Goal: Task Accomplishment & Management: Complete application form

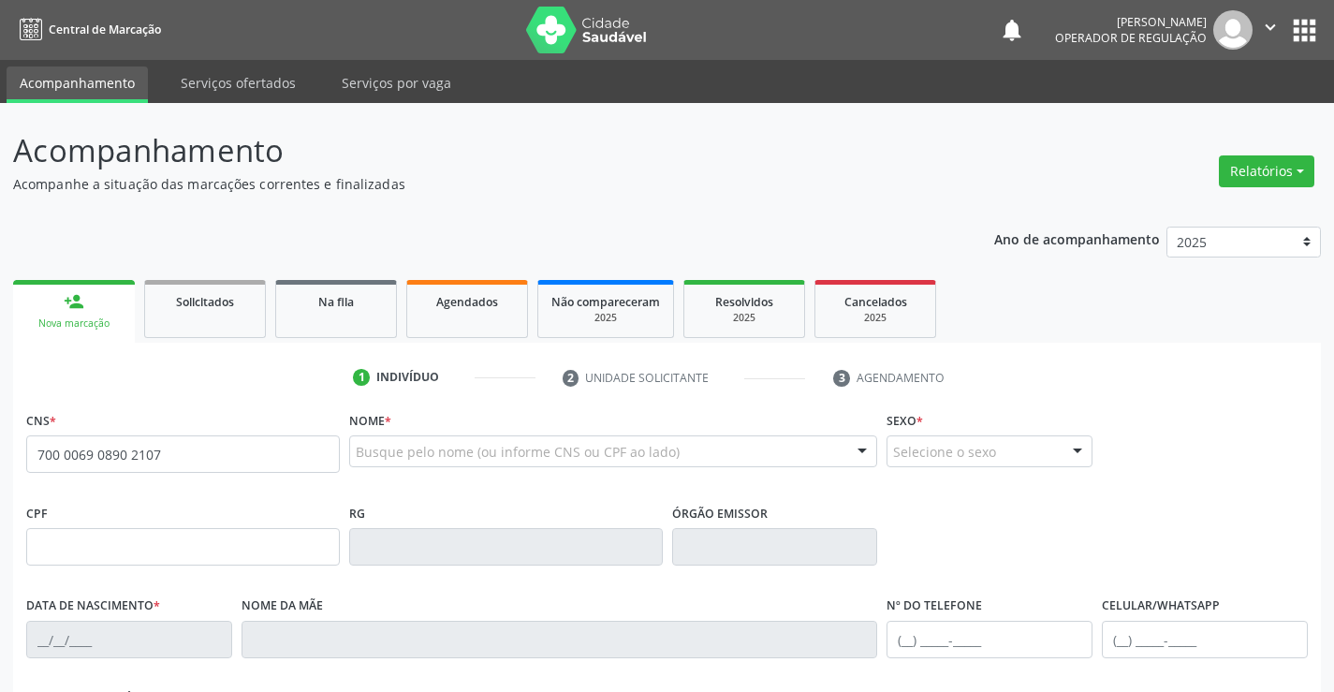
type input "700 0069 0890 2107"
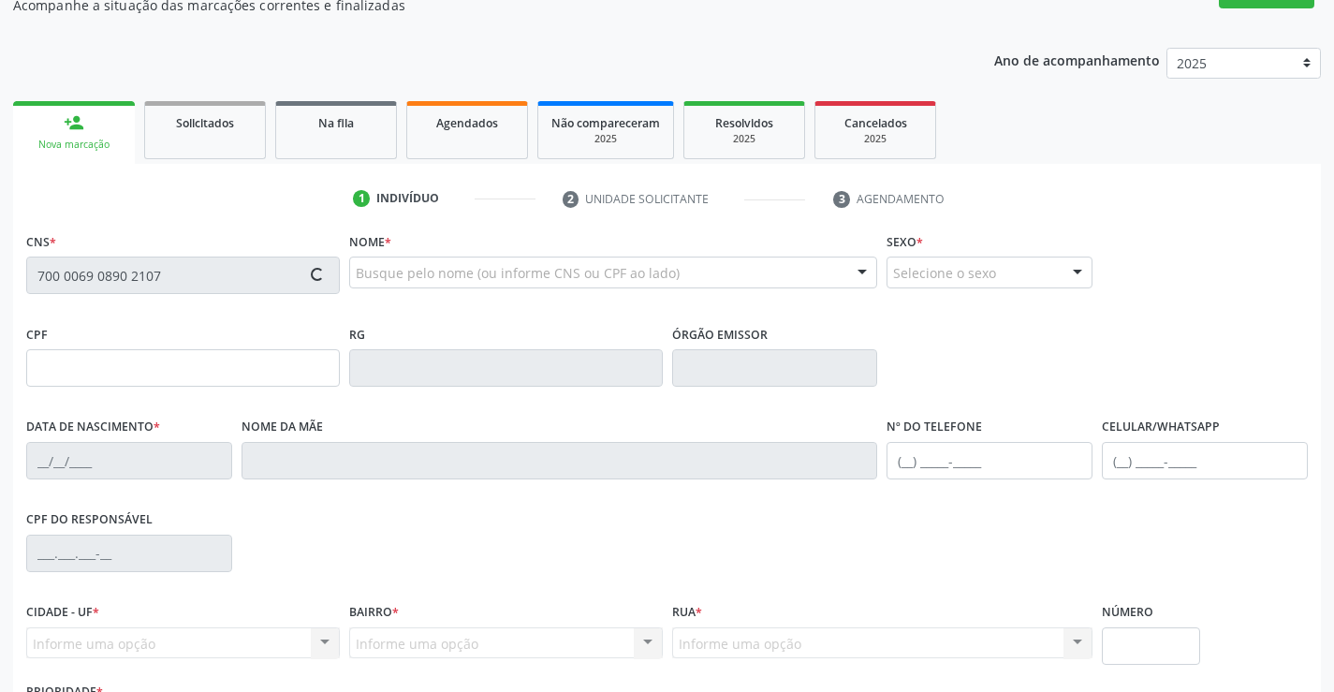
scroll to position [187, 0]
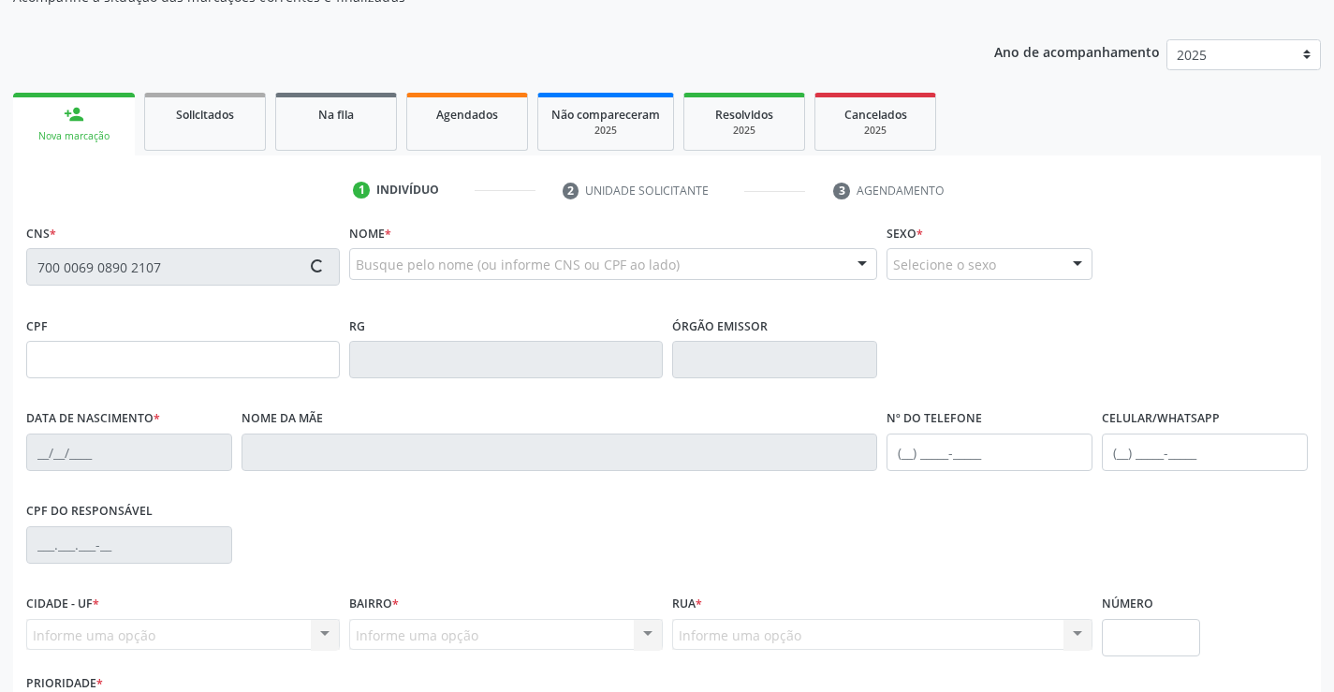
type input "051.364.095-92"
type input "[DATE]"
type input "[PERSON_NAME]"
type input "[PHONE_NUMBER]"
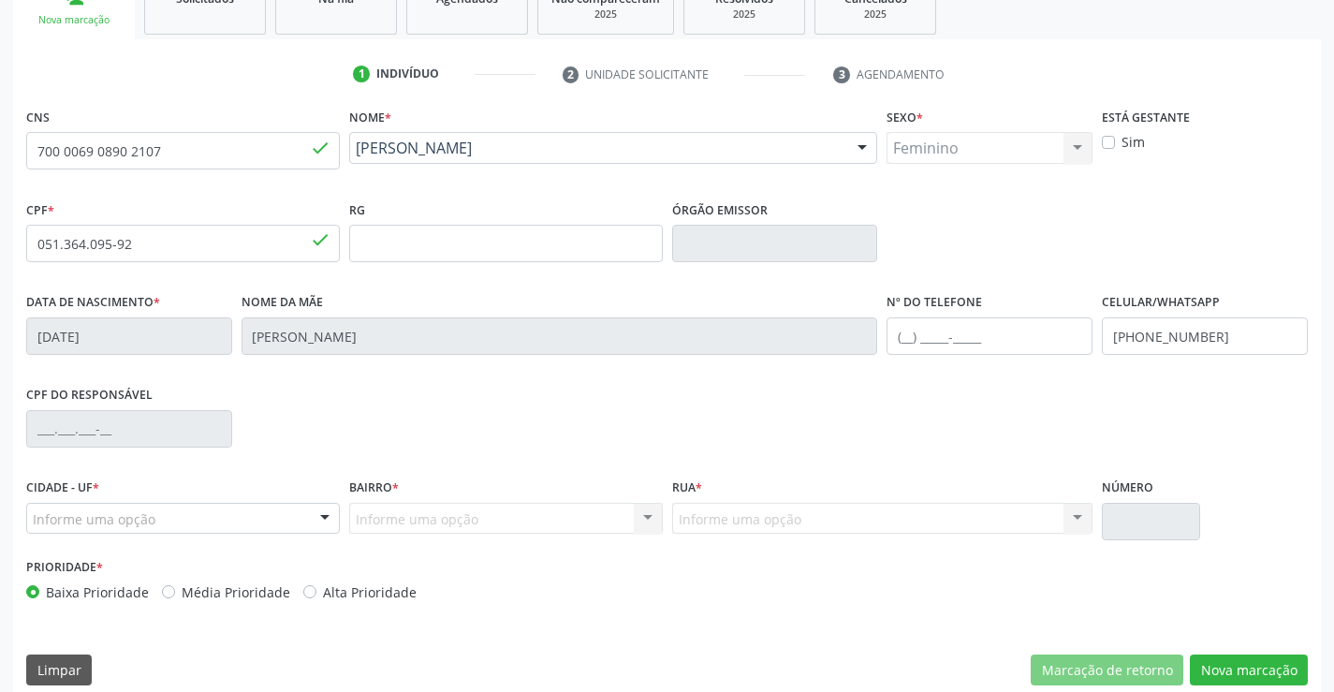
scroll to position [323, 0]
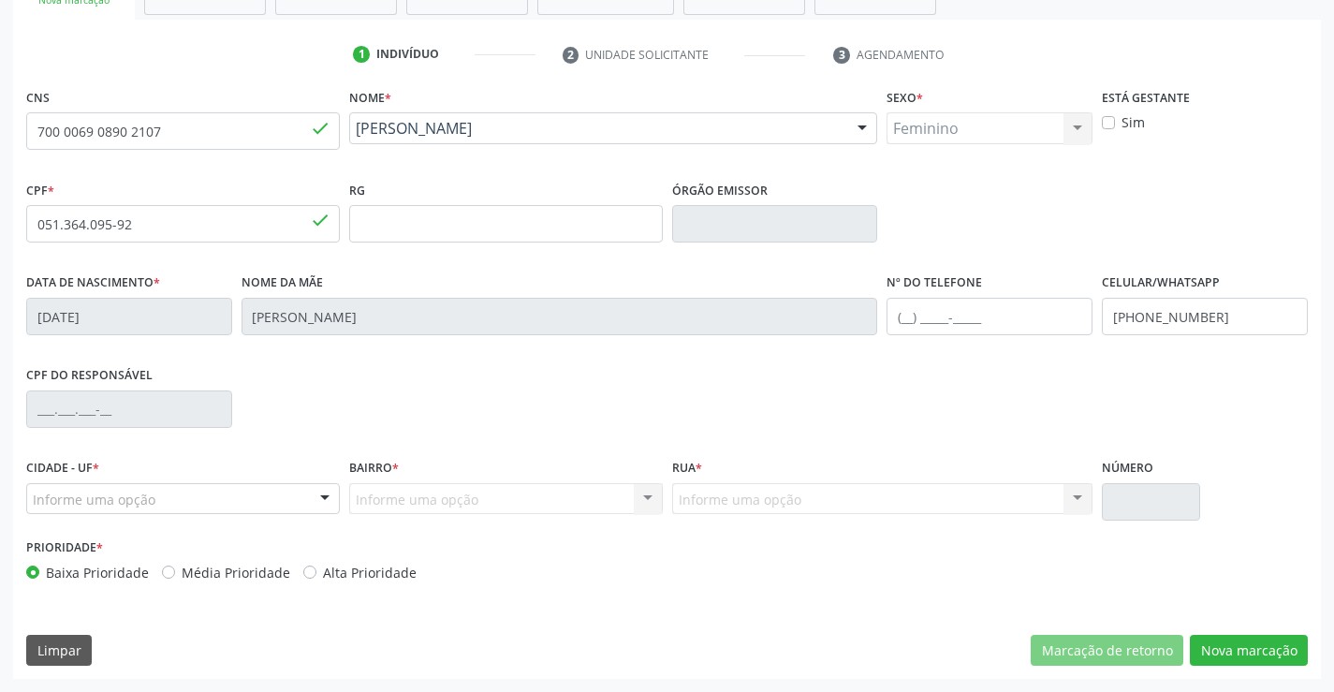
drag, startPoint x: 256, startPoint y: 491, endPoint x: 242, endPoint y: 492, distance: 14.1
click at [256, 492] on div "Informe uma opção" at bounding box center [183, 499] width 314 height 32
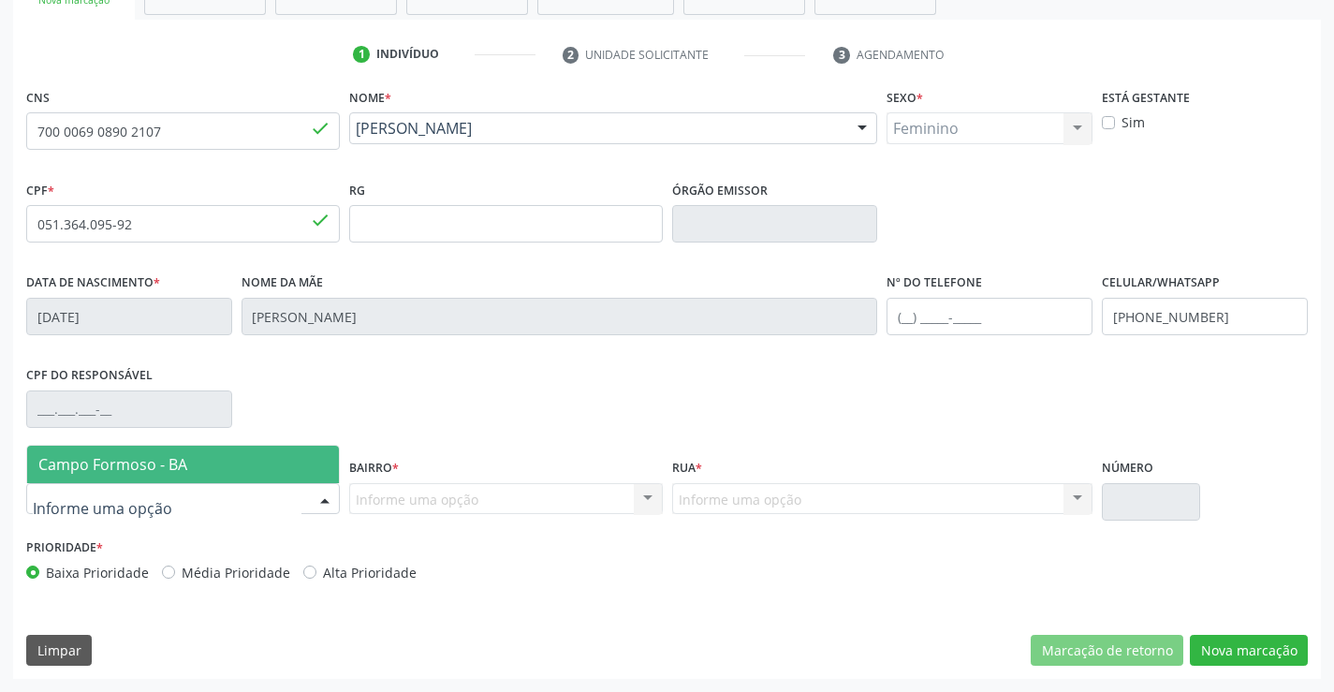
click at [210, 463] on span "Campo Formoso - BA" at bounding box center [183, 464] width 312 height 37
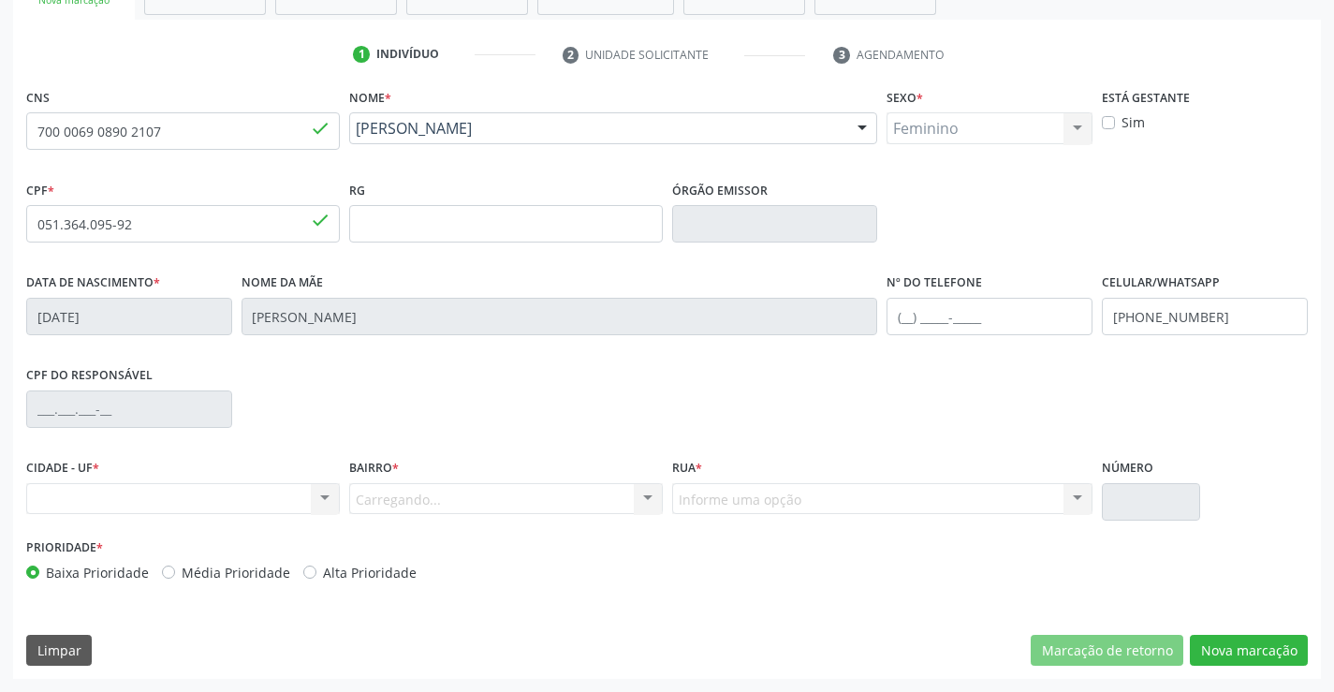
click at [393, 497] on div "Carregando... Nenhum resultado encontrado para: " " Nenhuma opção encontrada. D…" at bounding box center [506, 499] width 314 height 32
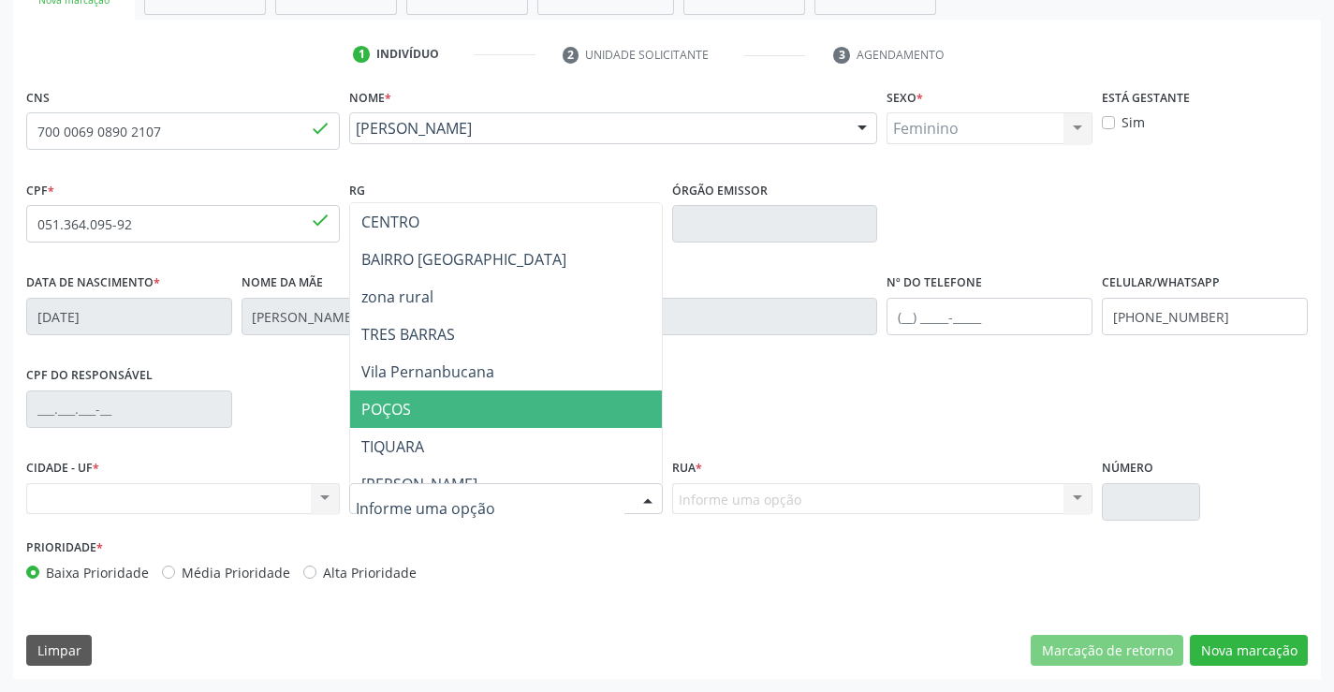
drag, startPoint x: 388, startPoint y: 405, endPoint x: 668, endPoint y: 519, distance: 301.9
click at [400, 410] on span "POÇOS" at bounding box center [386, 409] width 50 height 21
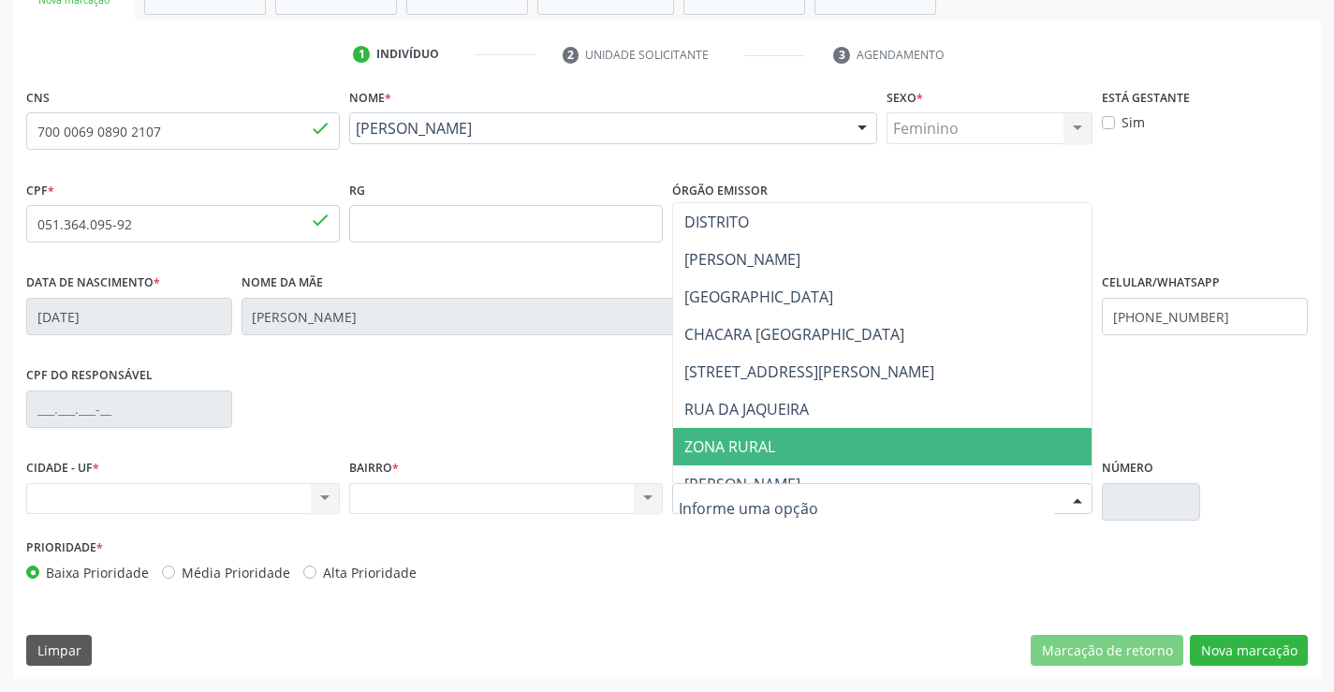
click at [753, 442] on span "ZONA RURAL" at bounding box center [729, 446] width 91 height 21
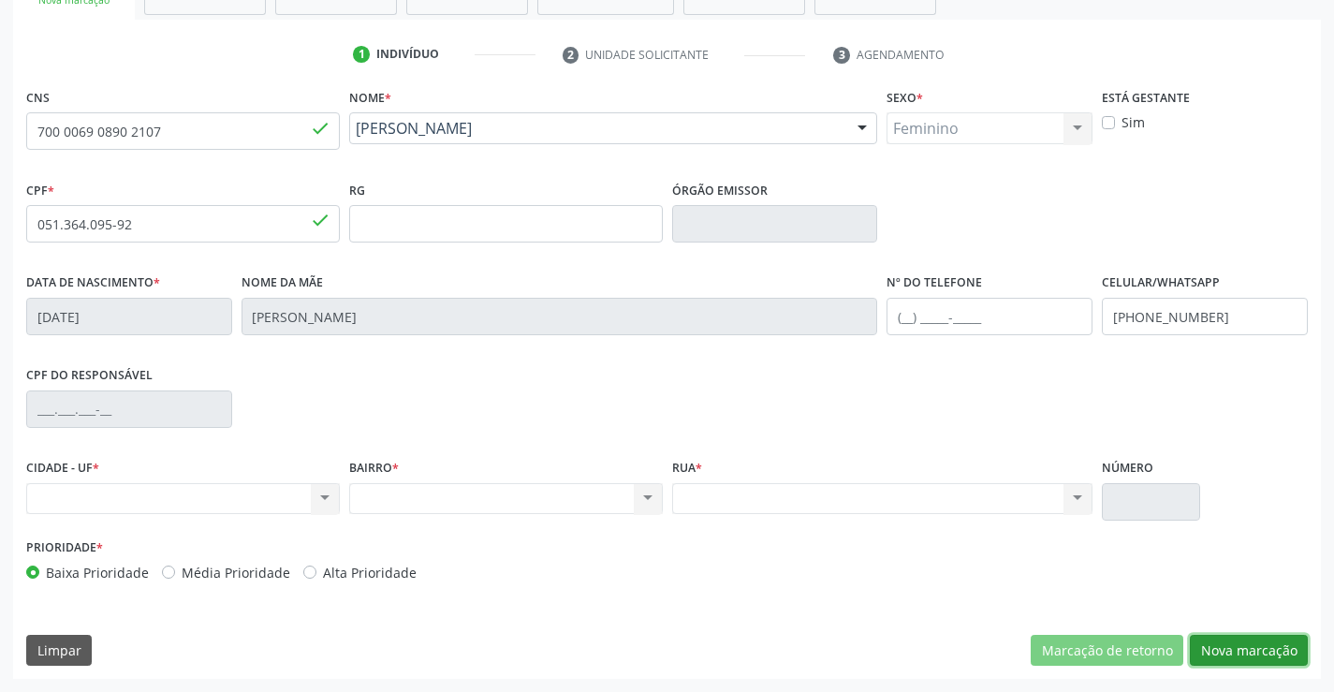
click at [1223, 648] on button "Nova marcação" at bounding box center [1249, 651] width 118 height 32
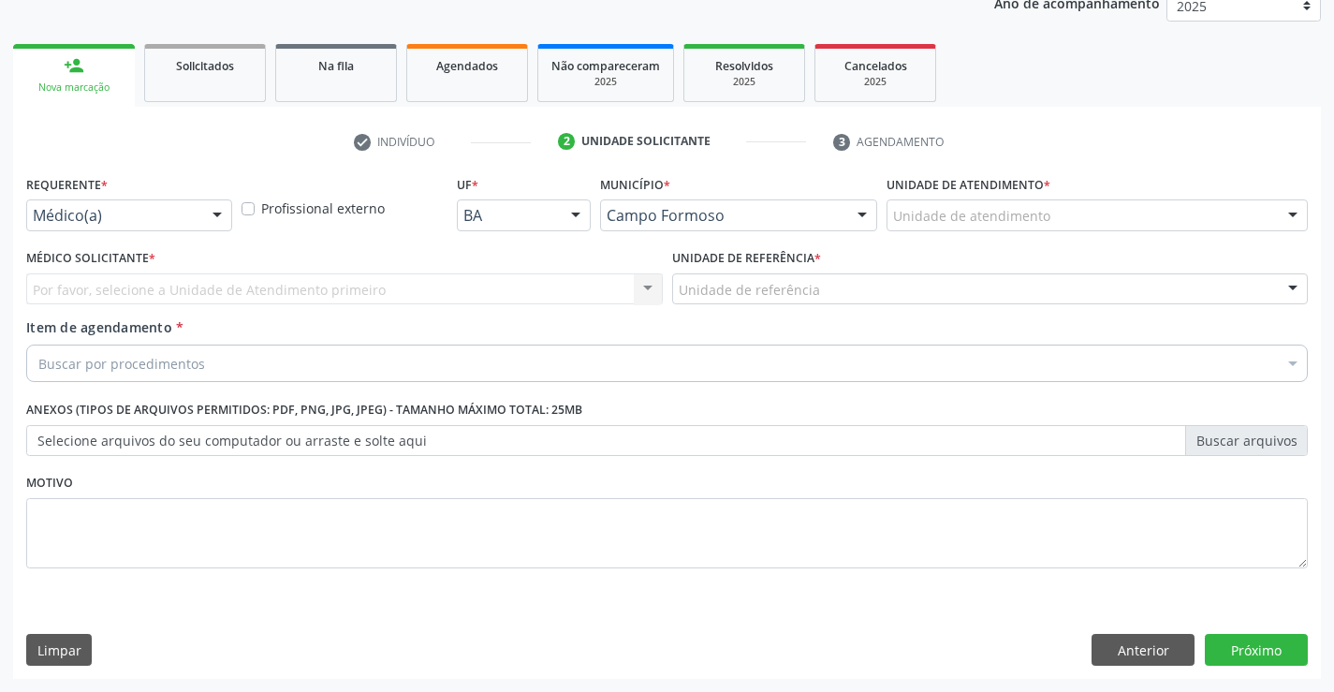
scroll to position [236, 0]
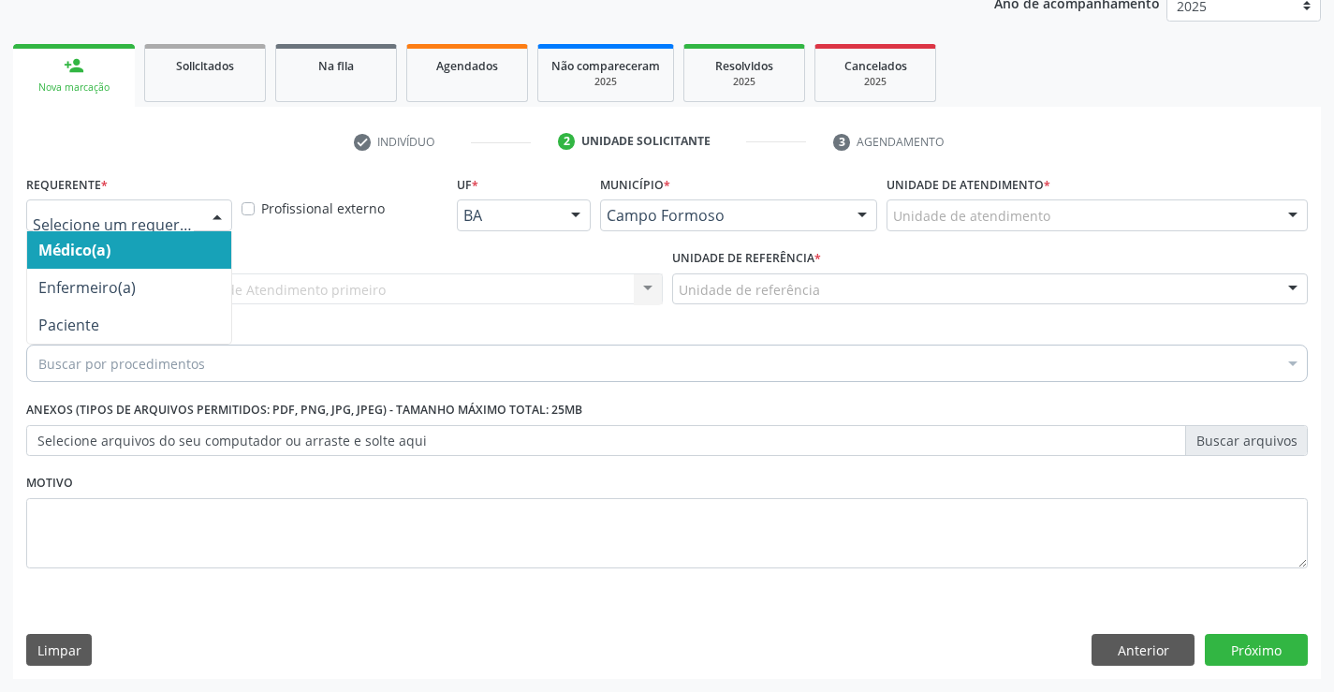
drag, startPoint x: 97, startPoint y: 208, endPoint x: 74, endPoint y: 284, distance: 79.3
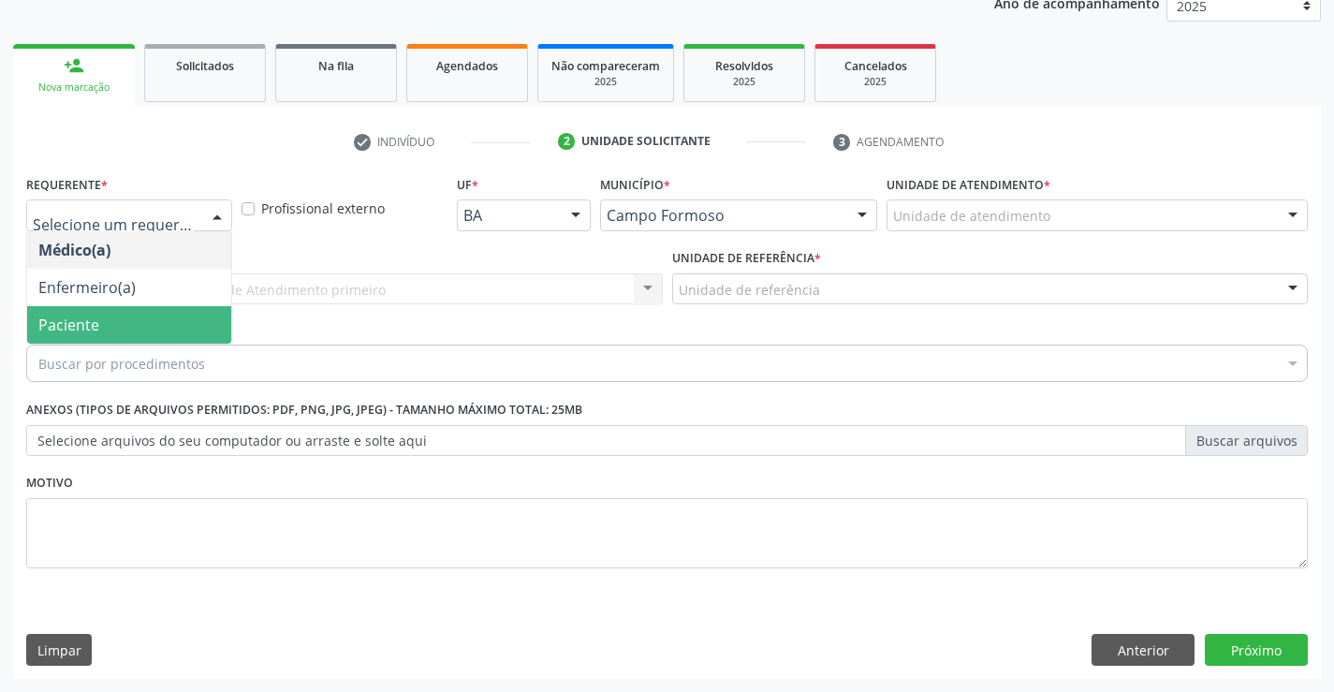
drag, startPoint x: 66, startPoint y: 314, endPoint x: 100, endPoint y: 296, distance: 38.5
click at [71, 310] on span "Paciente" at bounding box center [129, 324] width 204 height 37
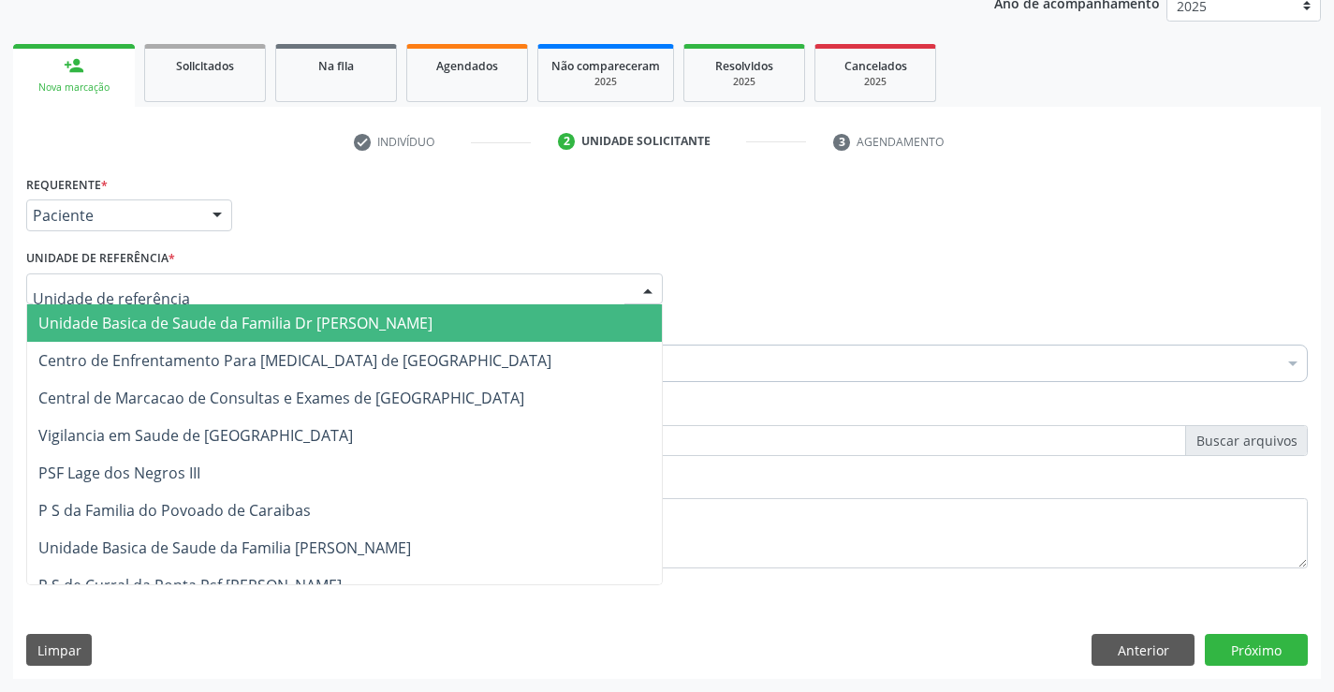
click at [104, 322] on span "Unidade Basica de Saude da Familia Dr [PERSON_NAME]" at bounding box center [235, 323] width 394 height 21
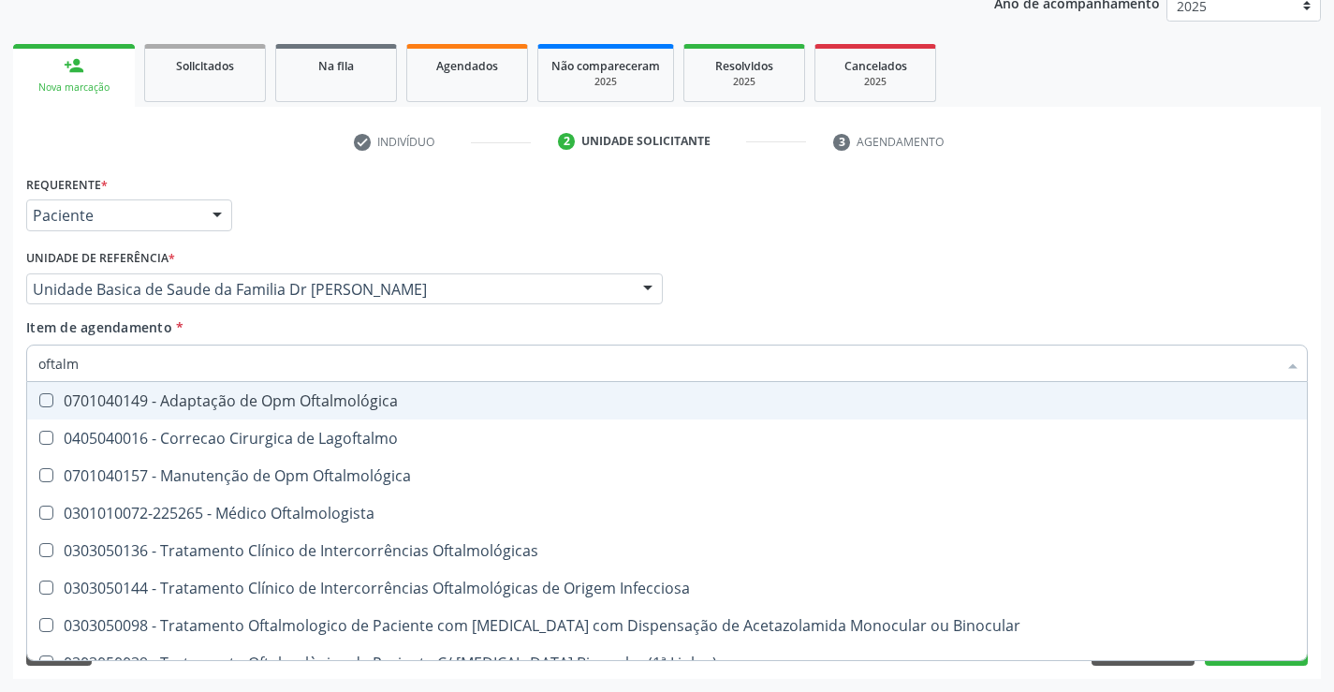
type input "oftalmo"
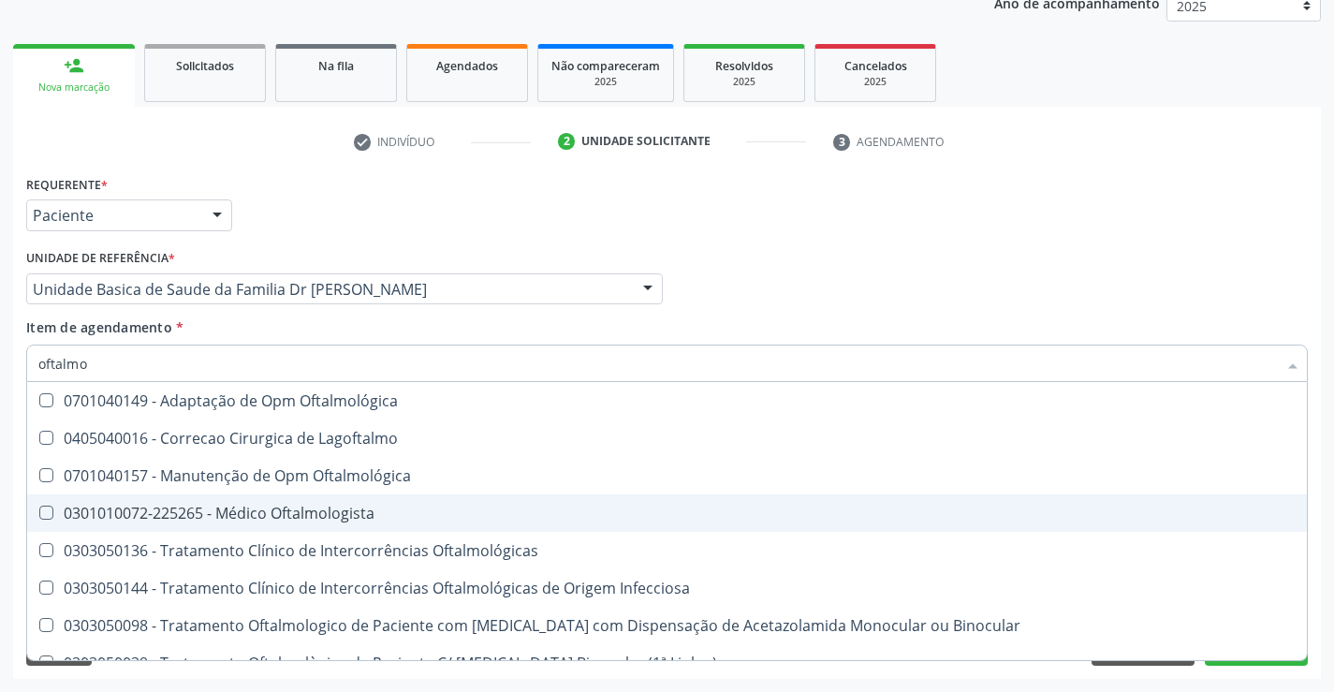
click at [367, 515] on div "0301010072-225265 - Médico Oftalmologista" at bounding box center [666, 512] width 1257 height 15
checkbox Oftalmologista "true"
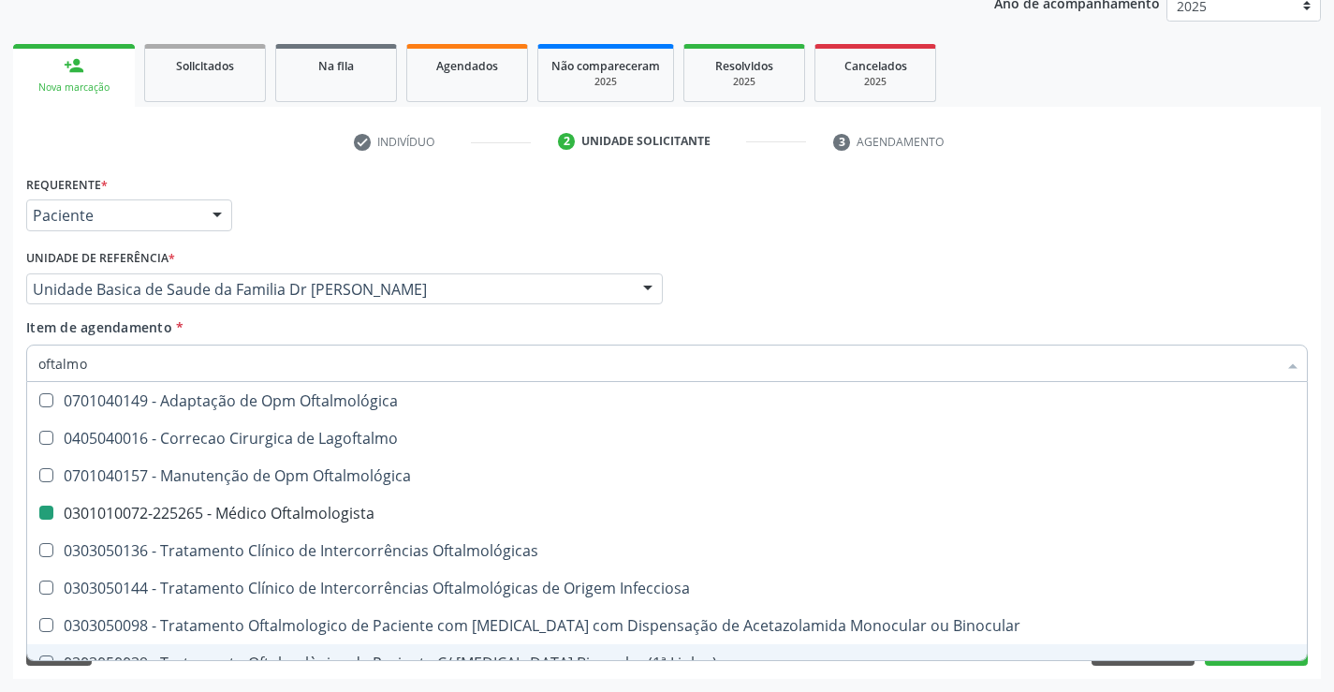
click at [1268, 685] on div "Acompanhamento Acompanhe a situação das marcações correntes e finalizadas Relat…" at bounding box center [667, 279] width 1334 height 825
checkbox Lagoftalmo "true"
checkbox Oftalmologista "false"
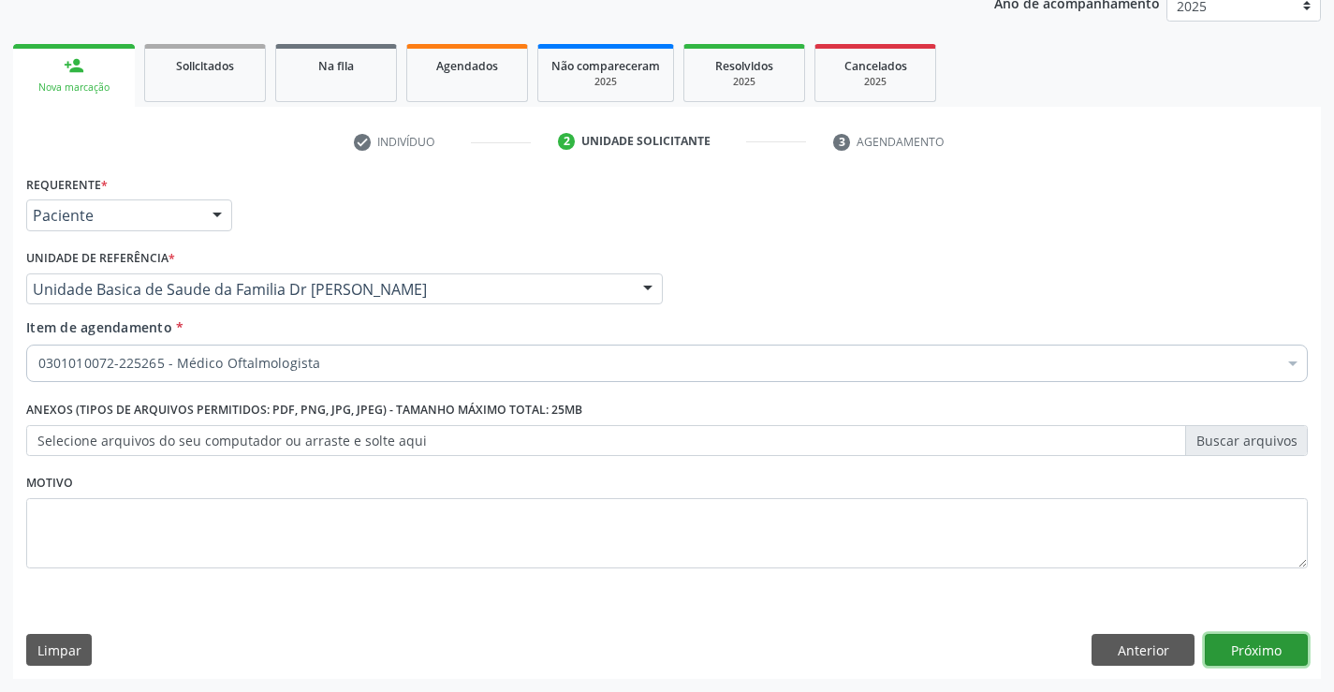
click at [1251, 642] on button "Próximo" at bounding box center [1256, 650] width 103 height 32
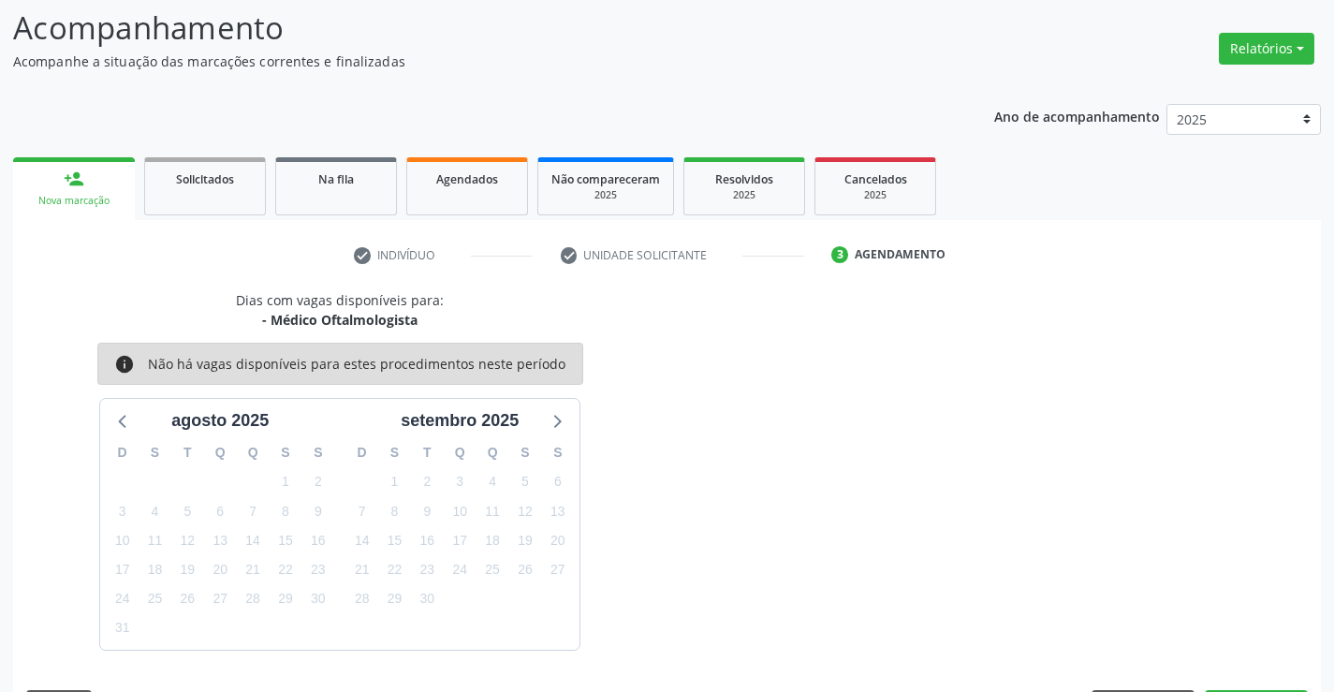
scroll to position [178, 0]
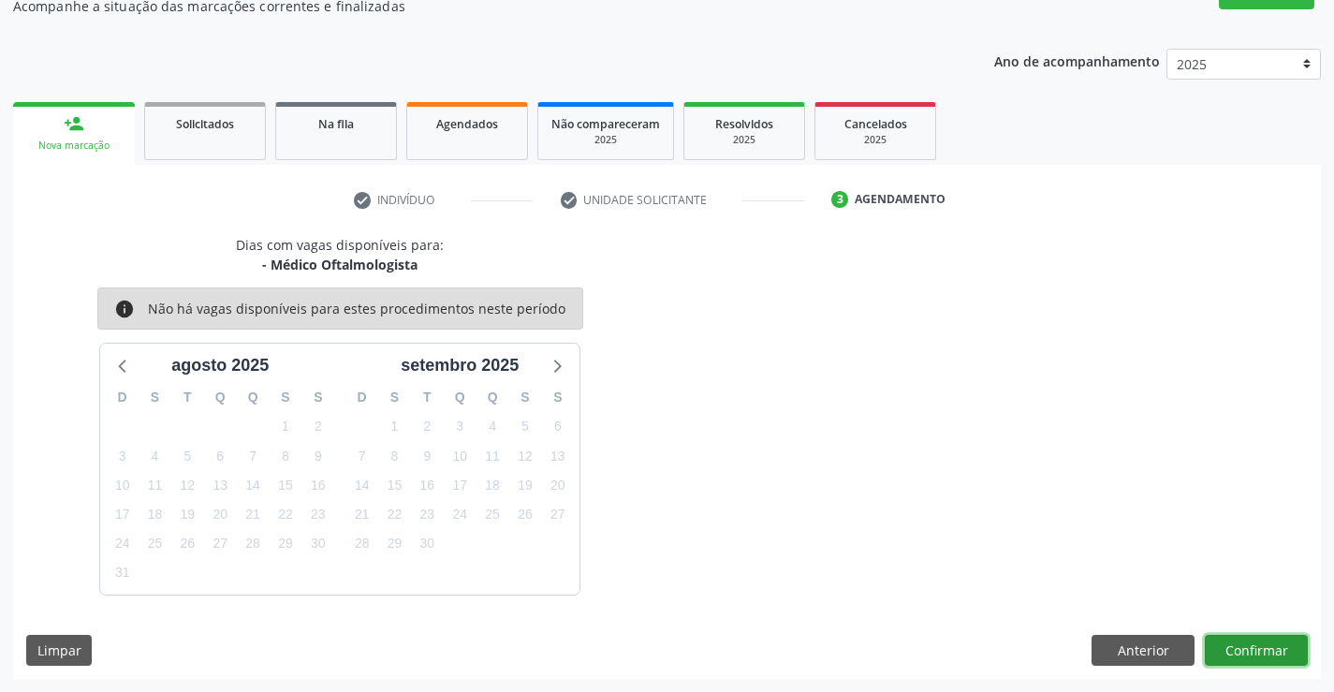
click at [1279, 651] on button "Confirmar" at bounding box center [1256, 651] width 103 height 32
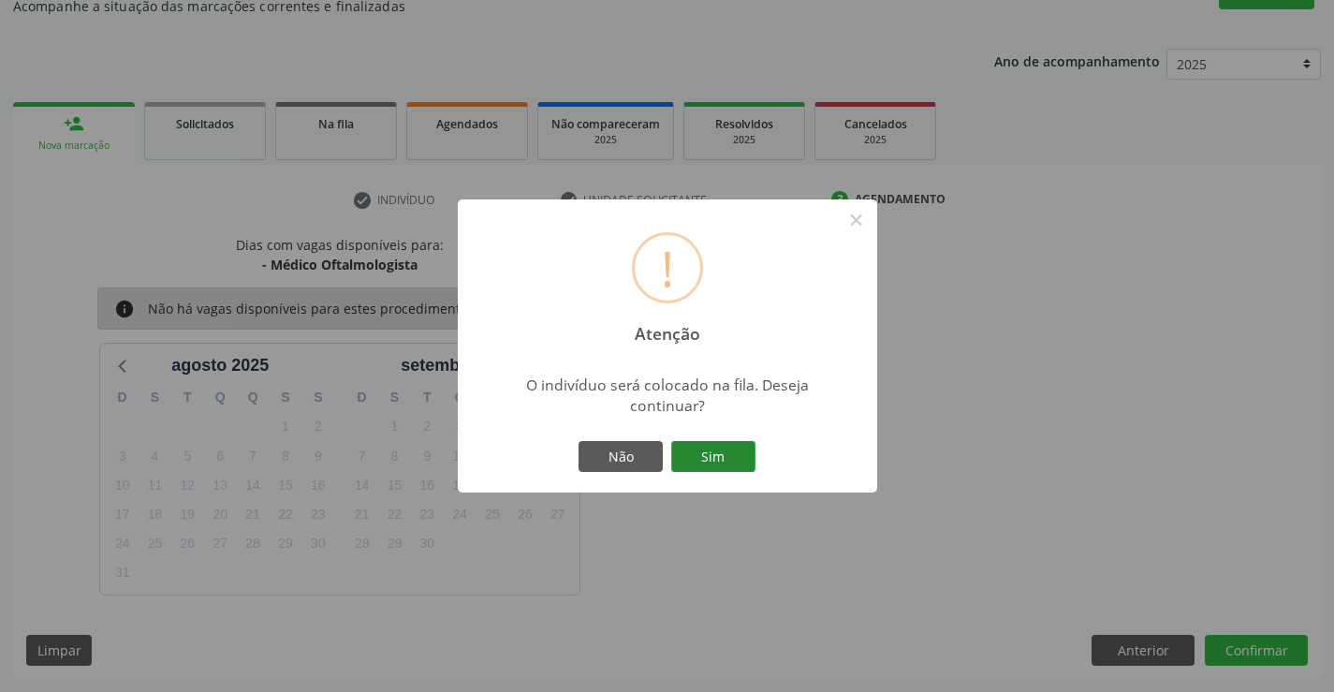
click at [728, 446] on button "Sim" at bounding box center [713, 457] width 84 height 32
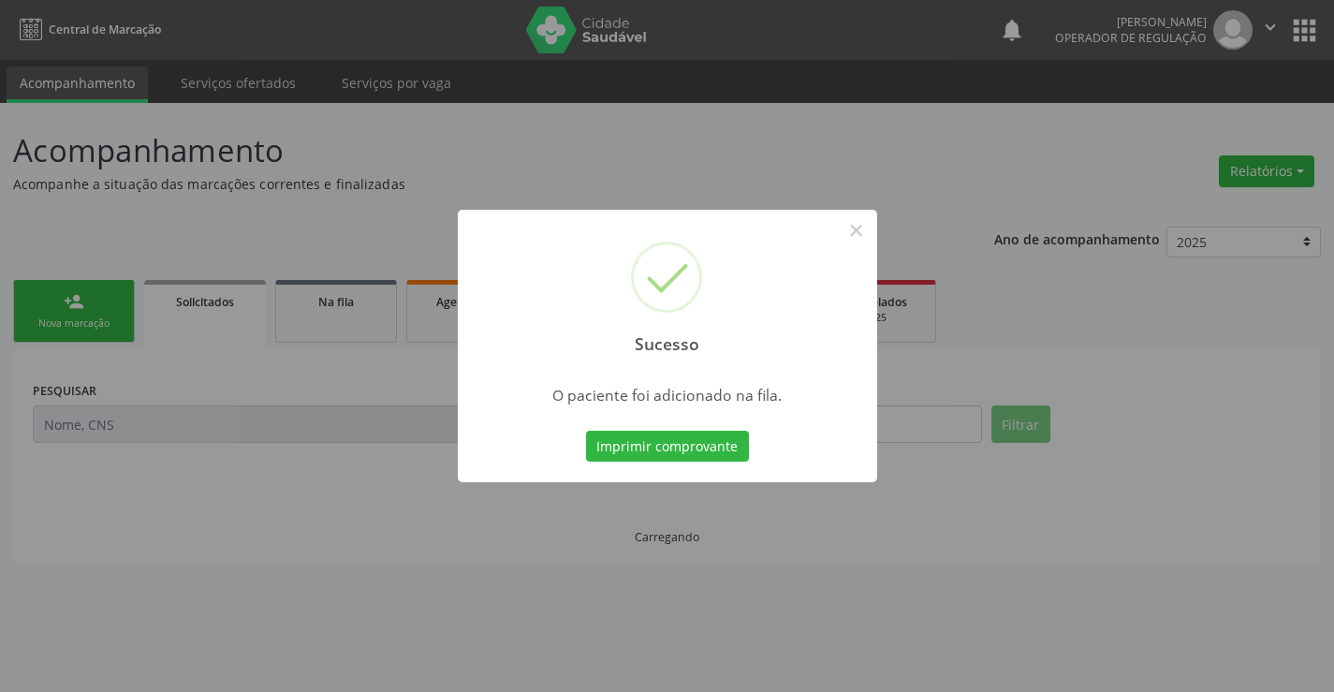
scroll to position [0, 0]
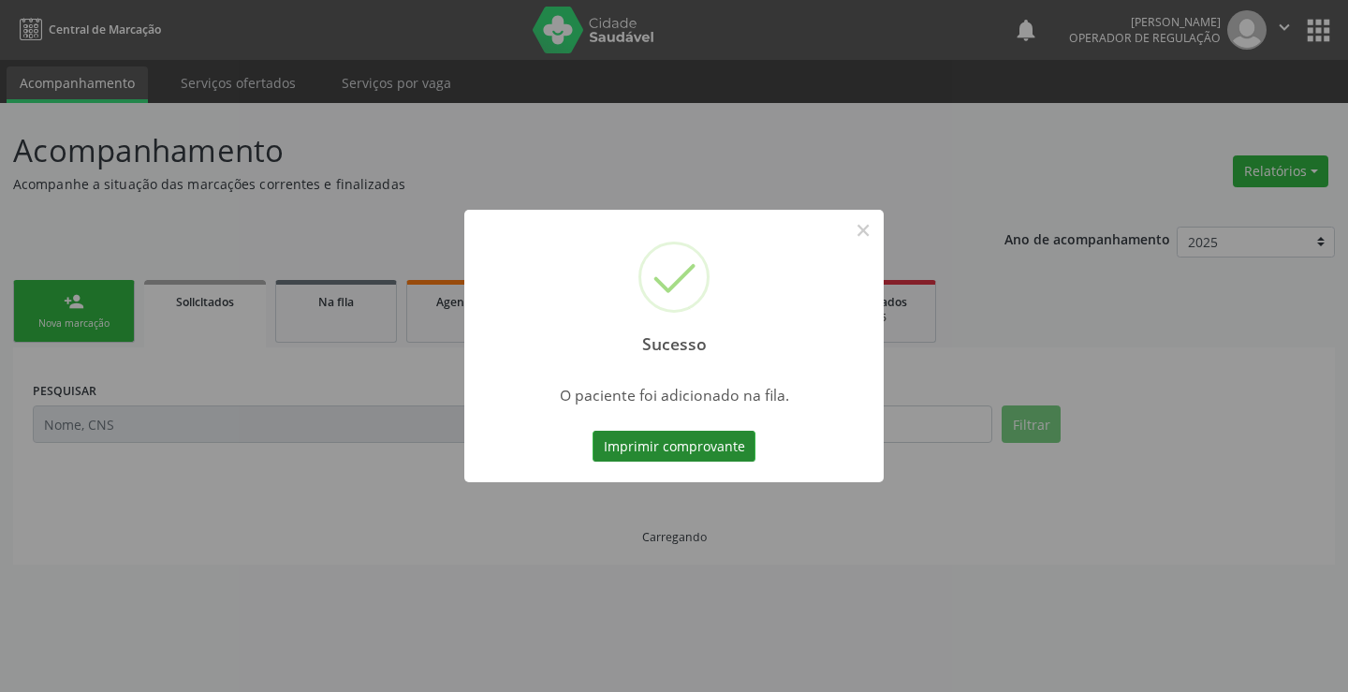
click at [705, 444] on button "Imprimir comprovante" at bounding box center [673, 447] width 163 height 32
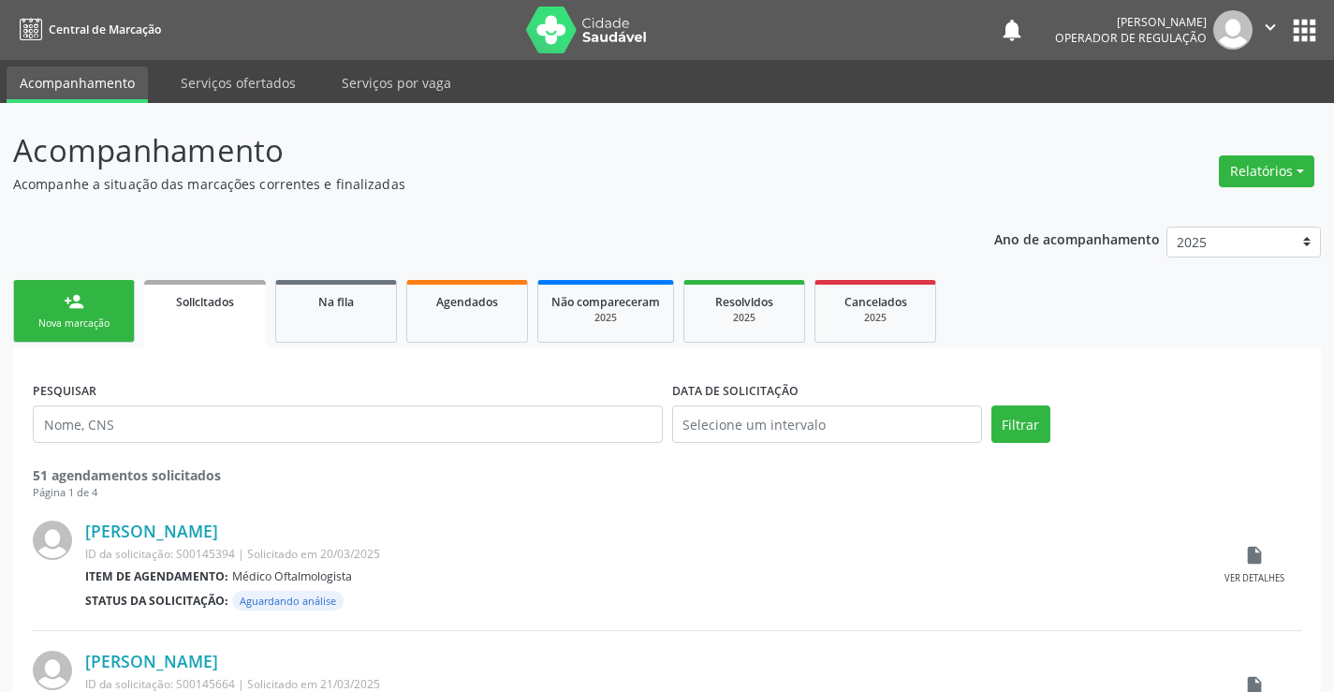
click at [113, 311] on link "person_add Nova marcação" at bounding box center [74, 311] width 122 height 63
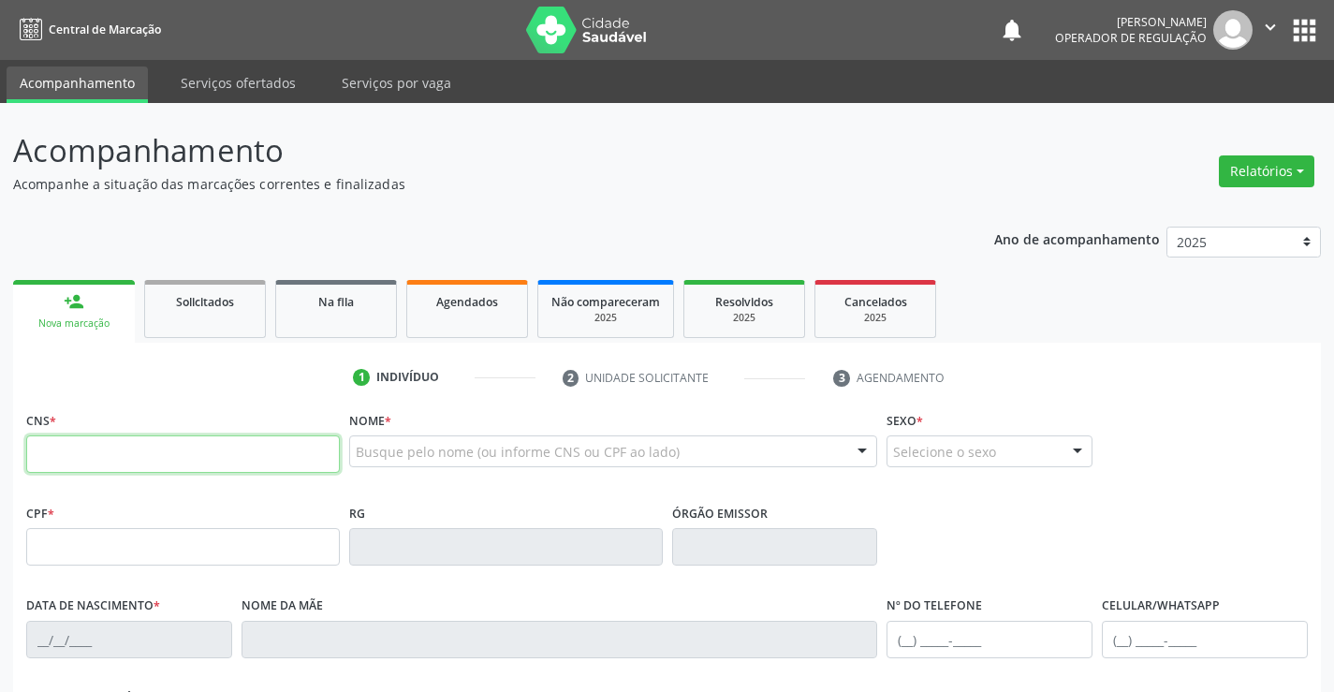
click at [83, 448] on input "text" at bounding box center [183, 453] width 314 height 37
type input "701 4026 8659 7835"
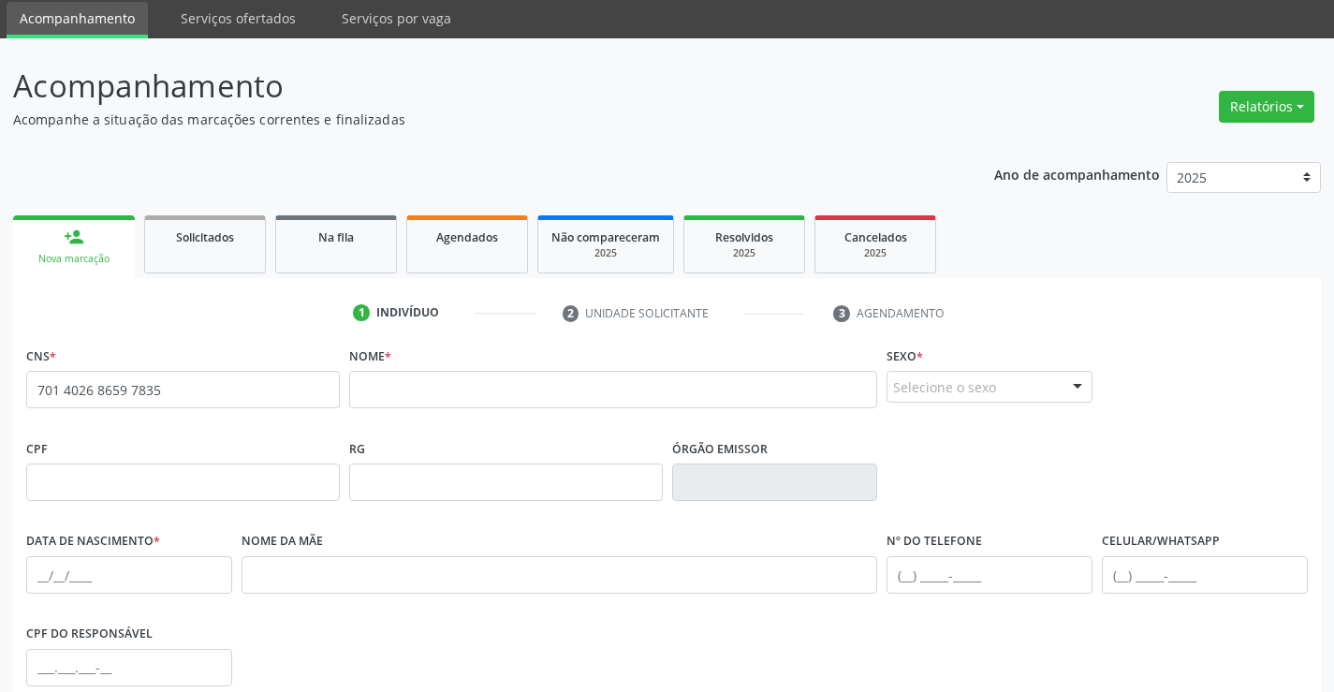
scroll to position [94, 0]
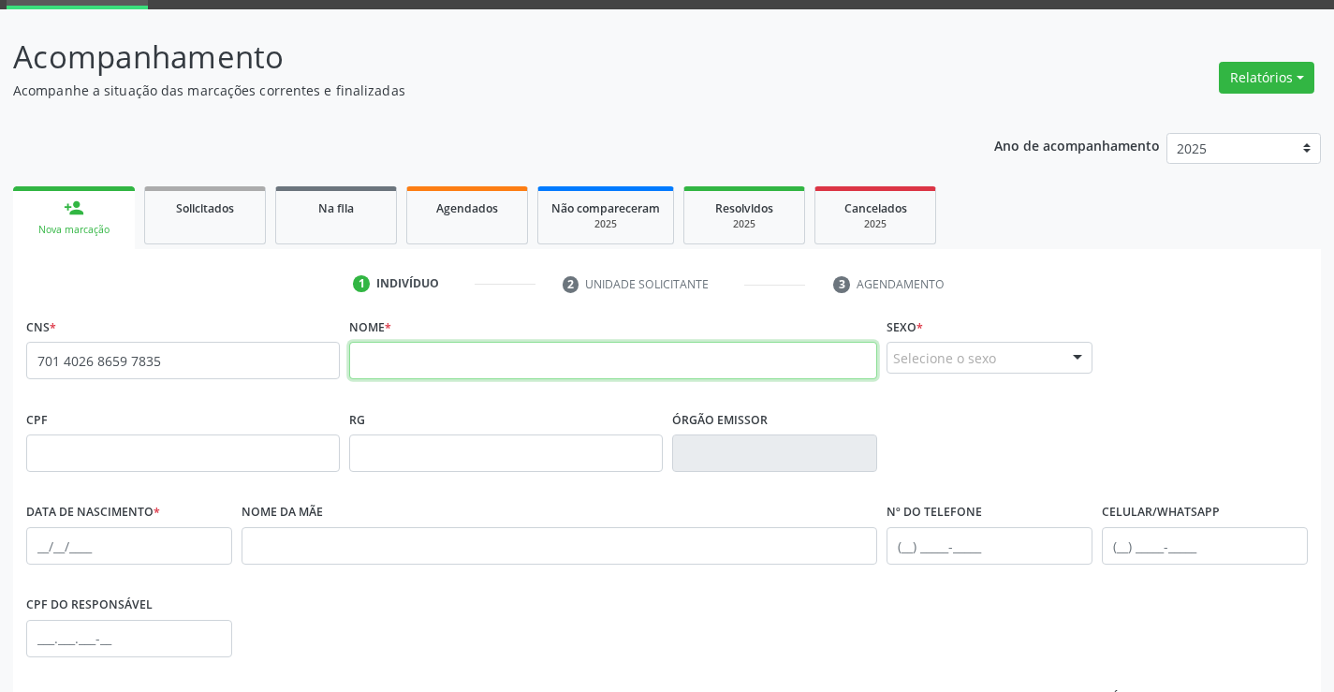
click at [484, 351] on input "text" at bounding box center [613, 360] width 529 height 37
drag, startPoint x: 495, startPoint y: 358, endPoint x: 225, endPoint y: 380, distance: 271.4
click at [259, 385] on div "CNS * 701 4026 8659 7835 none Nome * [PERSON_NAME] * Selecione o sexo Masculino…" at bounding box center [667, 359] width 1291 height 93
type input "[PERSON_NAME]"
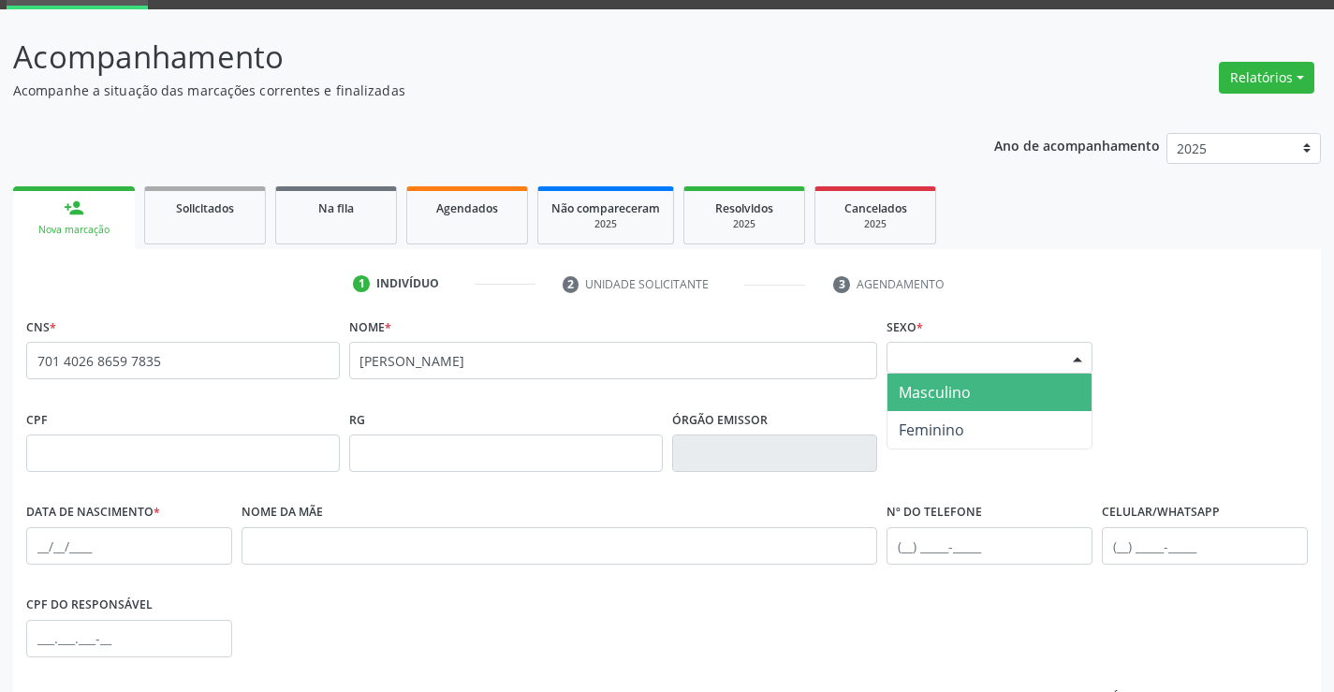
click at [930, 362] on div "Selecione o sexo" at bounding box center [989, 358] width 206 height 32
click at [947, 392] on span "Masculino" at bounding box center [935, 392] width 72 height 21
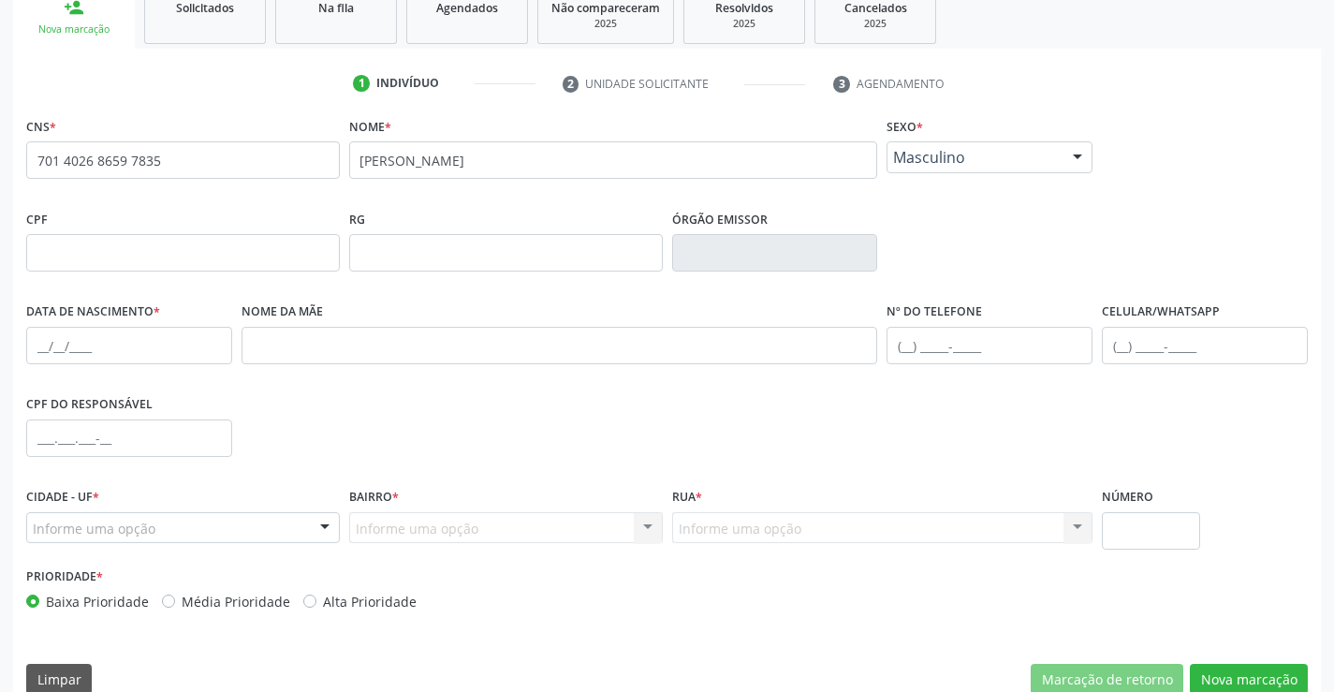
scroll to position [323, 0]
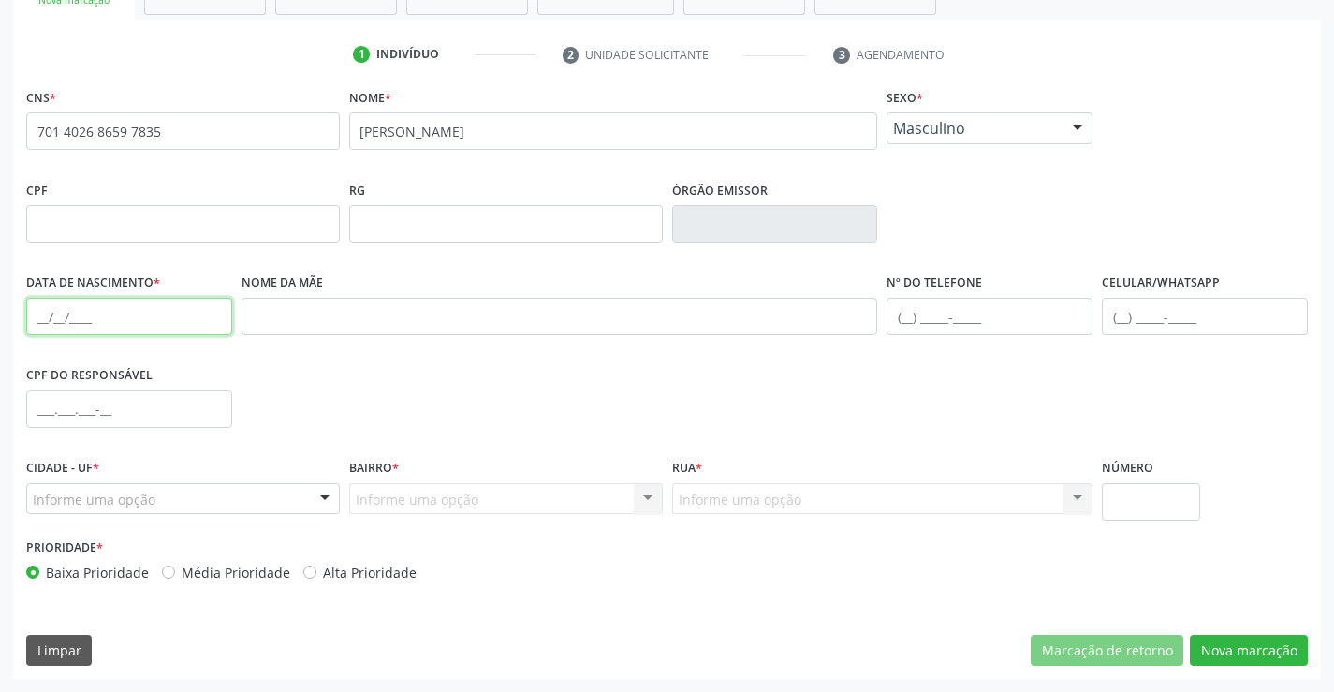
click at [55, 317] on input "text" at bounding box center [129, 316] width 206 height 37
type input "[DATE]"
click at [941, 325] on input "text" at bounding box center [989, 316] width 206 height 37
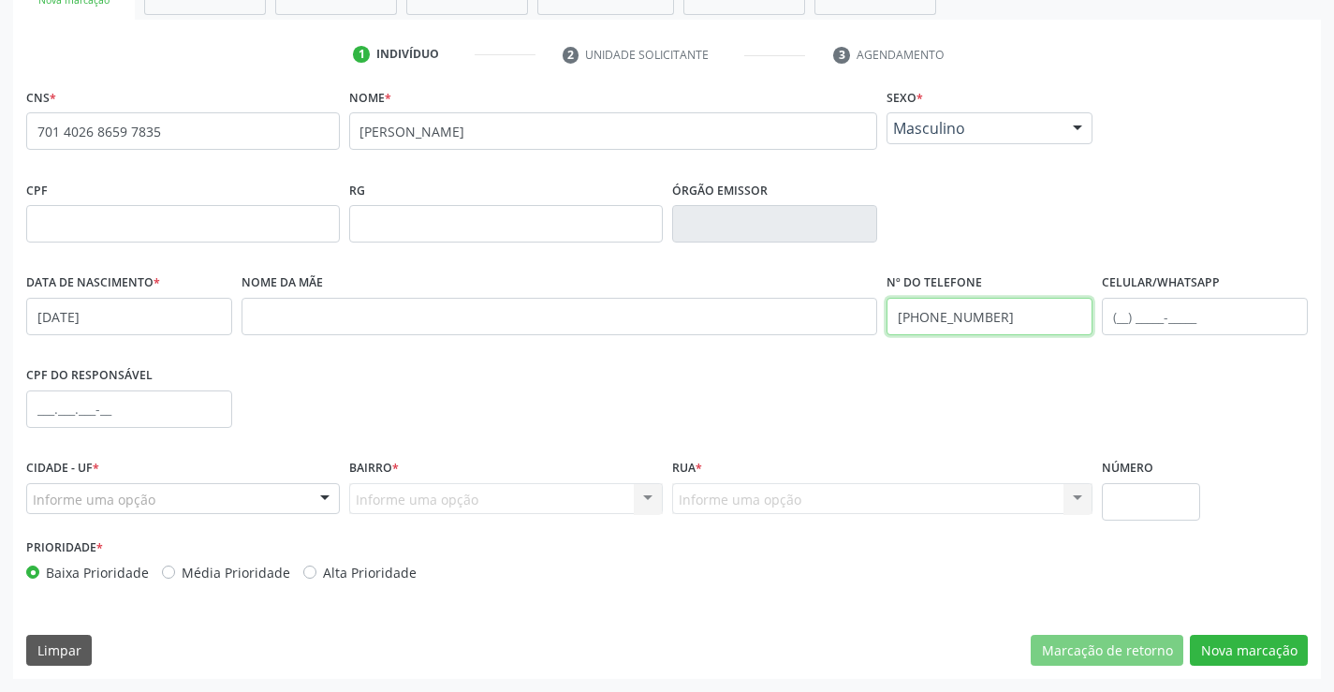
type input "[PHONE_NUMBER]"
click at [130, 505] on div "Informe uma opção" at bounding box center [183, 499] width 314 height 32
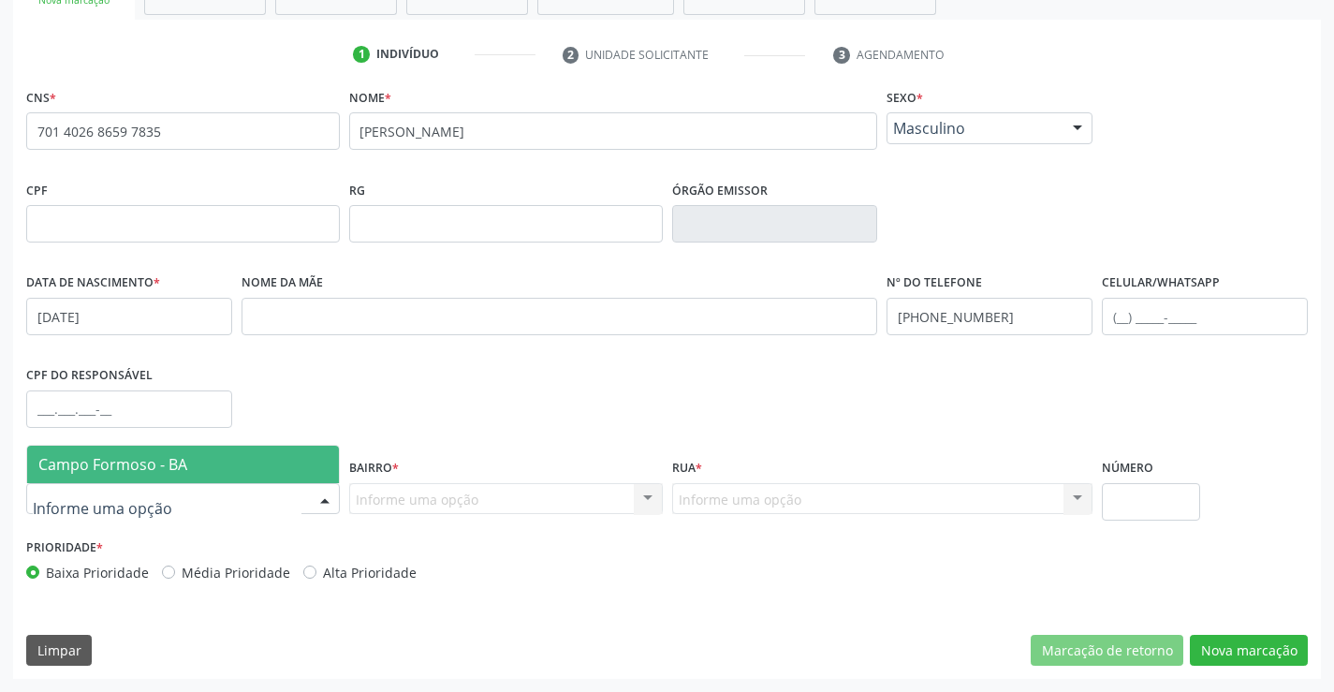
click at [142, 474] on span "Campo Formoso - BA" at bounding box center [112, 464] width 149 height 21
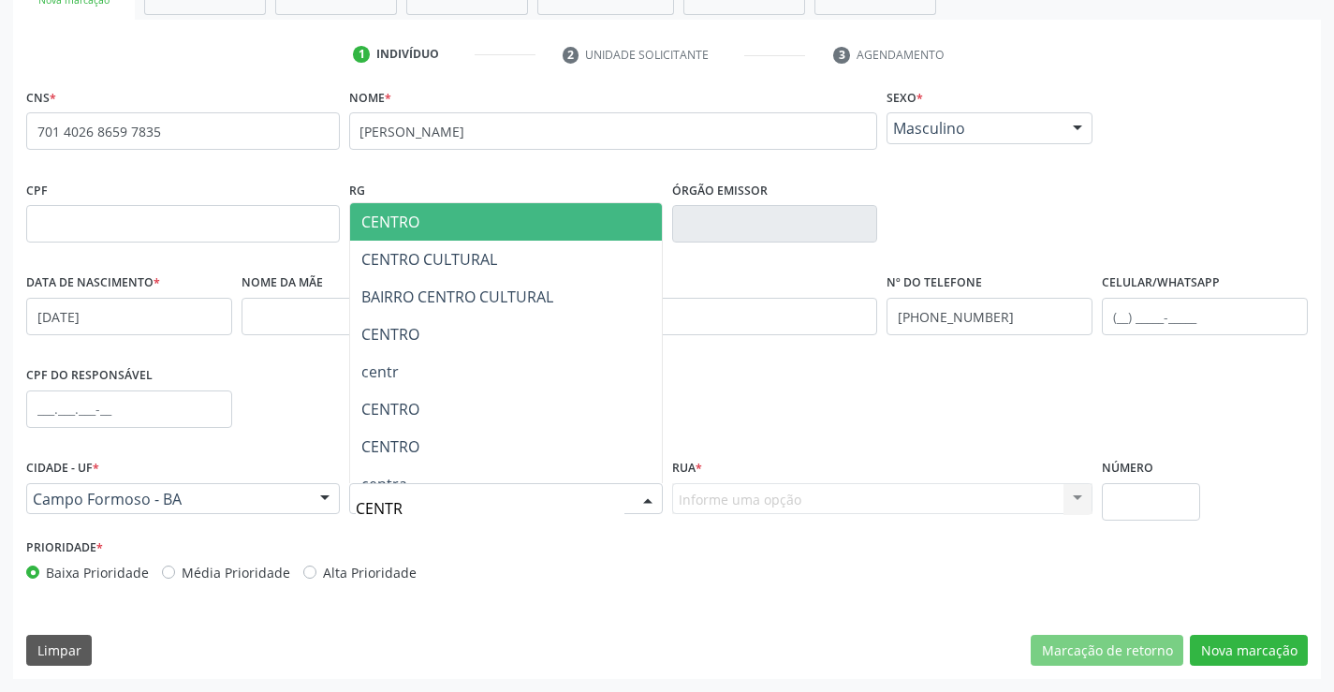
type input "CENTRO"
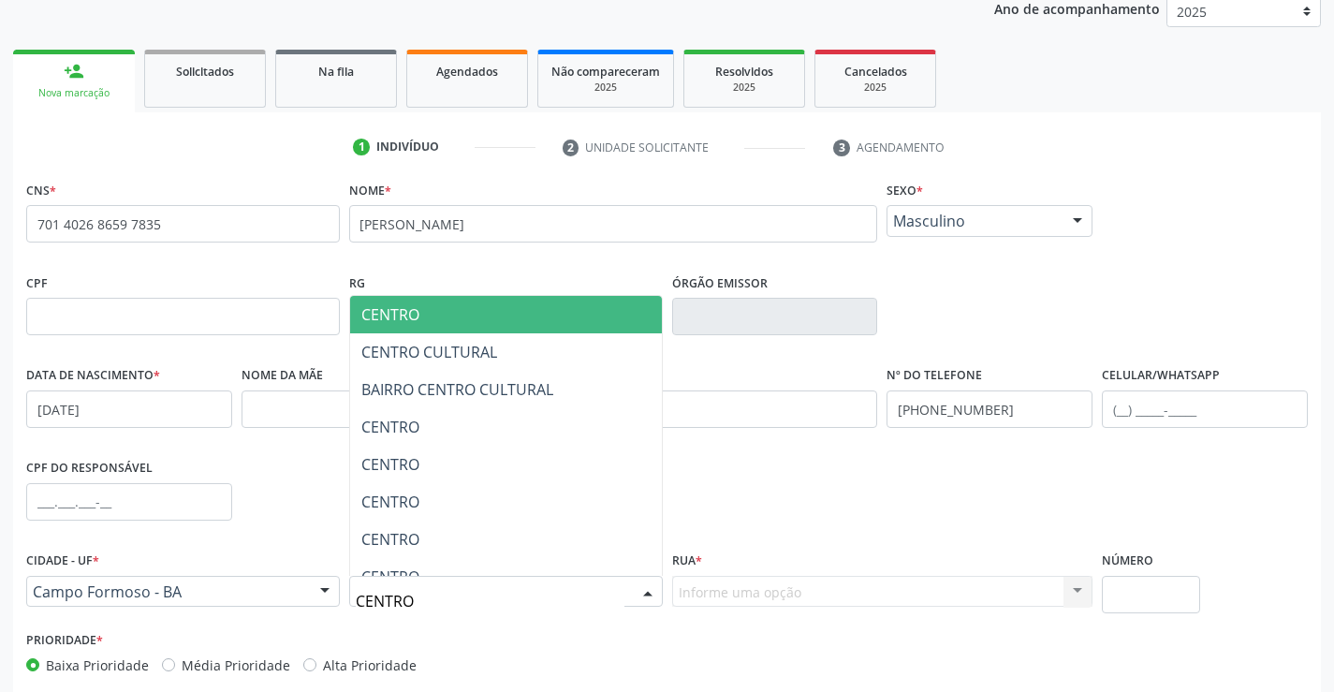
scroll to position [229, 0]
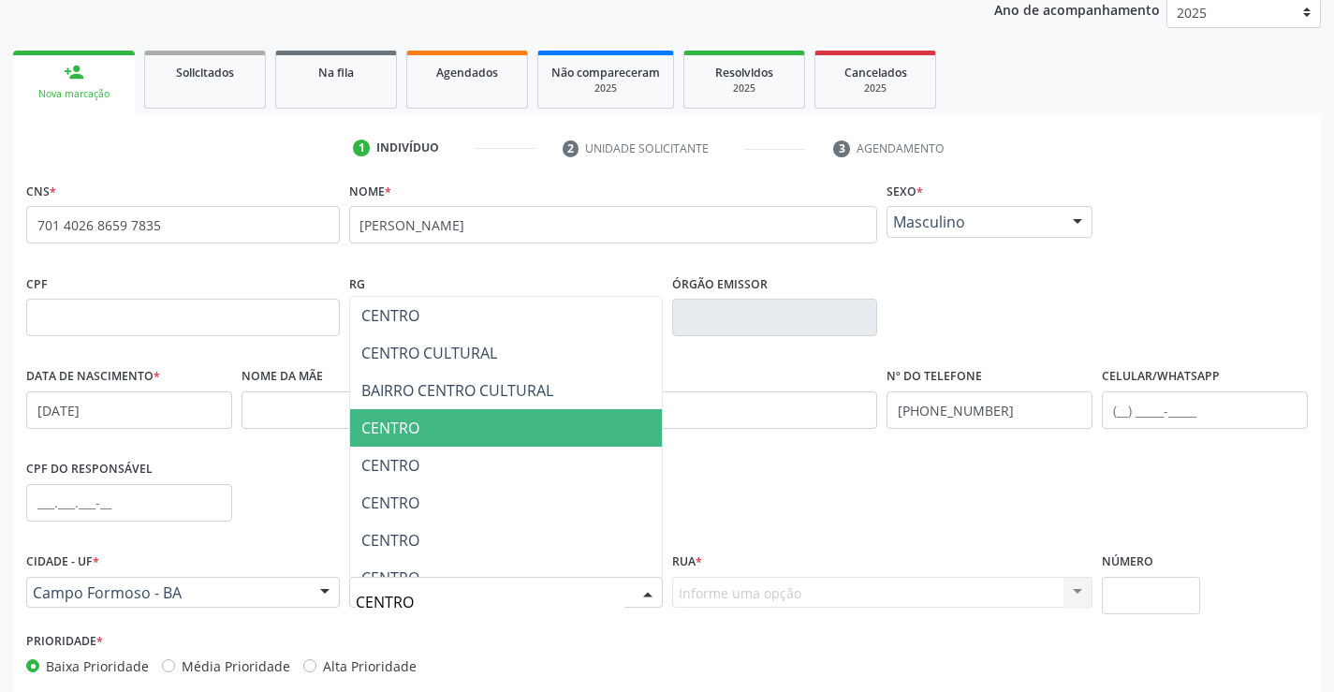
drag, startPoint x: 415, startPoint y: 437, endPoint x: 468, endPoint y: 468, distance: 61.6
click at [439, 451] on ul "CENTRO CENTRO CULTURAL BAIRRO CENTRO CULTURAL CENTRO CENTRO CENTRO CENTRO CENTR…" at bounding box center [506, 559] width 312 height 524
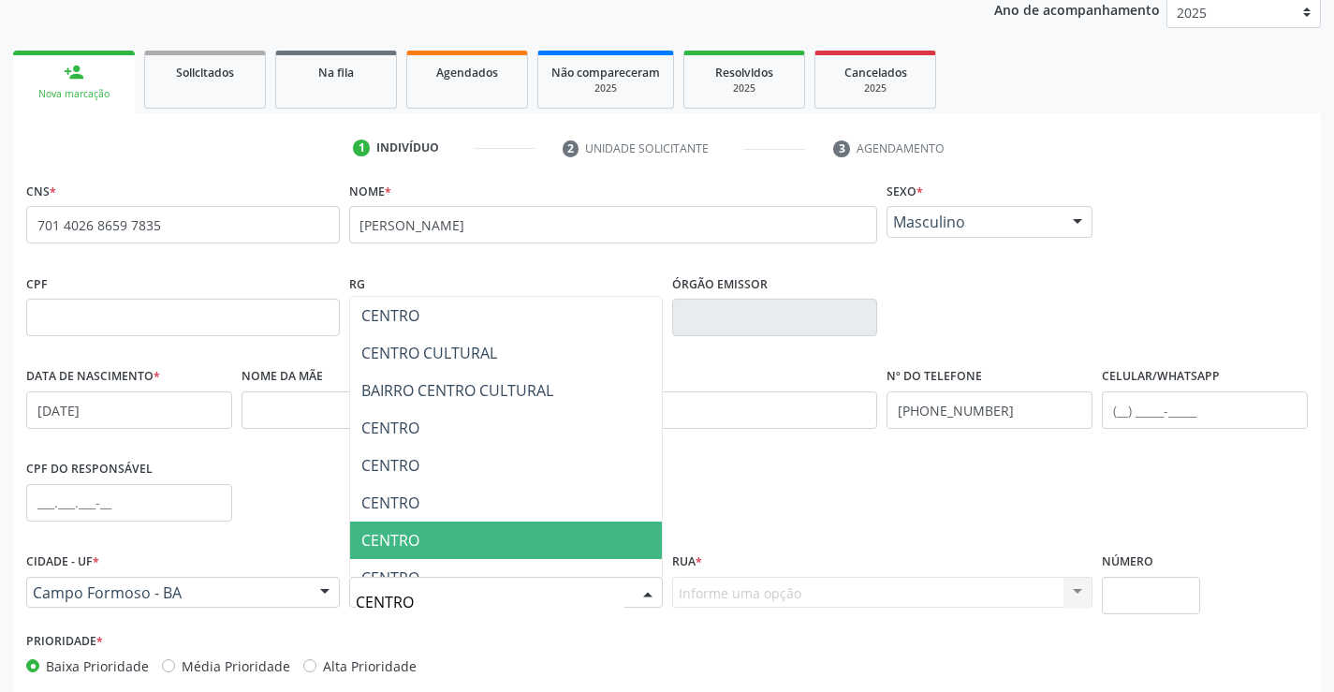
click at [538, 540] on span "CENTRO" at bounding box center [506, 539] width 312 height 37
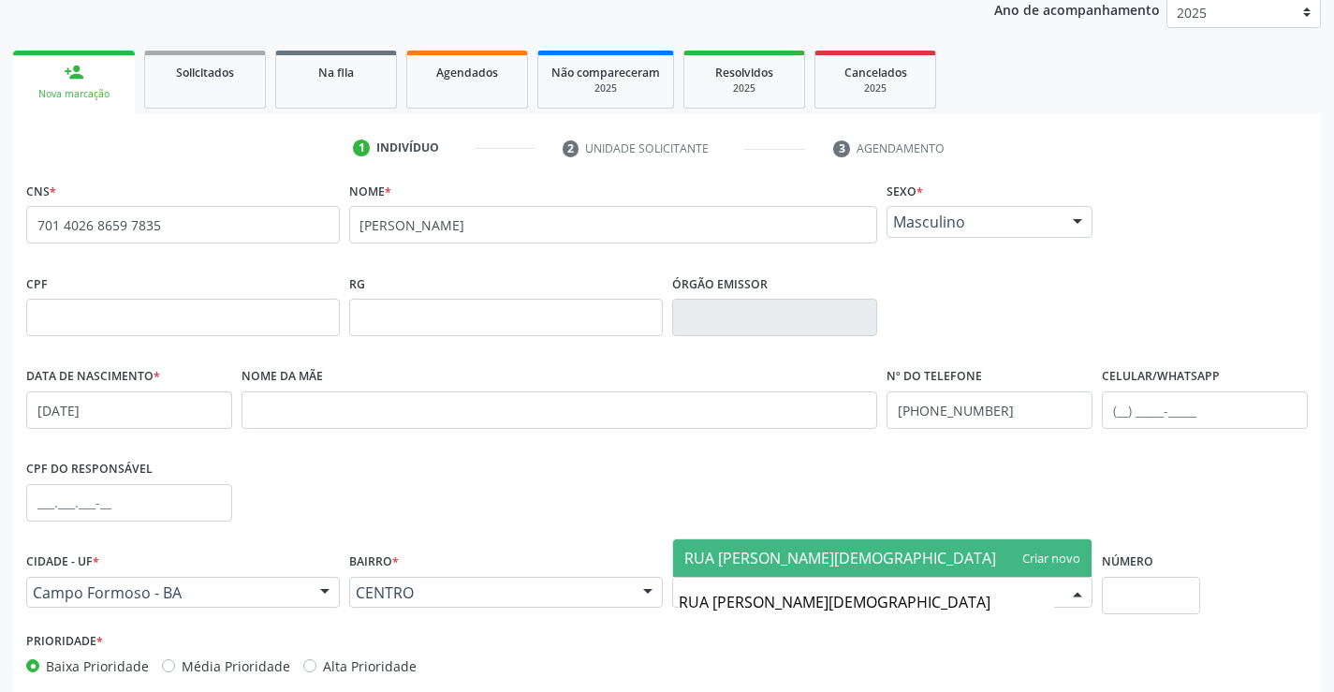
type input "RUA [PERSON_NAME]"
click at [829, 559] on span "RUA [PERSON_NAME]" at bounding box center [759, 558] width 150 height 21
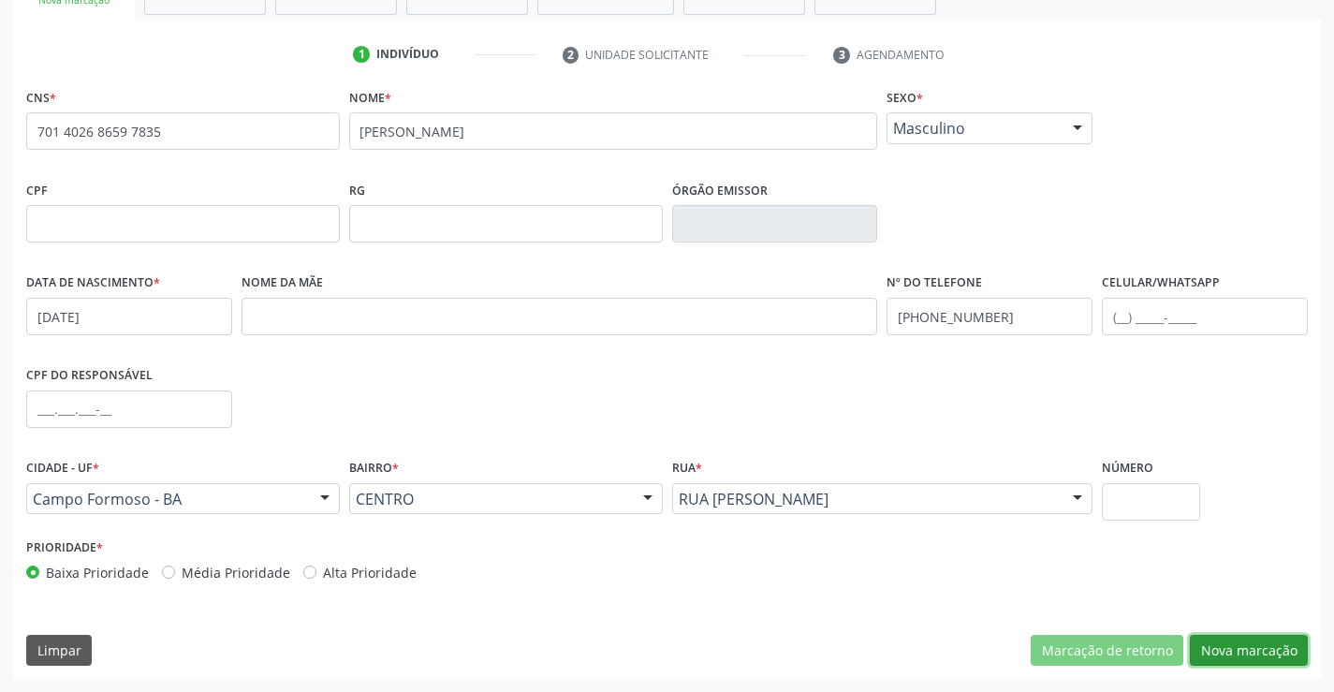
drag, startPoint x: 1258, startPoint y: 652, endPoint x: 934, endPoint y: 527, distance: 347.3
click at [1257, 652] on button "Nova marcação" at bounding box center [1249, 651] width 118 height 32
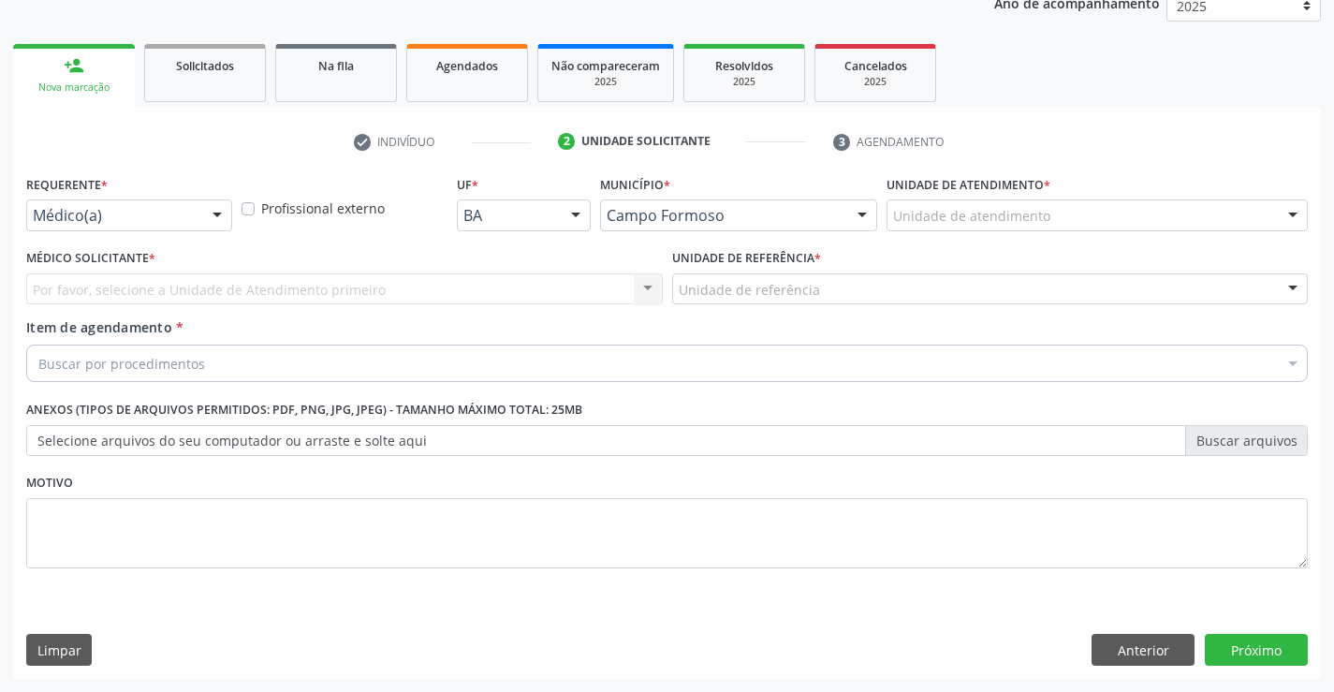
scroll to position [236, 0]
drag, startPoint x: 95, startPoint y: 205, endPoint x: 80, endPoint y: 261, distance: 58.1
click at [94, 211] on div "Médico(a)" at bounding box center [129, 215] width 206 height 32
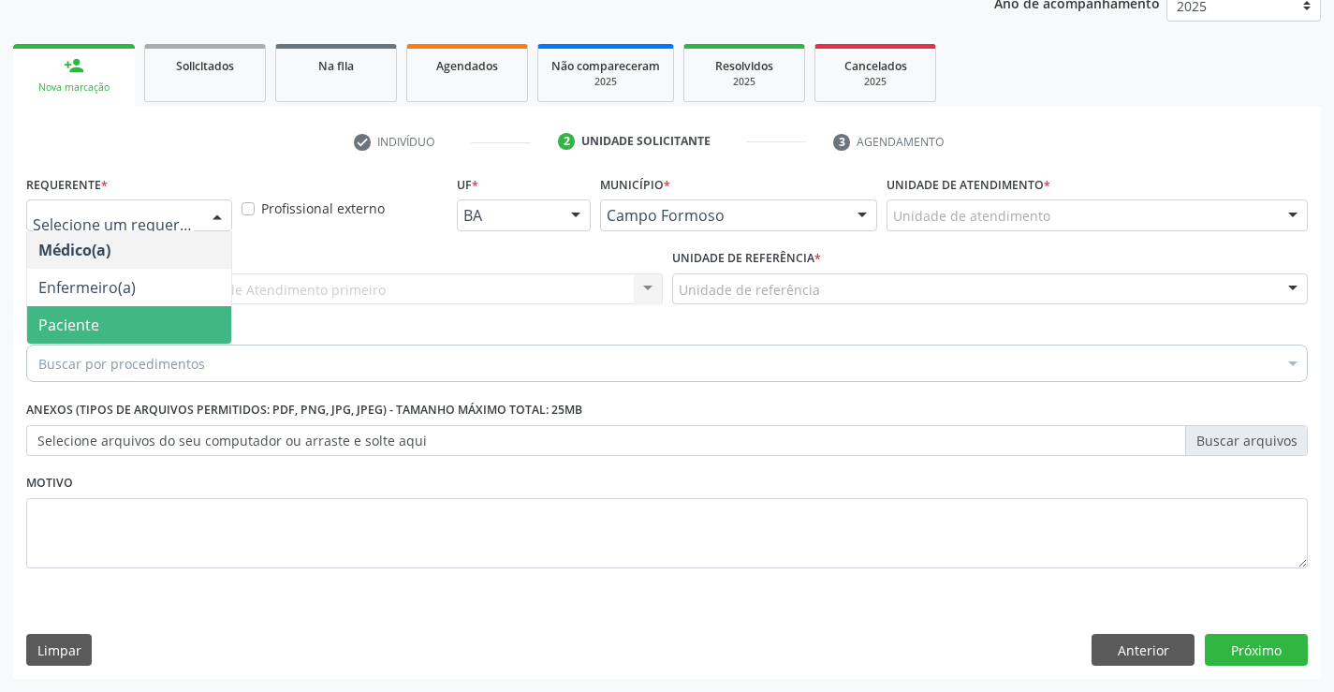
drag, startPoint x: 62, startPoint y: 329, endPoint x: 78, endPoint y: 299, distance: 34.7
click at [63, 329] on span "Paciente" at bounding box center [68, 324] width 61 height 21
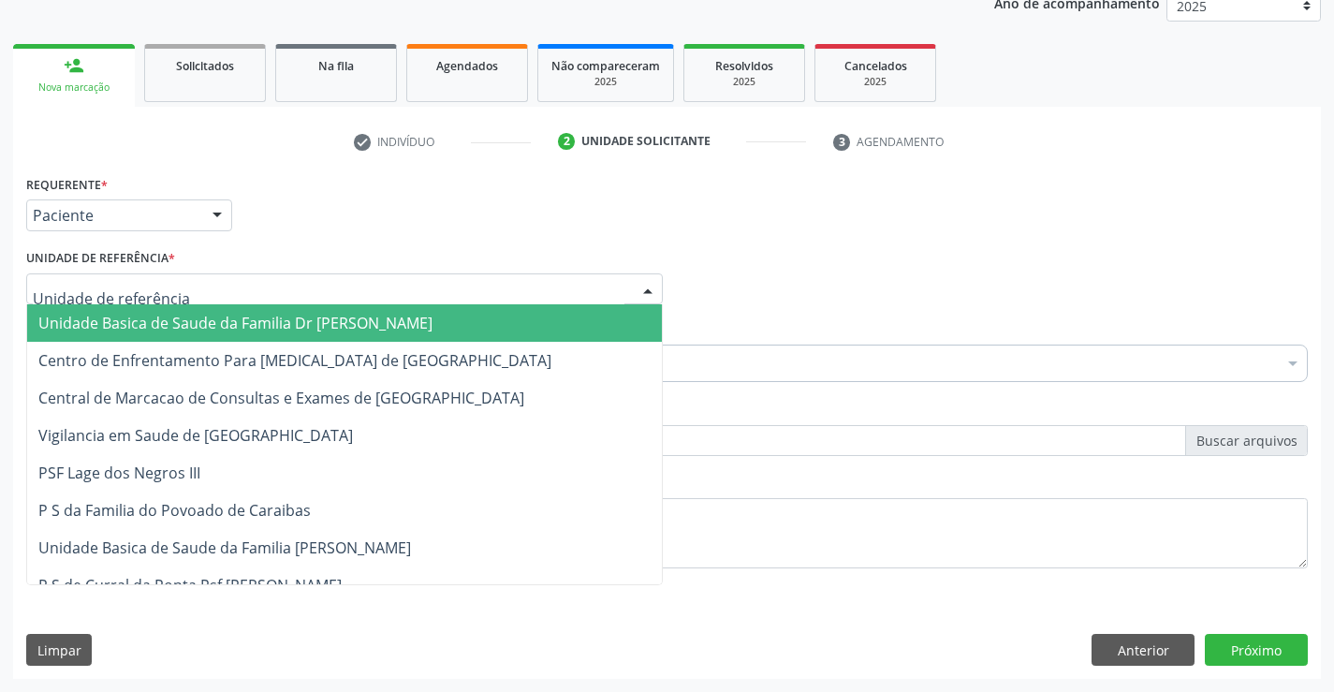
click at [72, 324] on span "Unidade Basica de Saude da Familia Dr [PERSON_NAME]" at bounding box center [235, 323] width 394 height 21
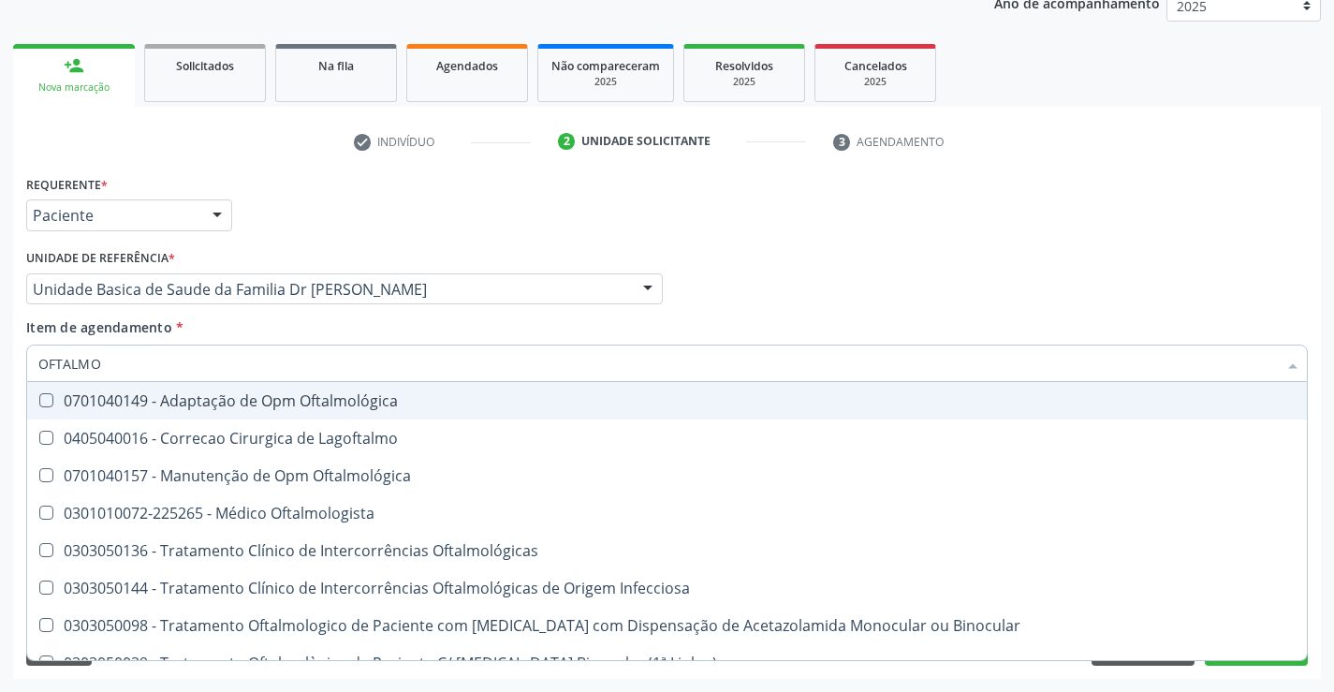
type input "OFTALMOL"
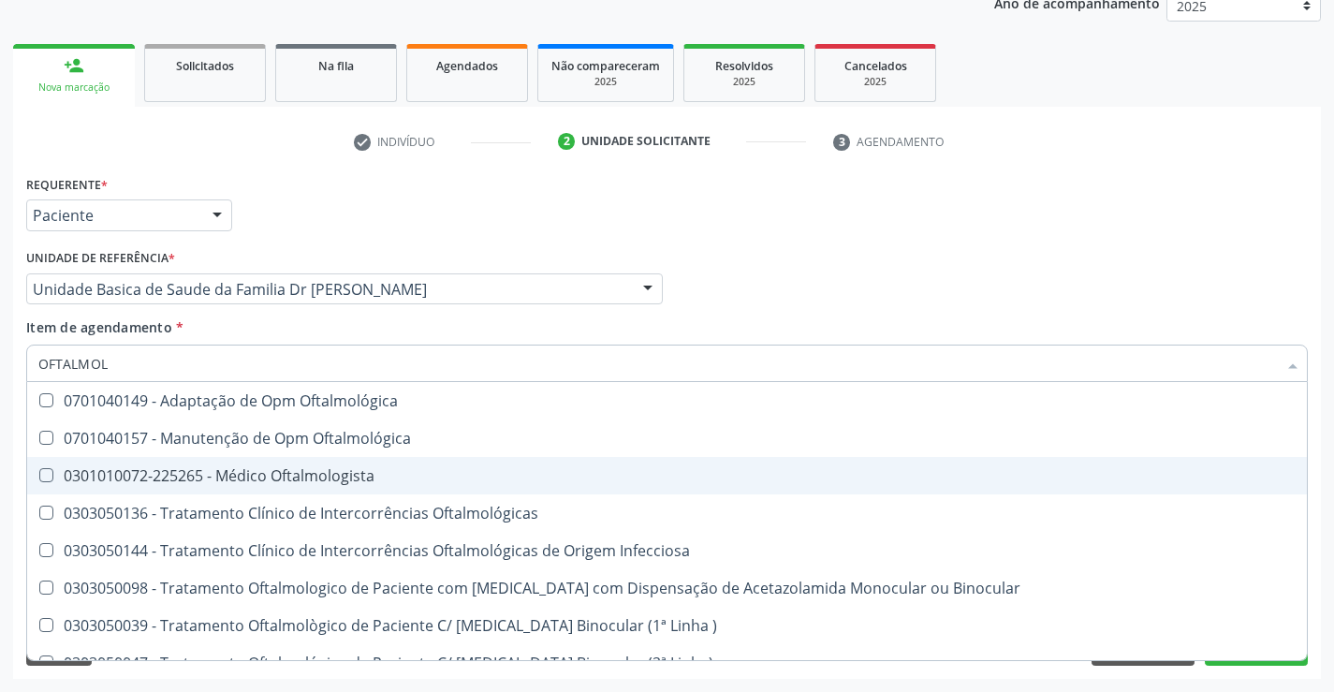
click at [300, 480] on div "0301010072-225265 - Médico Oftalmologista" at bounding box center [666, 475] width 1257 height 15
checkbox Oftalmologista "true"
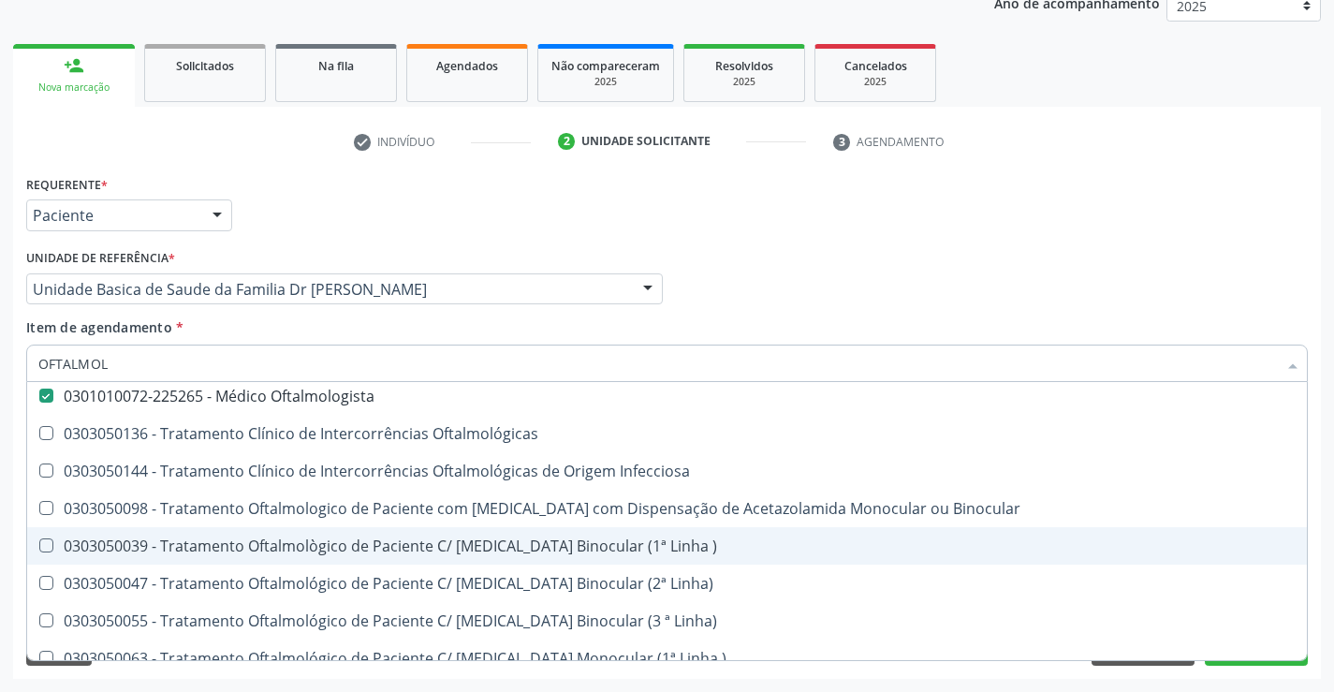
scroll to position [187, 0]
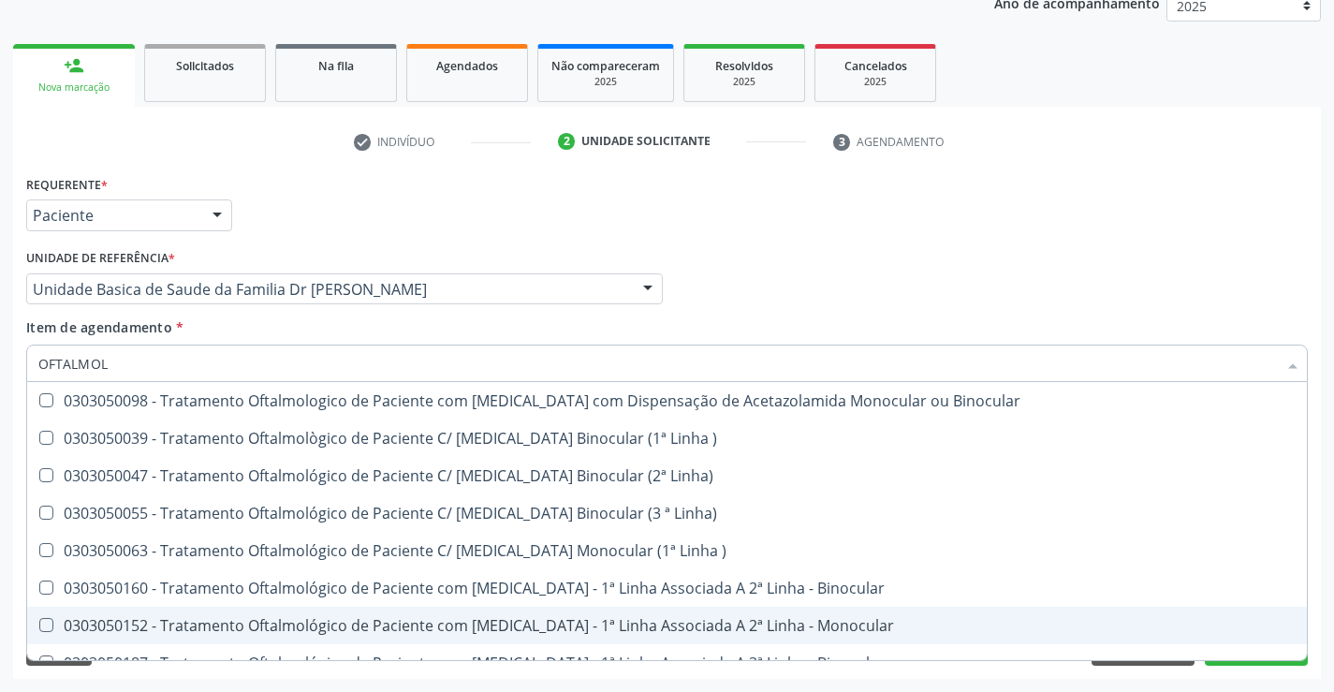
click at [1172, 668] on div "Requerente * Paciente Médico(a) Enfermeiro(a) Paciente Nenhum resultado encontr…" at bounding box center [667, 424] width 1308 height 508
checkbox Oftalmológica "true"
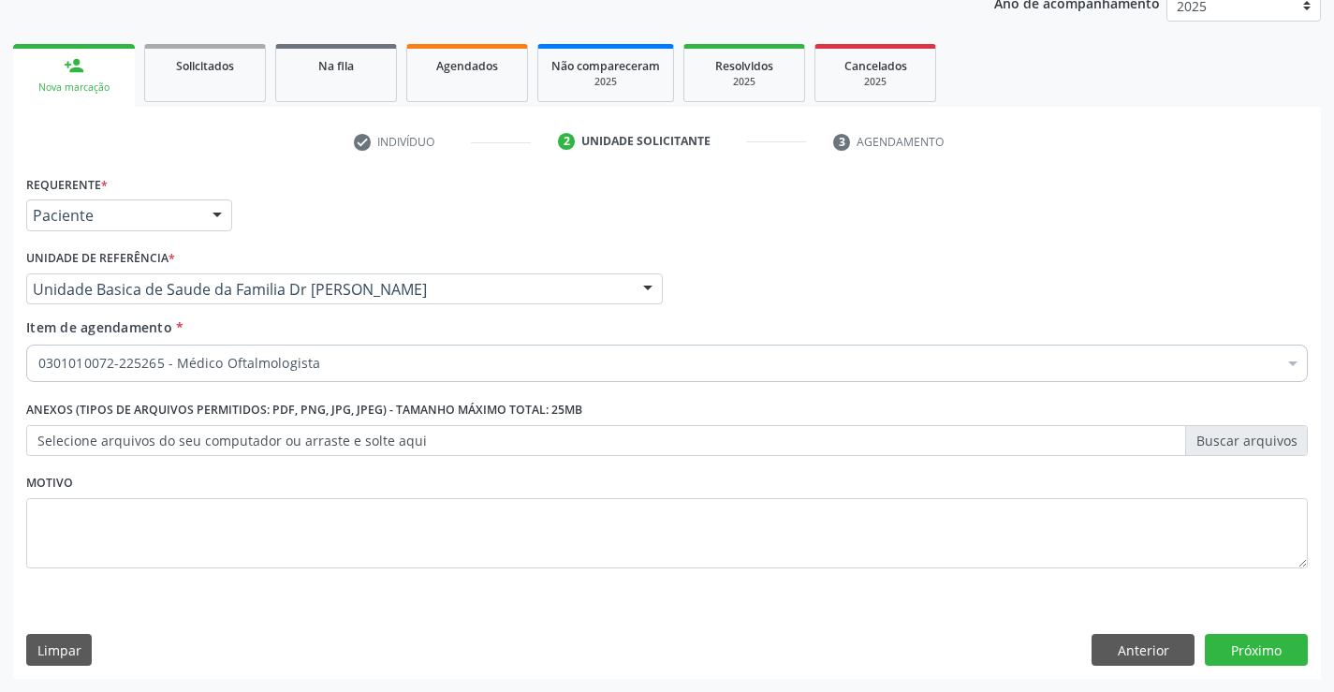
scroll to position [0, 0]
click at [1158, 650] on button "Anterior" at bounding box center [1142, 650] width 103 height 32
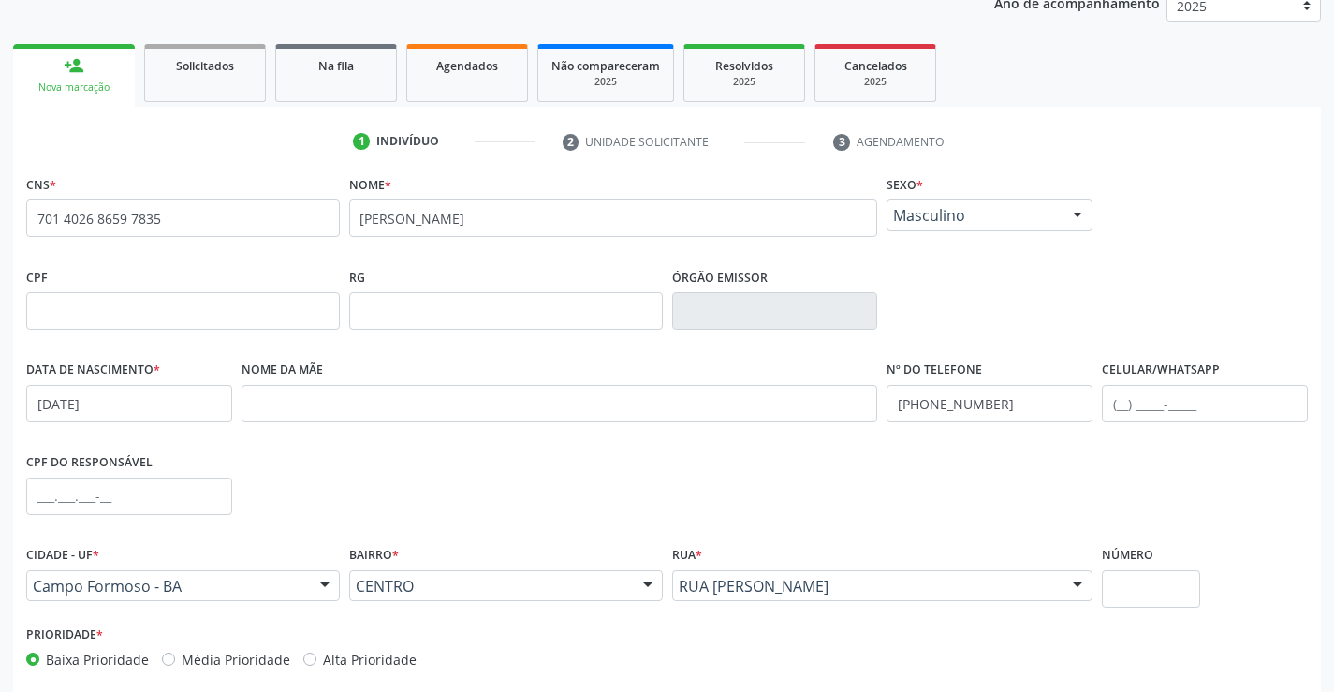
click at [1158, 650] on div "Prioridade * Baixa Prioridade Média Prioridade Alta Prioridade" at bounding box center [667, 652] width 1291 height 62
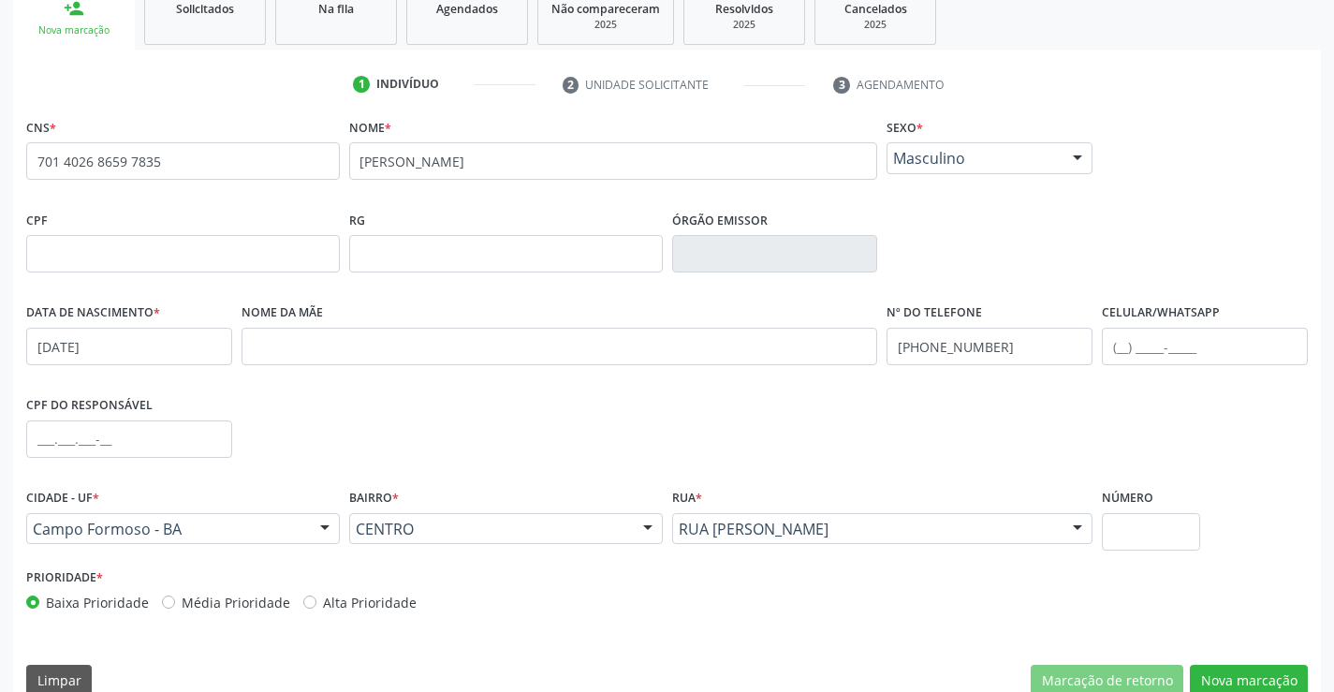
scroll to position [323, 0]
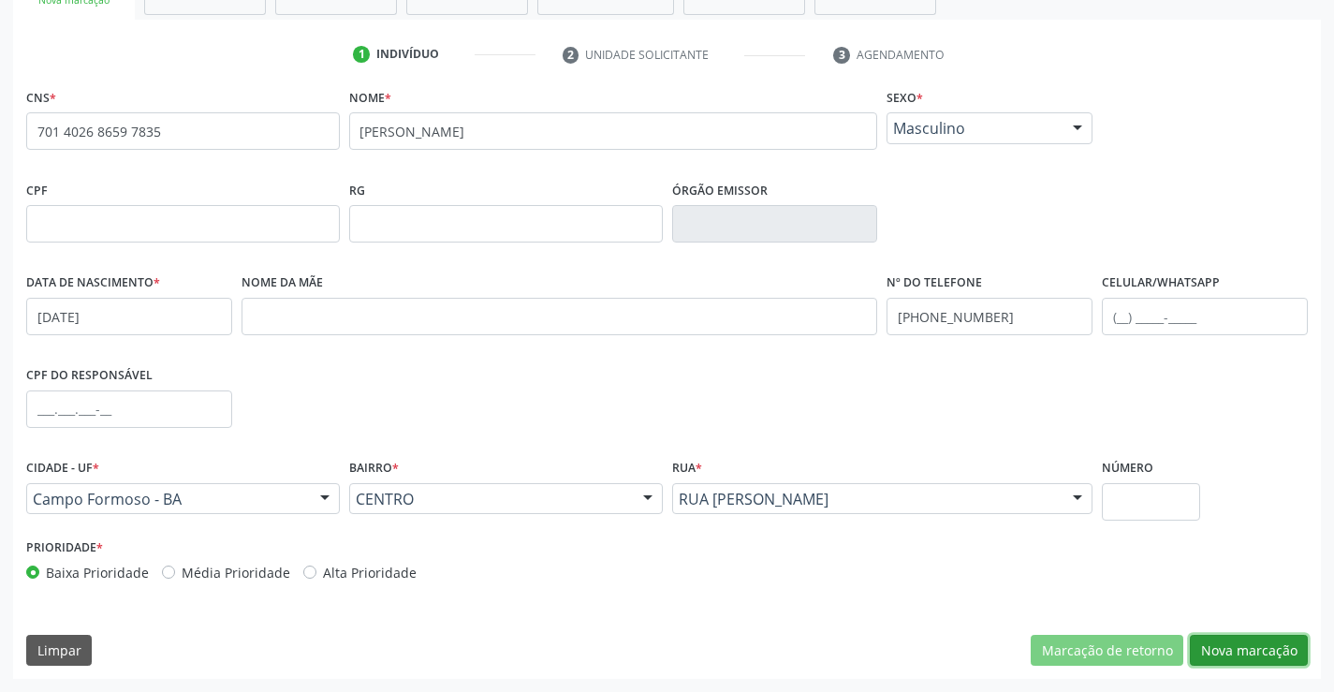
click at [1223, 635] on button "Nova marcação" at bounding box center [1249, 651] width 118 height 32
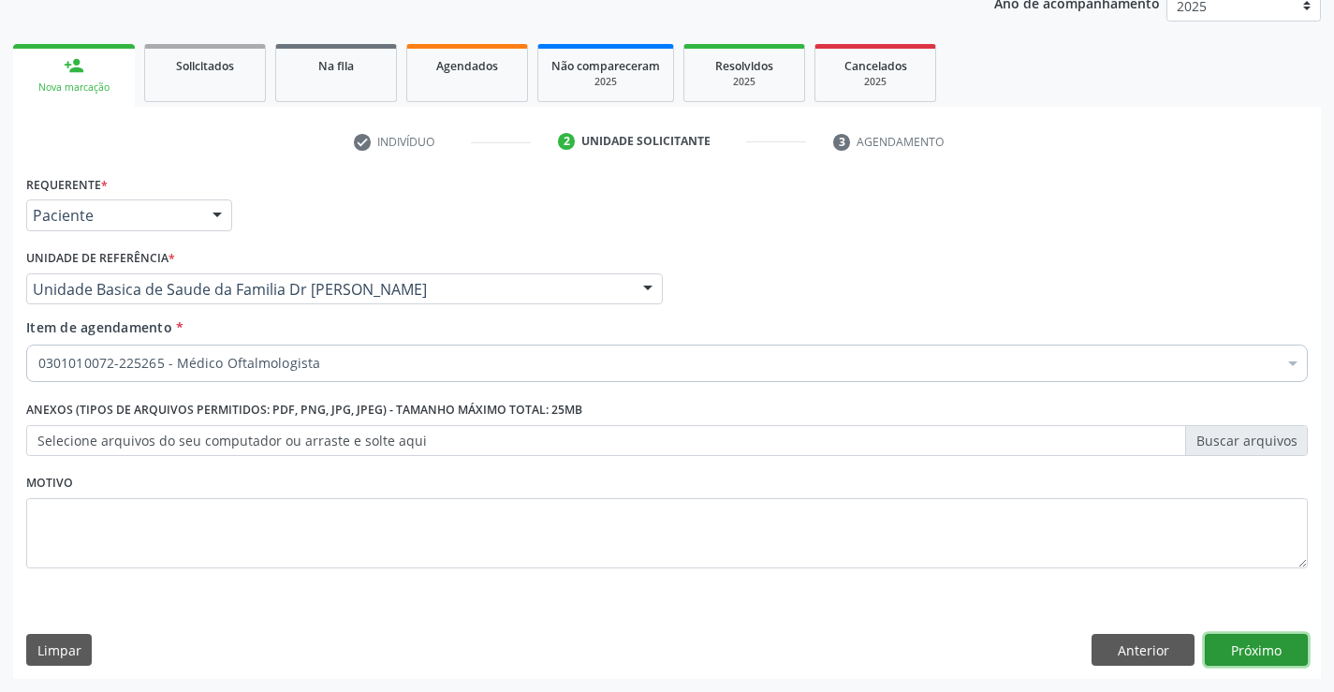
click at [1229, 652] on button "Próximo" at bounding box center [1256, 650] width 103 height 32
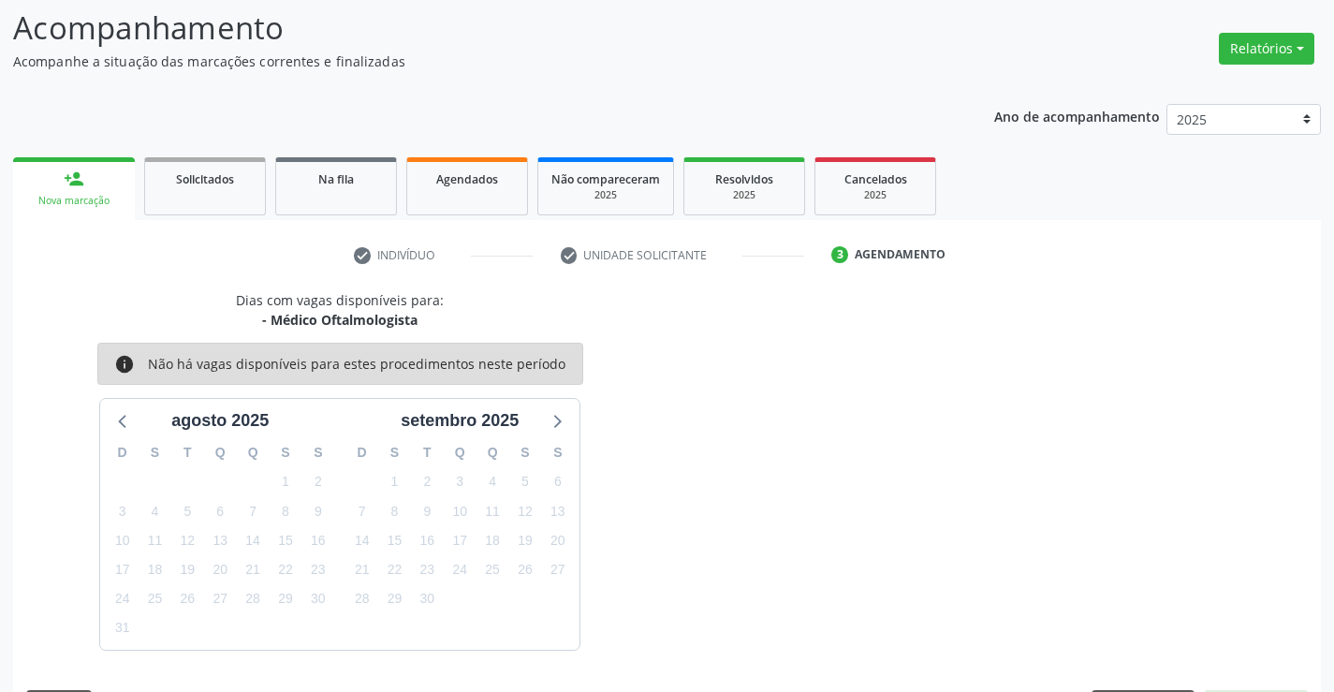
scroll to position [178, 0]
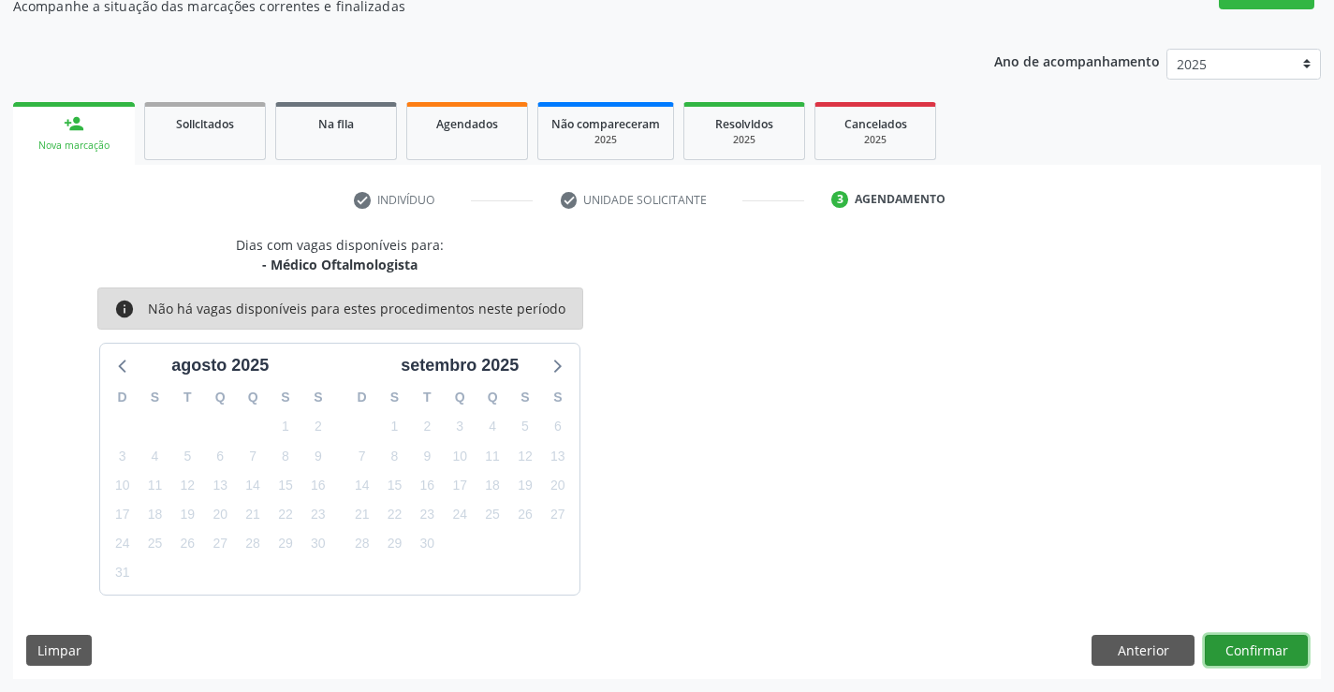
click at [1228, 648] on button "Confirmar" at bounding box center [1256, 651] width 103 height 32
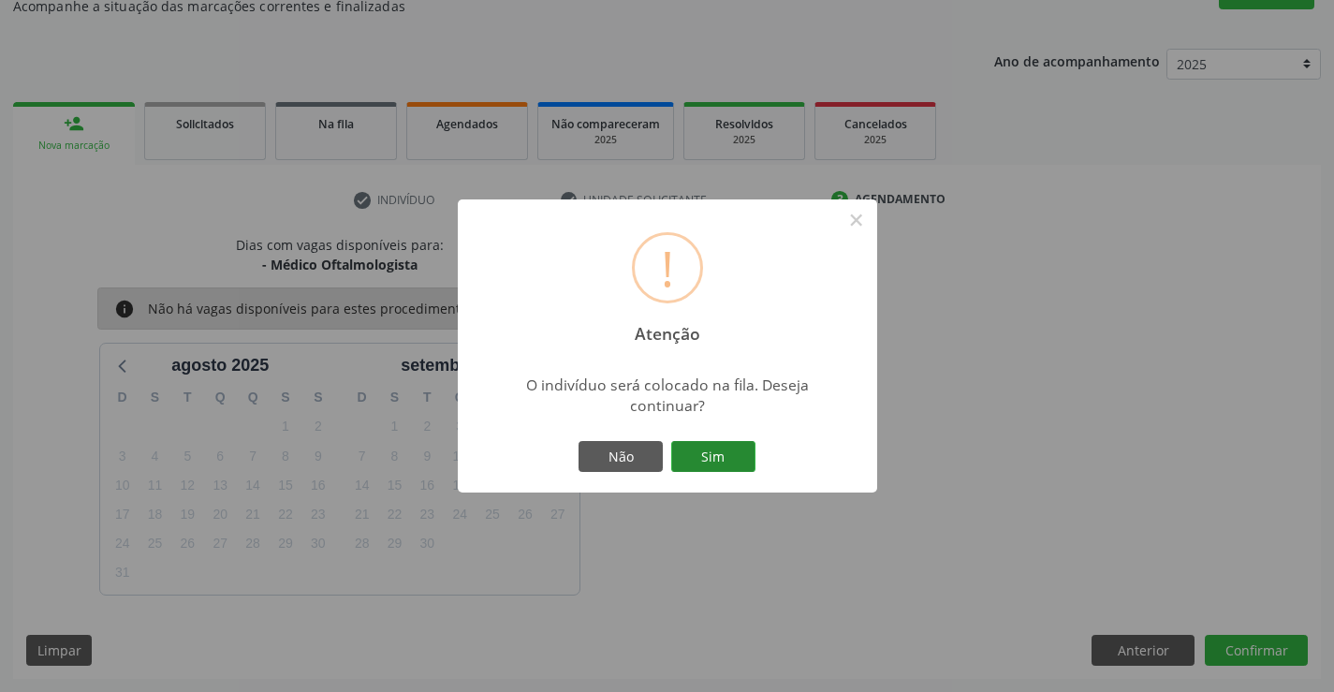
click at [700, 446] on button "Sim" at bounding box center [713, 457] width 84 height 32
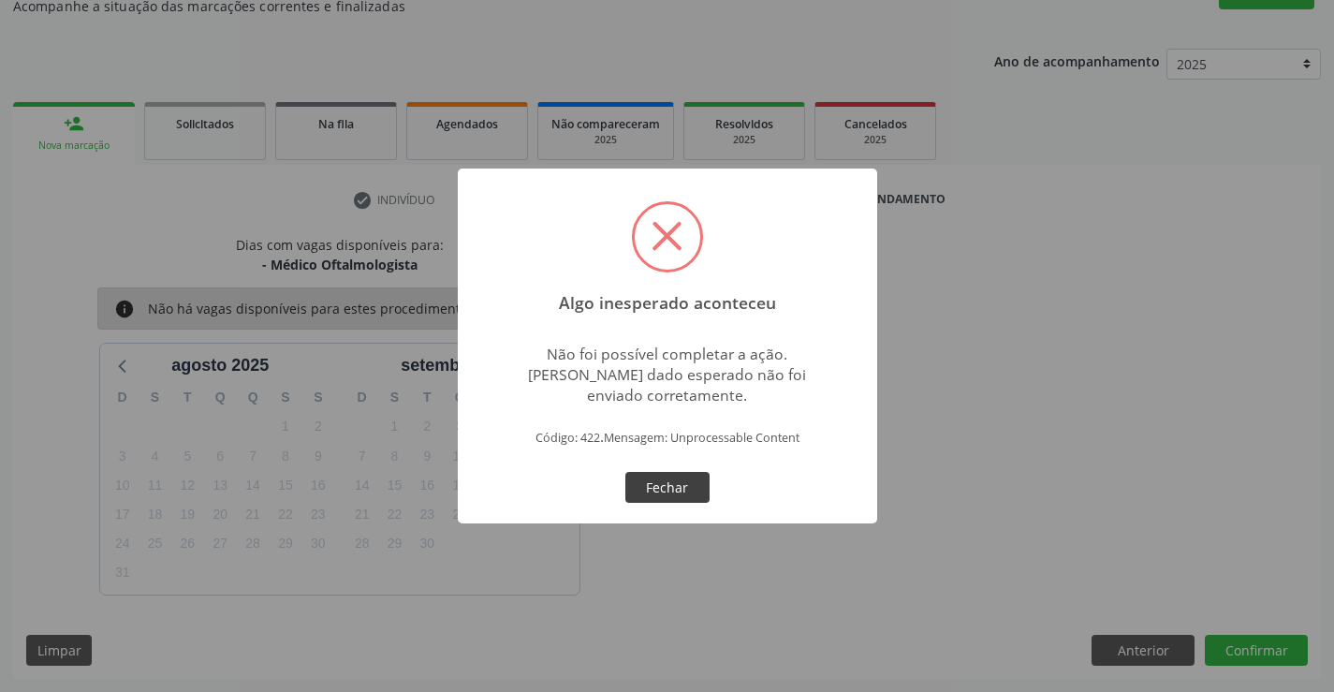
click at [689, 485] on button "Fechar" at bounding box center [667, 488] width 84 height 32
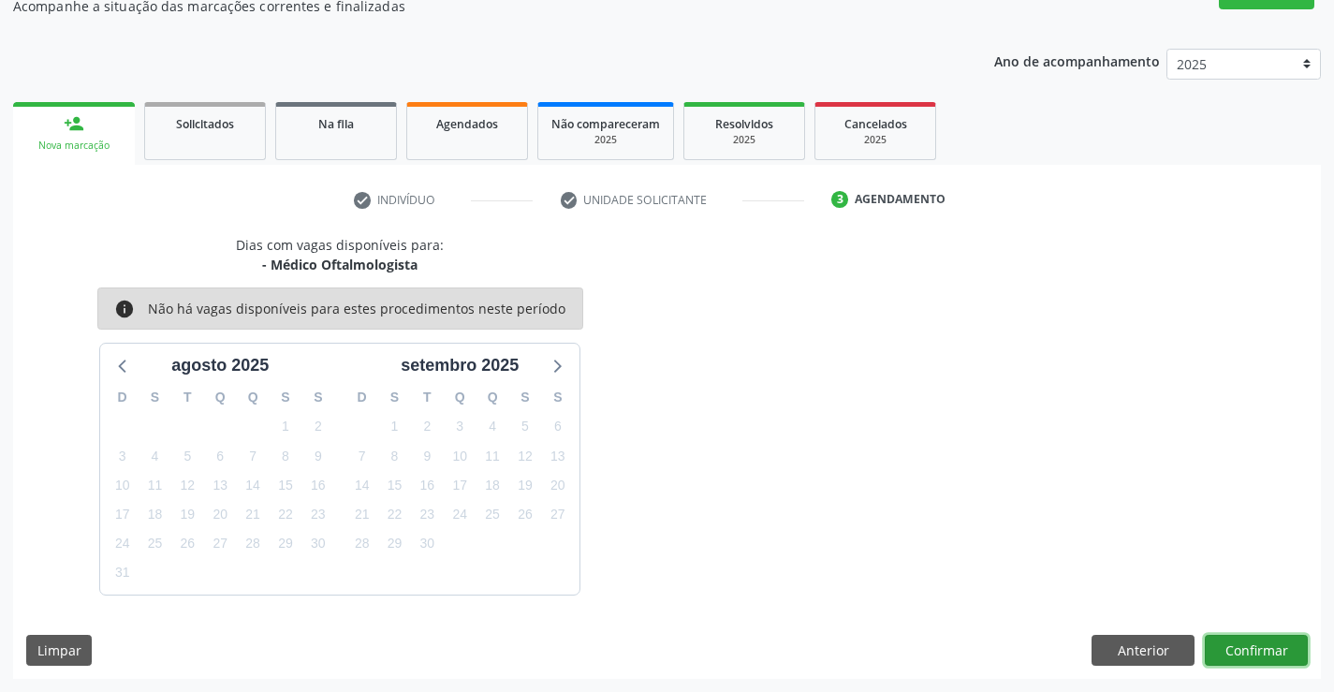
click at [1230, 640] on button "Confirmar" at bounding box center [1256, 651] width 103 height 32
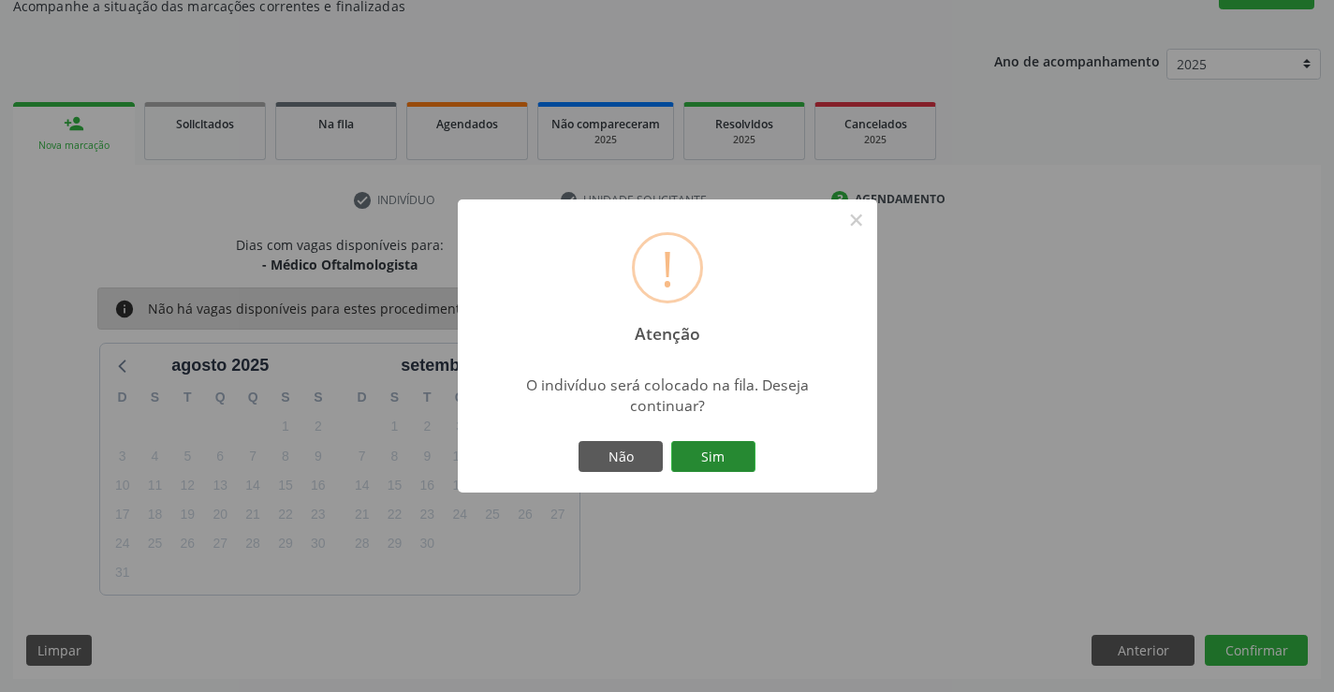
click at [725, 450] on button "Sim" at bounding box center [713, 457] width 84 height 32
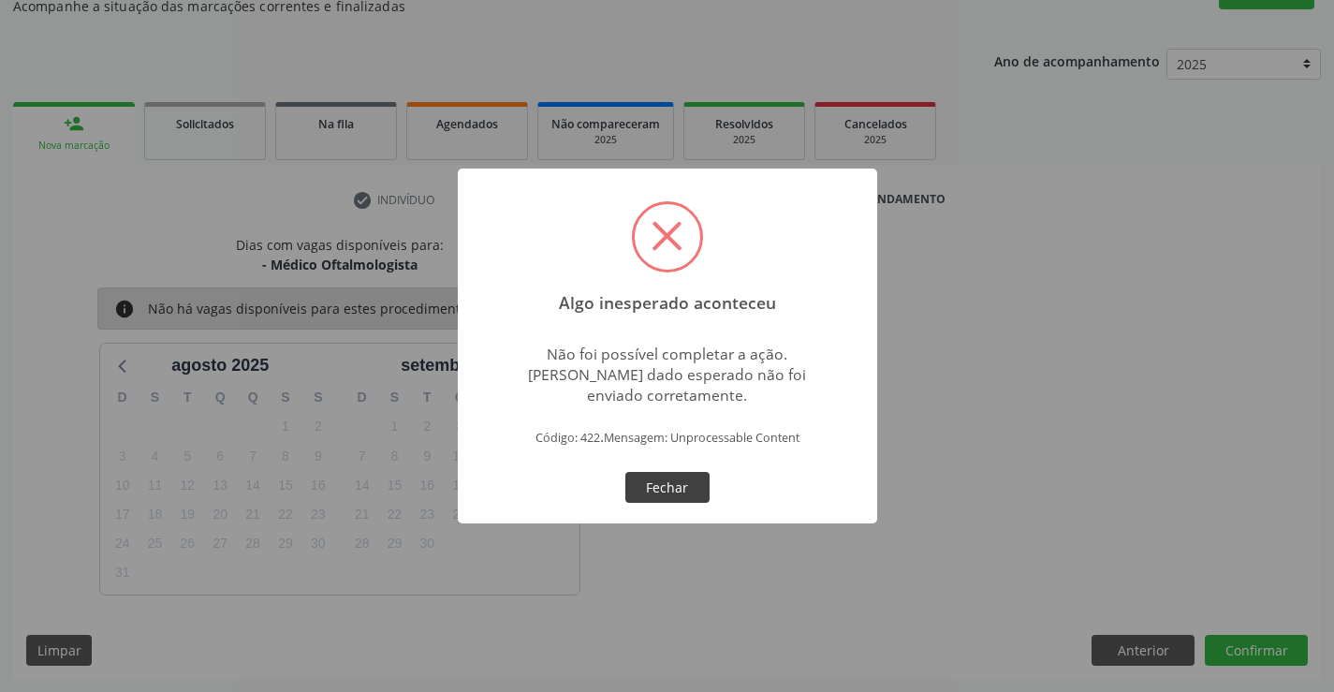
click at [679, 486] on button "Fechar" at bounding box center [667, 488] width 84 height 32
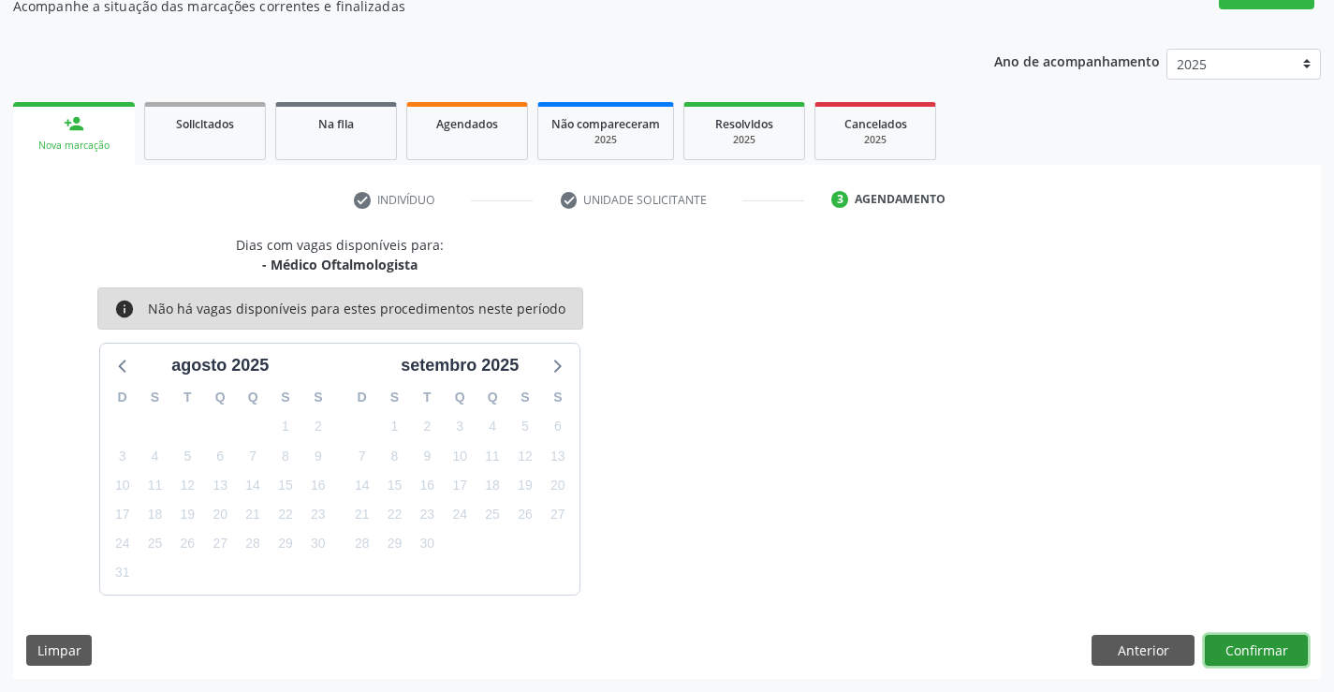
click at [1227, 642] on button "Confirmar" at bounding box center [1256, 651] width 103 height 32
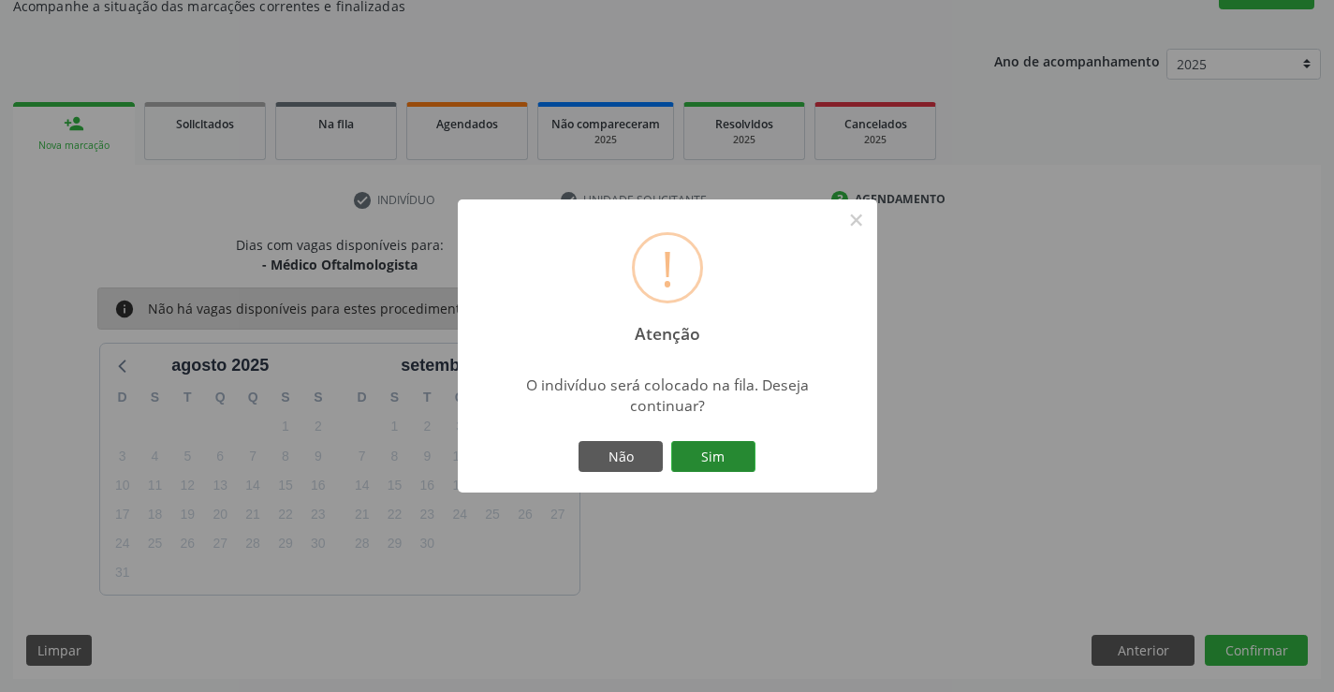
click at [711, 457] on button "Sim" at bounding box center [713, 457] width 84 height 32
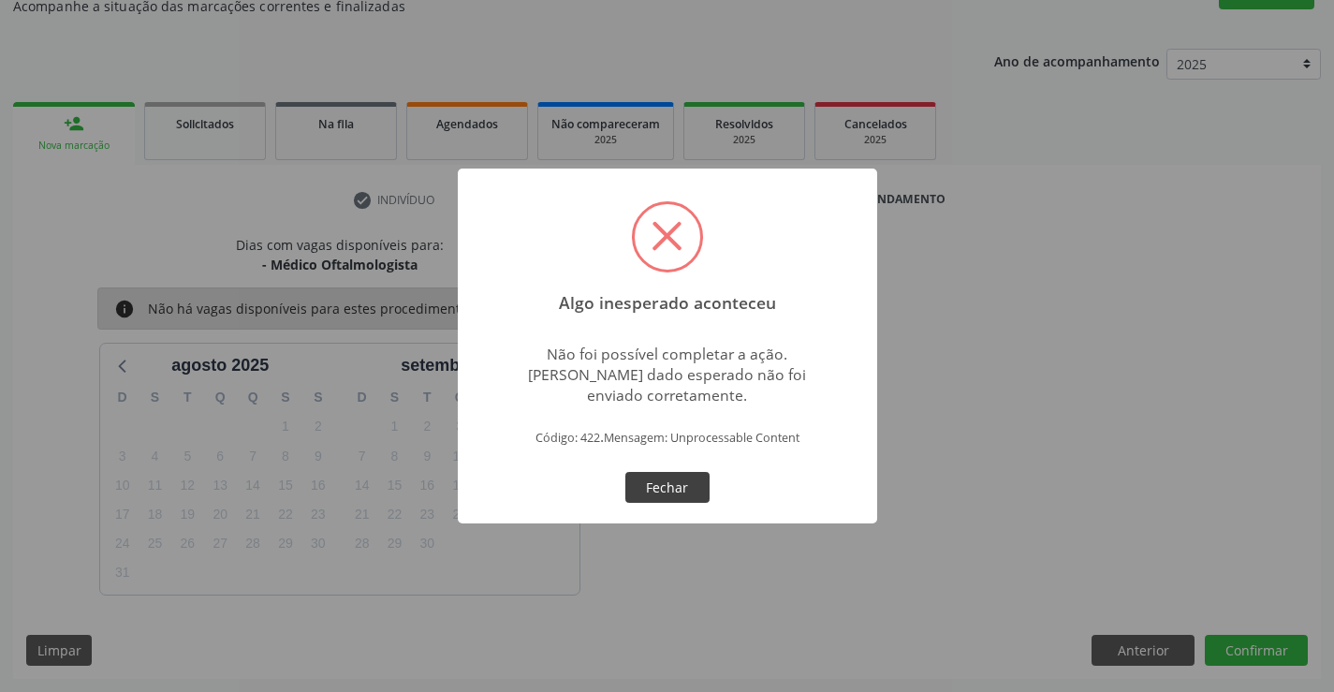
click at [695, 480] on button "Fechar" at bounding box center [667, 488] width 84 height 32
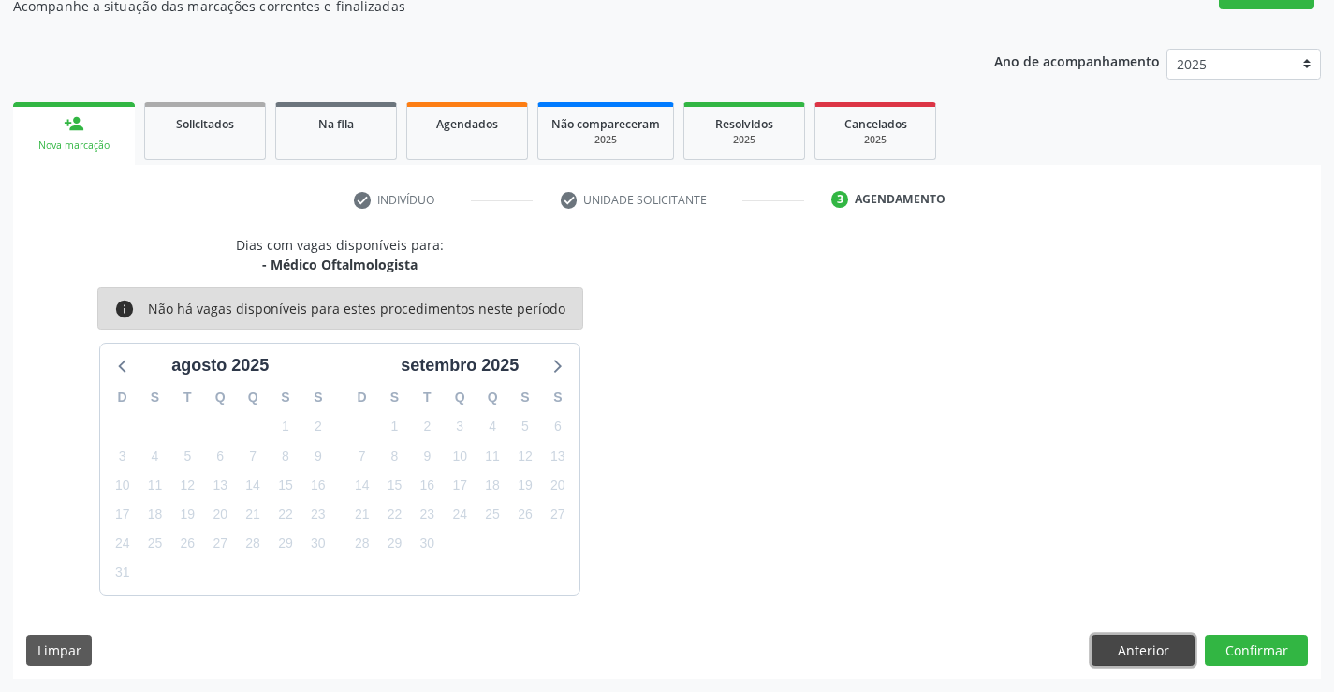
click at [1147, 643] on button "Anterior" at bounding box center [1142, 651] width 103 height 32
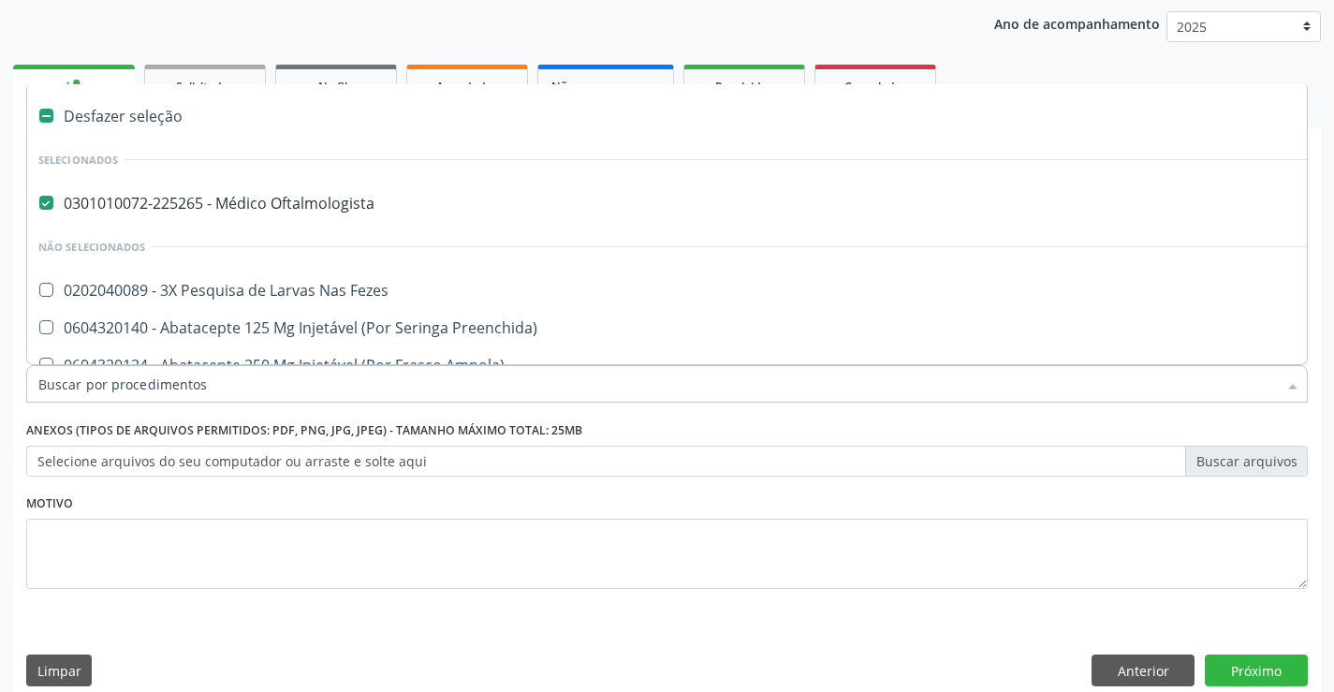
scroll to position [236, 0]
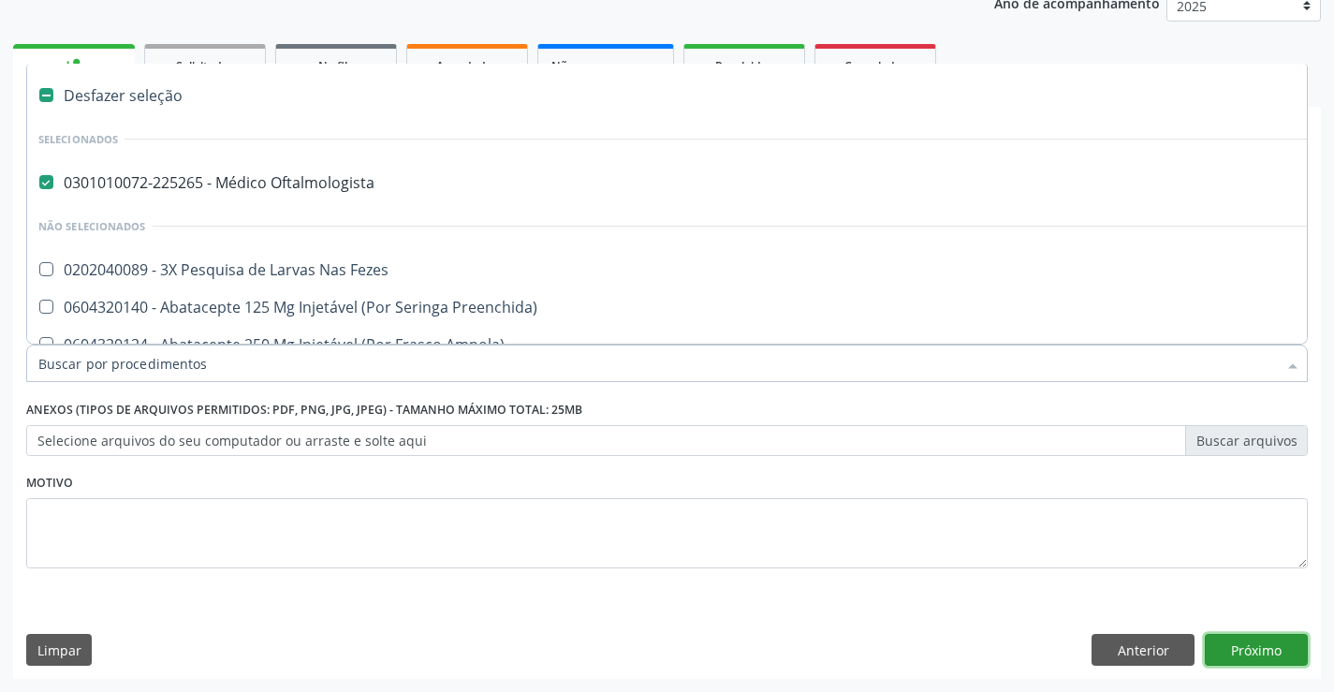
click at [1225, 636] on button "Próximo" at bounding box center [1256, 650] width 103 height 32
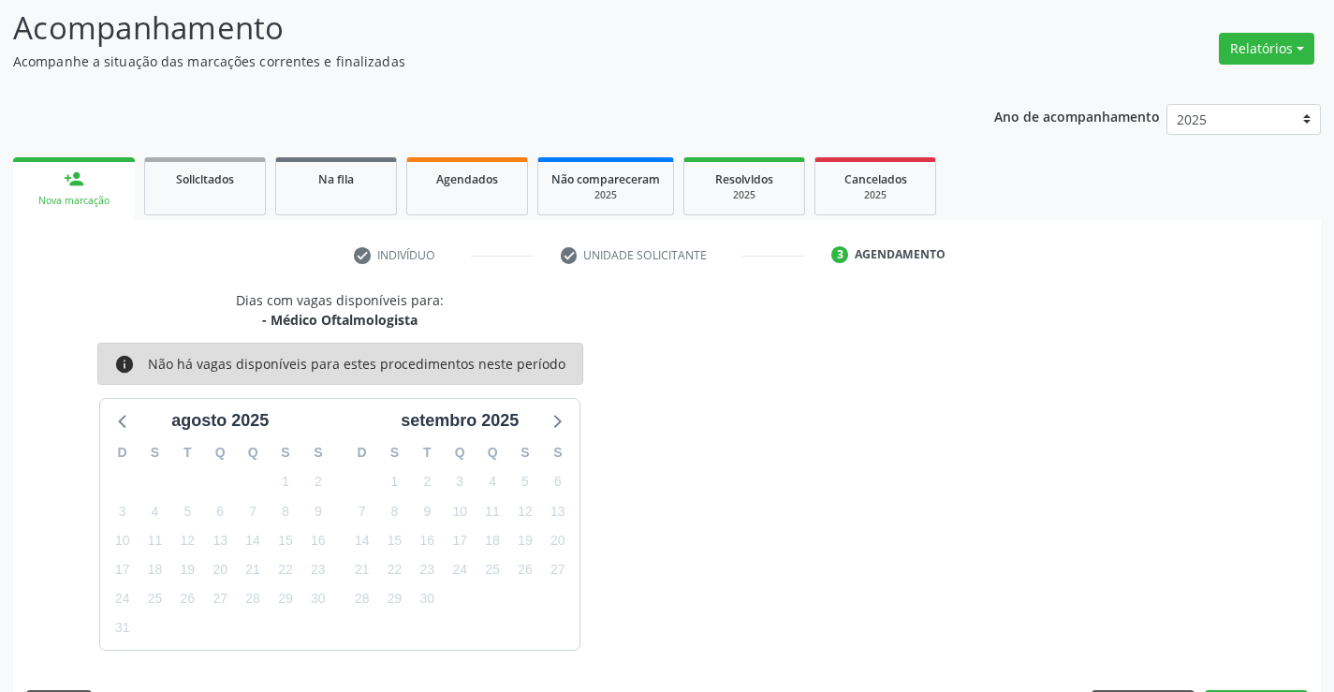
scroll to position [178, 0]
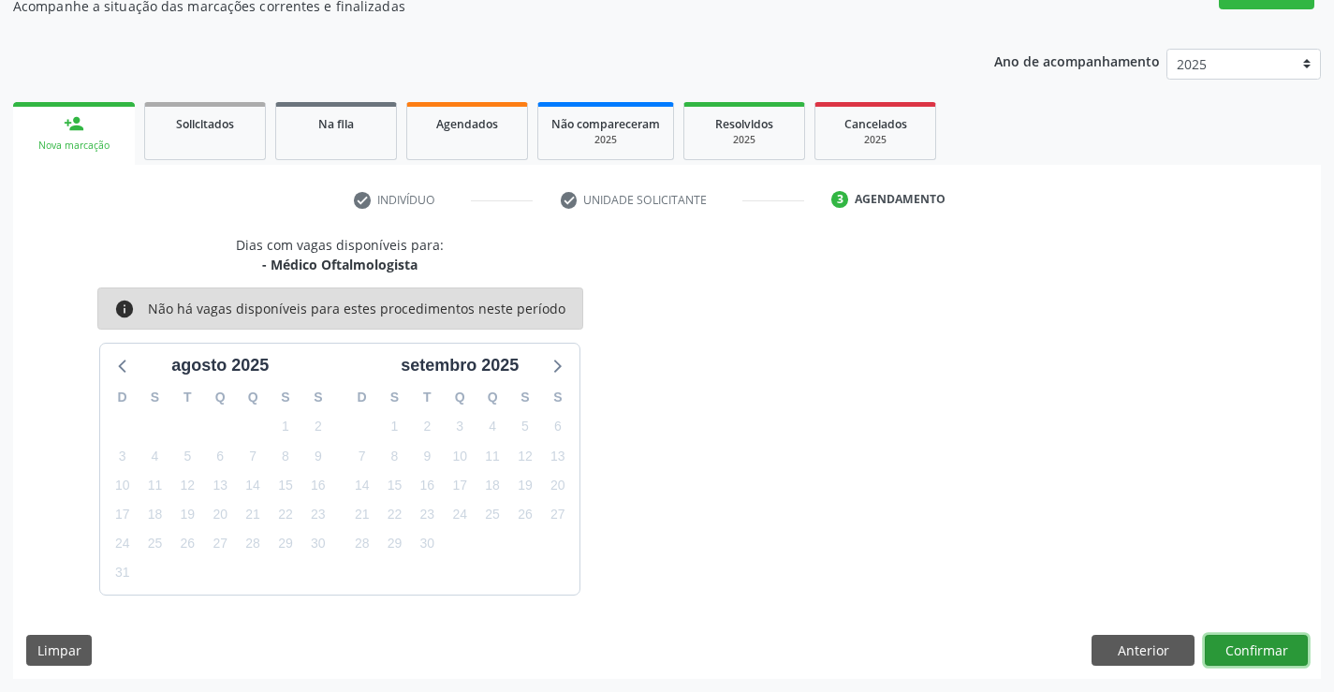
click at [1233, 645] on button "Confirmar" at bounding box center [1256, 651] width 103 height 32
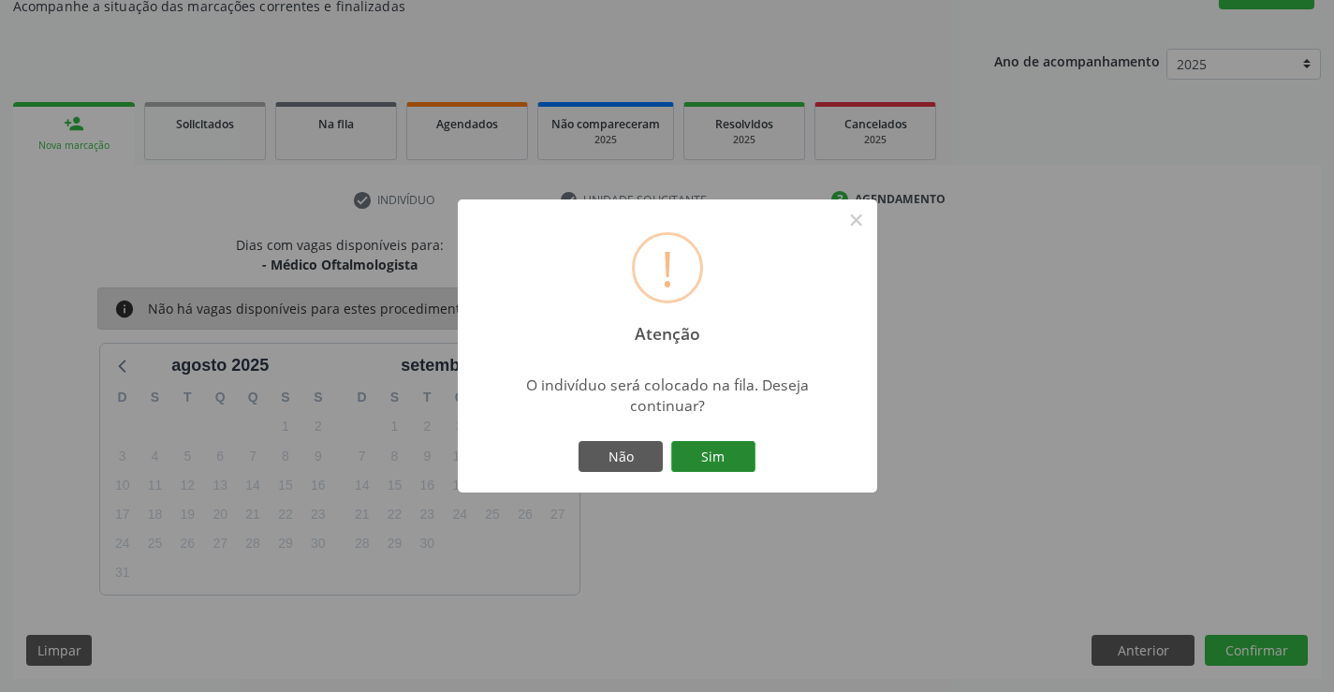
click at [717, 449] on button "Sim" at bounding box center [713, 457] width 84 height 32
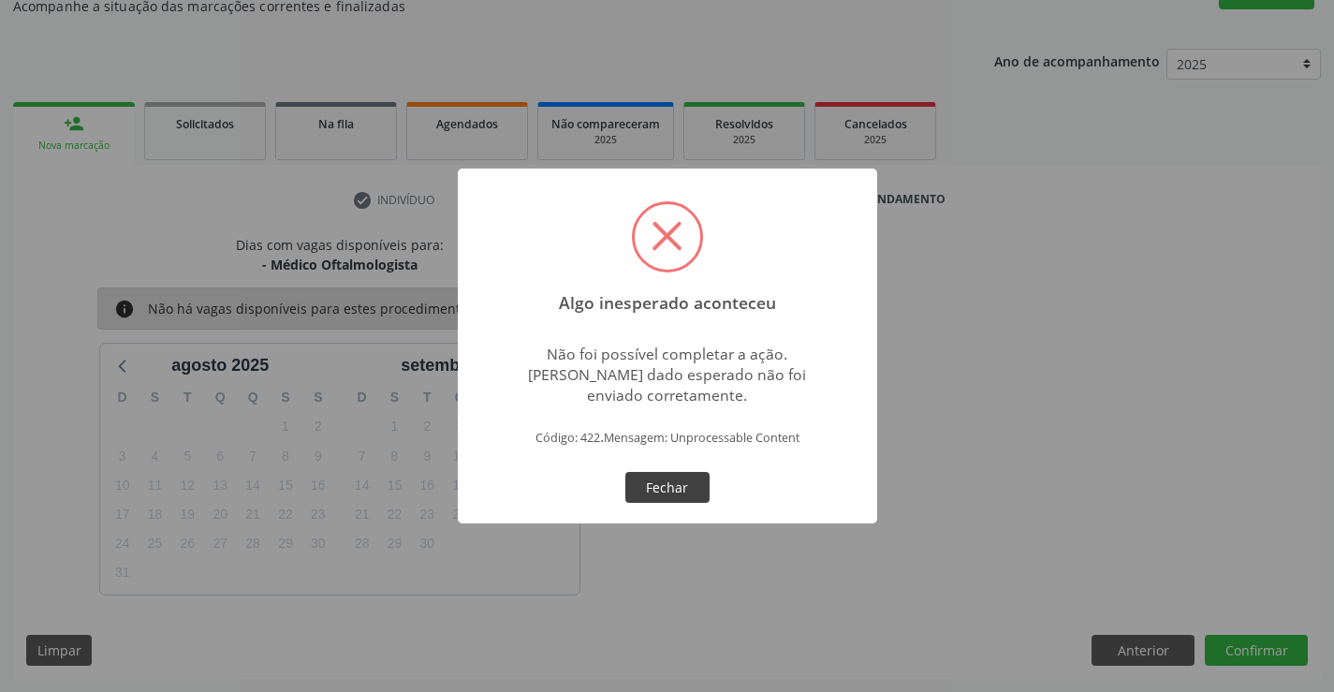
click at [652, 484] on button "Fechar" at bounding box center [667, 488] width 84 height 32
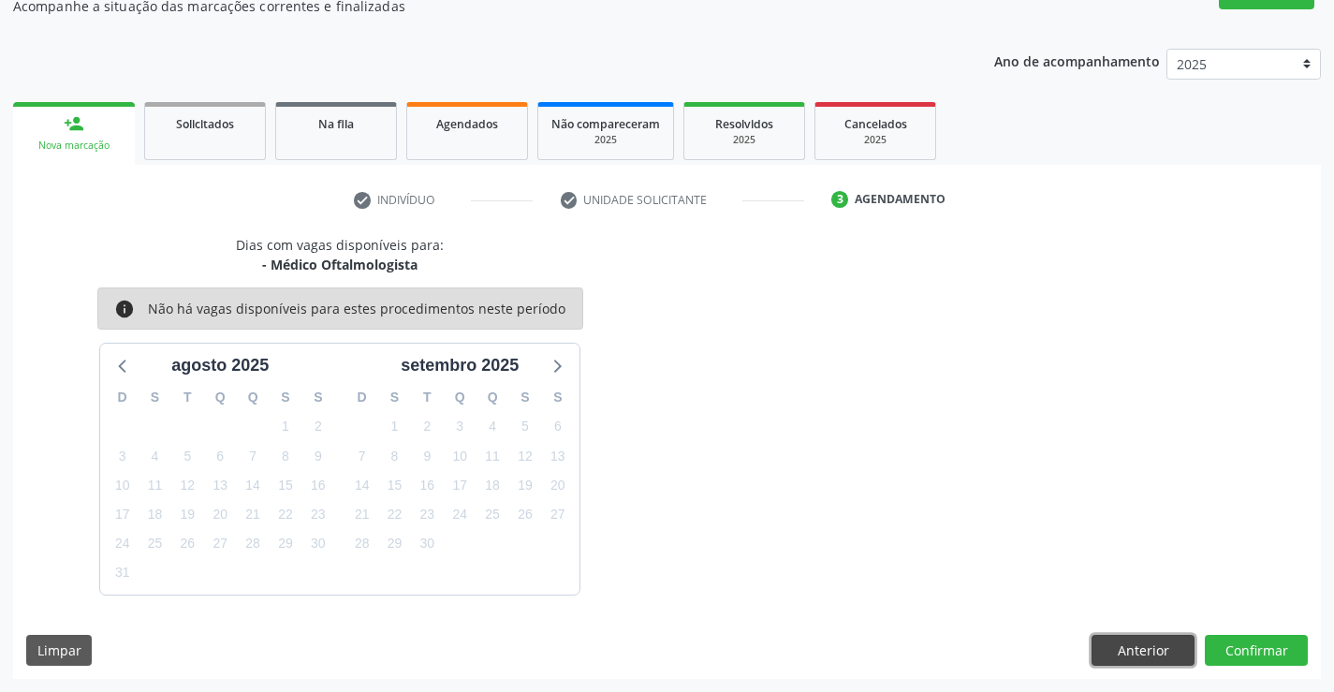
click at [1148, 648] on button "Anterior" at bounding box center [1142, 651] width 103 height 32
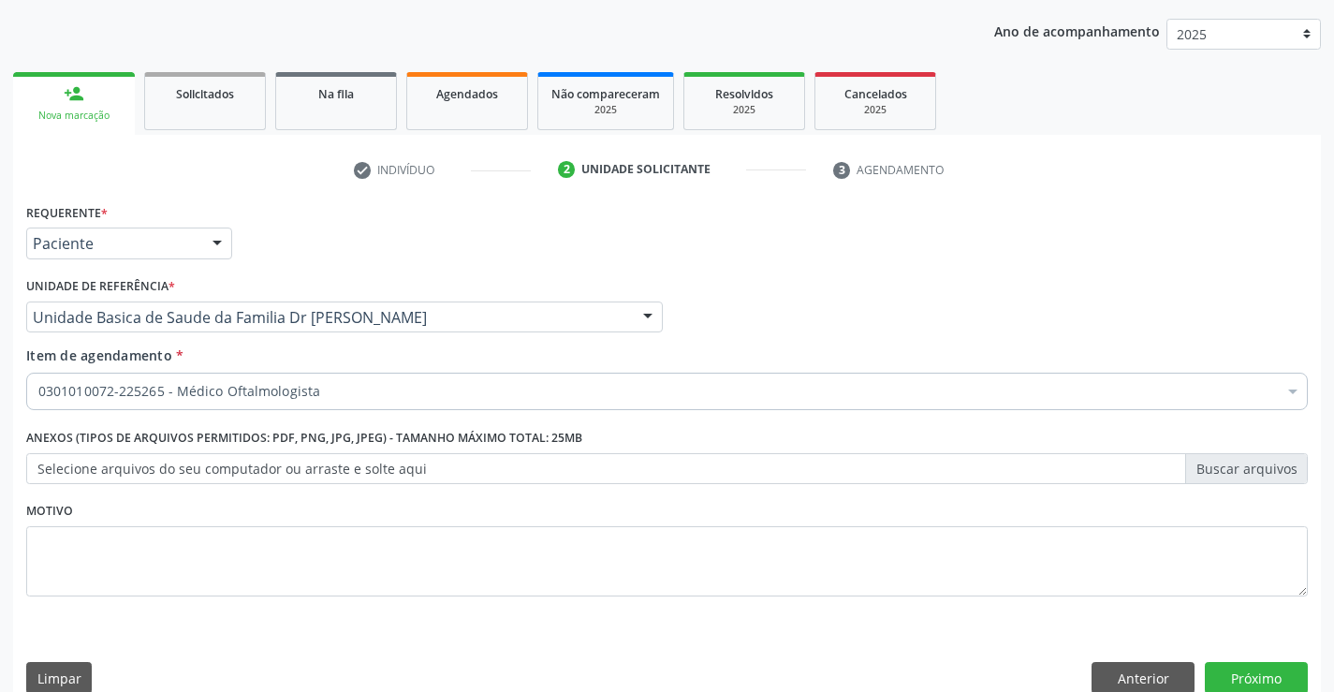
scroll to position [236, 0]
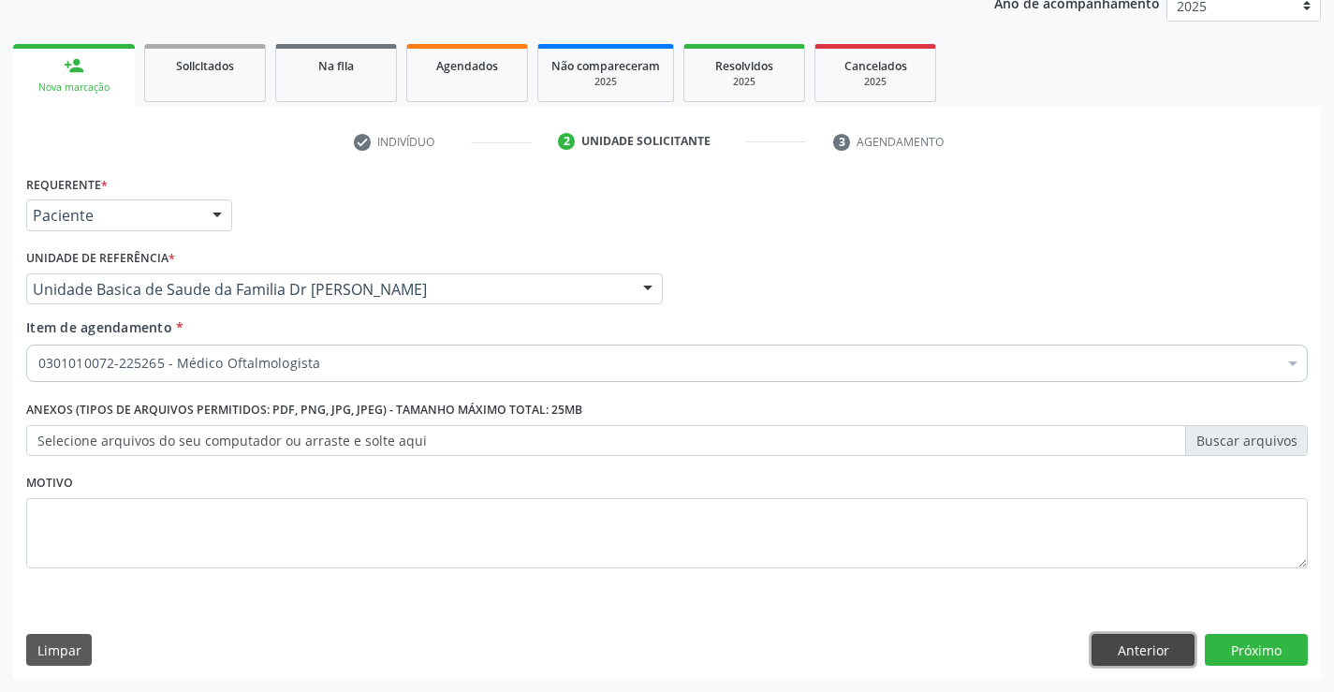
click at [1147, 648] on button "Anterior" at bounding box center [1142, 650] width 103 height 32
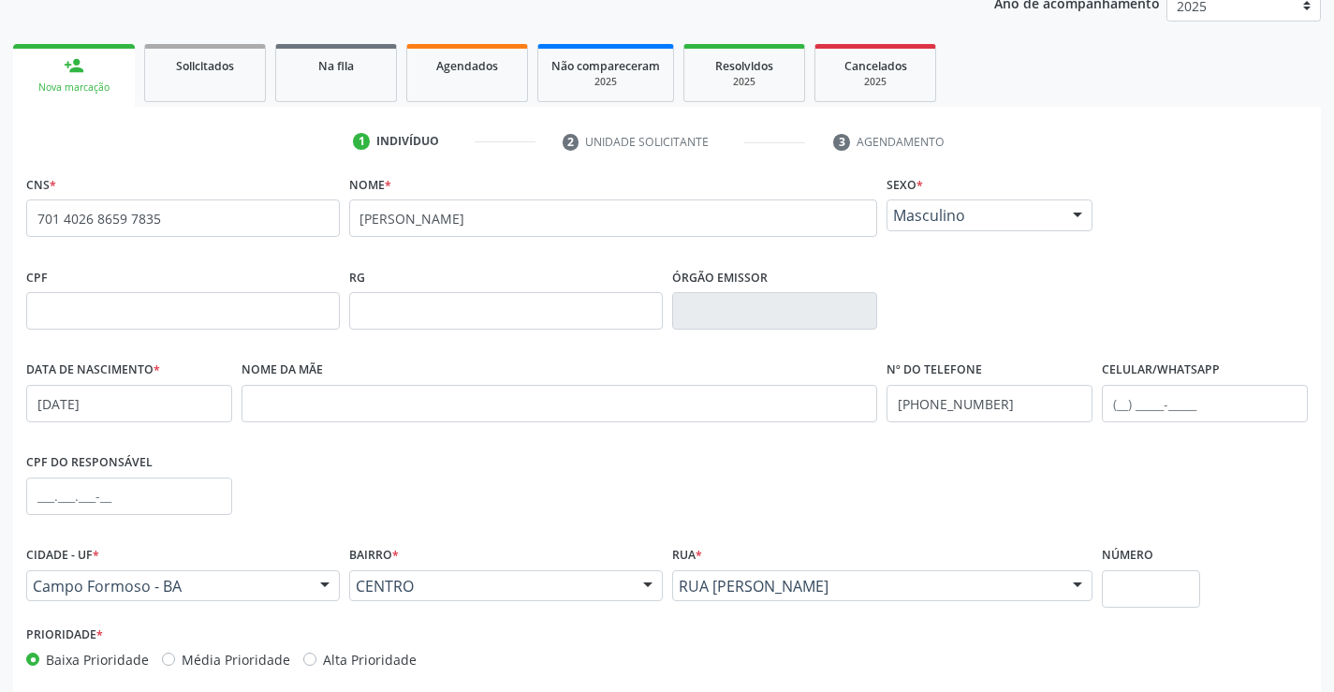
scroll to position [323, 0]
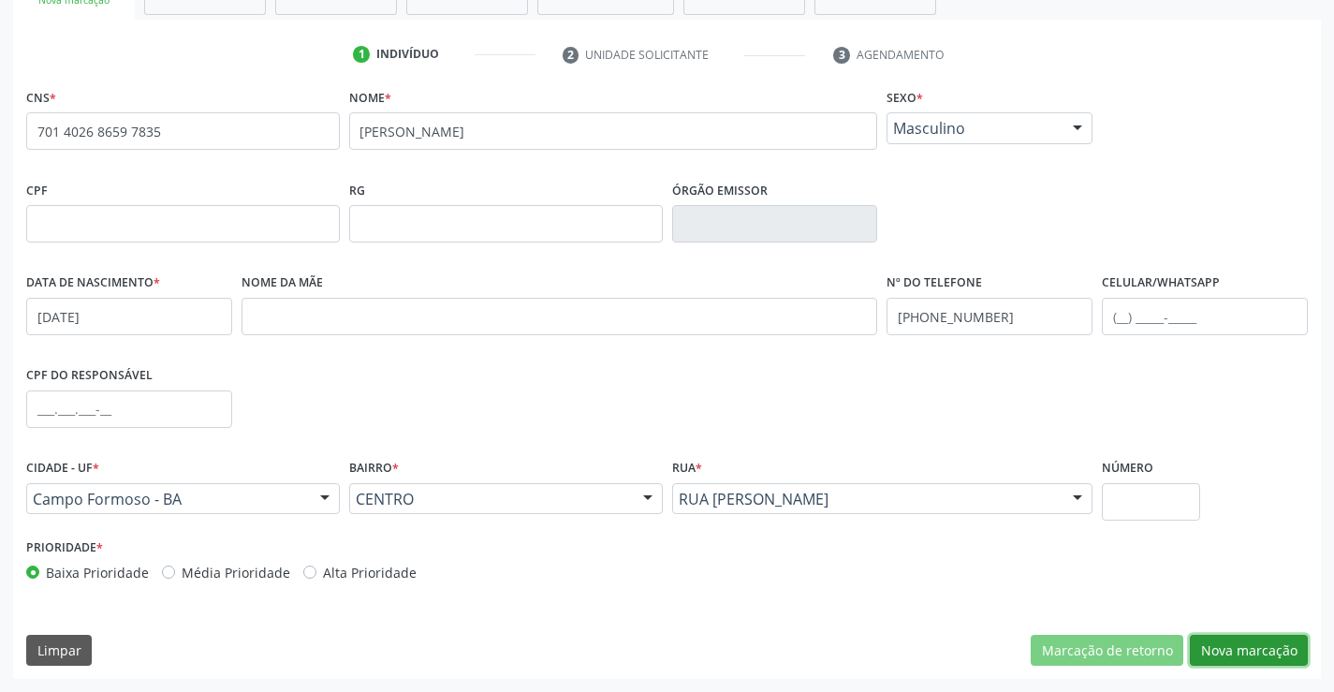
click at [1233, 647] on button "Nova marcação" at bounding box center [1249, 651] width 118 height 32
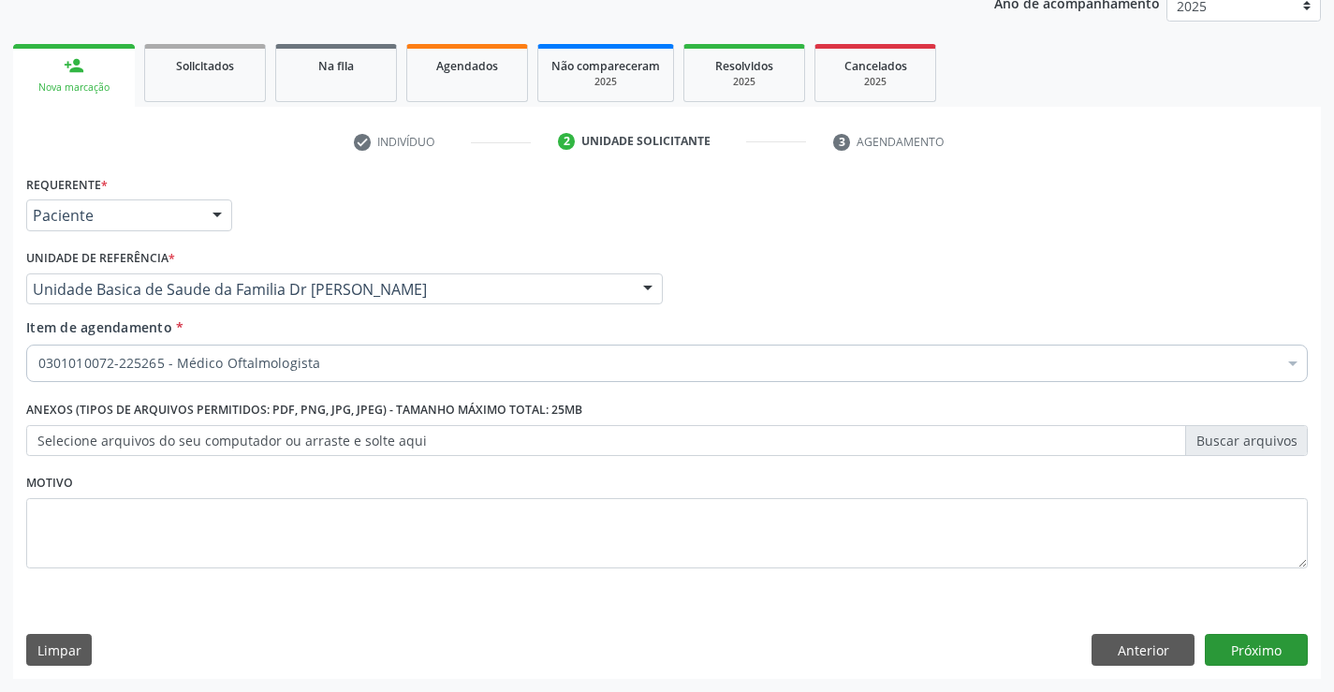
scroll to position [236, 0]
click at [1249, 652] on button "Próximo" at bounding box center [1256, 650] width 103 height 32
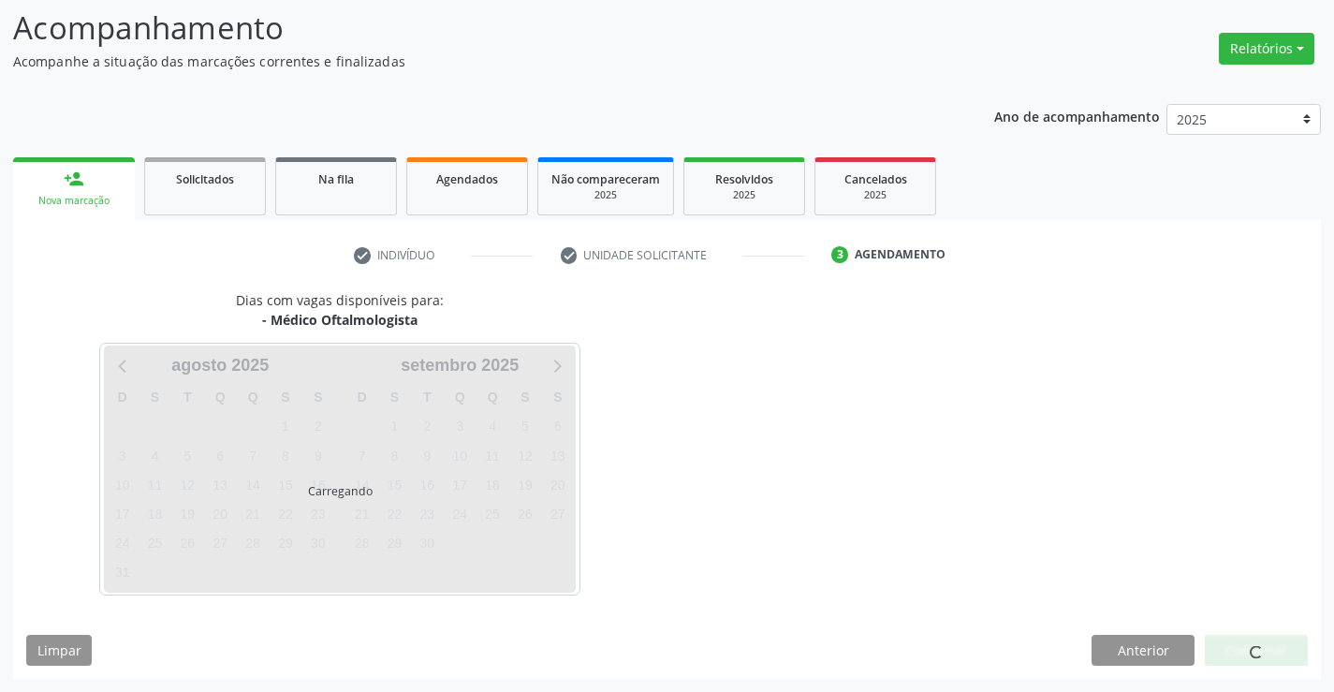
scroll to position [178, 0]
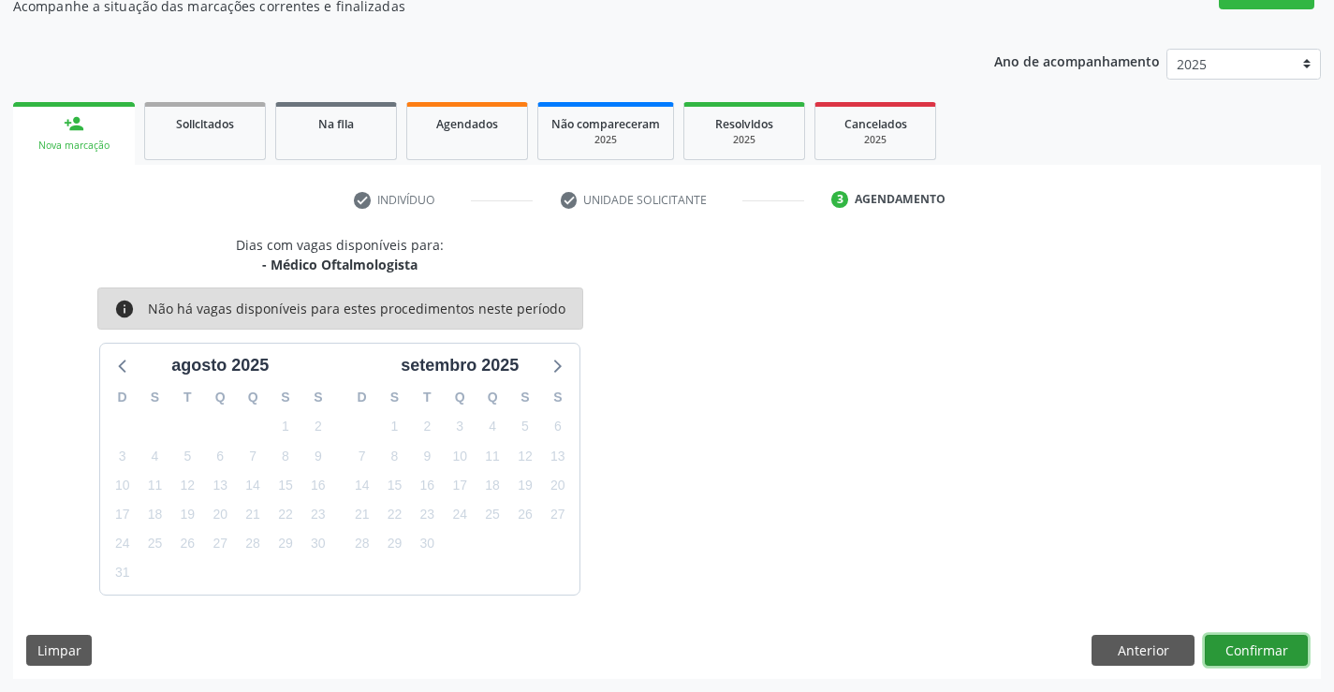
click at [1247, 652] on button "Confirmar" at bounding box center [1256, 651] width 103 height 32
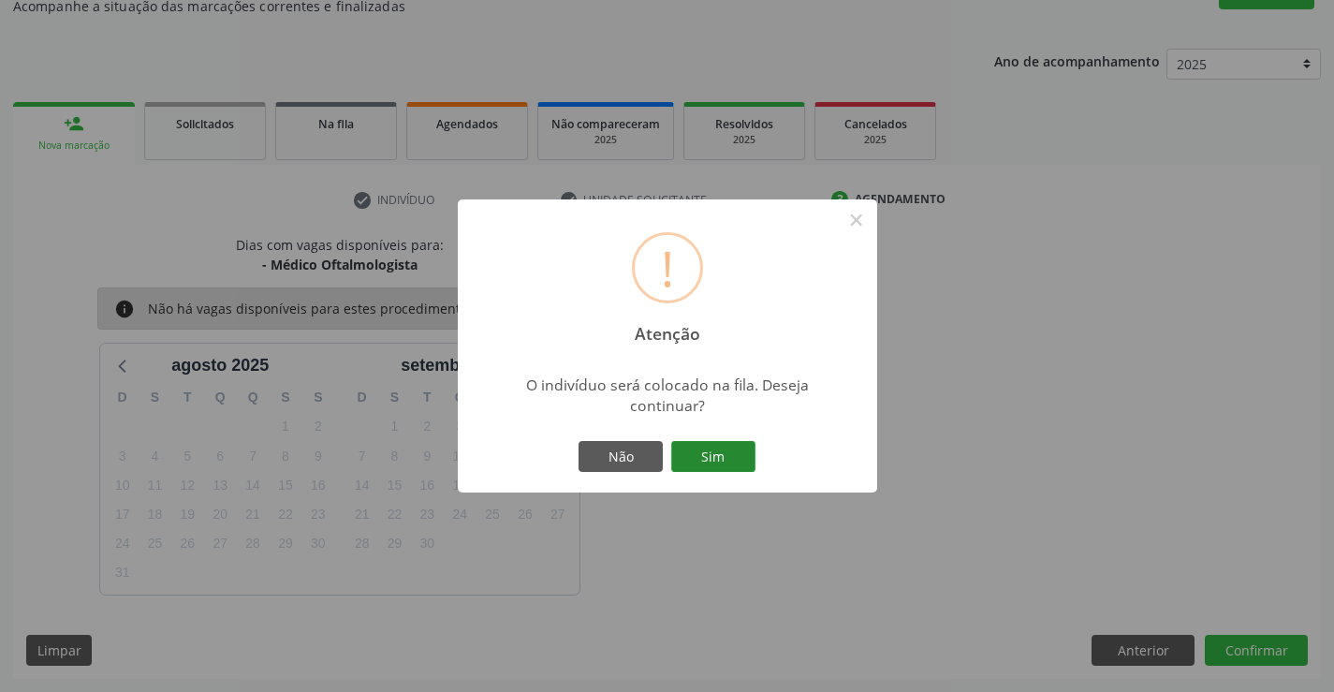
click at [732, 456] on button "Sim" at bounding box center [713, 457] width 84 height 32
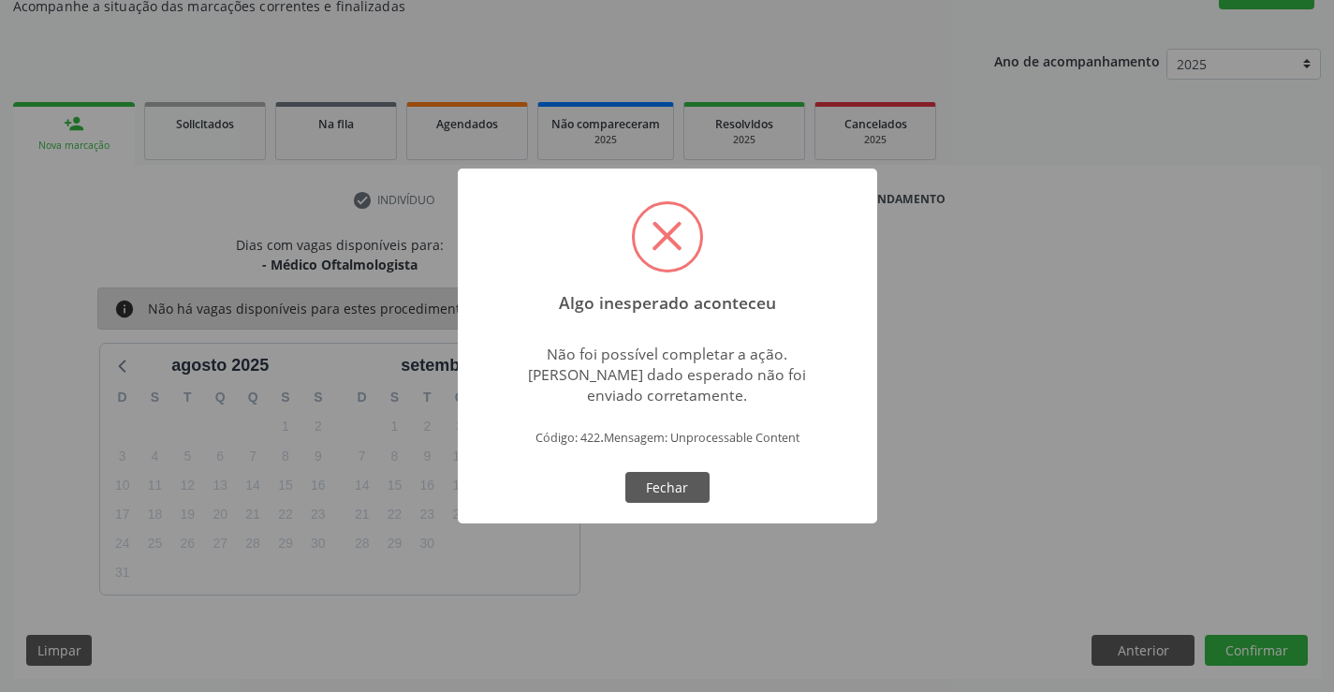
drag, startPoint x: 665, startPoint y: 482, endPoint x: 685, endPoint y: 472, distance: 22.2
click at [665, 483] on button "Fechar" at bounding box center [667, 488] width 84 height 32
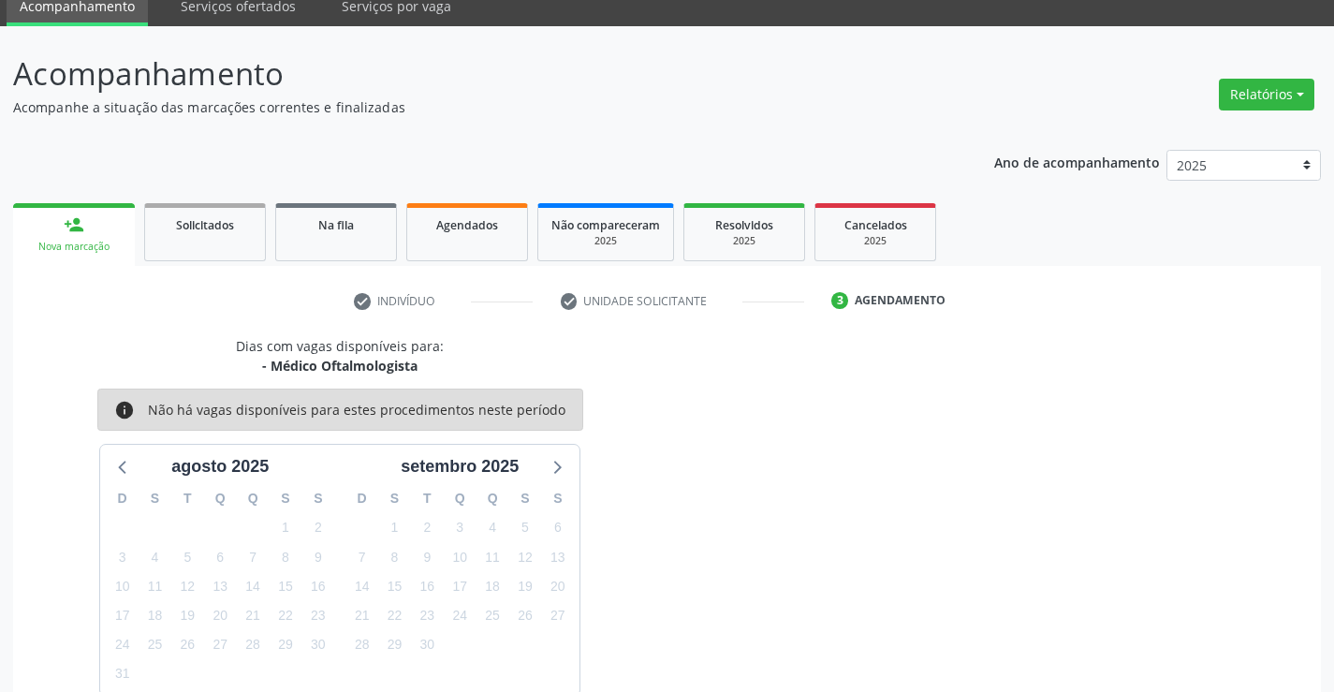
scroll to position [0, 0]
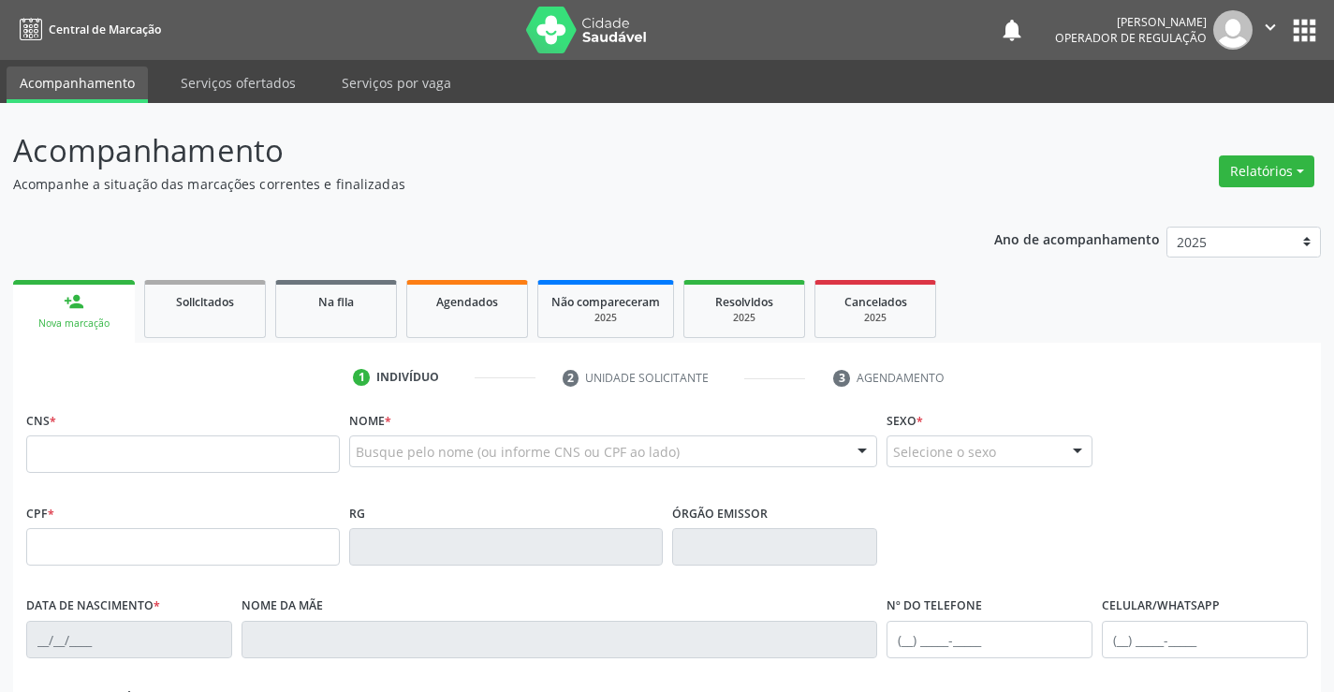
click at [109, 440] on input "text" at bounding box center [183, 453] width 314 height 37
type input "701 4026 8659 7835"
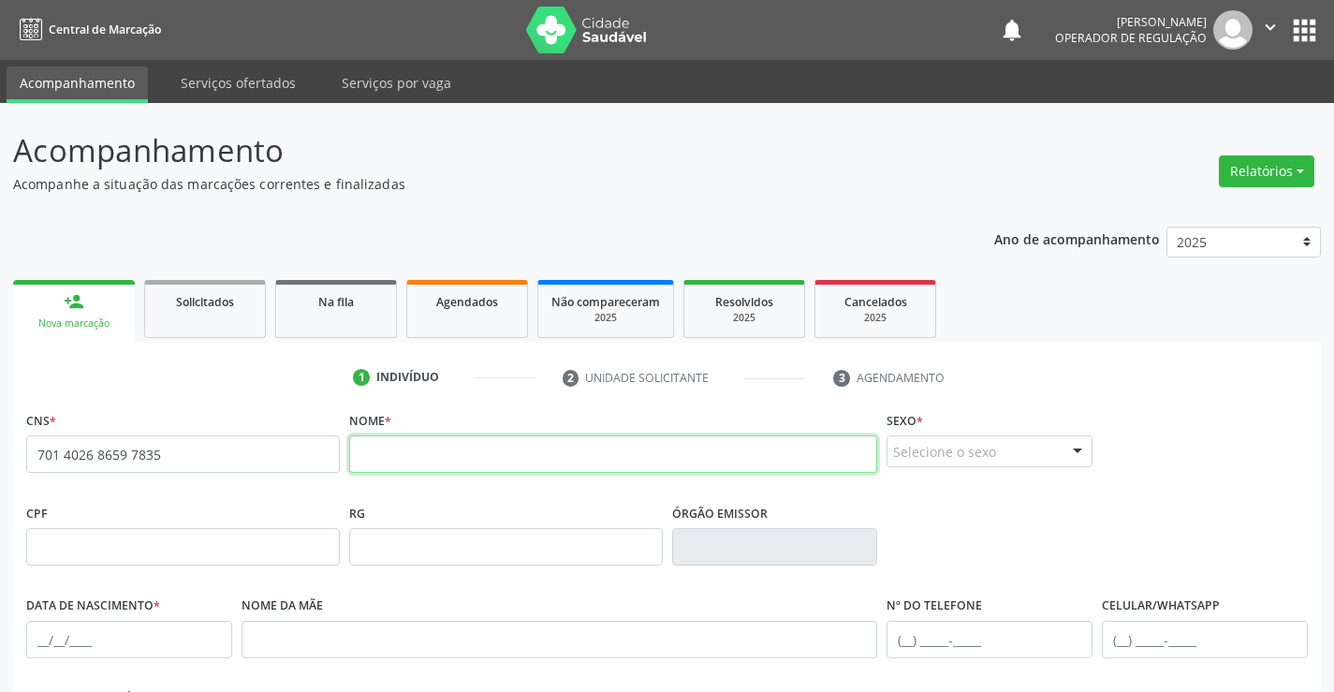
click at [473, 456] on input "text" at bounding box center [613, 453] width 529 height 37
type input "[PERSON_NAME]"
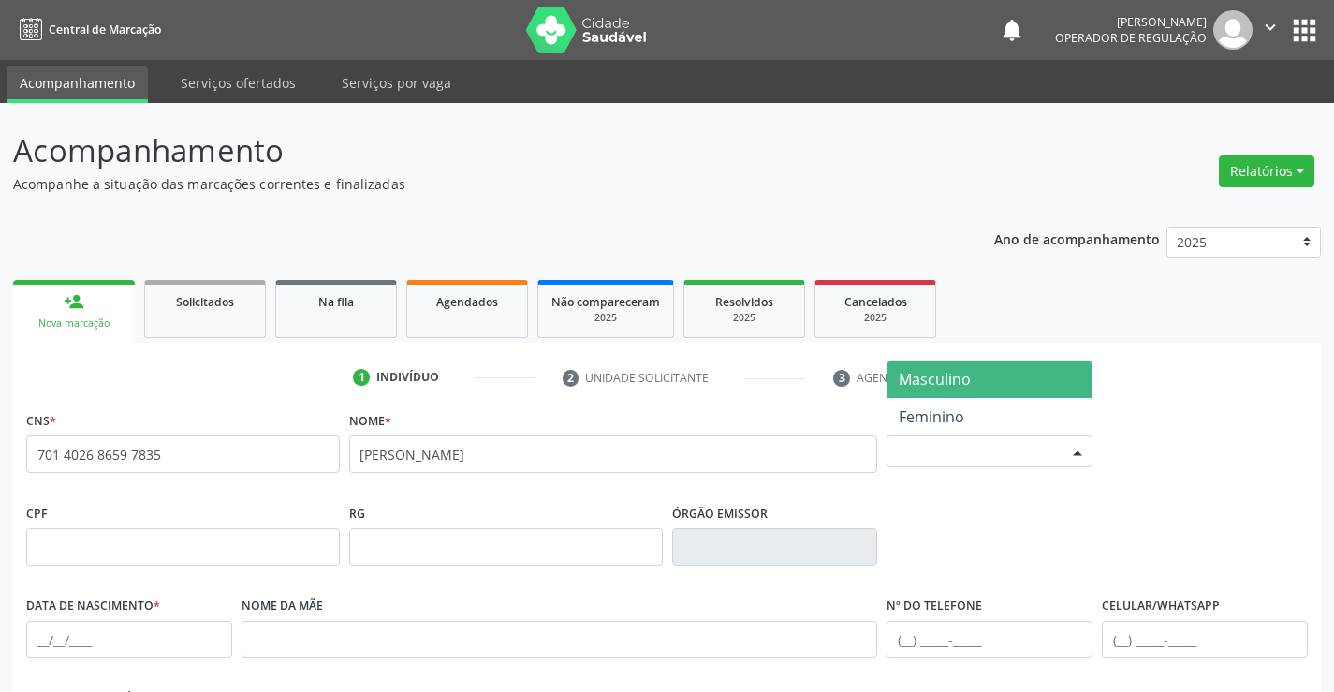
click at [954, 452] on div "Selecione o sexo" at bounding box center [989, 451] width 206 height 32
drag, startPoint x: 943, startPoint y: 381, endPoint x: 878, endPoint y: 404, distance: 68.7
click at [942, 381] on span "Masculino" at bounding box center [935, 379] width 72 height 21
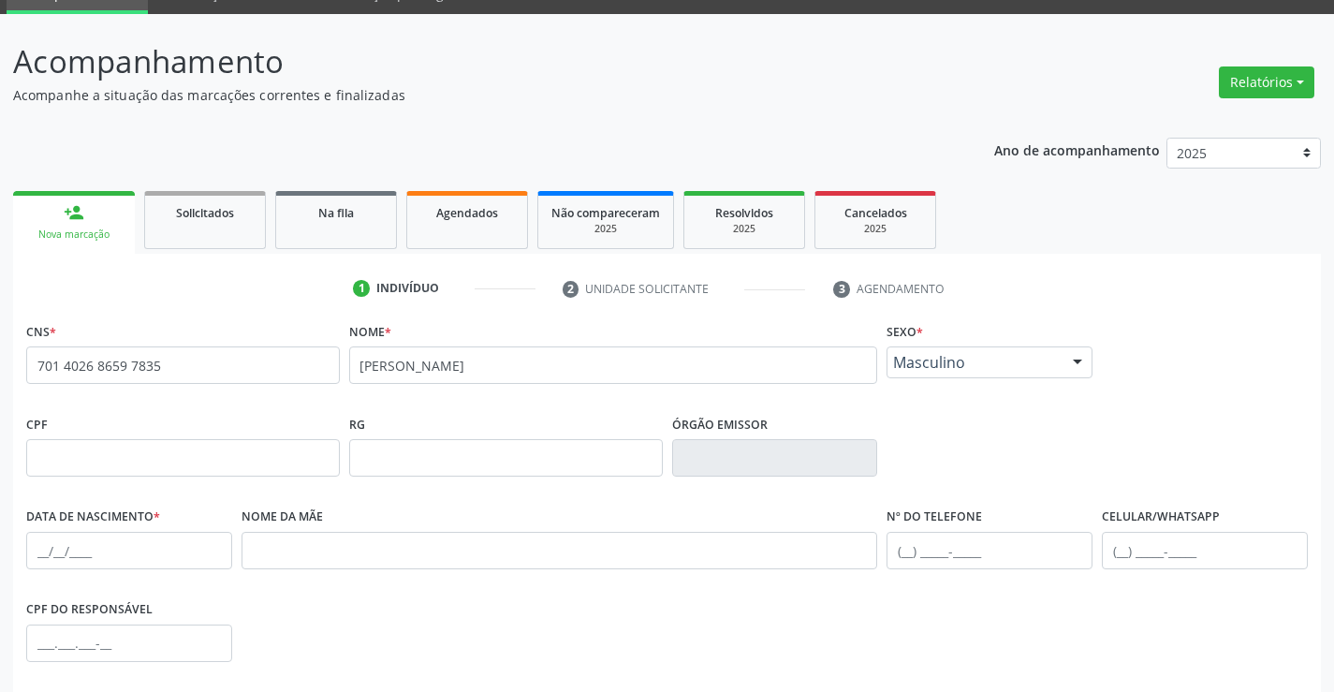
scroll to position [187, 0]
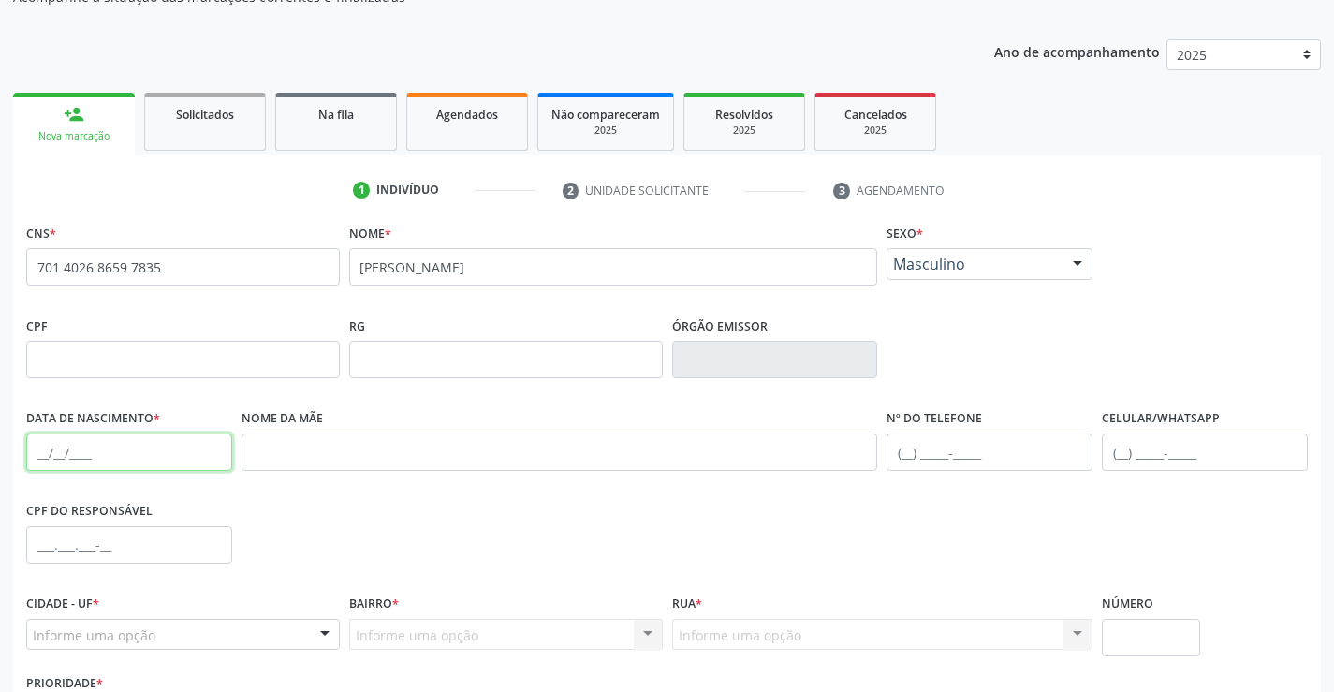
click at [80, 439] on input "text" at bounding box center [129, 451] width 206 height 37
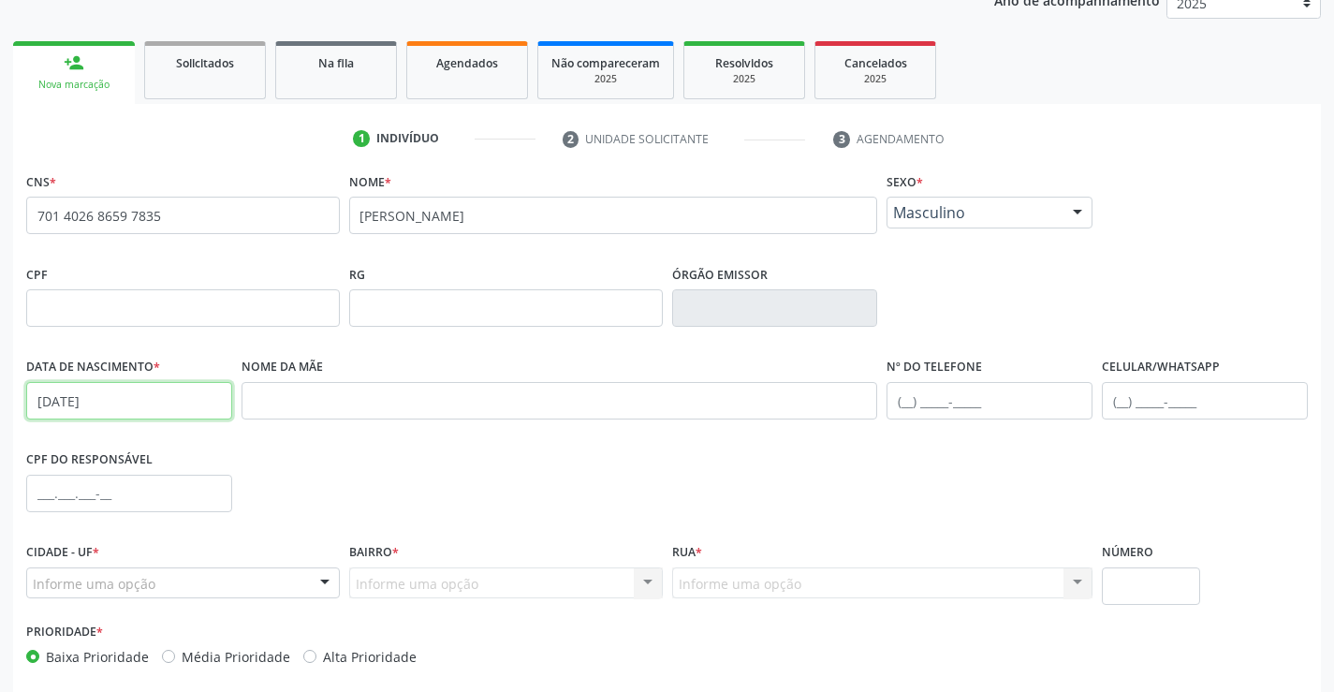
scroll to position [323, 0]
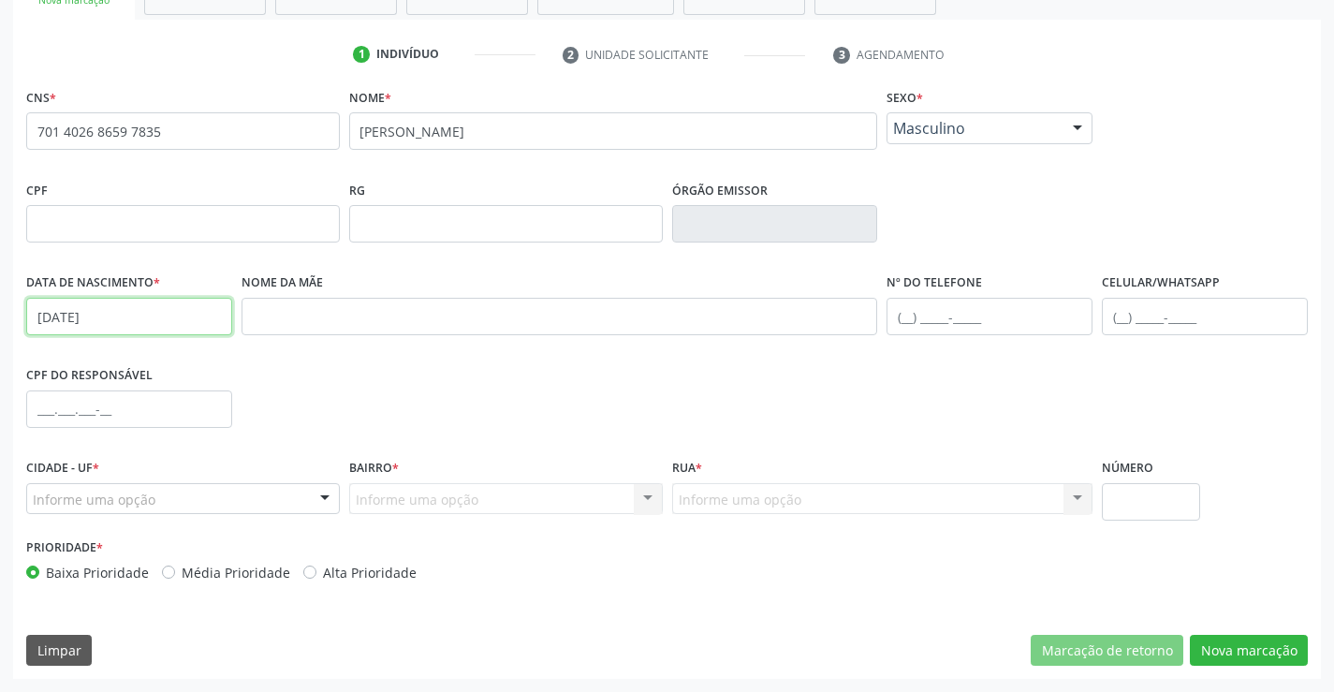
type input "[DATE]"
click at [212, 503] on div "Informe uma opção" at bounding box center [183, 499] width 314 height 32
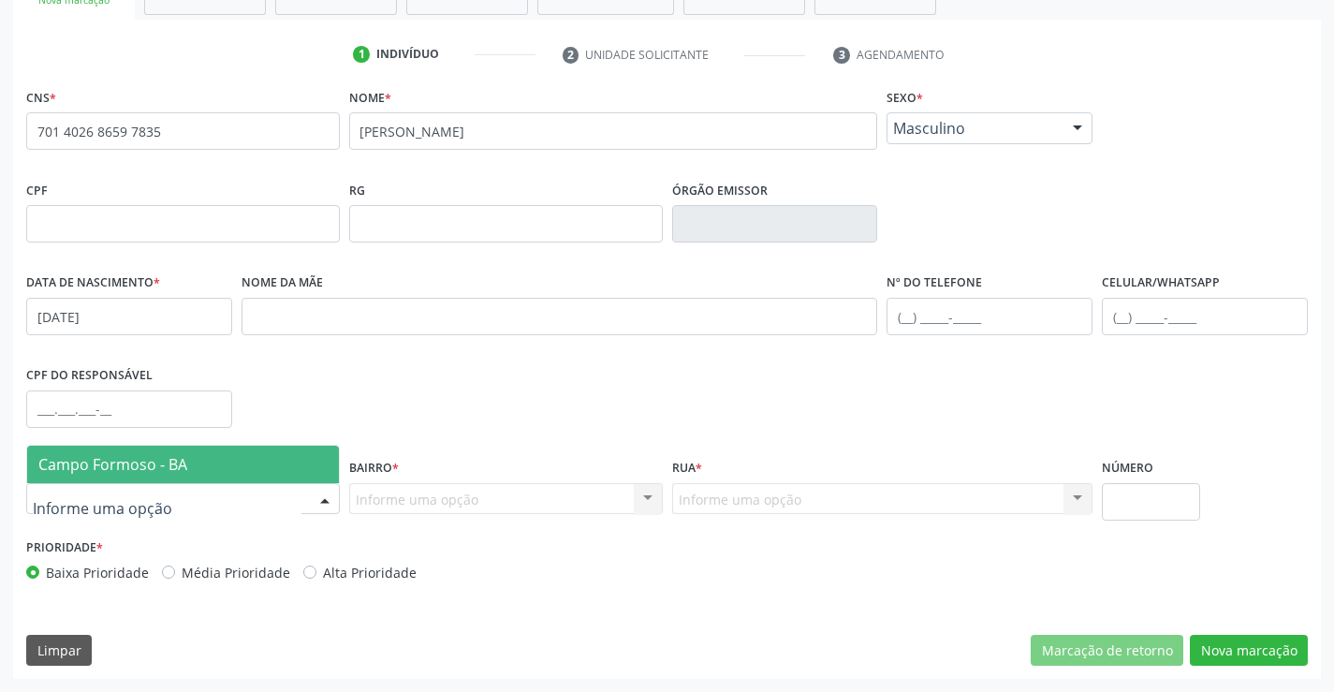
drag, startPoint x: 167, startPoint y: 456, endPoint x: 447, endPoint y: 503, distance: 284.7
click at [168, 456] on span "Campo Formoso - BA" at bounding box center [112, 464] width 149 height 21
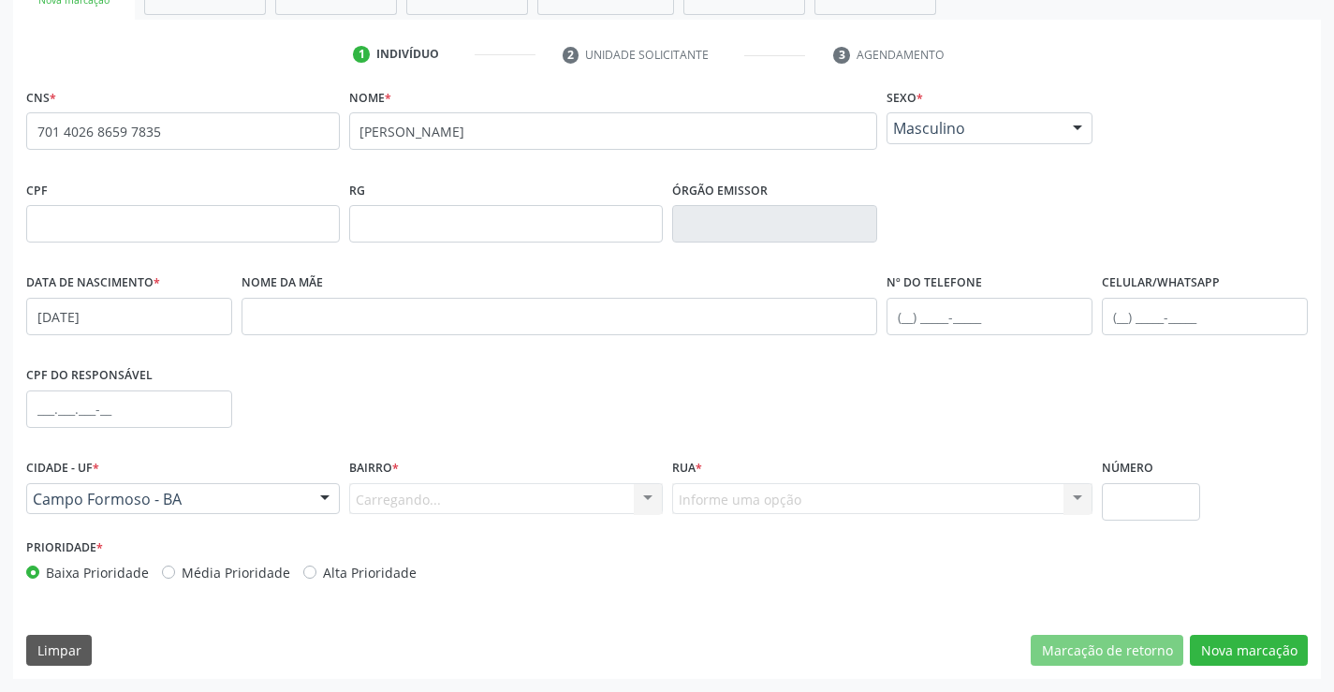
click at [467, 493] on div "Carregando... Nenhum resultado encontrado para: " " Nenhuma opção encontrada. D…" at bounding box center [506, 499] width 314 height 32
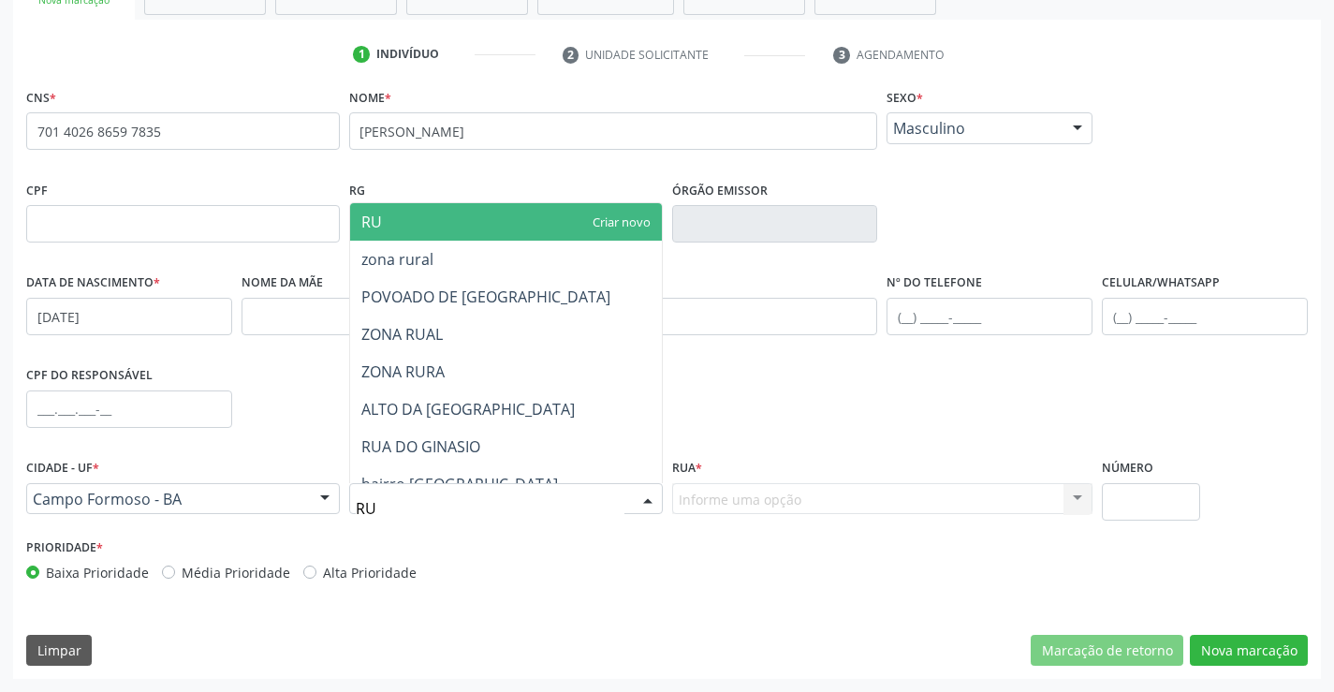
type input "R"
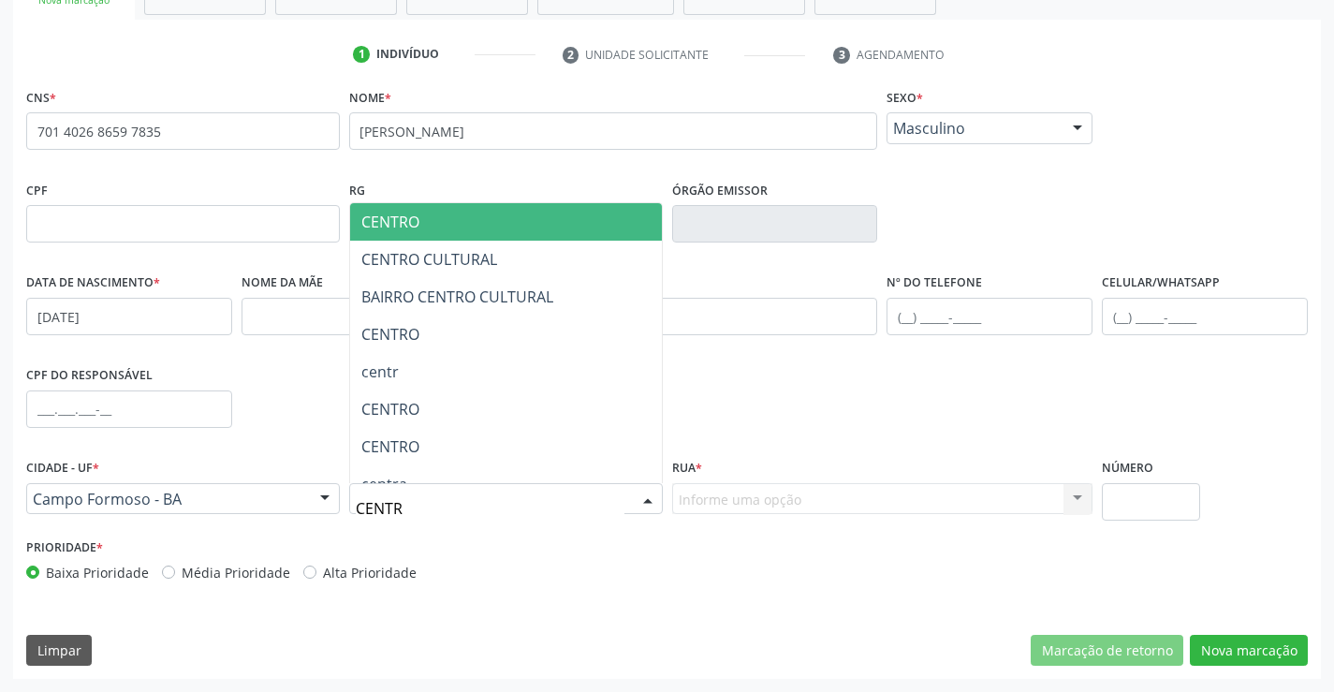
type input "CENTRO"
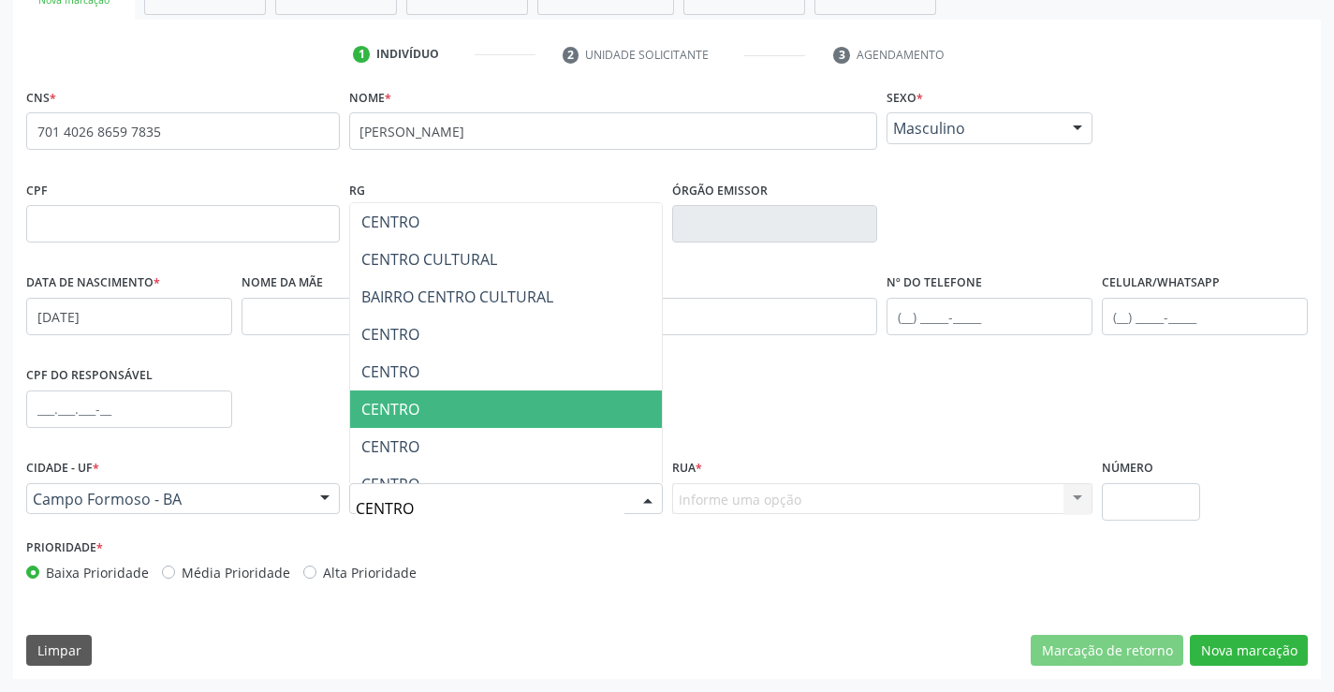
drag, startPoint x: 428, startPoint y: 411, endPoint x: 727, endPoint y: 519, distance: 318.3
click at [441, 417] on span "CENTRO" at bounding box center [506, 408] width 312 height 37
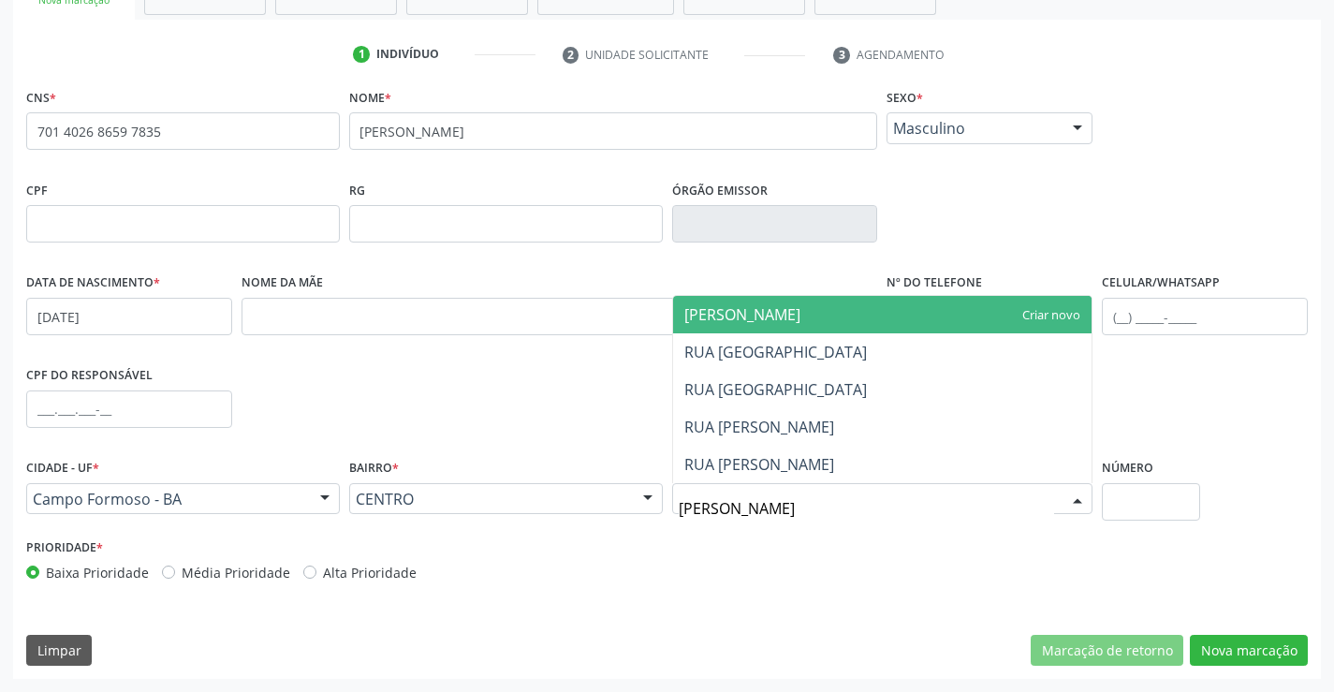
type input "J"
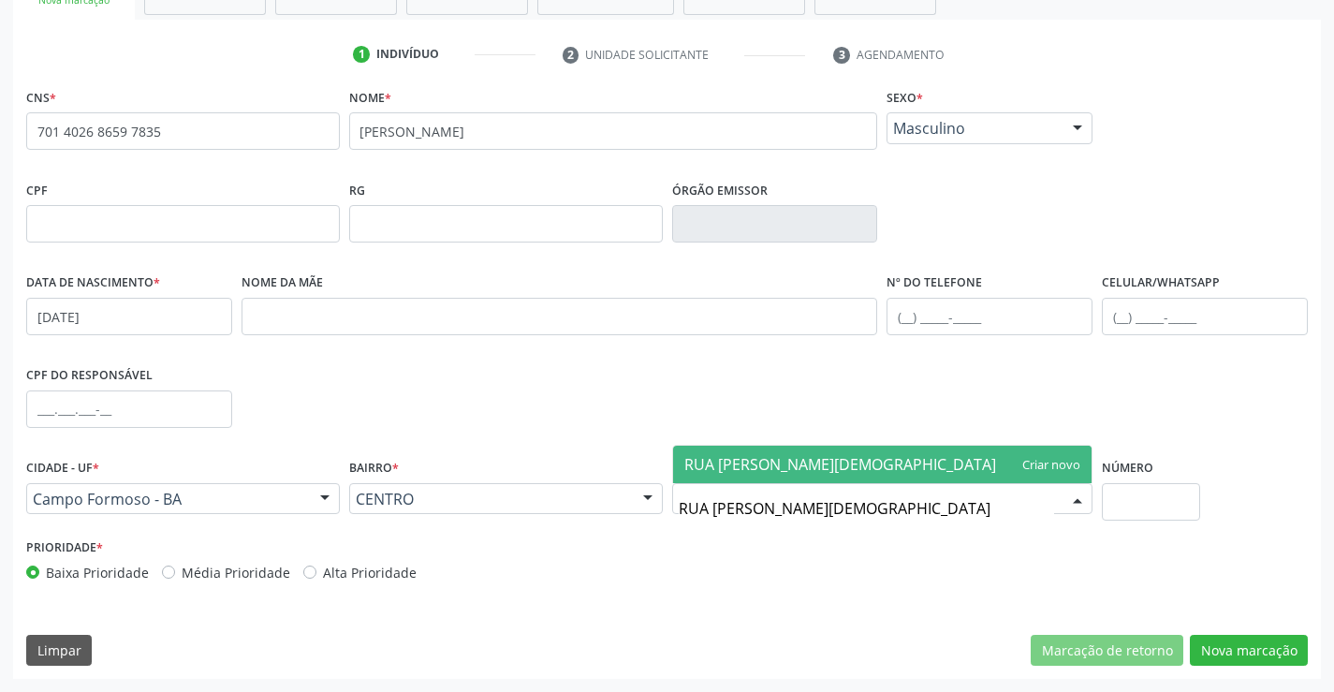
type input "RUA [PERSON_NAME]"
drag, startPoint x: 855, startPoint y: 463, endPoint x: 1178, endPoint y: 619, distance: 358.3
click at [857, 463] on span "RUA [PERSON_NAME]" at bounding box center [882, 464] width 419 height 37
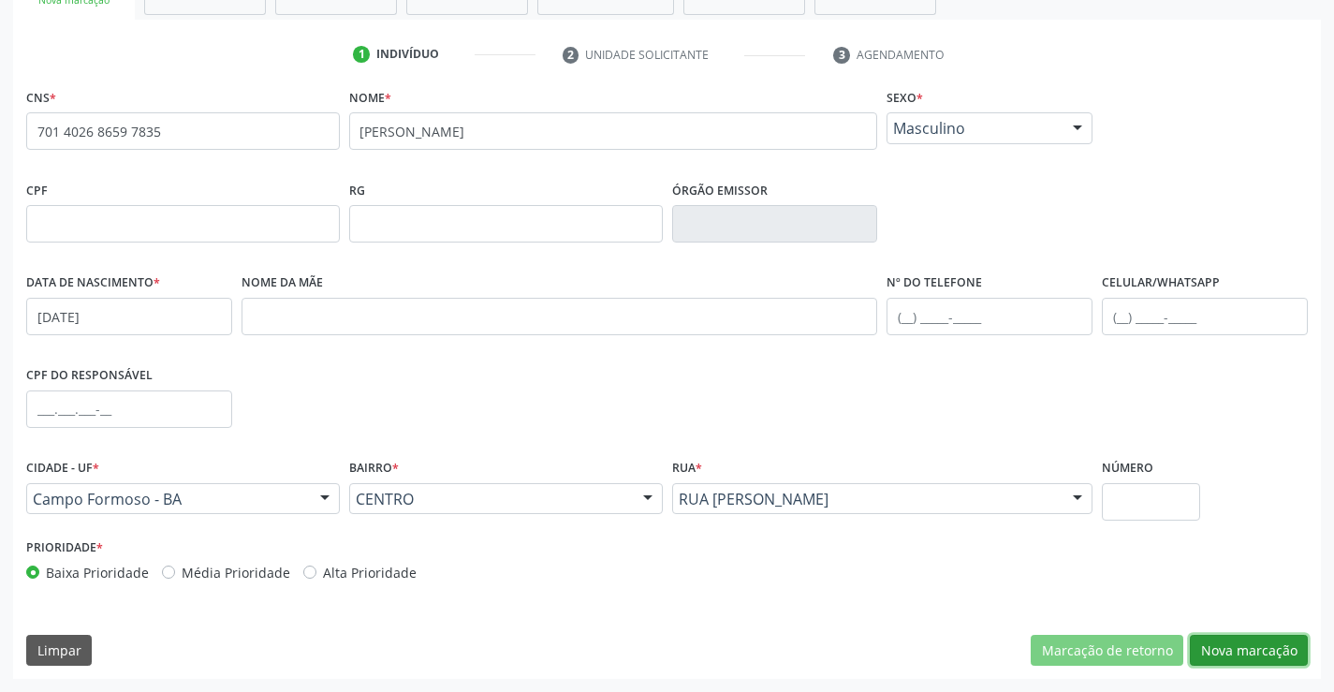
click at [1268, 645] on button "Nova marcação" at bounding box center [1249, 651] width 118 height 32
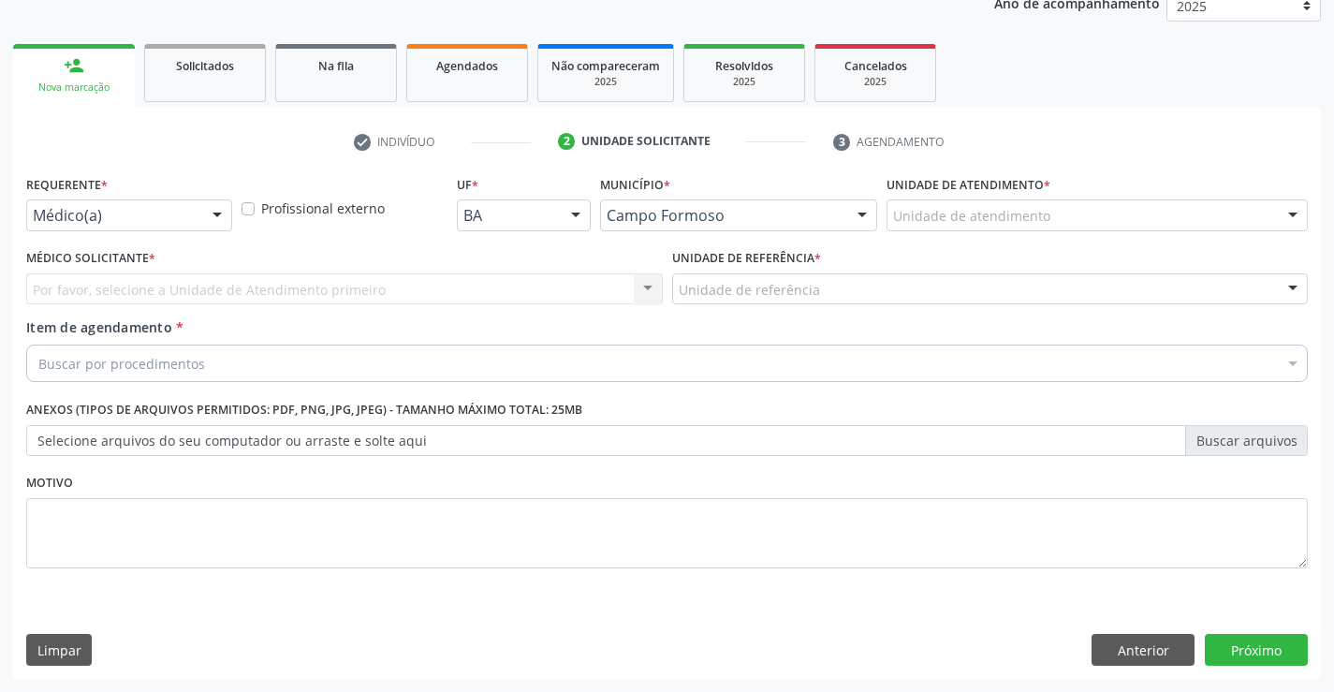
scroll to position [236, 0]
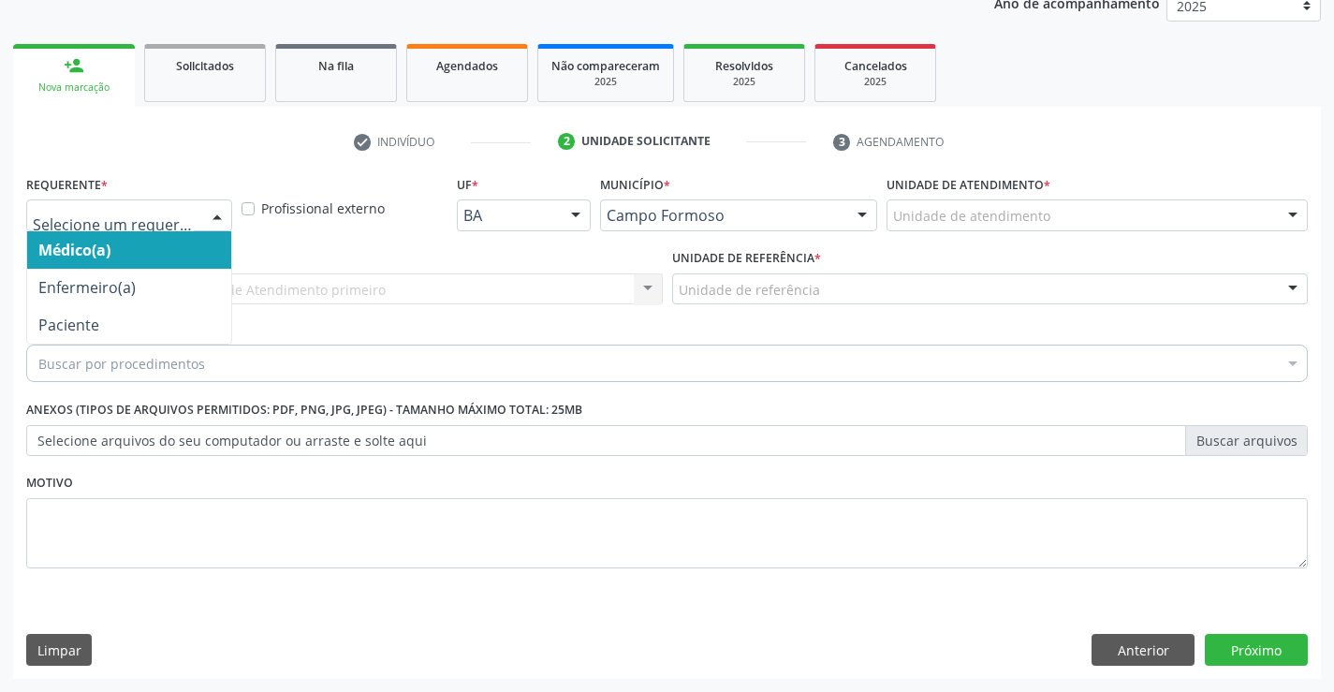
drag, startPoint x: 168, startPoint y: 219, endPoint x: 118, endPoint y: 313, distance: 106.4
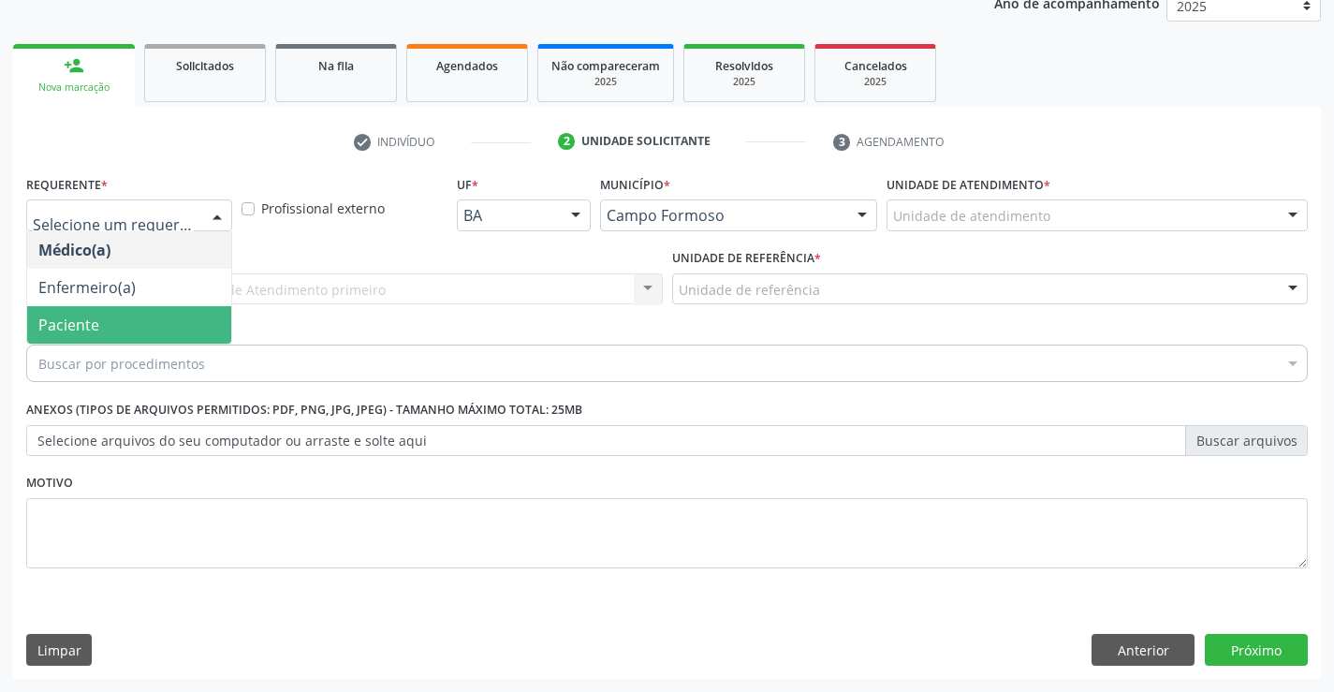
click at [106, 321] on span "Paciente" at bounding box center [129, 324] width 204 height 37
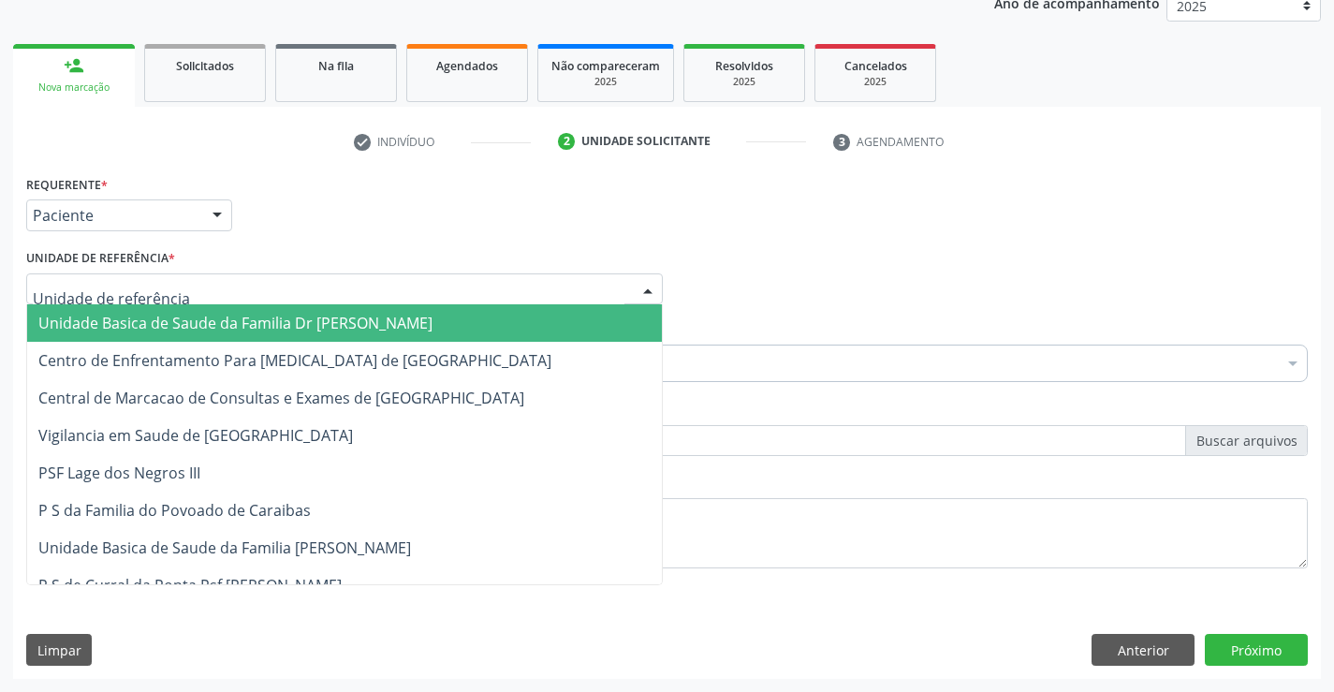
drag, startPoint x: 110, startPoint y: 318, endPoint x: 94, endPoint y: 358, distance: 42.4
click at [110, 319] on span "Unidade Basica de Saude da Familia Dr [PERSON_NAME]" at bounding box center [235, 323] width 394 height 21
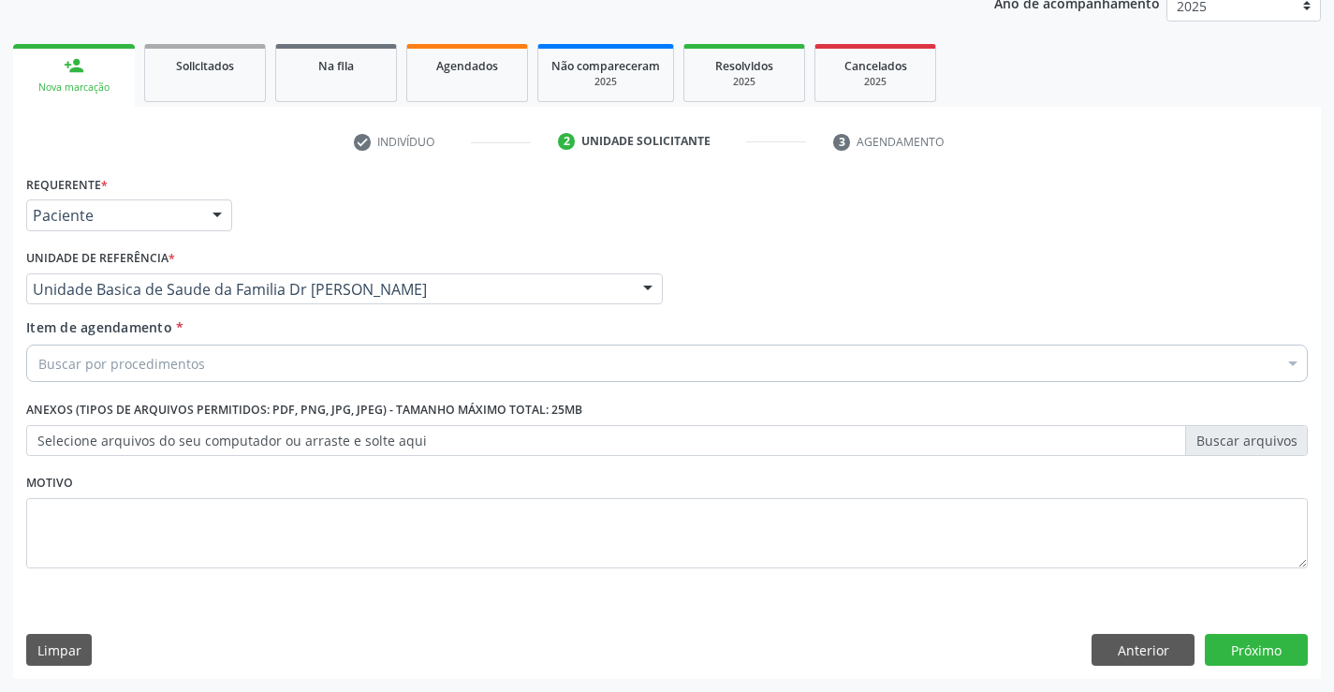
drag, startPoint x: 85, startPoint y: 367, endPoint x: 69, endPoint y: 355, distance: 20.0
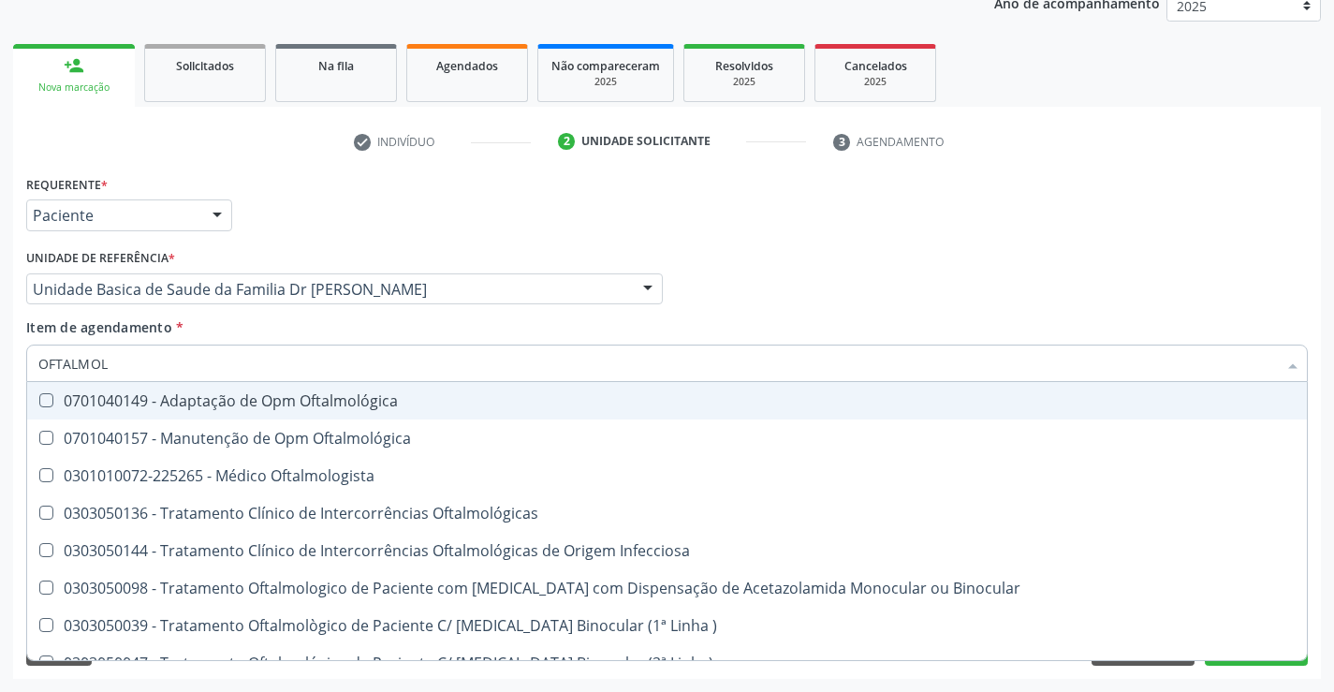
type input "OFTALMOLO"
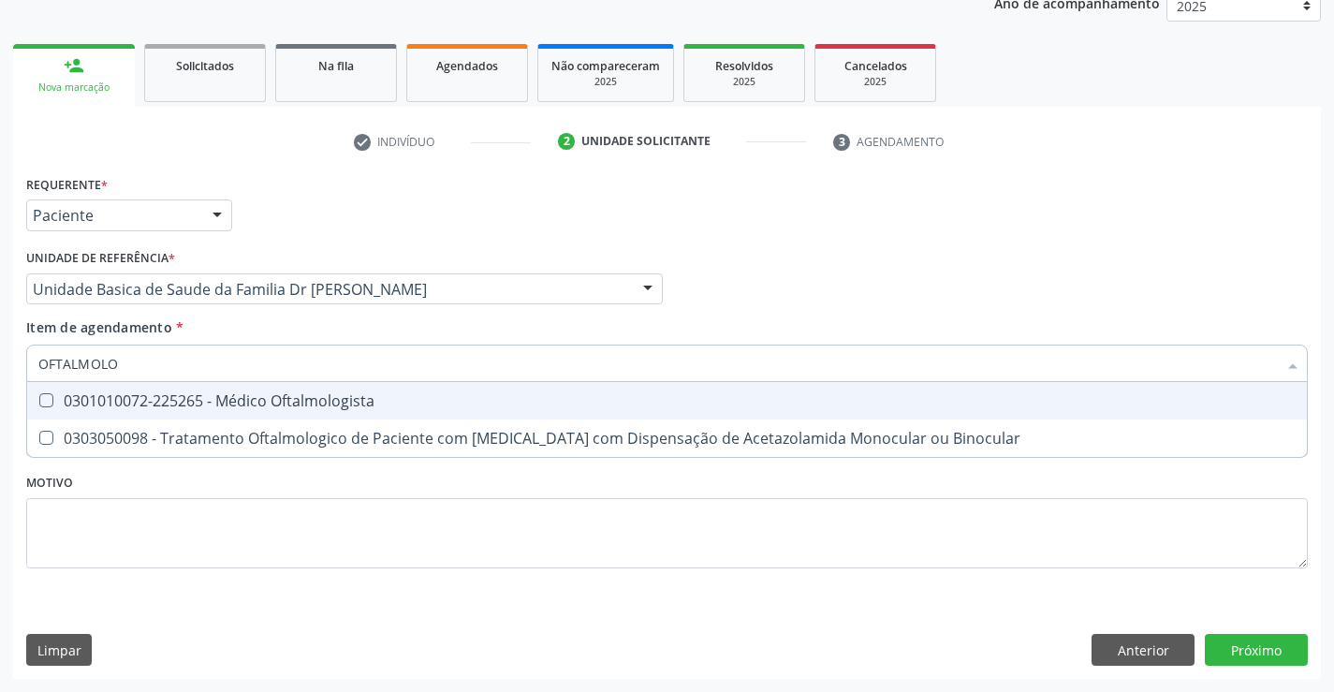
click at [153, 396] on div "0301010072-225265 - Médico Oftalmologista" at bounding box center [666, 400] width 1257 height 15
checkbox Oftalmologista "true"
click at [1220, 631] on div "Requerente * Paciente Médico(a) Enfermeiro(a) Paciente Nenhum resultado encontr…" at bounding box center [667, 424] width 1308 height 508
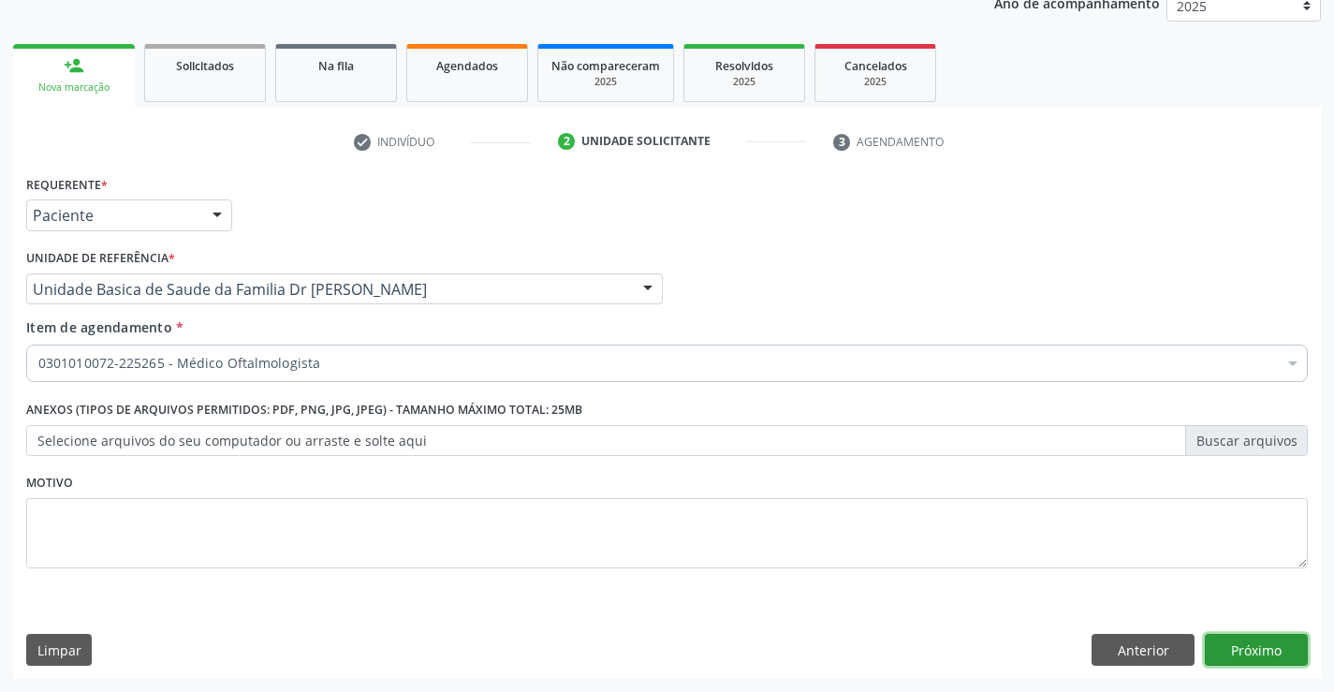
click at [1231, 650] on button "Próximo" at bounding box center [1256, 650] width 103 height 32
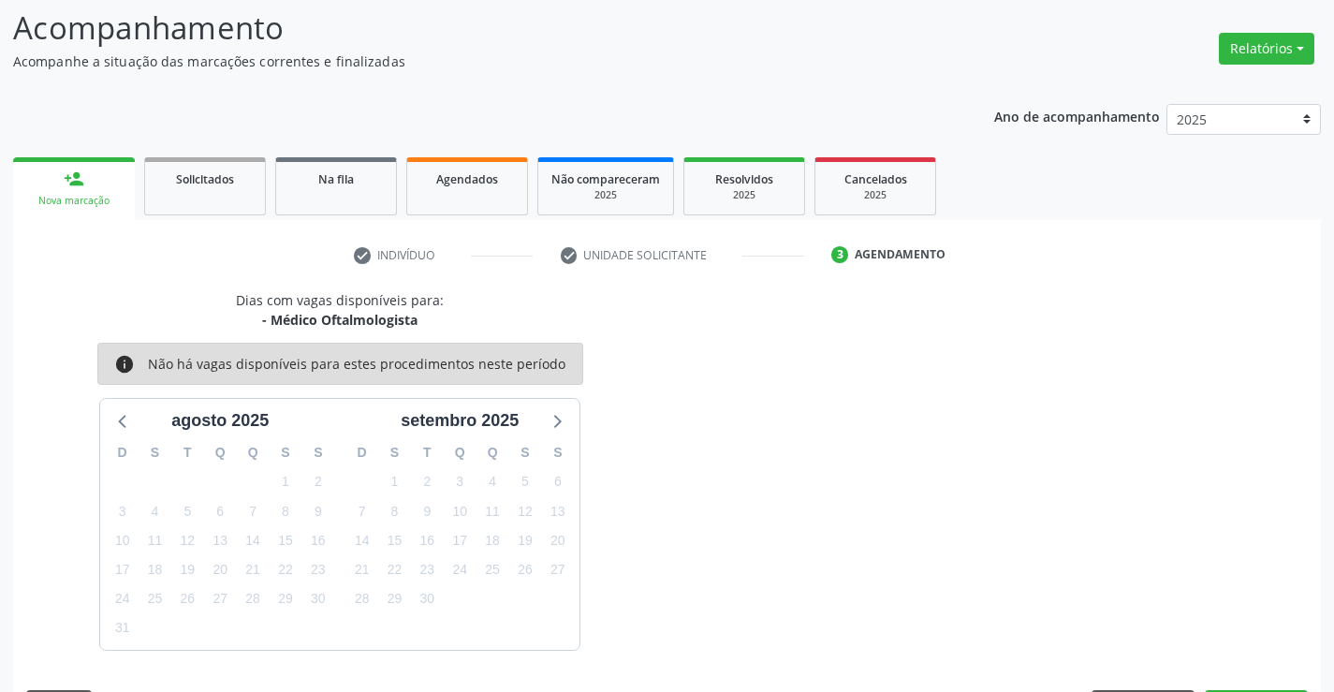
scroll to position [178, 0]
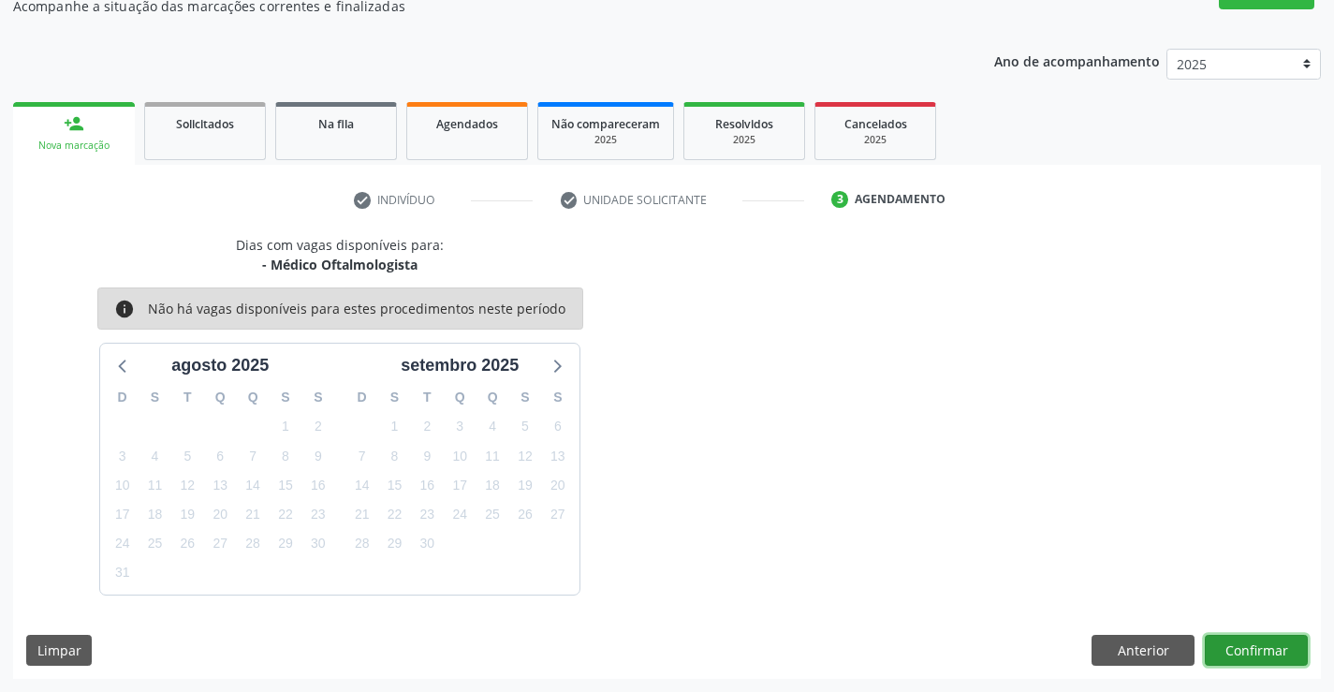
click at [1235, 644] on button "Confirmar" at bounding box center [1256, 651] width 103 height 32
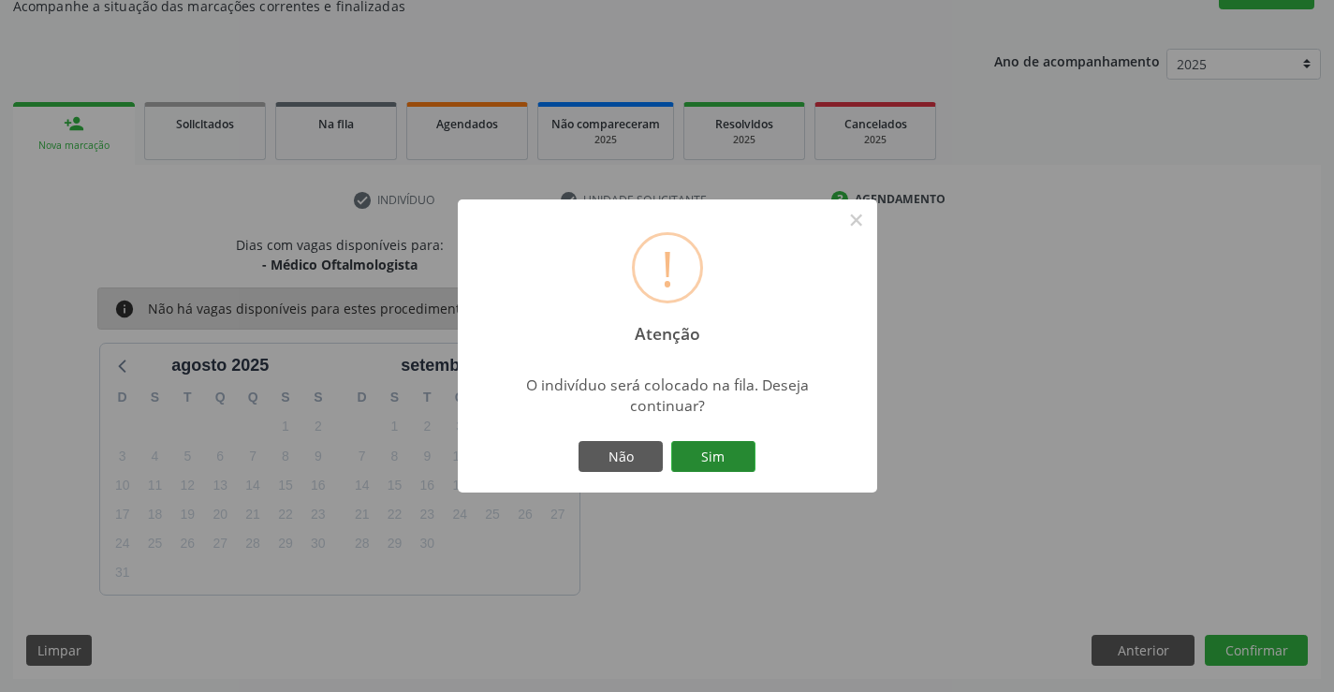
click at [719, 450] on button "Sim" at bounding box center [713, 457] width 84 height 32
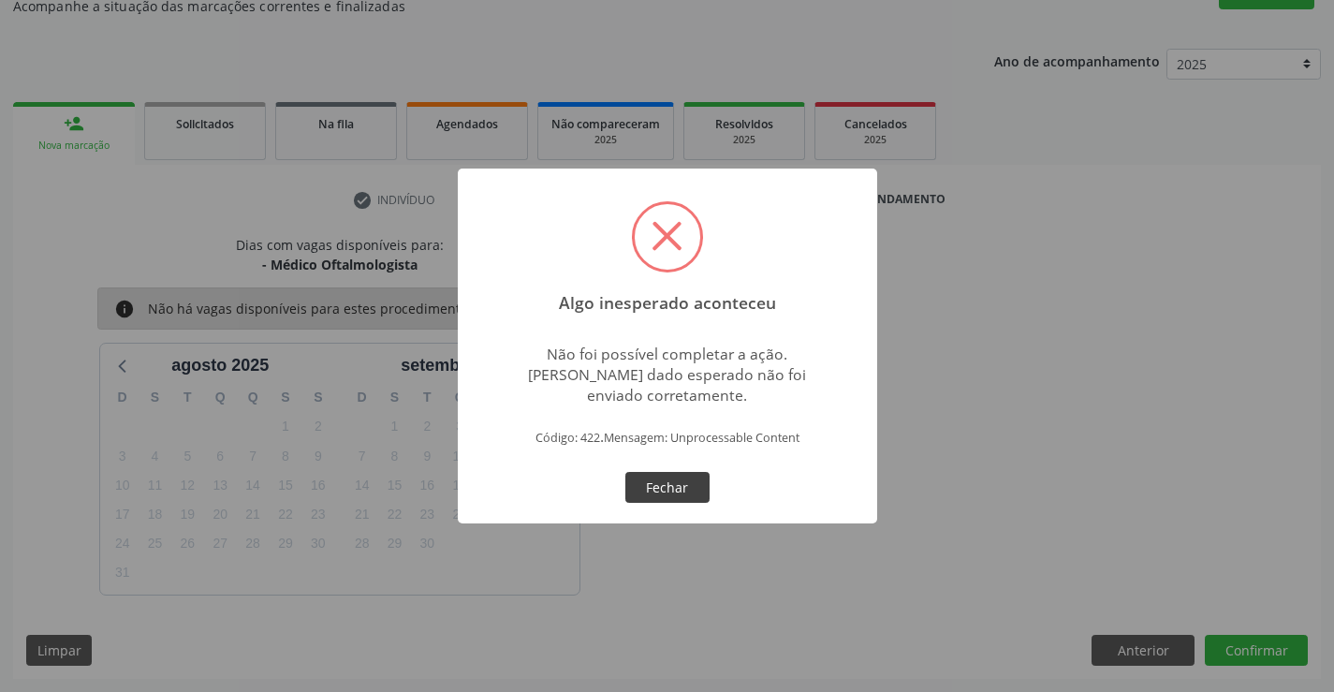
click at [661, 473] on button "Fechar" at bounding box center [667, 488] width 84 height 32
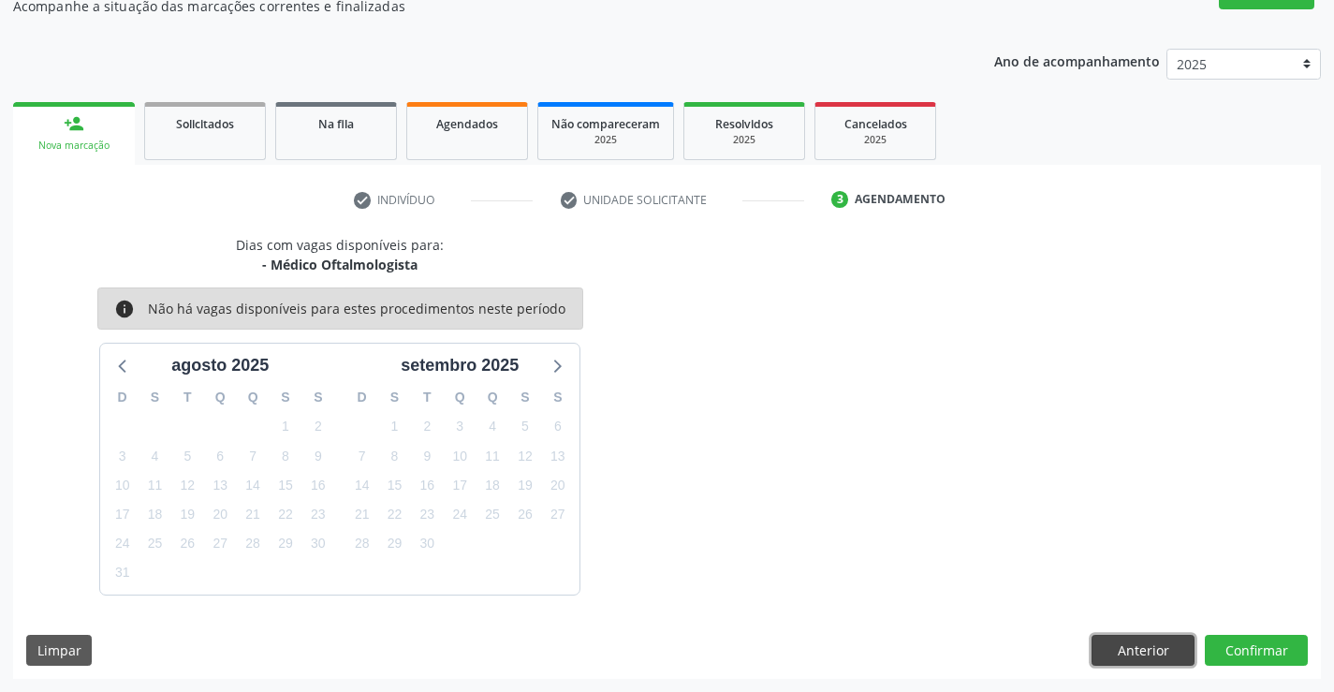
click at [1127, 642] on button "Anterior" at bounding box center [1142, 651] width 103 height 32
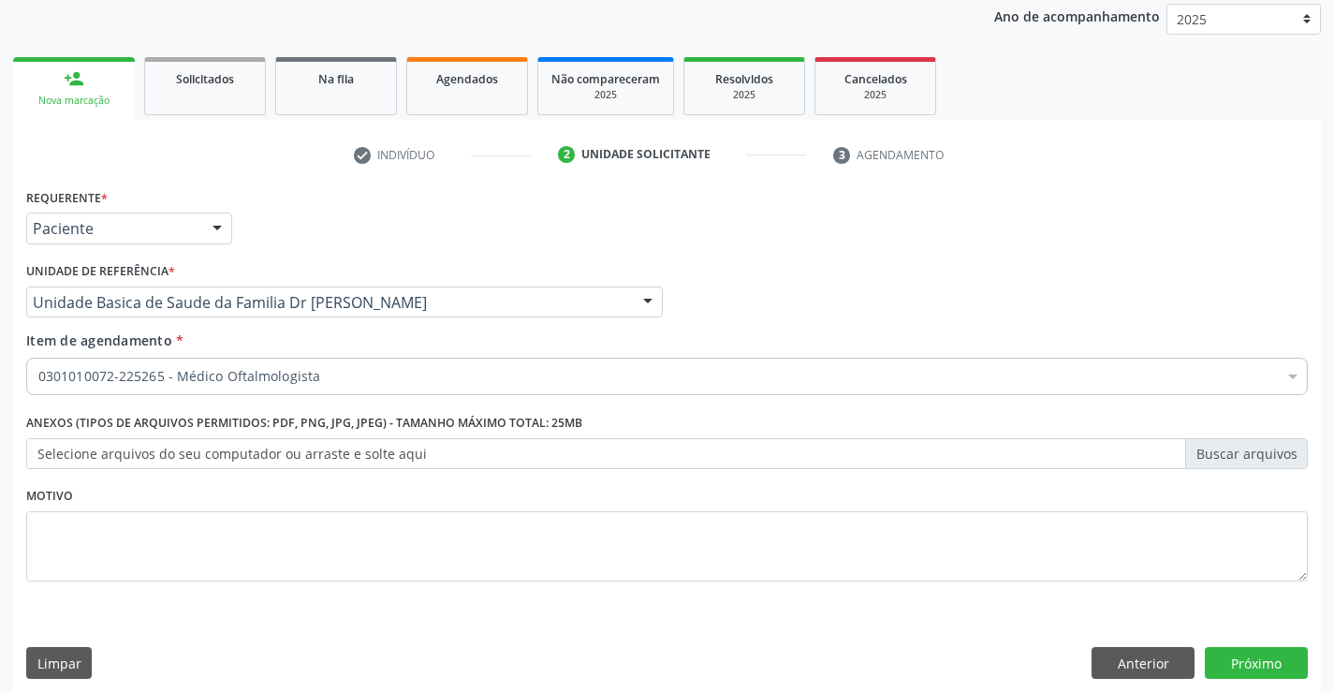
scroll to position [236, 0]
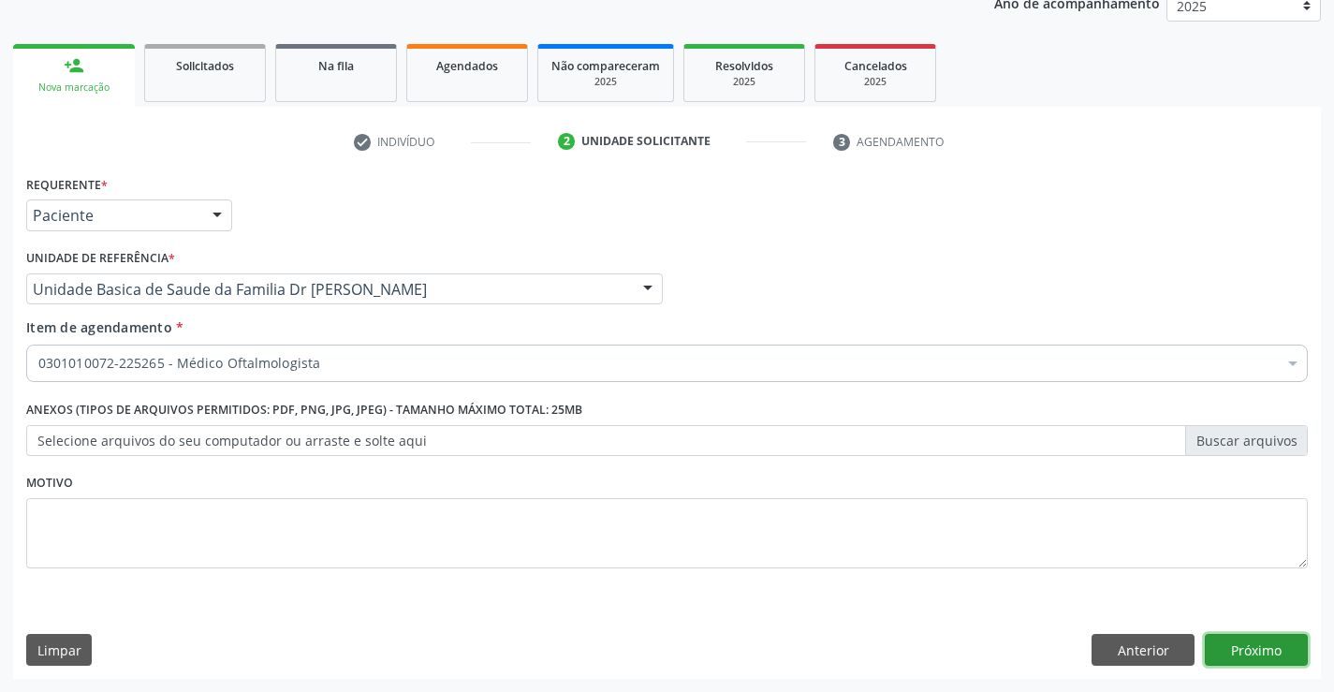
click at [1264, 644] on button "Próximo" at bounding box center [1256, 650] width 103 height 32
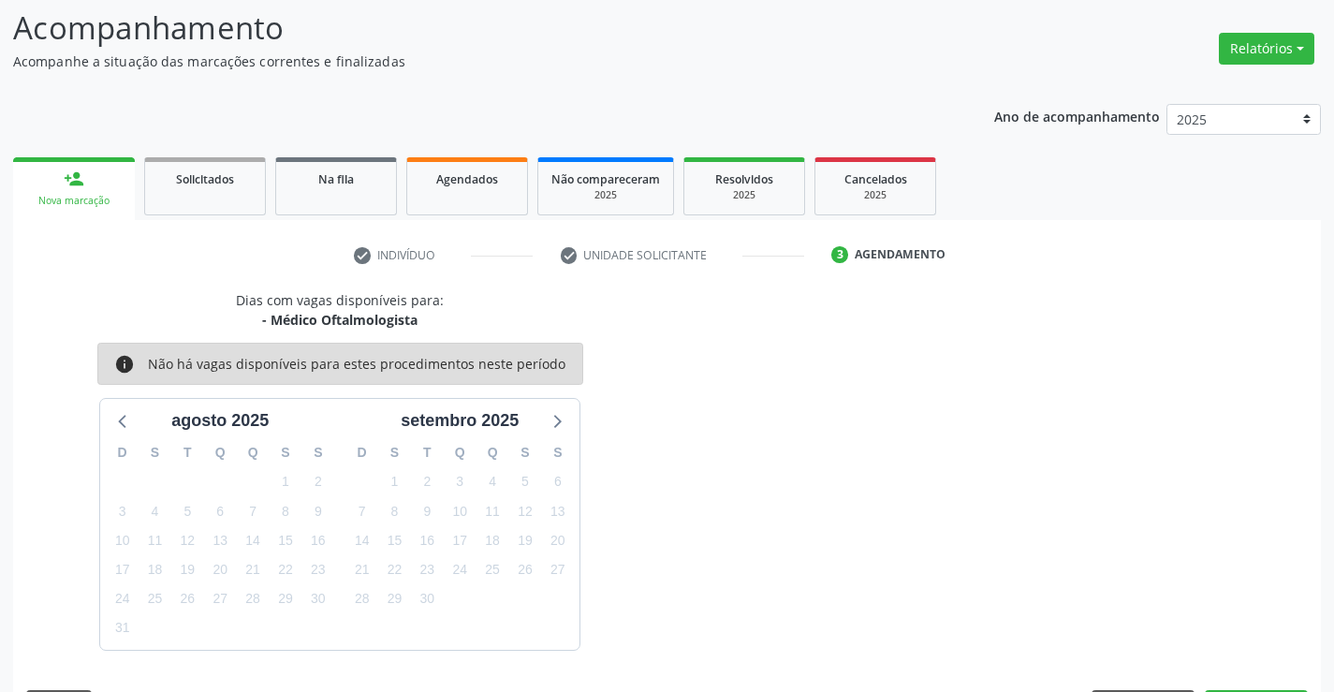
scroll to position [178, 0]
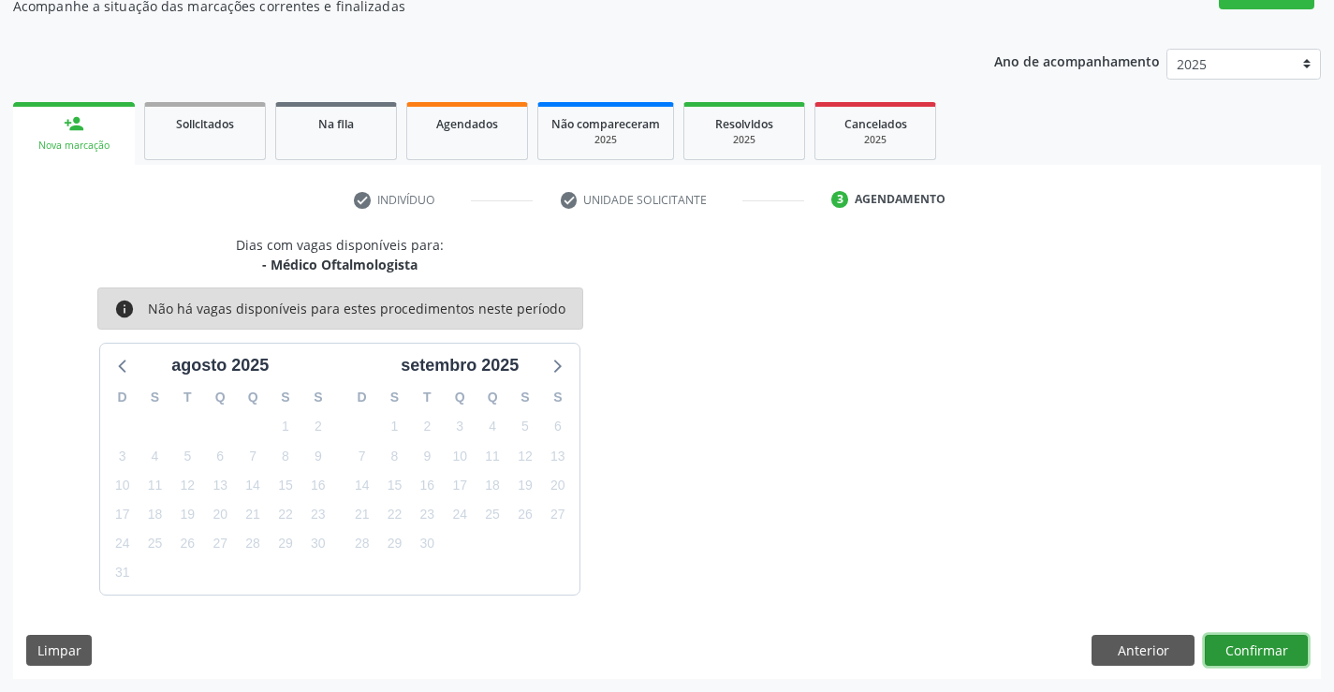
click at [1242, 645] on button "Confirmar" at bounding box center [1256, 651] width 103 height 32
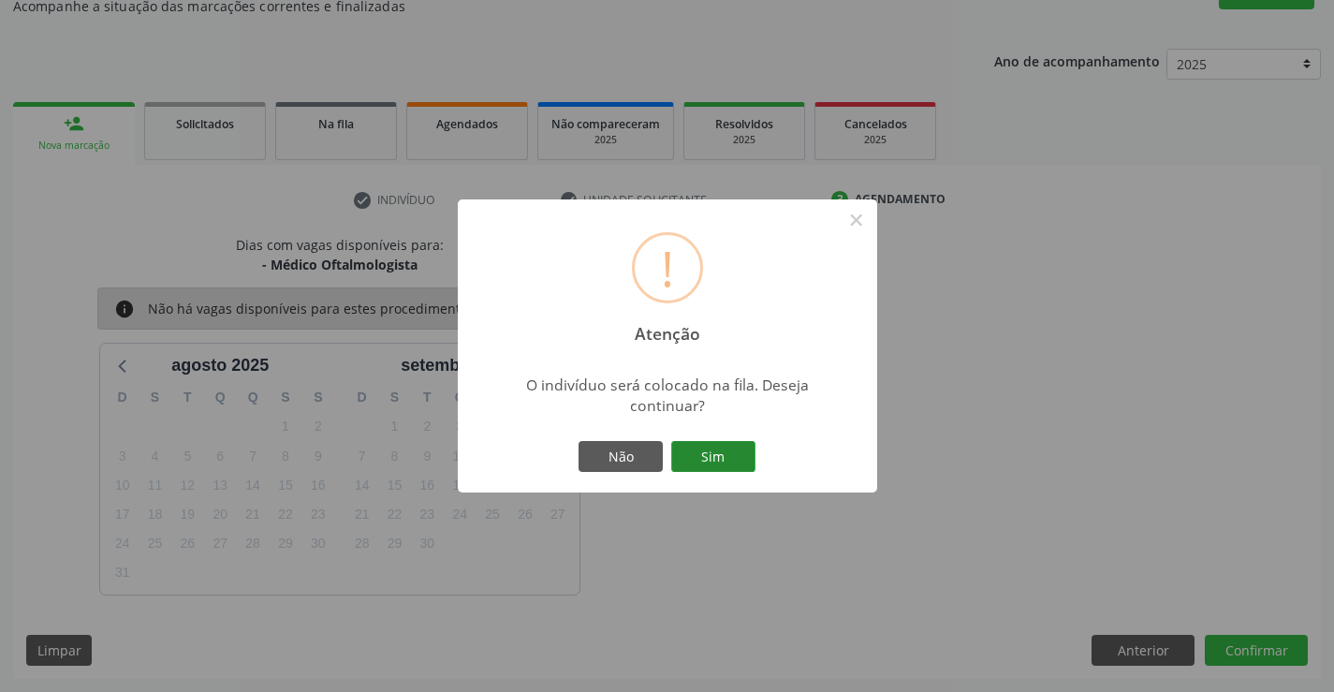
click at [729, 453] on button "Sim" at bounding box center [713, 457] width 84 height 32
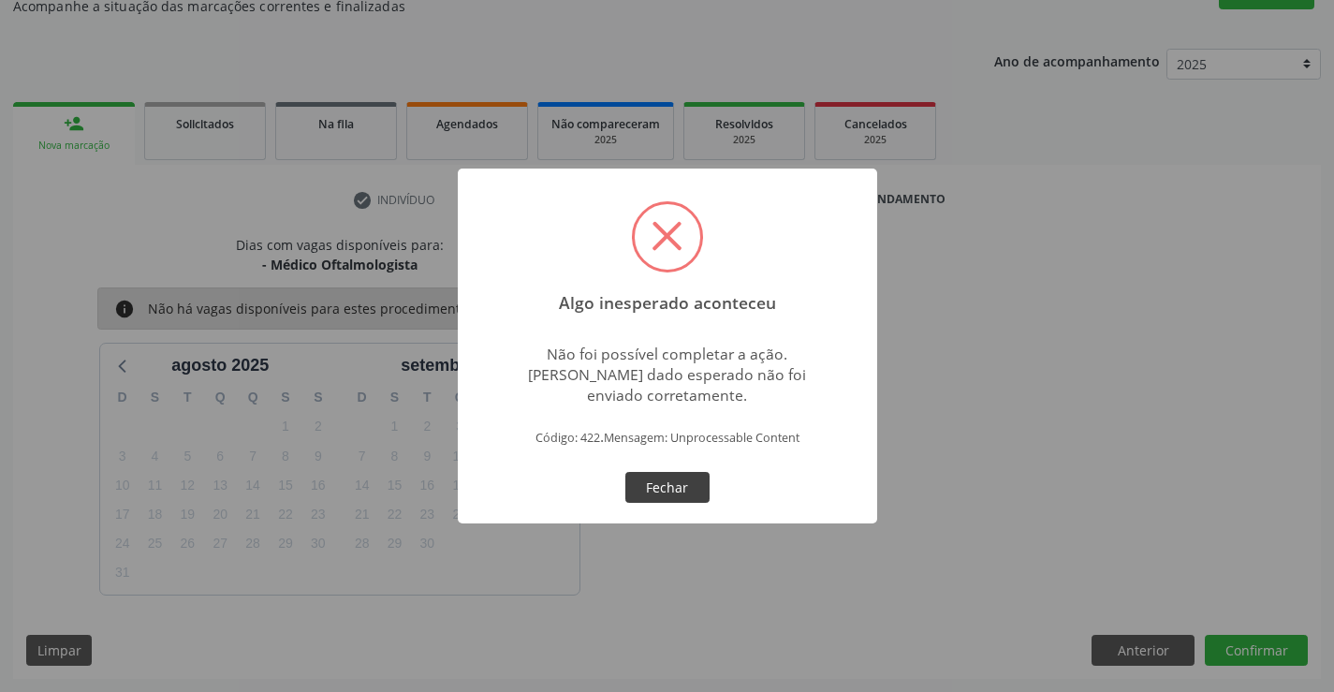
click at [687, 487] on button "Fechar" at bounding box center [667, 488] width 84 height 32
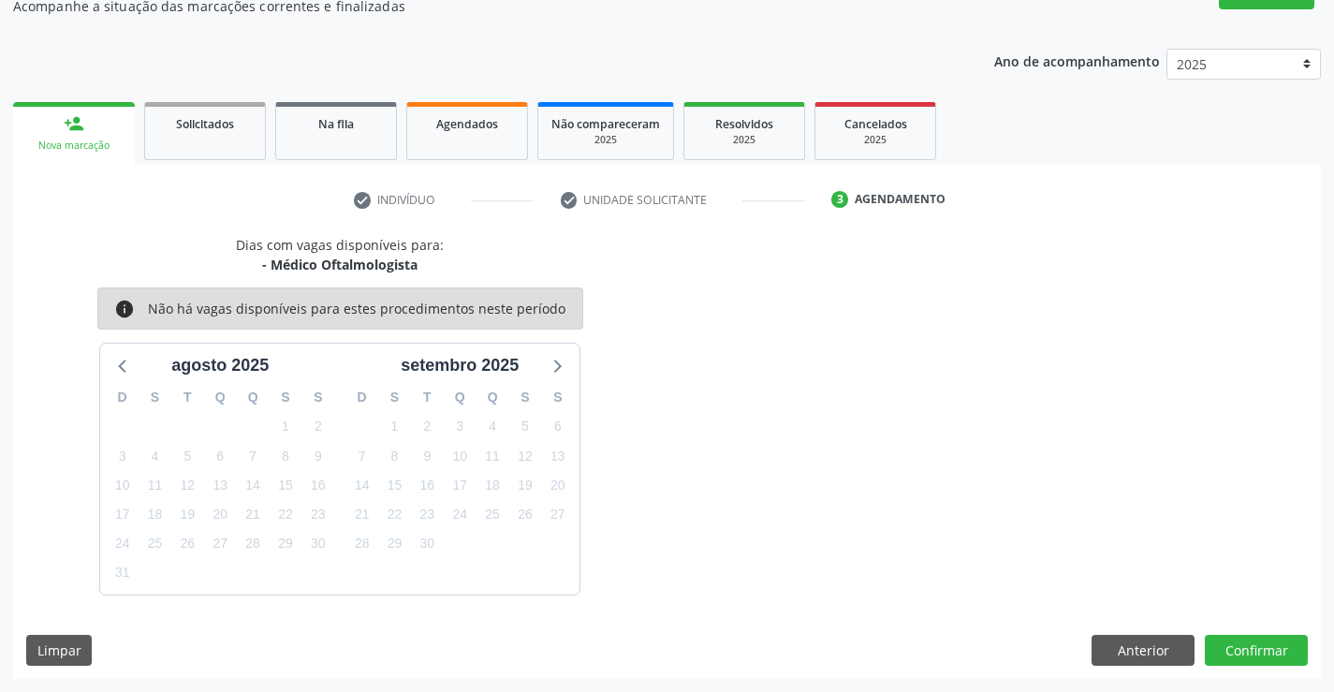
scroll to position [0, 0]
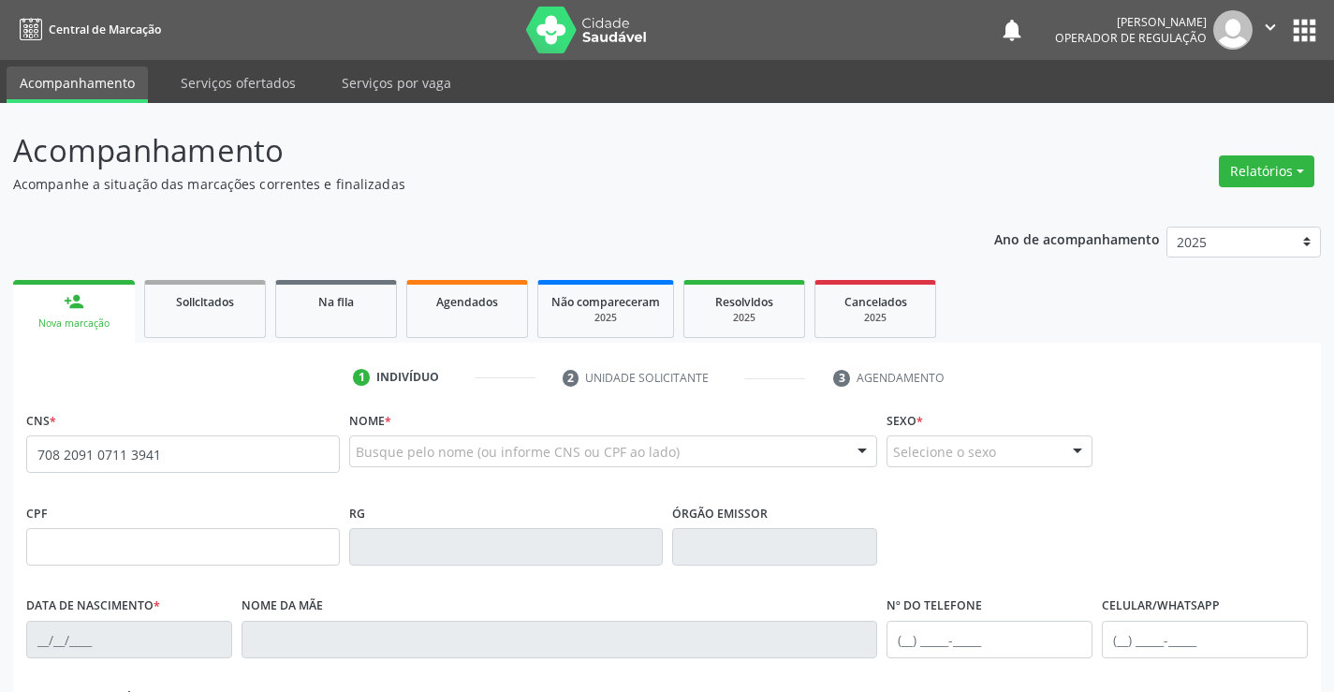
type input "708 2091 0711 3941"
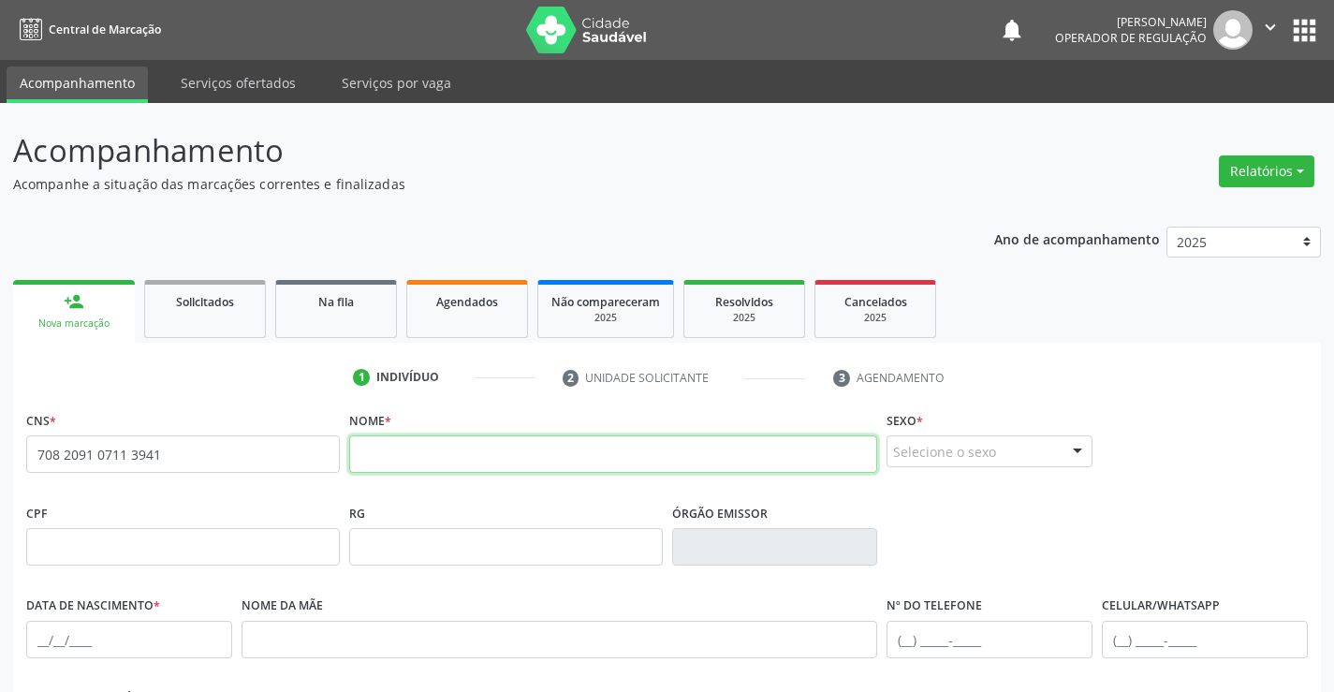
click at [390, 453] on input "text" at bounding box center [613, 453] width 529 height 37
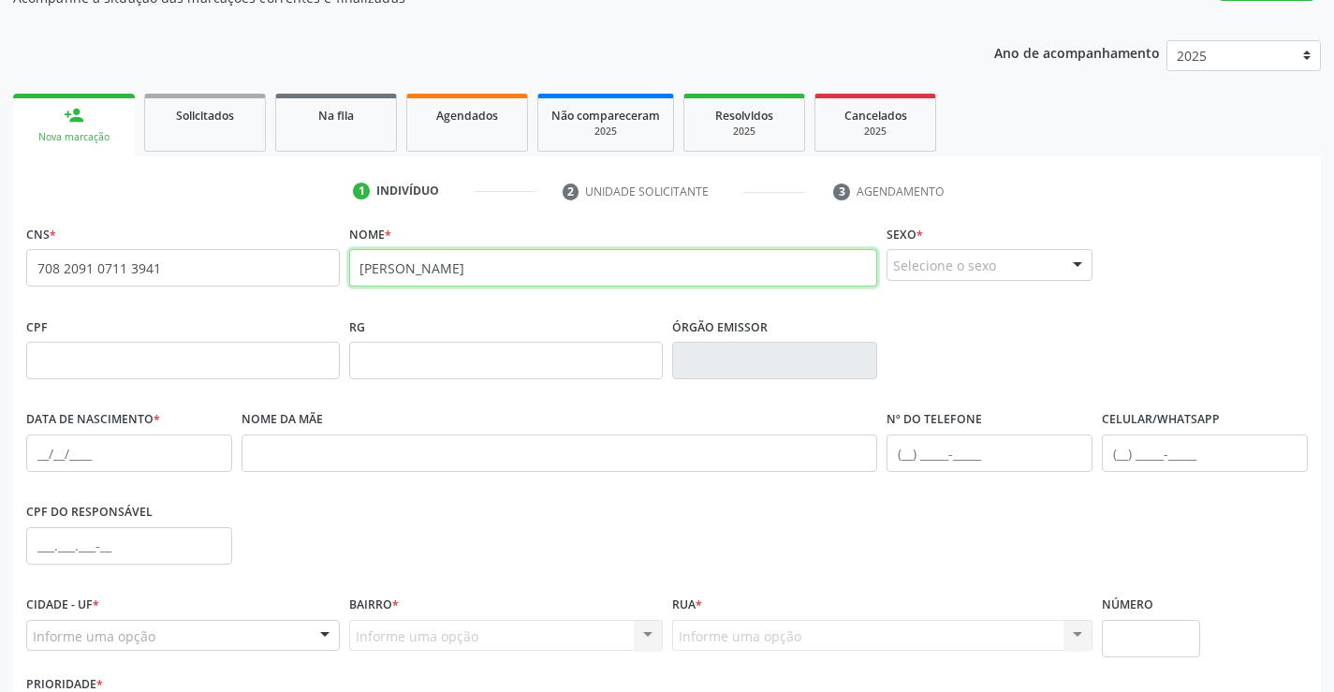
scroll to position [187, 0]
type input "BRISA LIRO MOREIRA BAGGI CASAIS"
drag, startPoint x: 1010, startPoint y: 265, endPoint x: 986, endPoint y: 289, distance: 34.4
click at [1005, 265] on div "Selecione o sexo" at bounding box center [989, 264] width 206 height 32
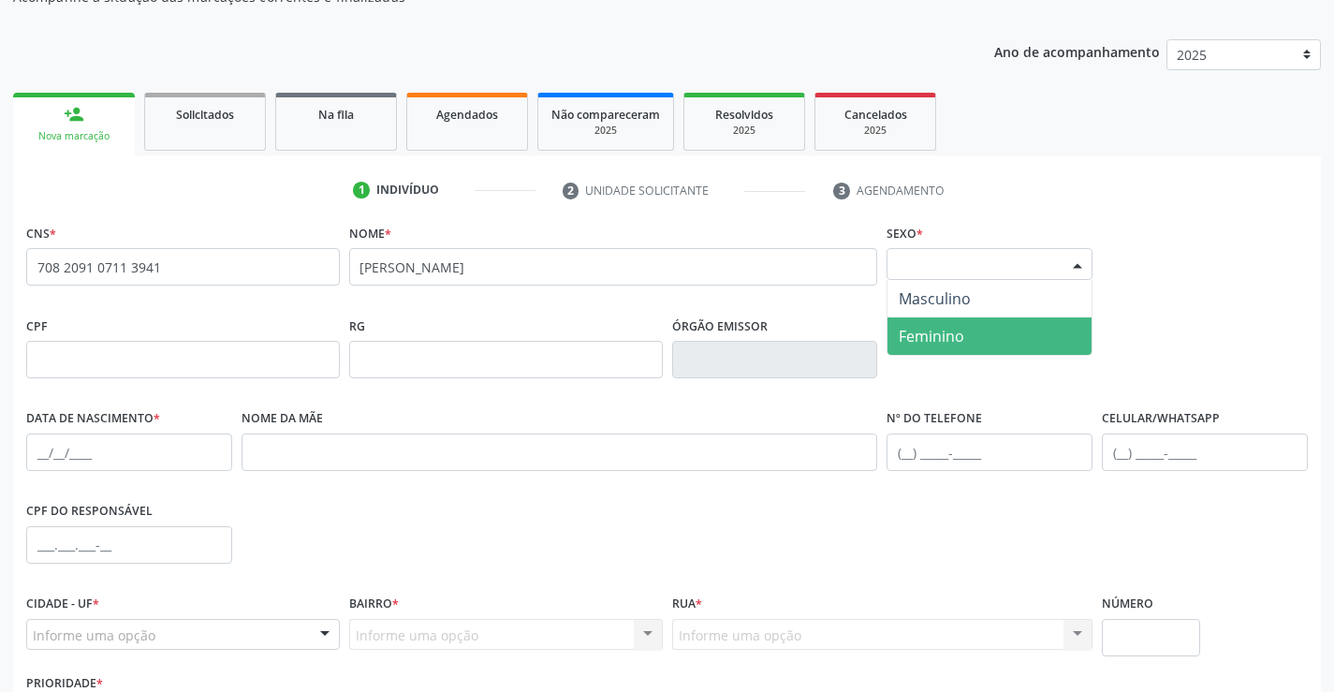
drag, startPoint x: 933, startPoint y: 329, endPoint x: 577, endPoint y: 417, distance: 367.5
click at [932, 329] on span "Feminino" at bounding box center [932, 336] width 66 height 21
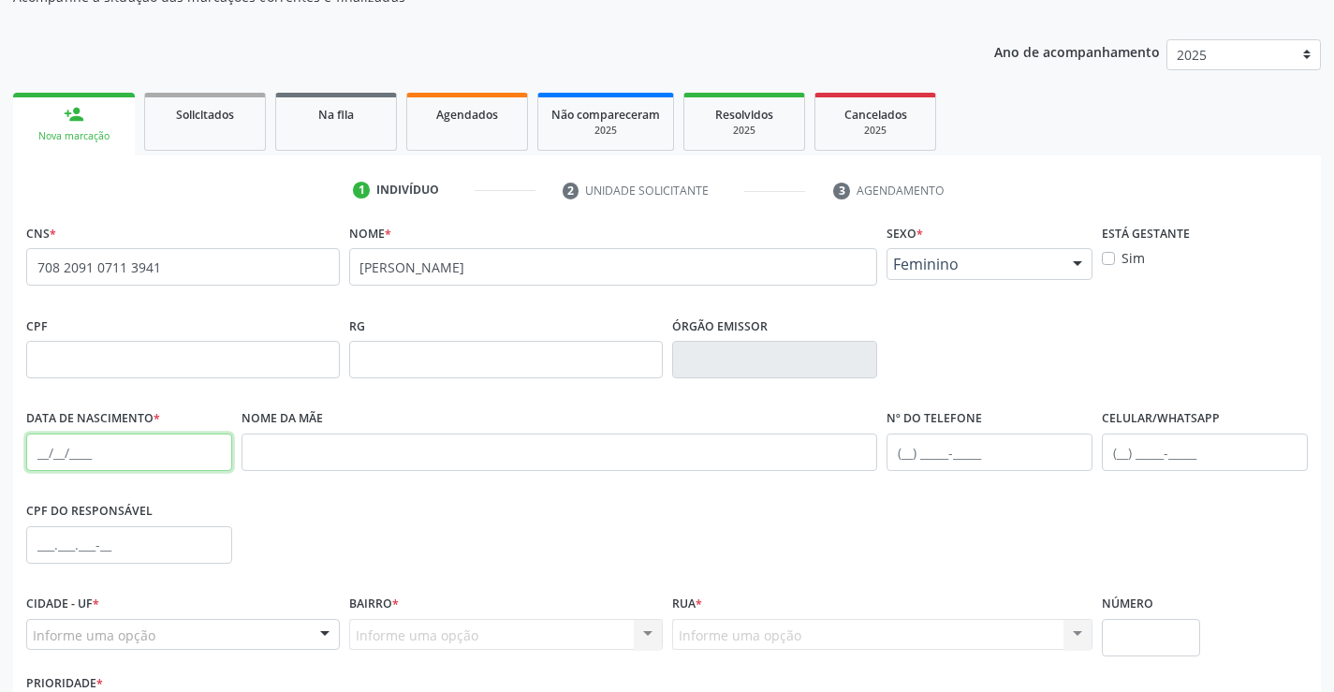
drag, startPoint x: 51, startPoint y: 457, endPoint x: 41, endPoint y: 456, distance: 10.3
click at [44, 457] on input "text" at bounding box center [129, 451] width 206 height 37
type input "27/07/2011"
click at [1004, 459] on input "text" at bounding box center [989, 451] width 206 height 37
type input "(74) 98510-5023"
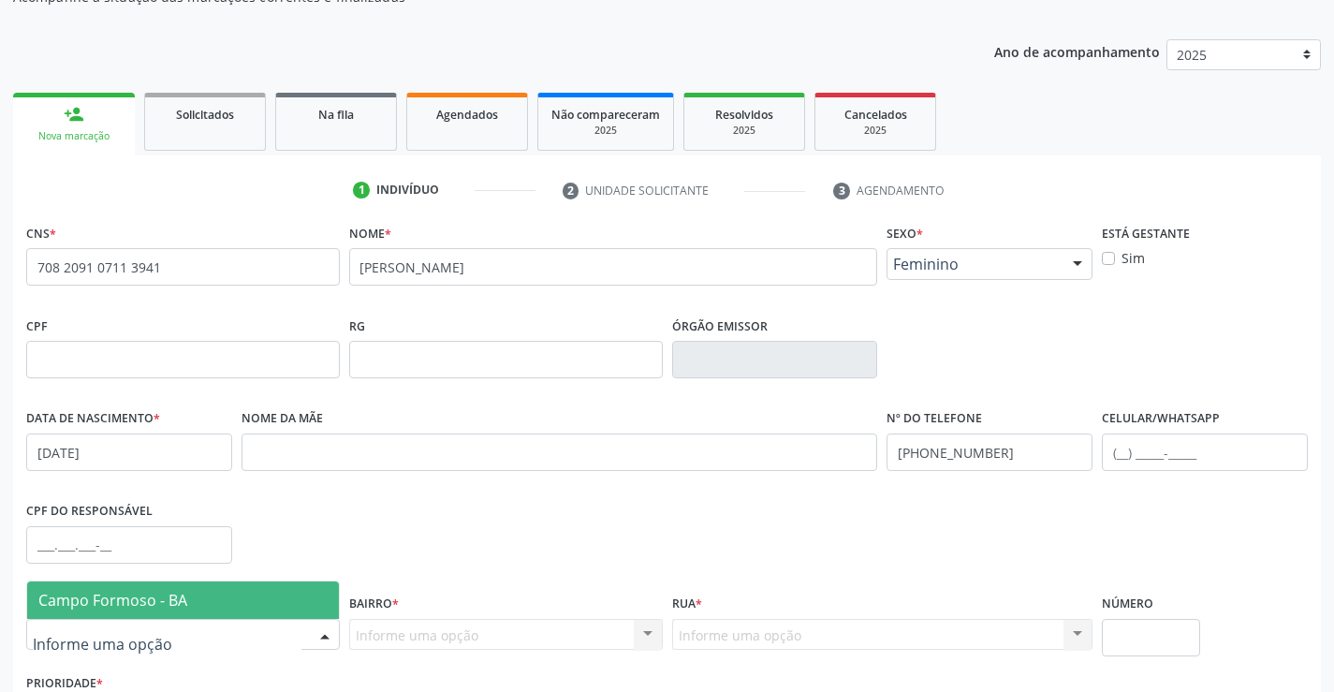
click at [133, 581] on span "Campo Formoso - BA" at bounding box center [183, 599] width 312 height 37
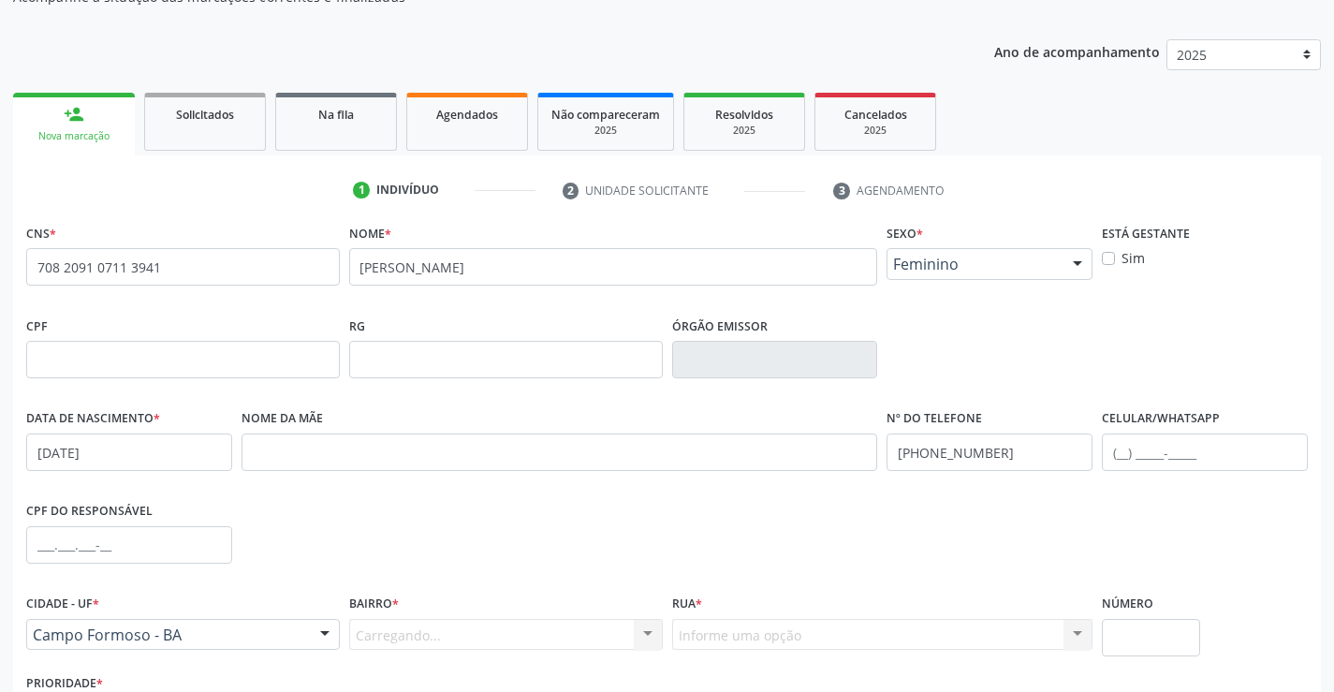
click at [399, 627] on div "Carregando... Nenhum resultado encontrado para: " " Nenhuma opção encontrada. D…" at bounding box center [506, 635] width 314 height 32
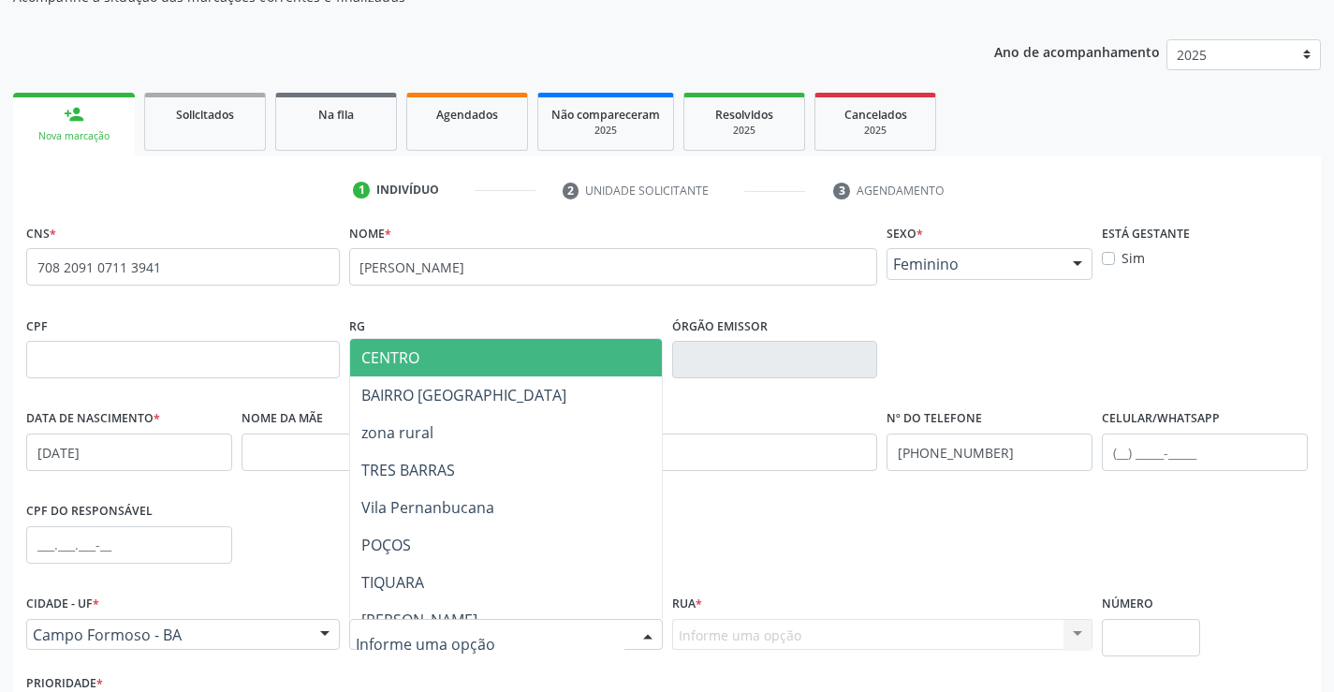
click at [399, 365] on span "CENTRO" at bounding box center [390, 357] width 58 height 21
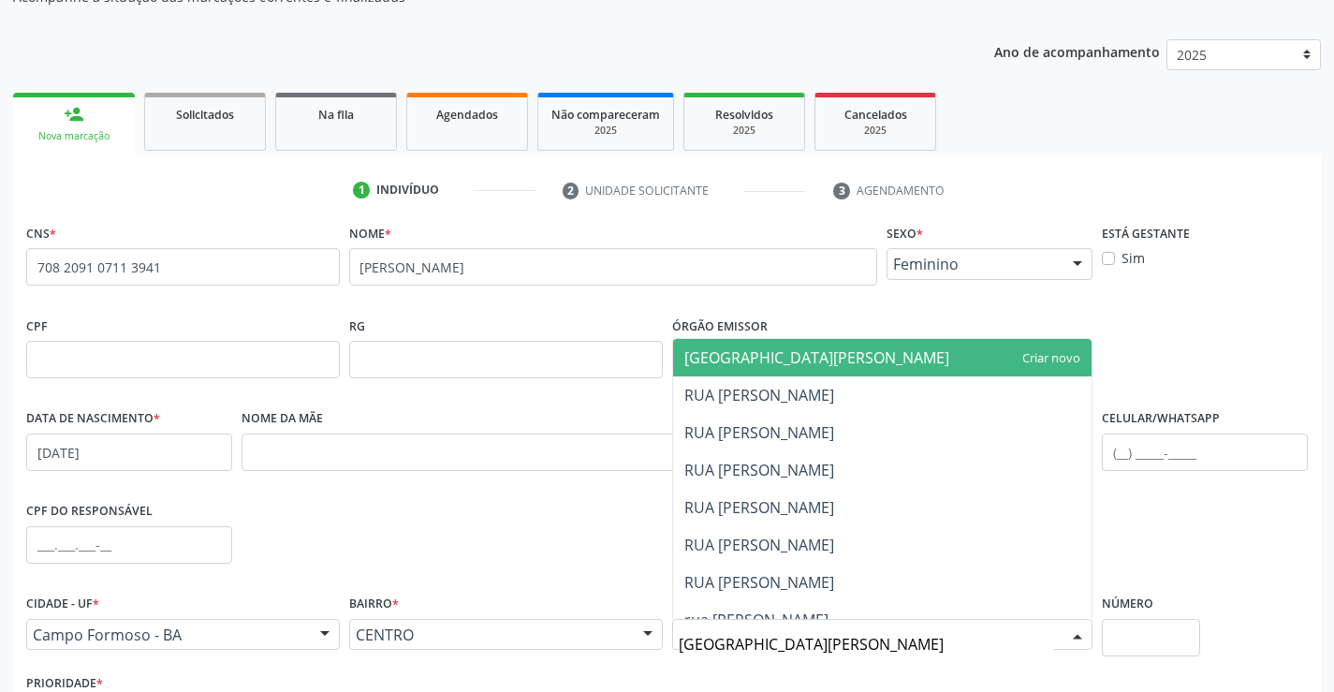
type input "[GEOGRAPHIC_DATA][PERSON_NAME]"
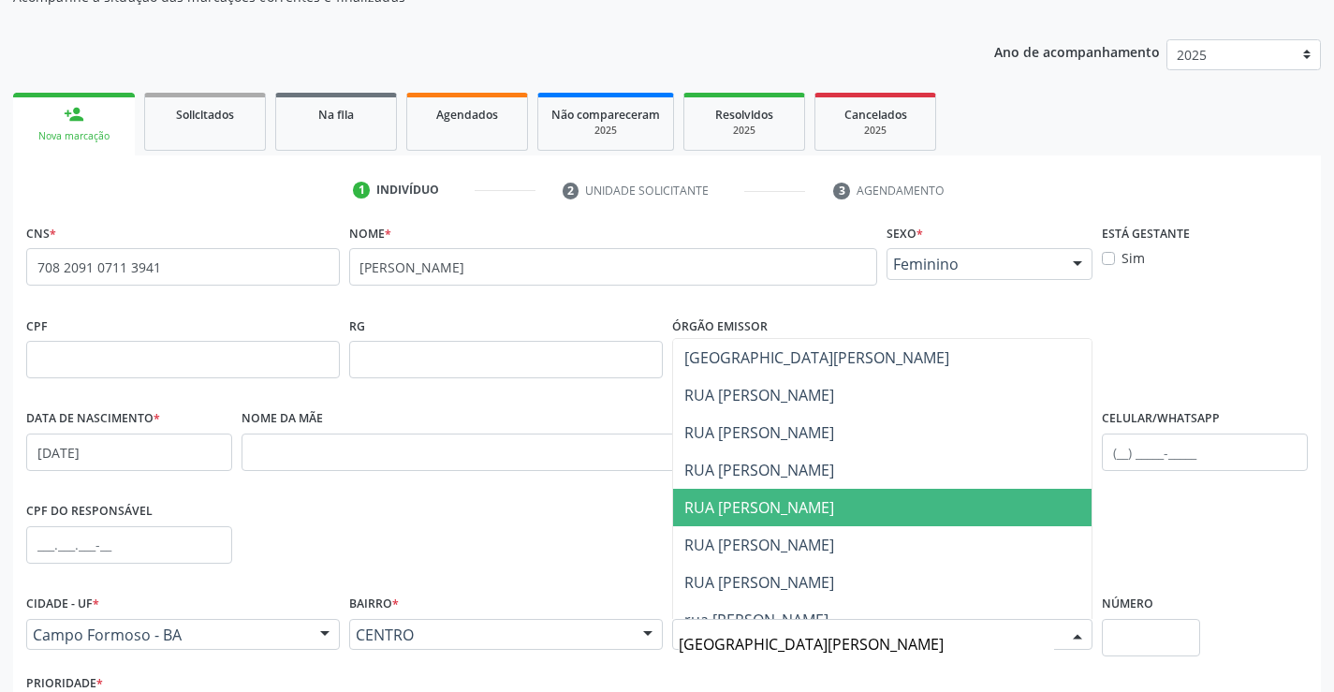
drag, startPoint x: 825, startPoint y: 500, endPoint x: 836, endPoint y: 507, distance: 13.5
click at [824, 500] on span "RUA [PERSON_NAME]" at bounding box center [759, 507] width 150 height 21
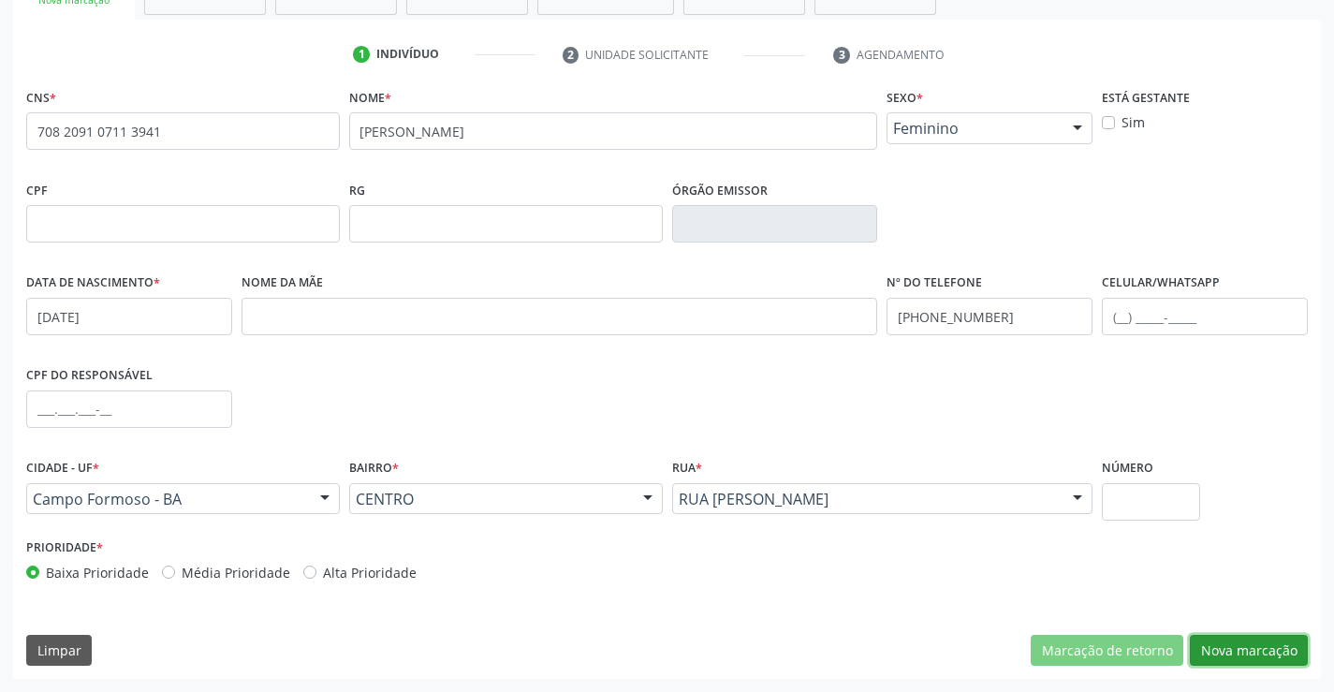
click at [1222, 641] on button "Nova marcação" at bounding box center [1249, 651] width 118 height 32
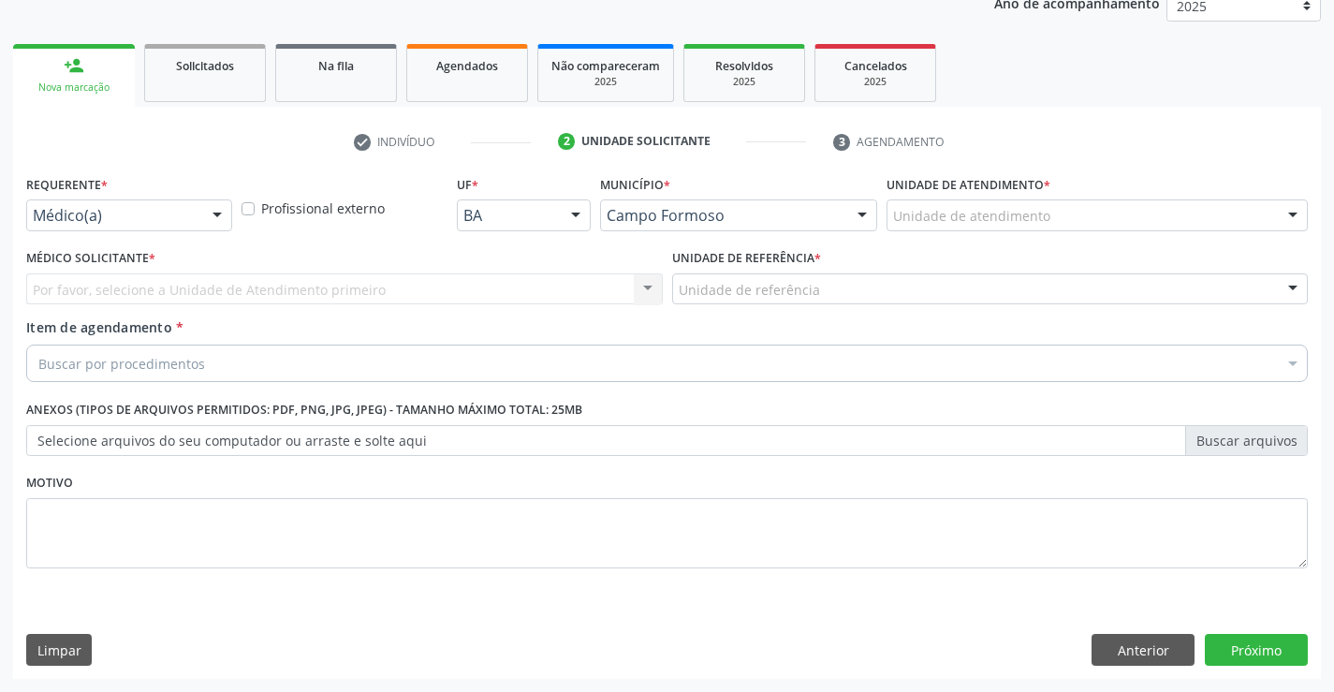
scroll to position [236, 0]
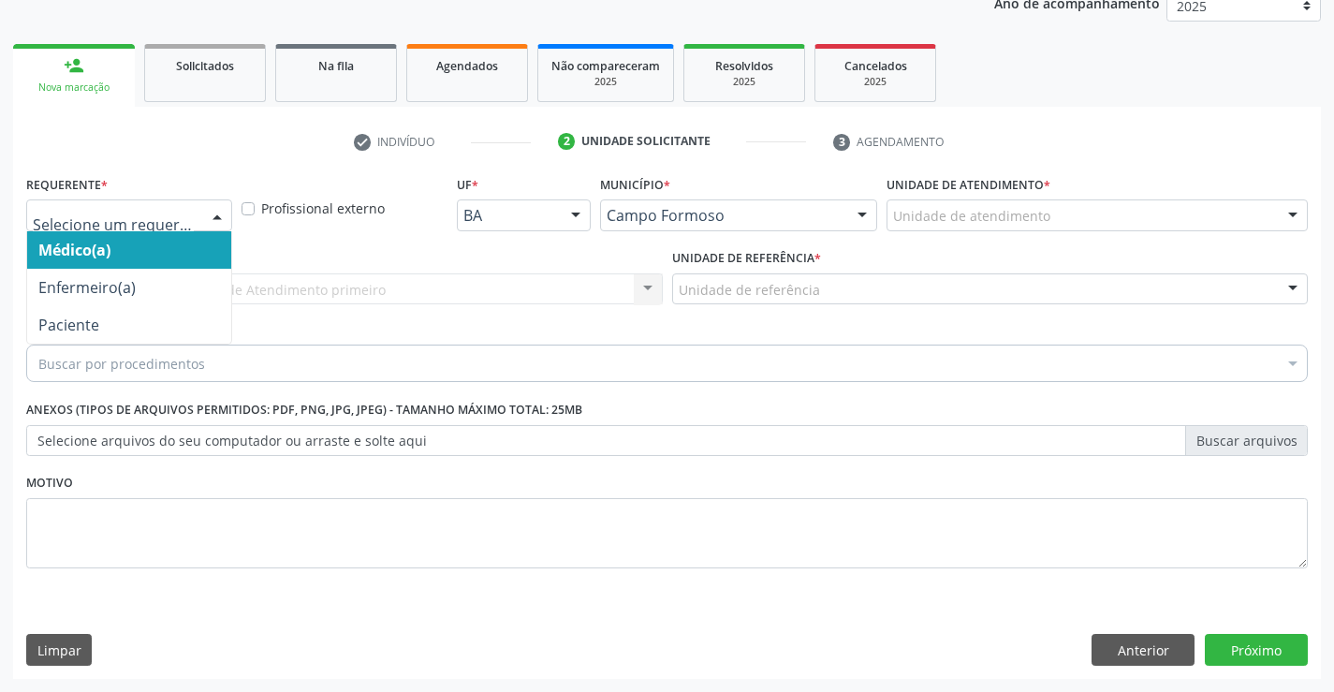
drag, startPoint x: 130, startPoint y: 223, endPoint x: 96, endPoint y: 289, distance: 74.5
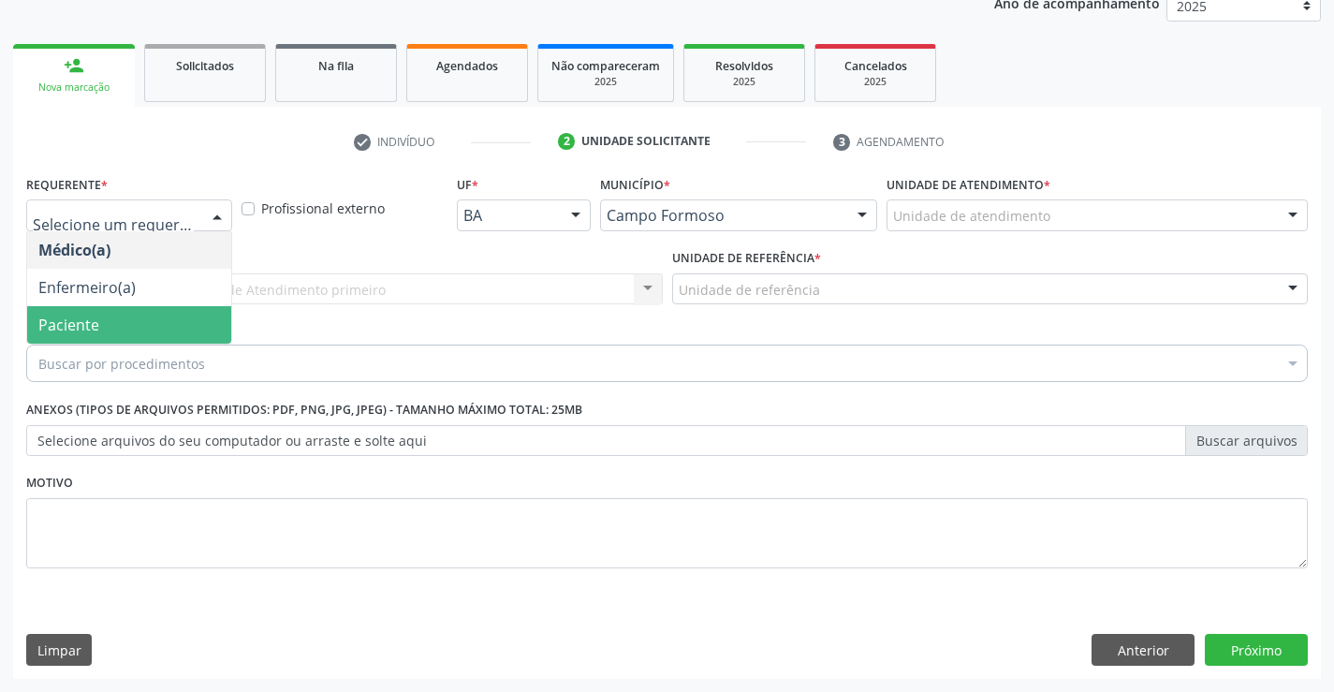
click at [84, 314] on span "Paciente" at bounding box center [68, 324] width 61 height 21
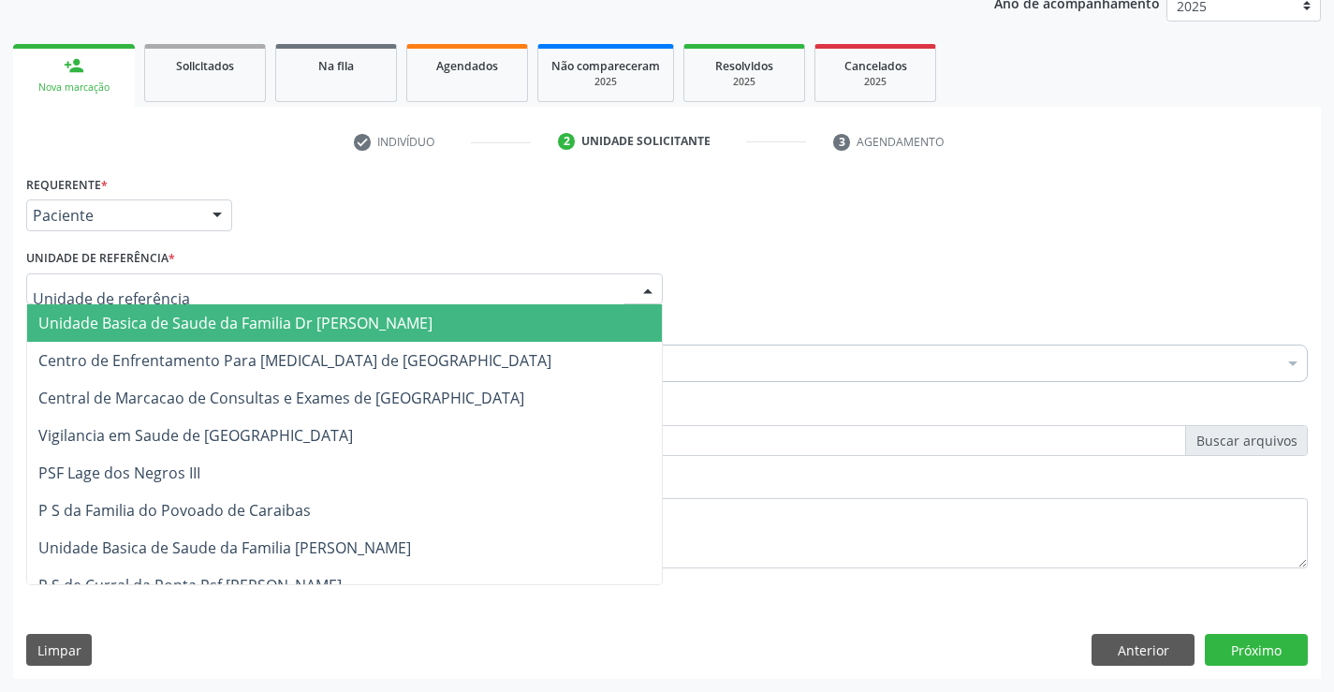
drag, startPoint x: 86, startPoint y: 326, endPoint x: 78, endPoint y: 358, distance: 33.8
click at [86, 328] on span "Unidade Basica de Saude da Familia Dr [PERSON_NAME]" at bounding box center [235, 323] width 394 height 21
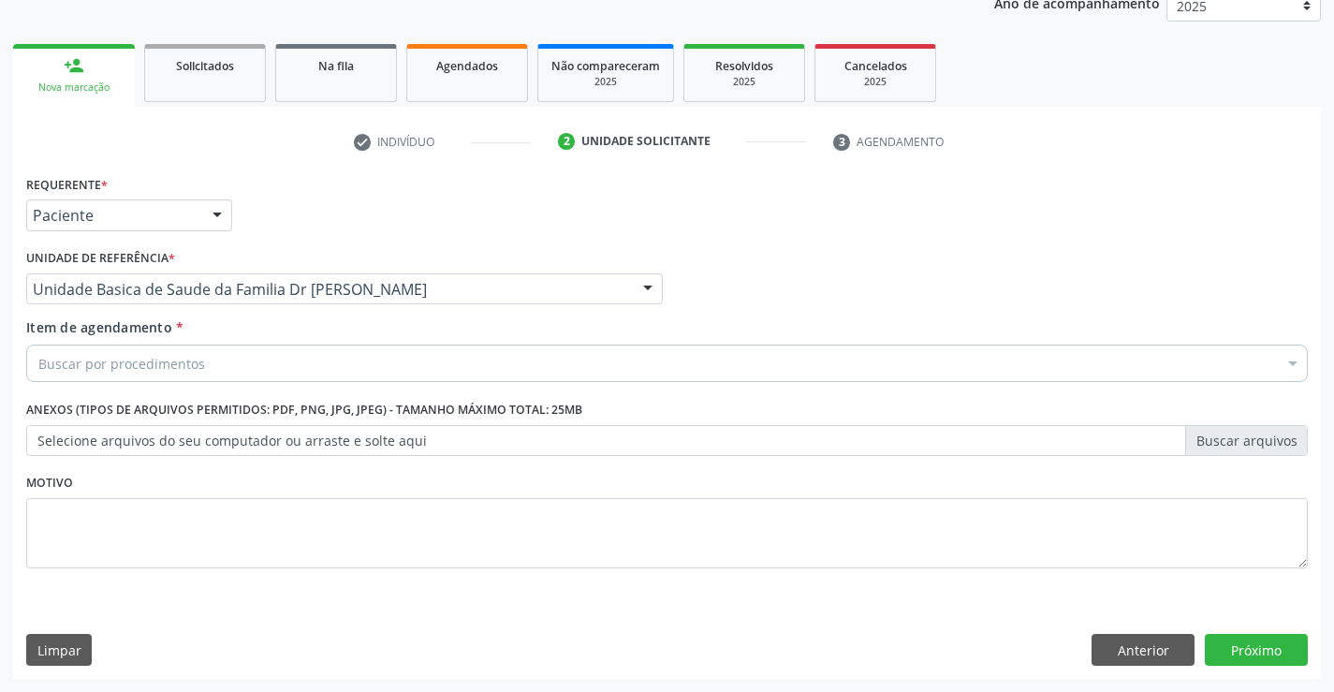
click at [63, 374] on div "Buscar por procedimentos" at bounding box center [666, 362] width 1281 height 37
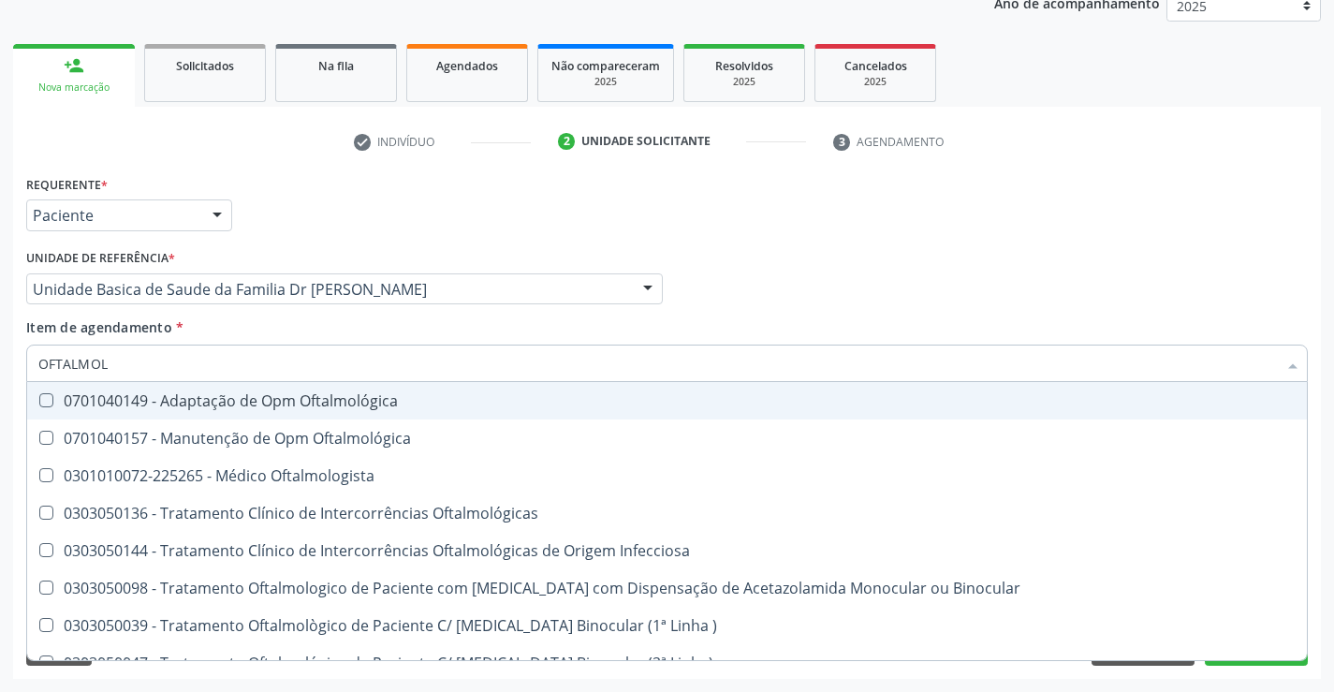
type input "OFTALMOLO"
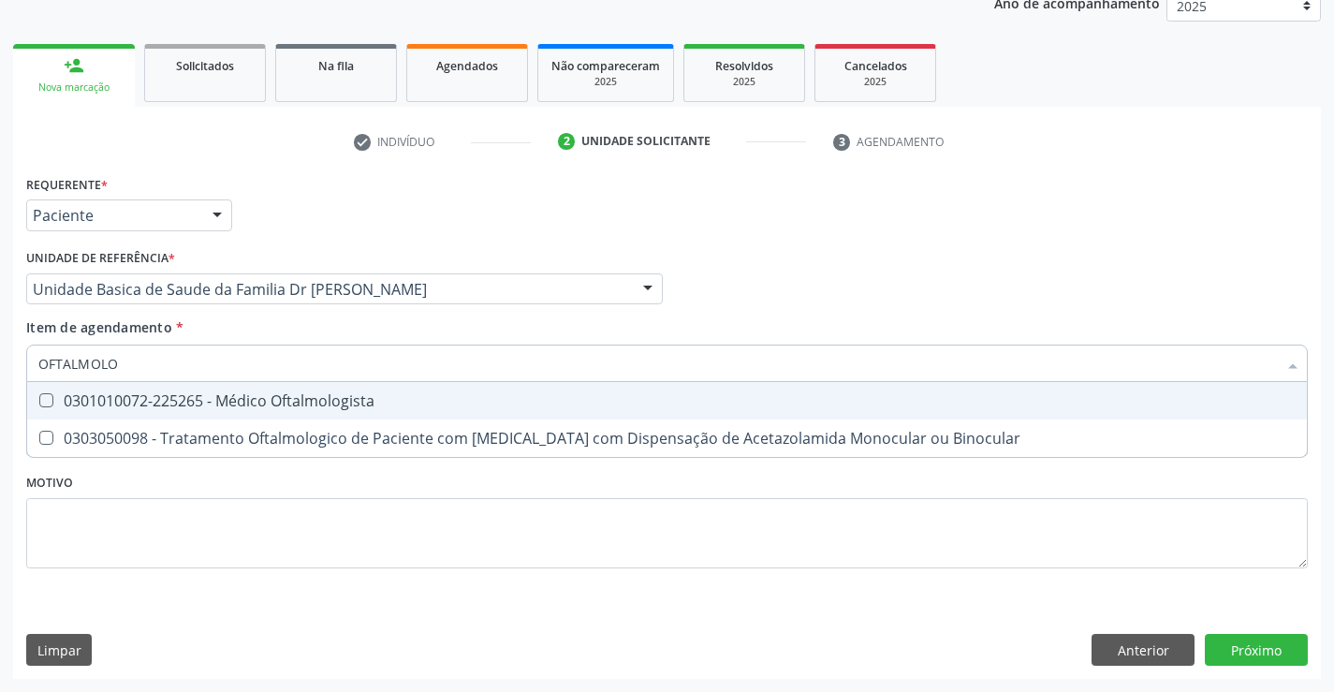
drag, startPoint x: 236, startPoint y: 400, endPoint x: 717, endPoint y: 673, distance: 553.3
click at [238, 408] on div "0301010072-225265 - Médico Oftalmologista" at bounding box center [666, 400] width 1257 height 15
checkbox Oftalmologista "true"
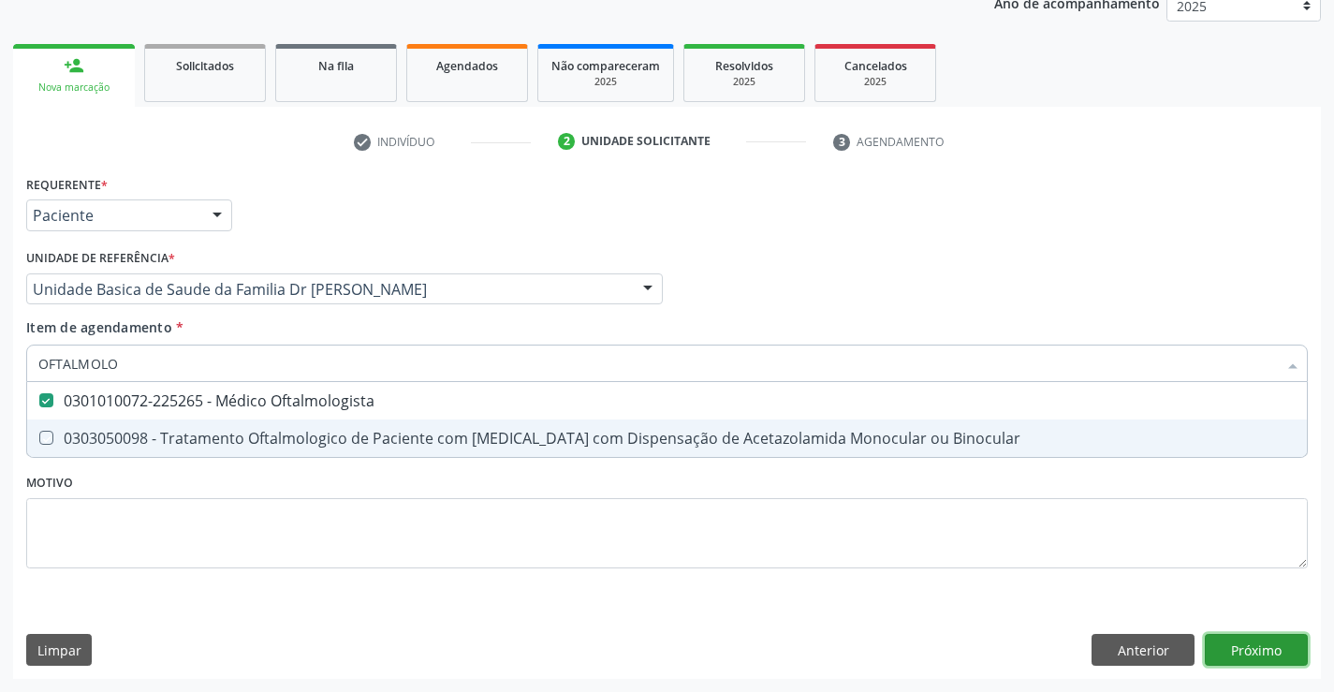
click at [1236, 661] on button "Próximo" at bounding box center [1256, 650] width 103 height 32
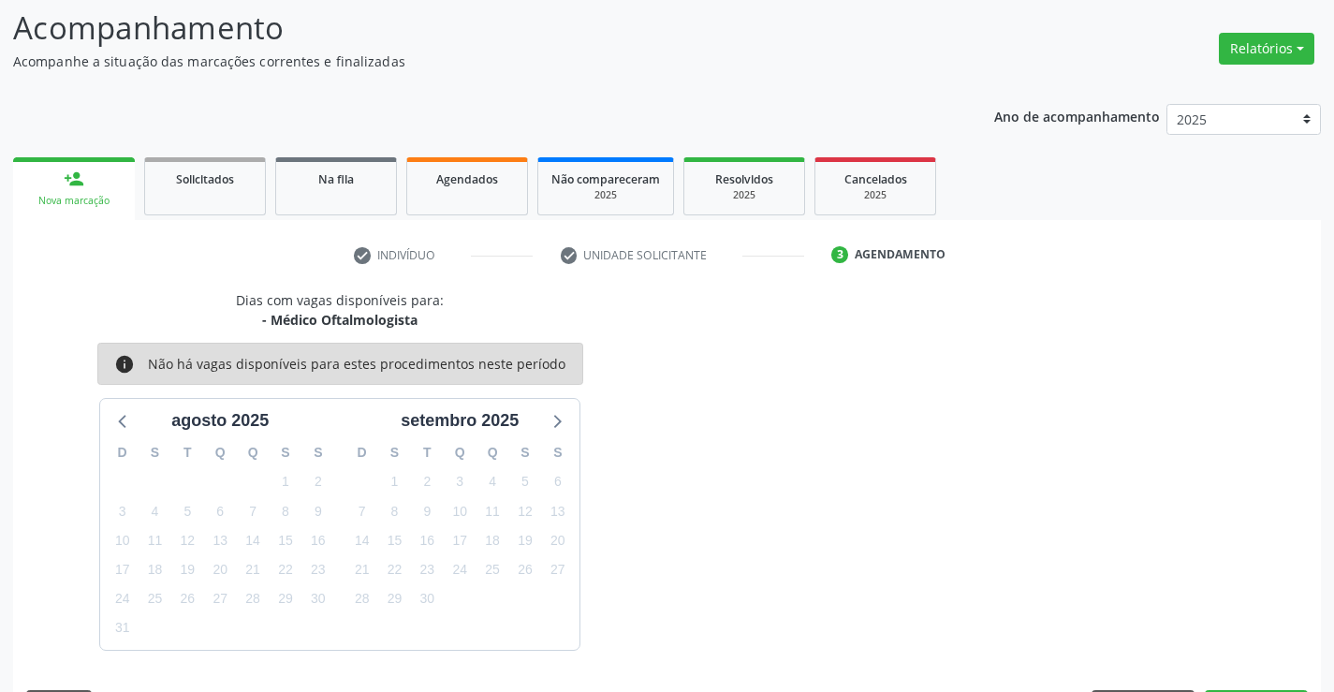
scroll to position [178, 0]
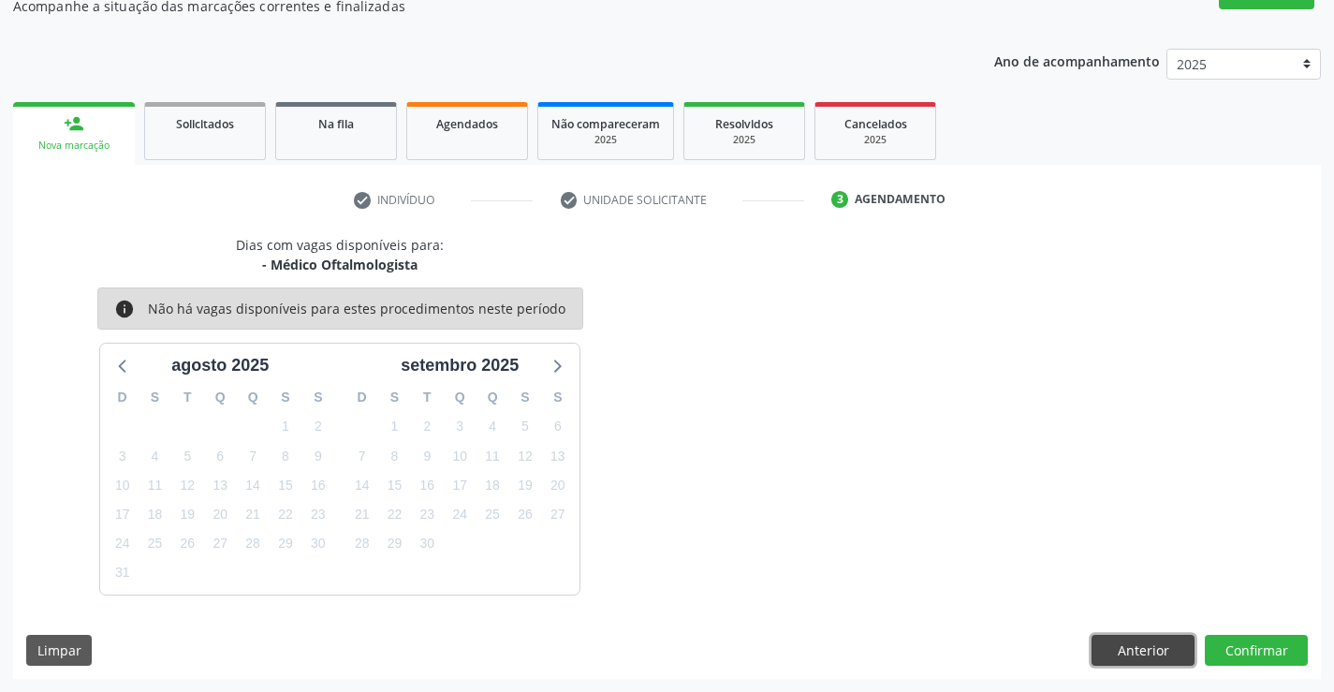
click at [1165, 661] on button "Anterior" at bounding box center [1142, 651] width 103 height 32
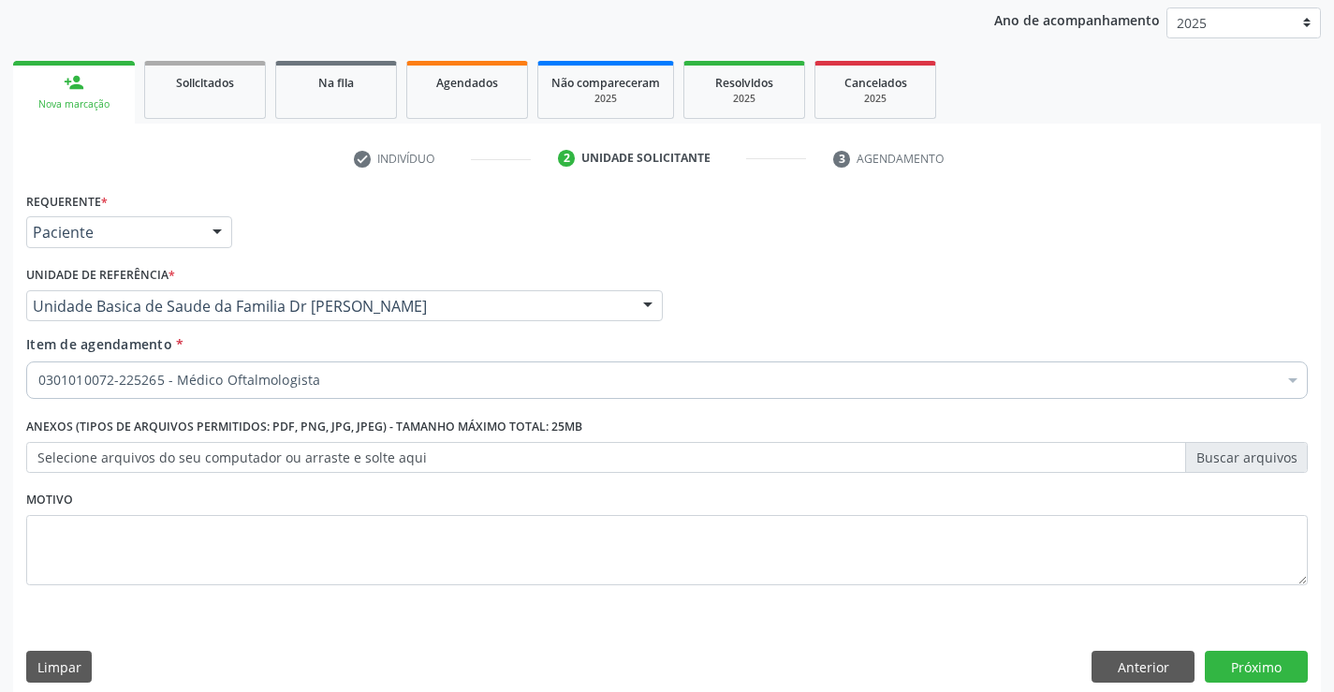
scroll to position [236, 0]
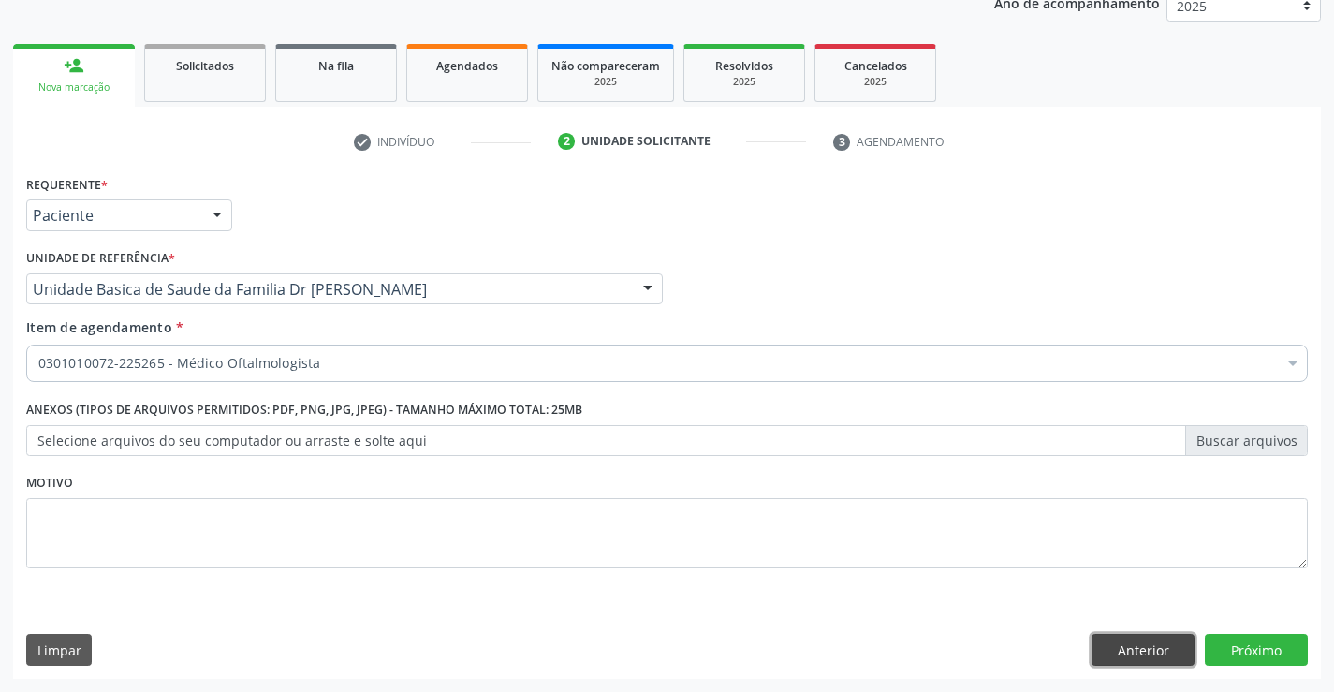
click at [1153, 651] on button "Anterior" at bounding box center [1142, 650] width 103 height 32
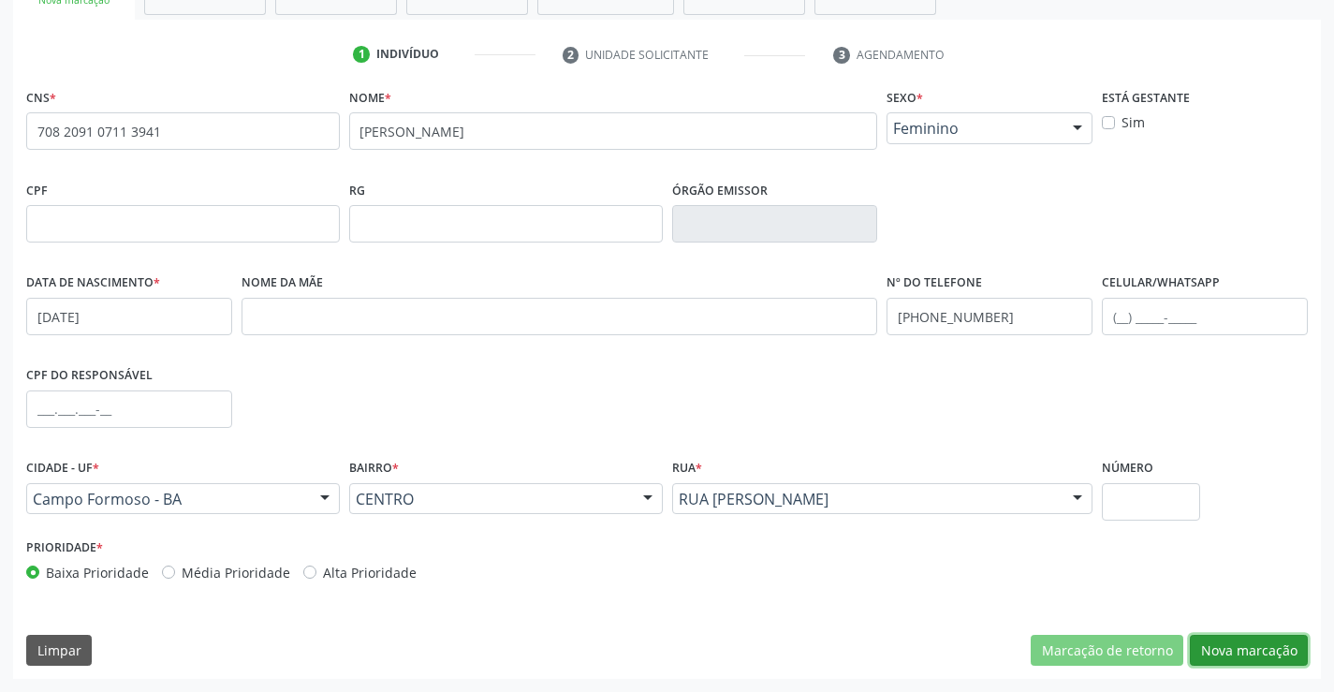
click at [1223, 645] on button "Nova marcação" at bounding box center [1249, 651] width 118 height 32
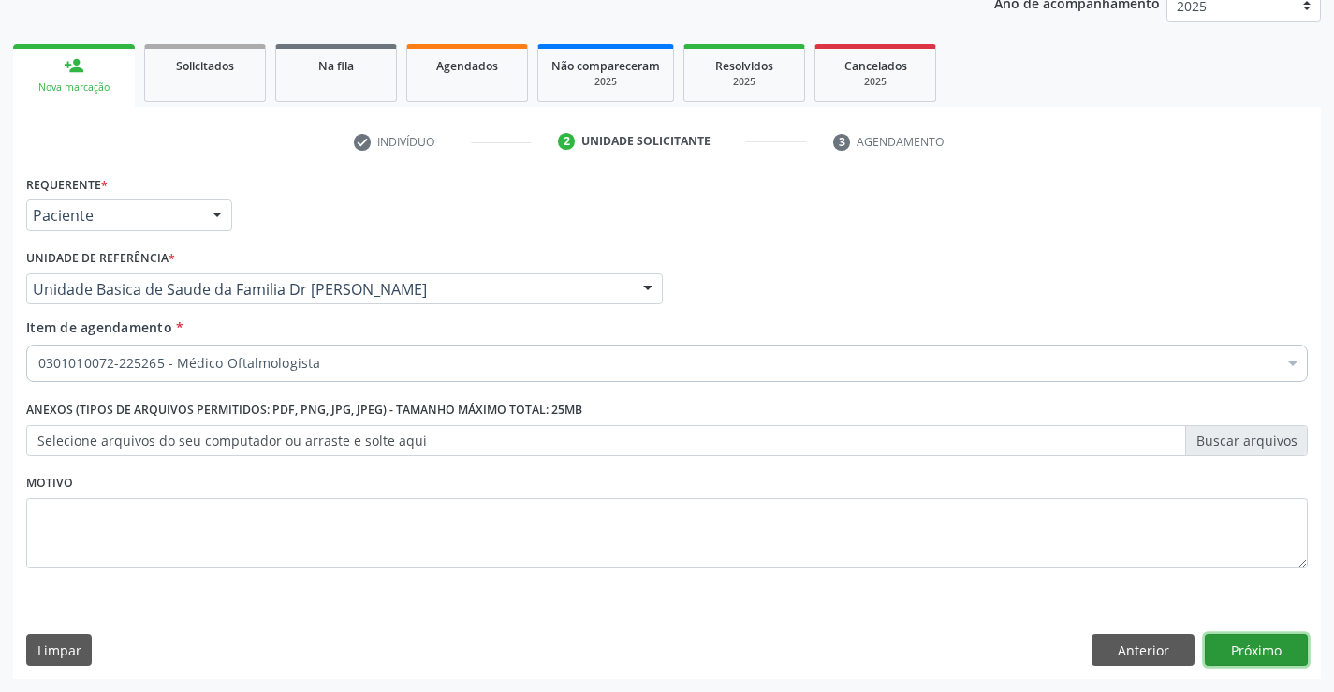
click at [1223, 651] on button "Próximo" at bounding box center [1256, 650] width 103 height 32
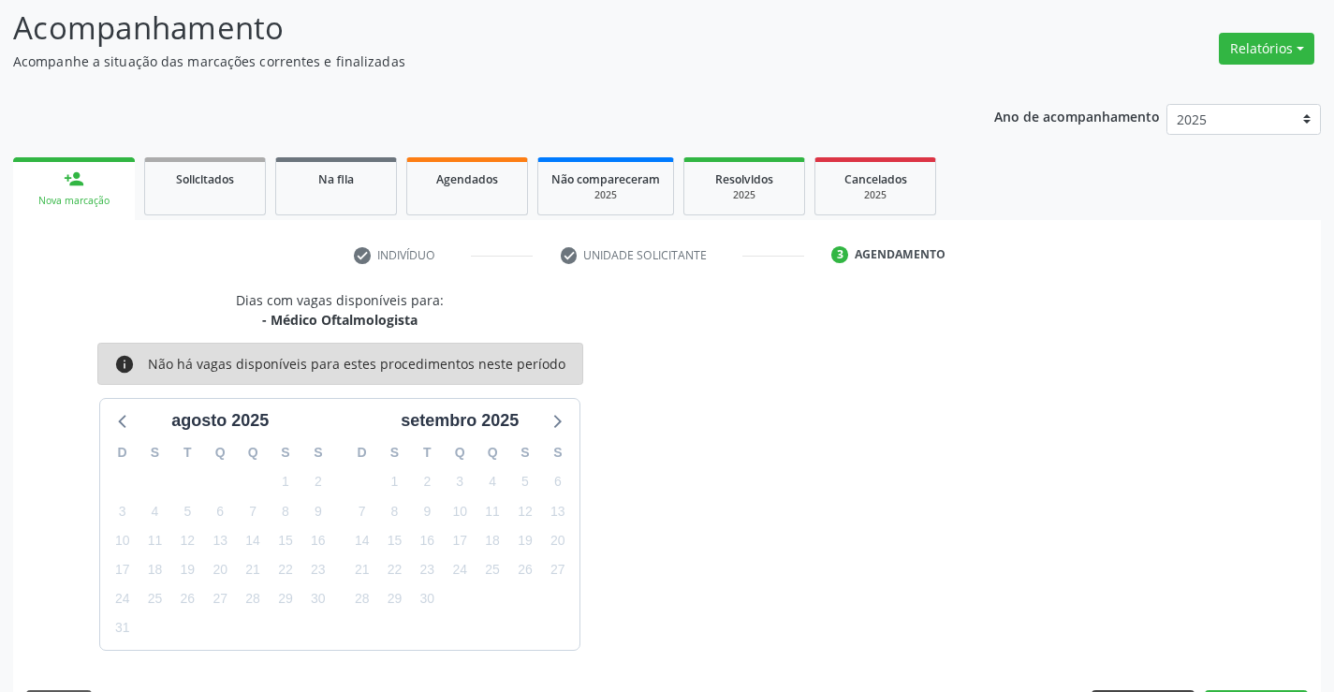
scroll to position [178, 0]
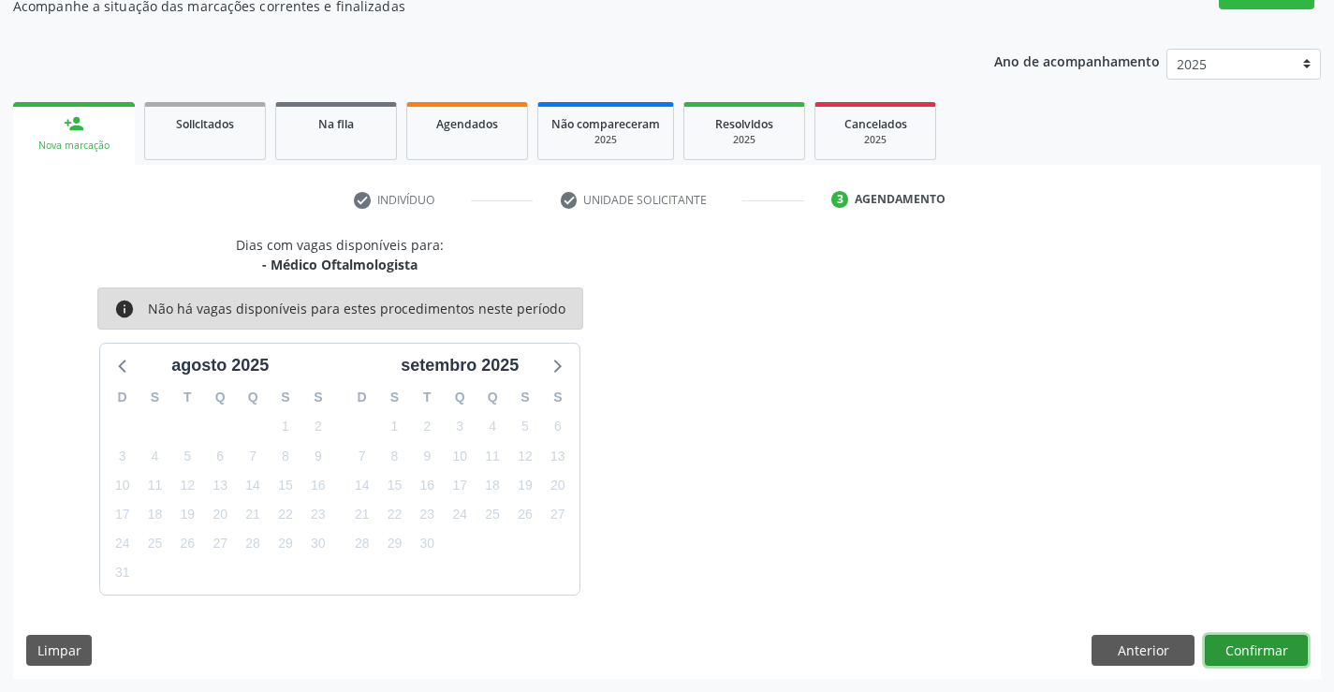
click at [1220, 641] on button "Confirmar" at bounding box center [1256, 651] width 103 height 32
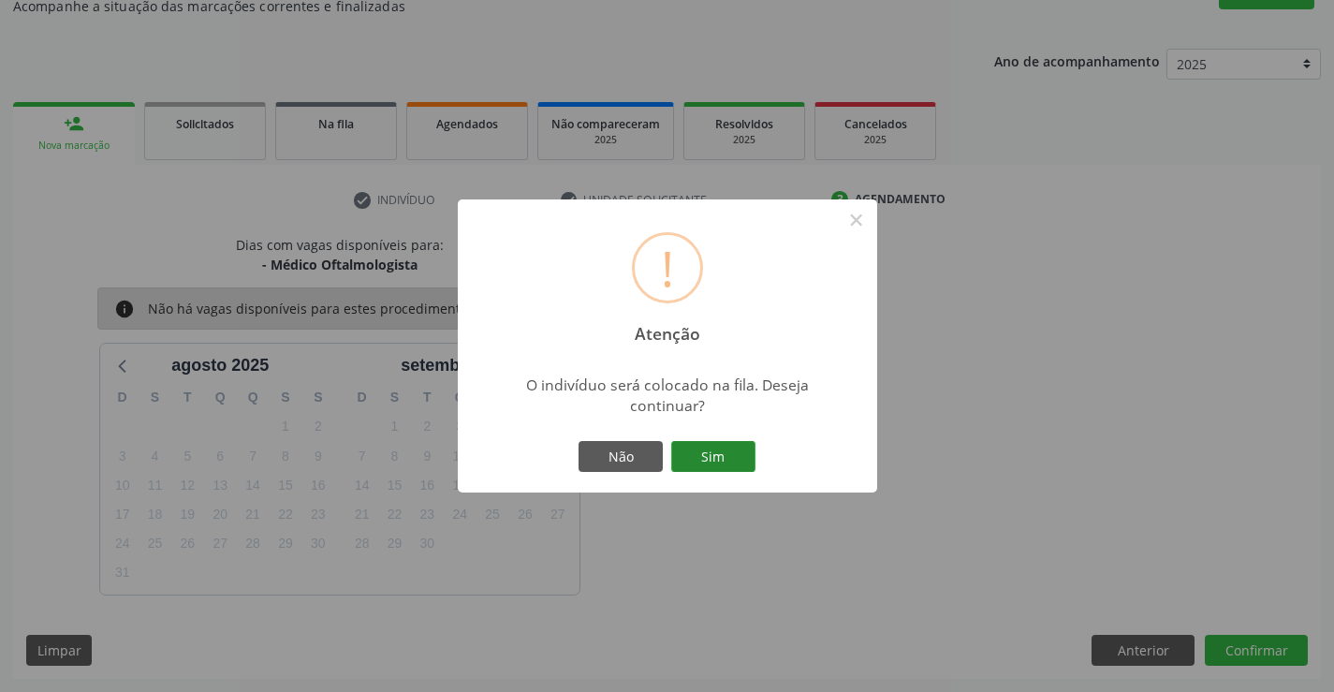
click at [737, 461] on button "Sim" at bounding box center [713, 457] width 84 height 32
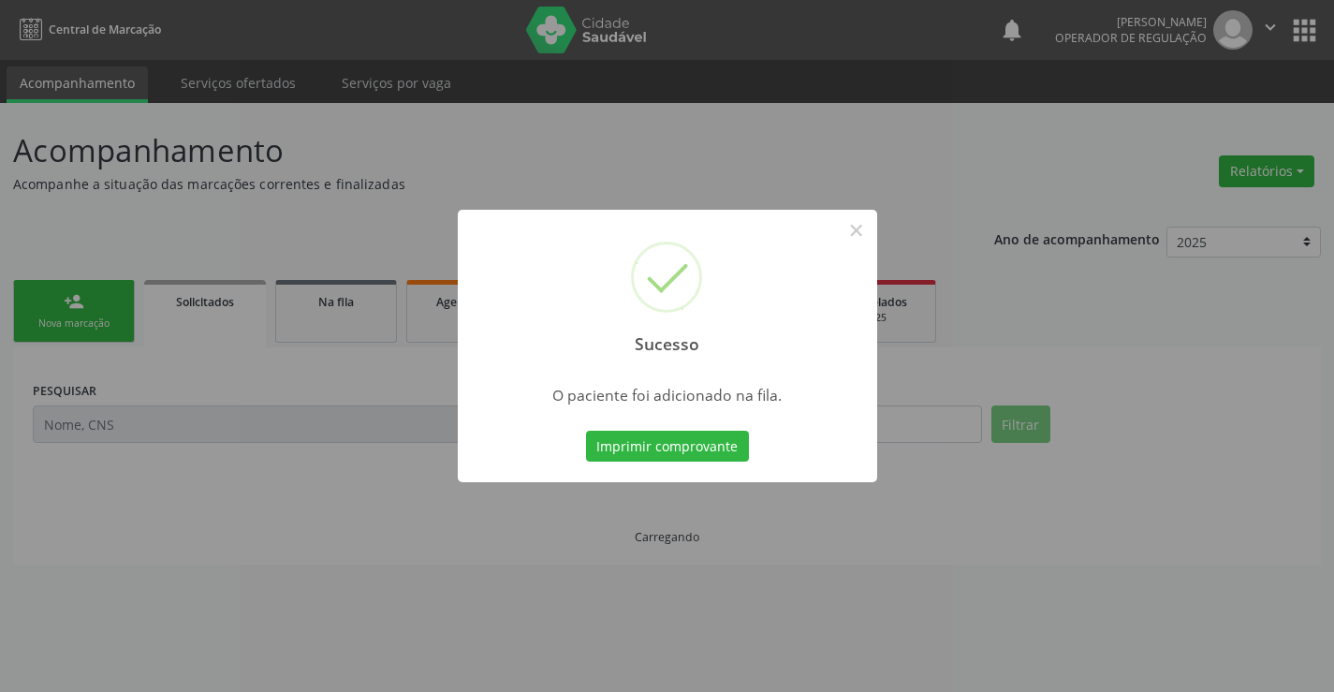
scroll to position [0, 0]
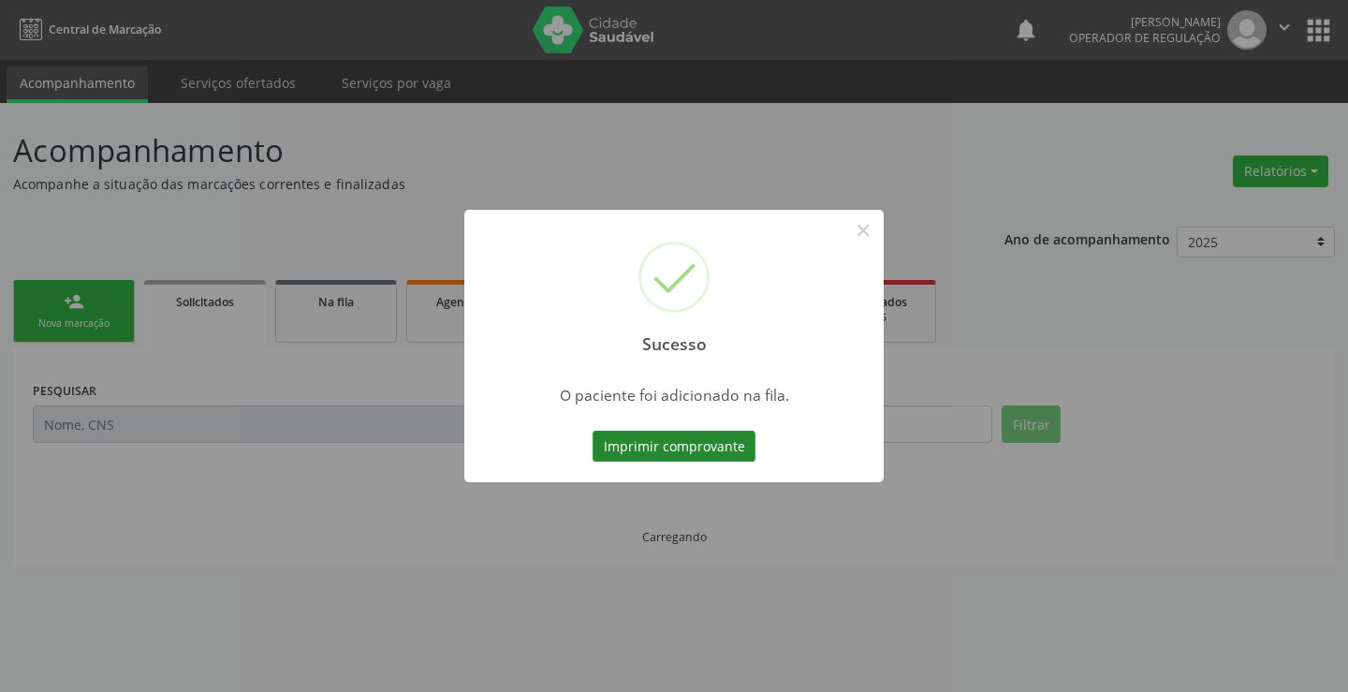
click at [712, 439] on button "Imprimir comprovante" at bounding box center [673, 447] width 163 height 32
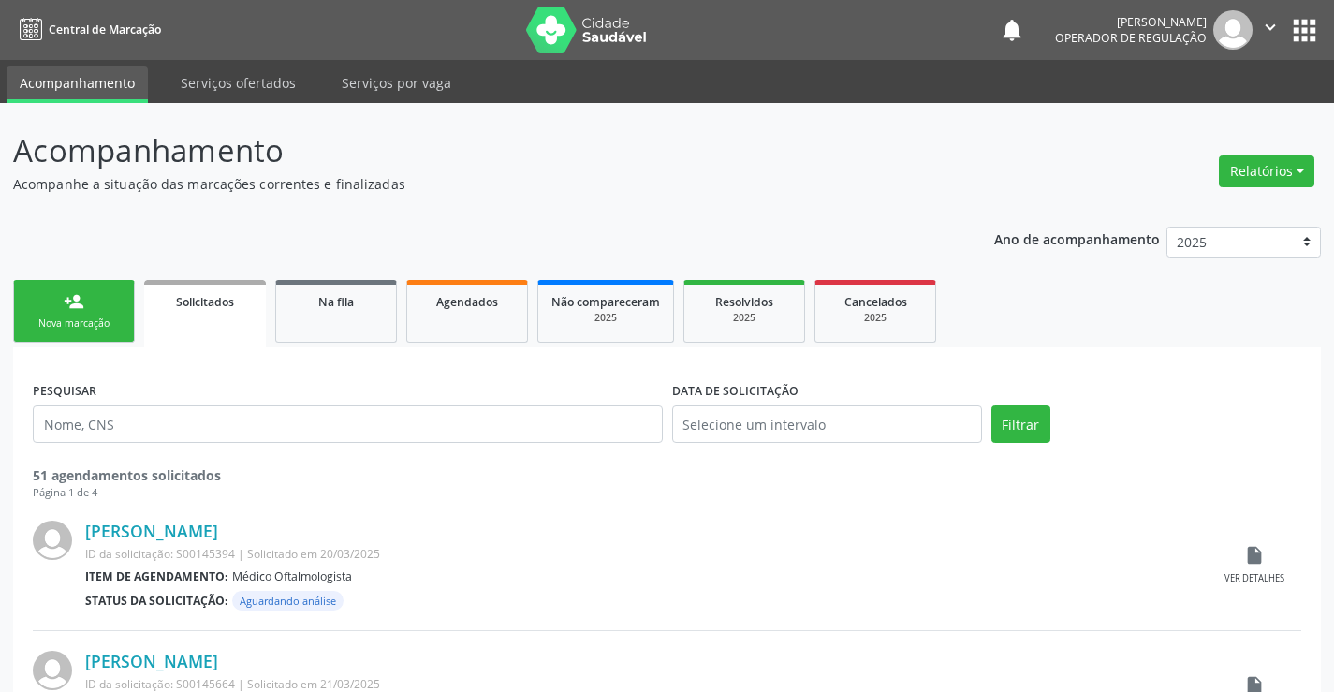
click at [33, 311] on link "person_add Nova marcação" at bounding box center [74, 311] width 122 height 63
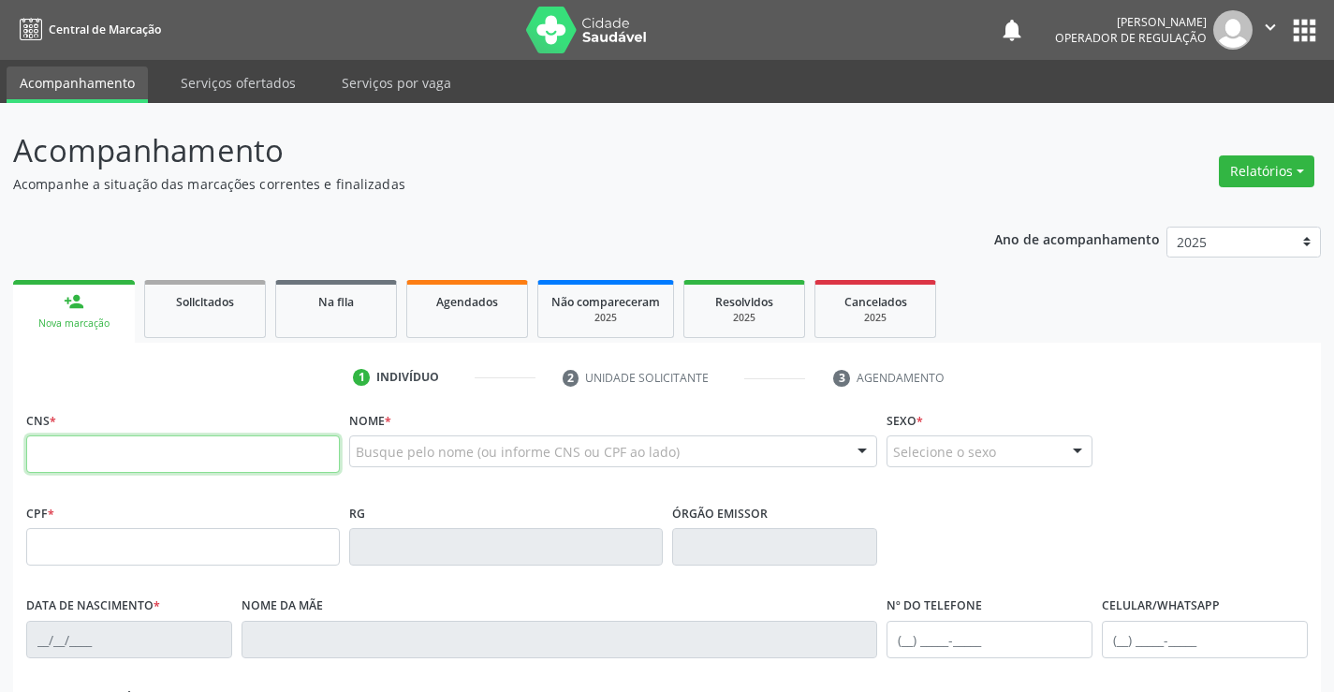
drag, startPoint x: 153, startPoint y: 460, endPoint x: 153, endPoint y: 437, distance: 23.4
click at [153, 446] on input "text" at bounding box center [183, 453] width 314 height 37
type input "701 4026 8659 7835"
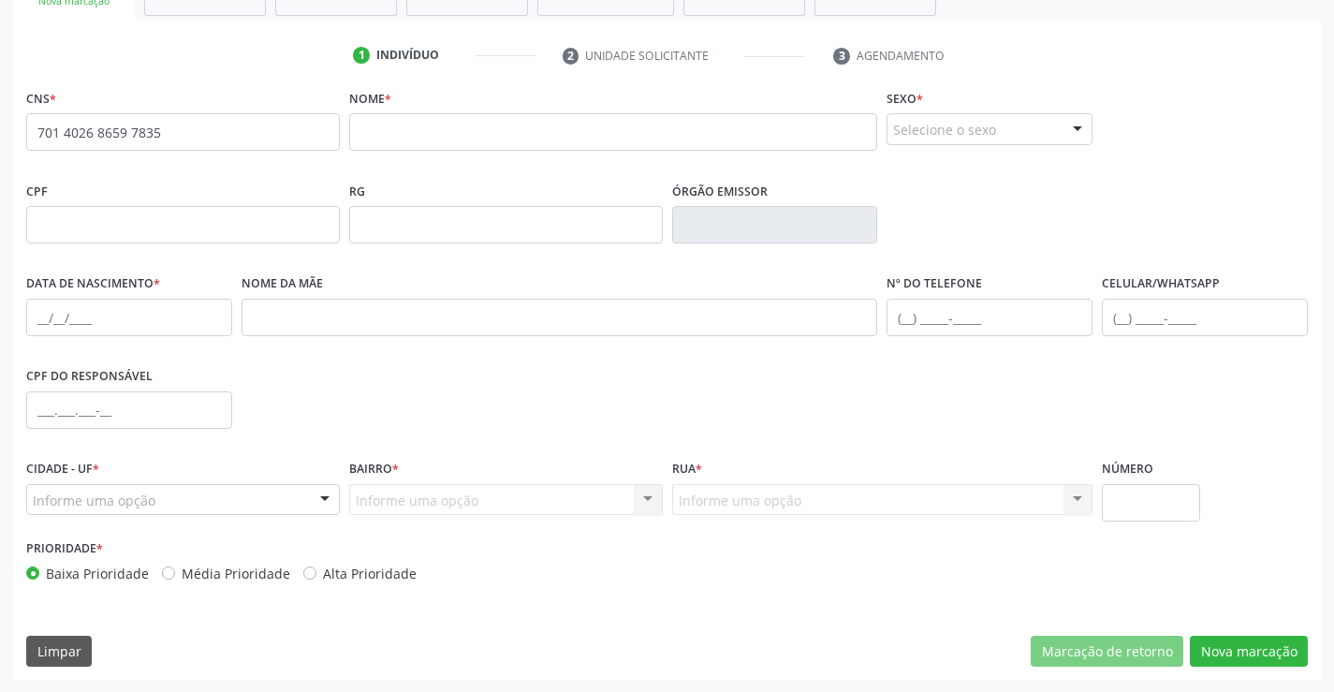
scroll to position [323, 0]
click at [487, 132] on input "text" at bounding box center [613, 130] width 529 height 37
type input "[PERSON_NAME]"
click at [1001, 120] on div "Selecione o sexo" at bounding box center [989, 128] width 206 height 32
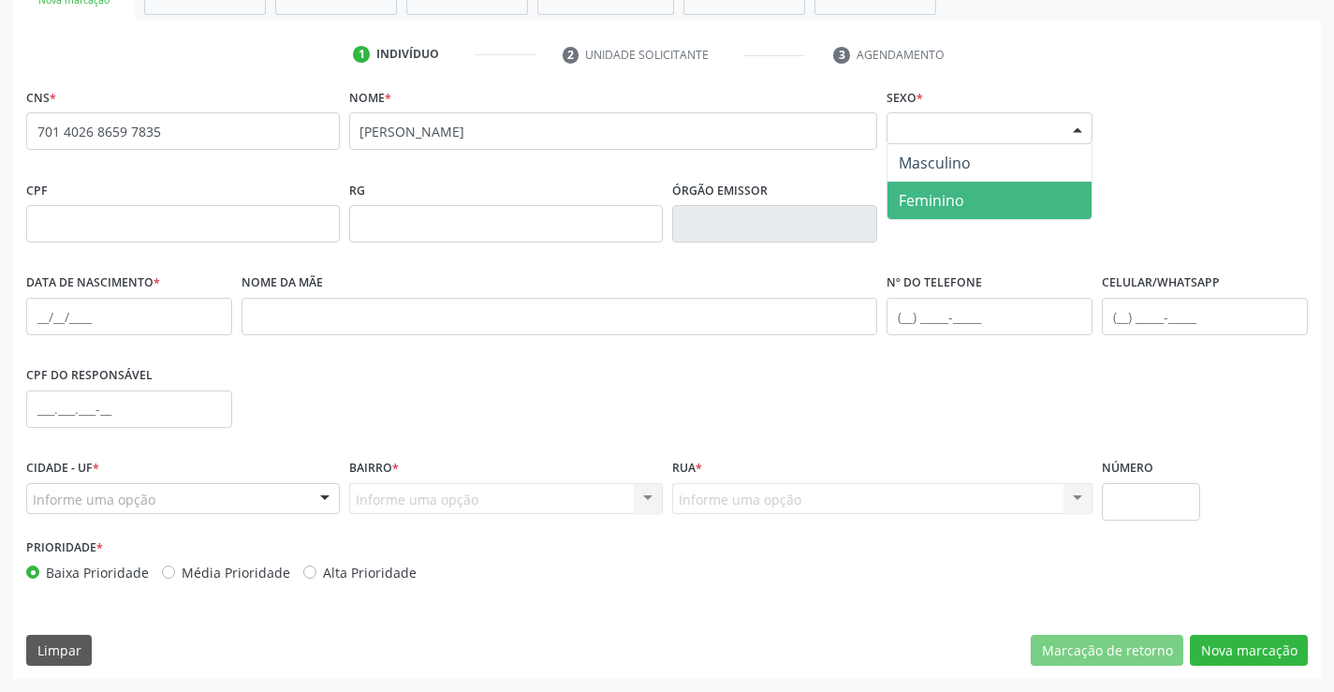
click at [931, 195] on span "Feminino" at bounding box center [932, 200] width 66 height 21
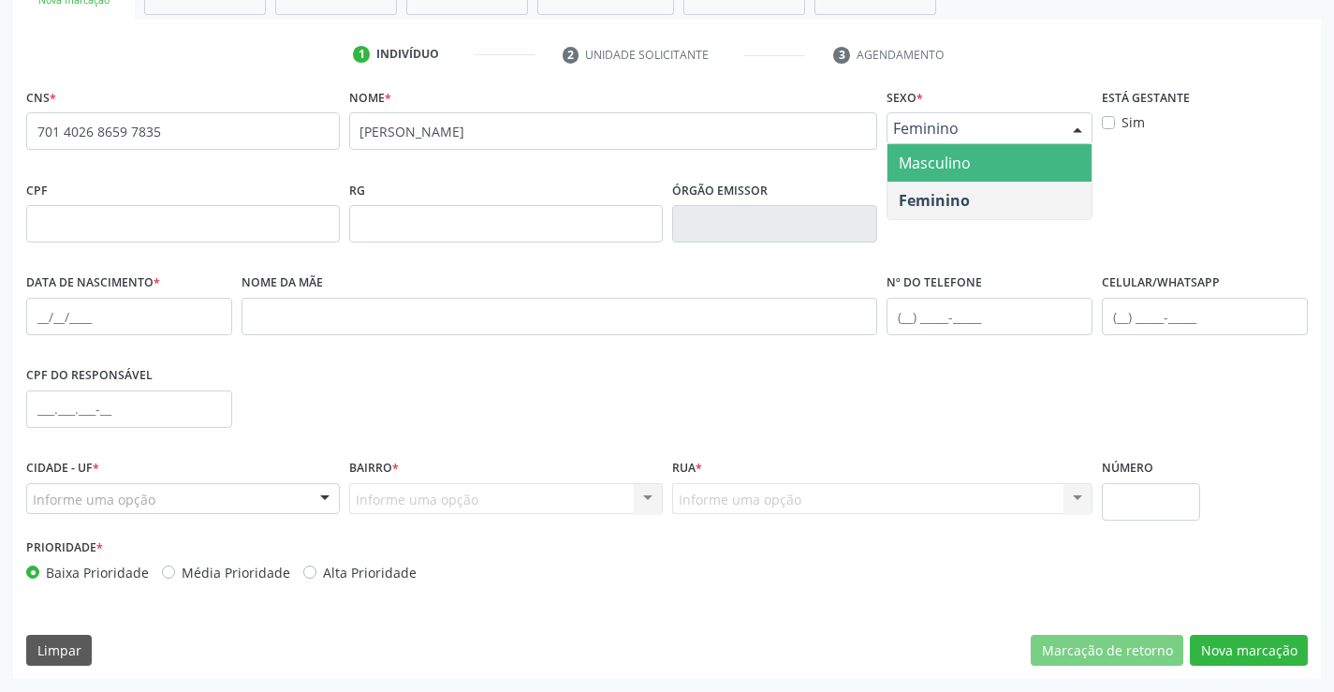
click at [931, 123] on span "Feminino" at bounding box center [973, 128] width 161 height 19
drag, startPoint x: 943, startPoint y: 163, endPoint x: 792, endPoint y: 226, distance: 163.6
click at [938, 166] on span "Masculino" at bounding box center [935, 163] width 72 height 21
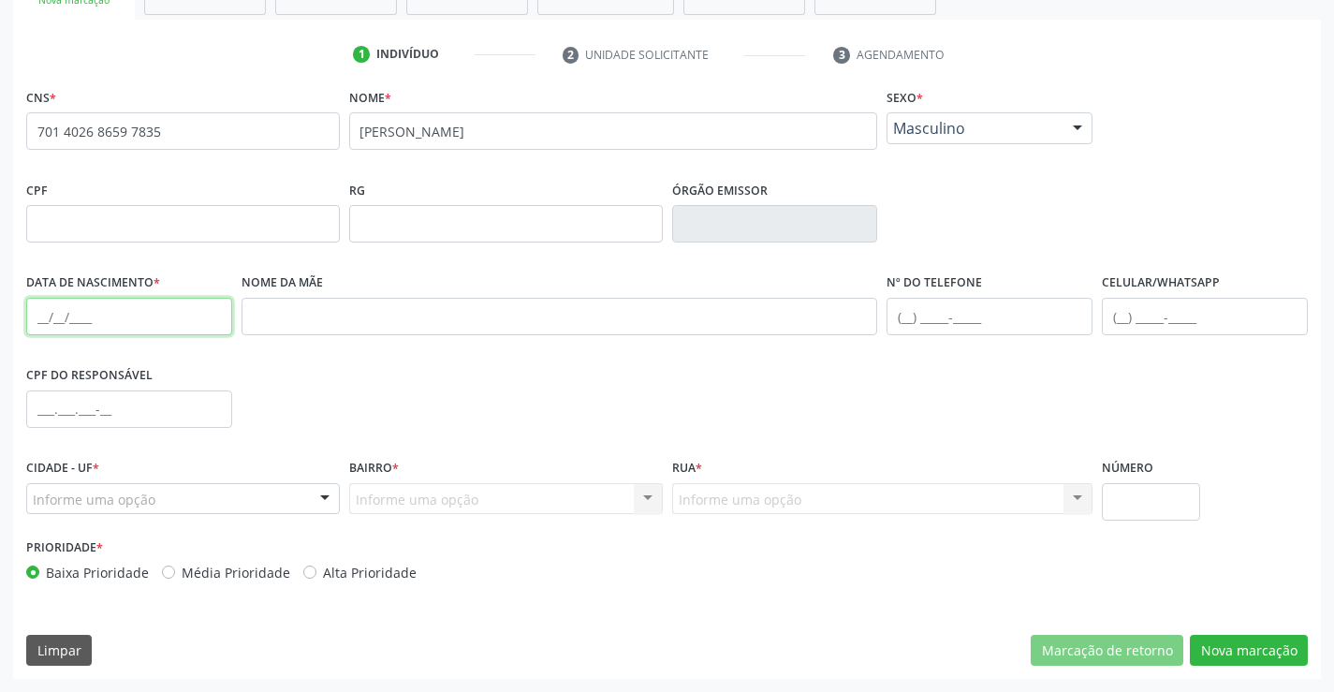
drag, startPoint x: 61, startPoint y: 329, endPoint x: 57, endPoint y: 316, distance: 13.6
click at [60, 326] on input "text" at bounding box center [129, 316] width 206 height 37
type input "[DATE]"
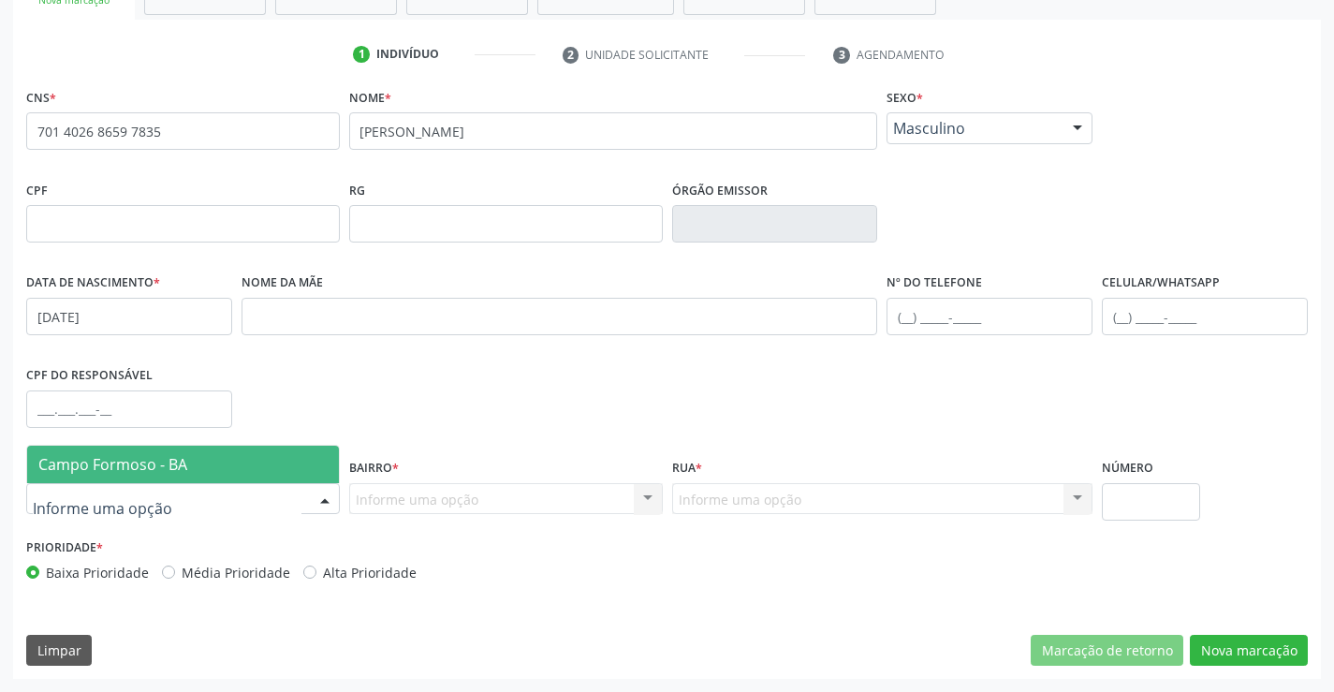
drag, startPoint x: 86, startPoint y: 494, endPoint x: 104, endPoint y: 493, distance: 17.8
click at [123, 475] on span "Campo Formoso - BA" at bounding box center [183, 464] width 312 height 37
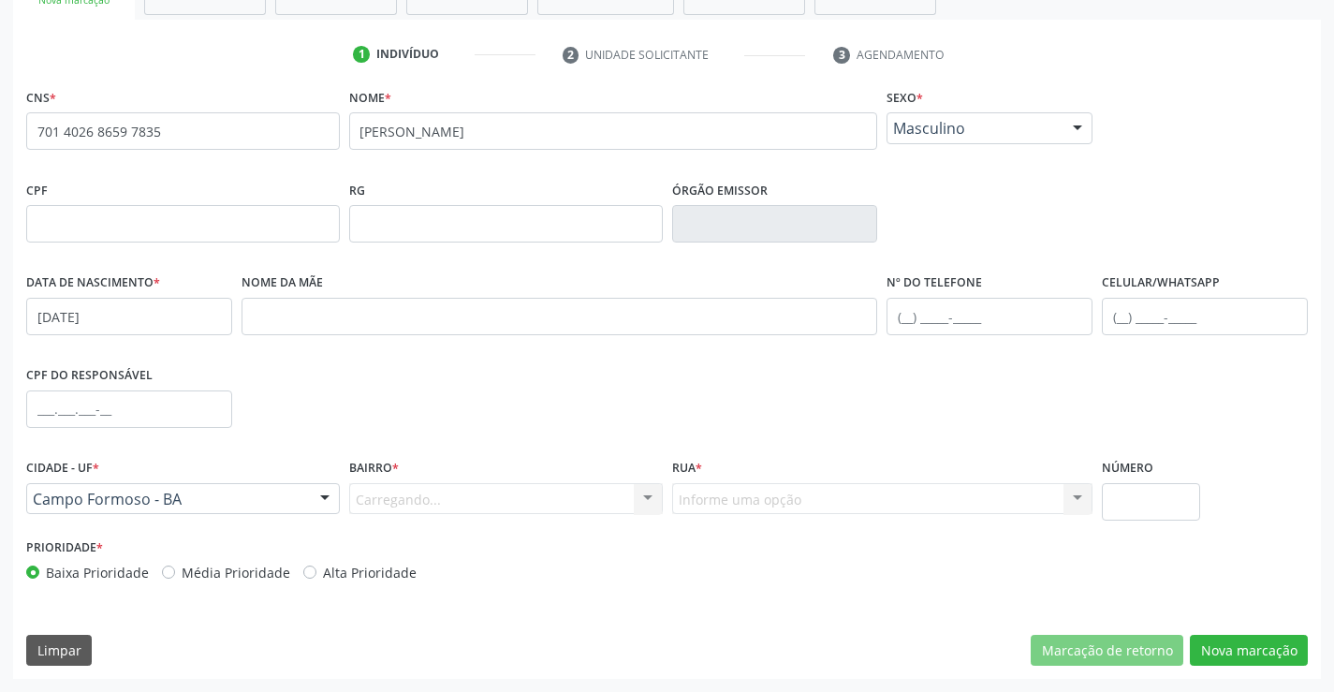
click at [428, 494] on div "Carregando... Nenhum resultado encontrado para: " " Nenhuma opção encontrada. D…" at bounding box center [506, 499] width 314 height 32
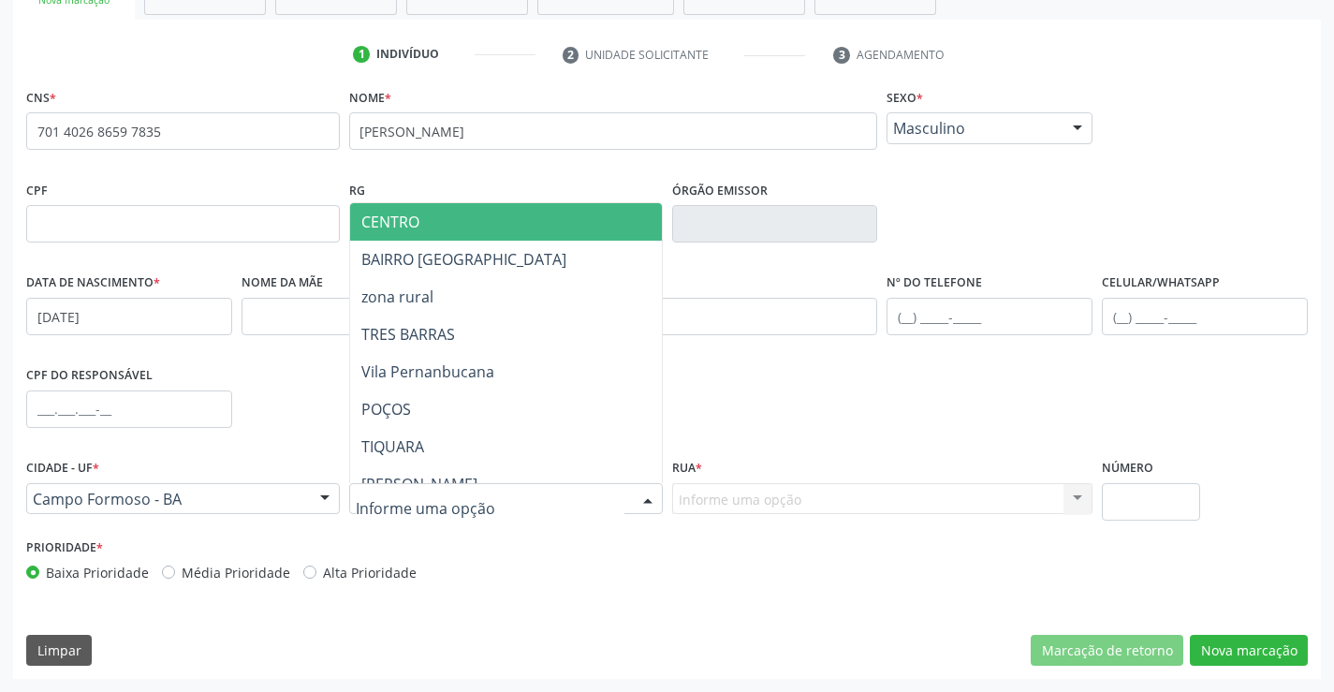
click at [386, 208] on span "CENTRO" at bounding box center [552, 221] width 404 height 37
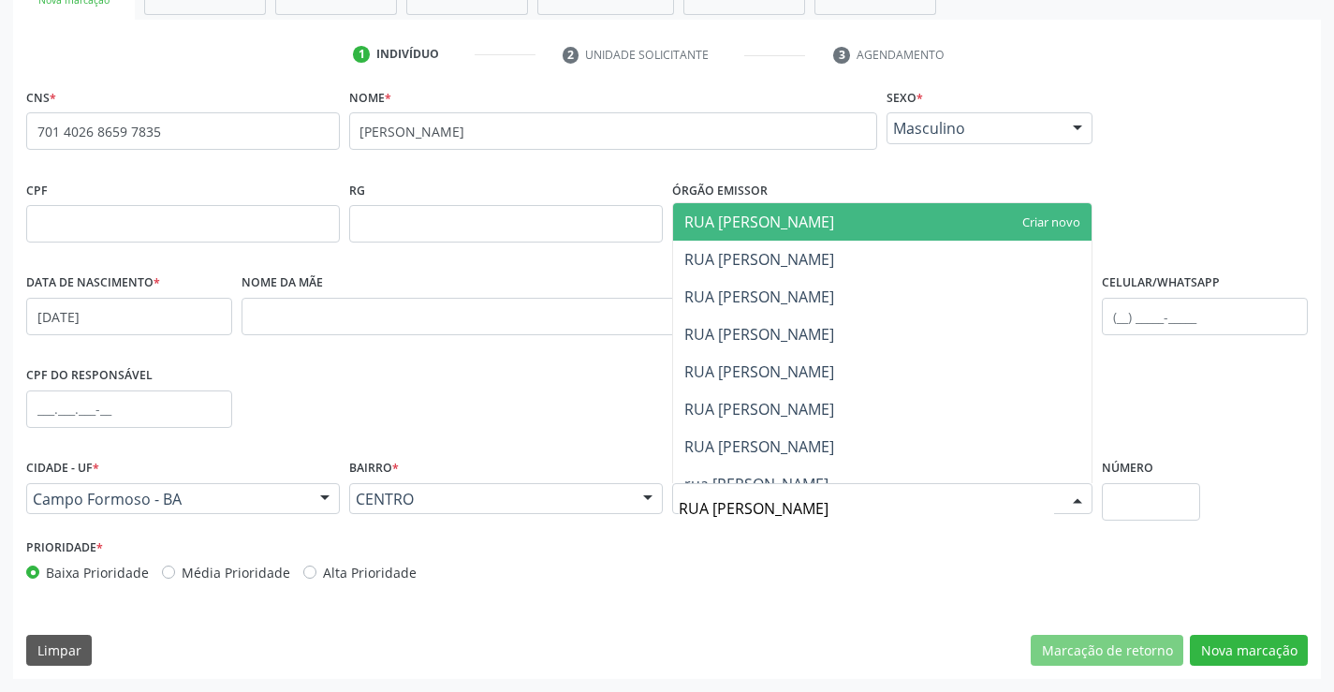
type input "[GEOGRAPHIC_DATA][PERSON_NAME]"
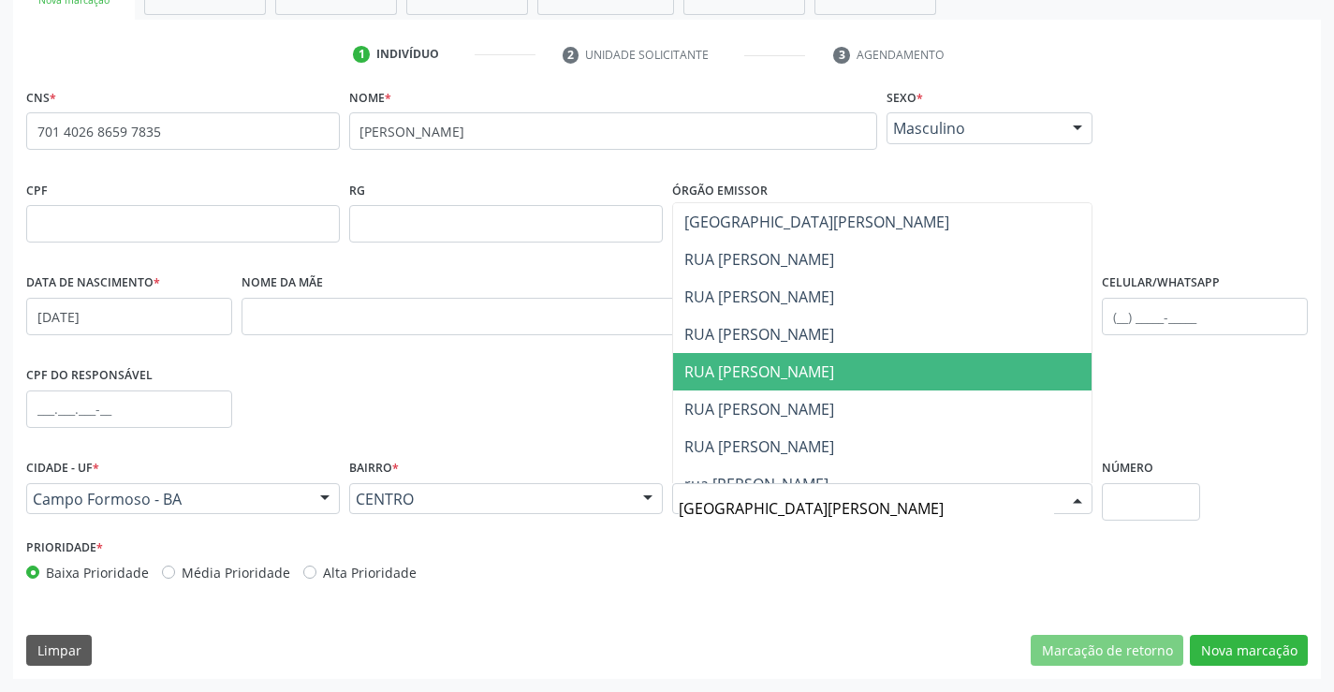
click at [824, 362] on span "RUA [PERSON_NAME]" at bounding box center [759, 371] width 150 height 21
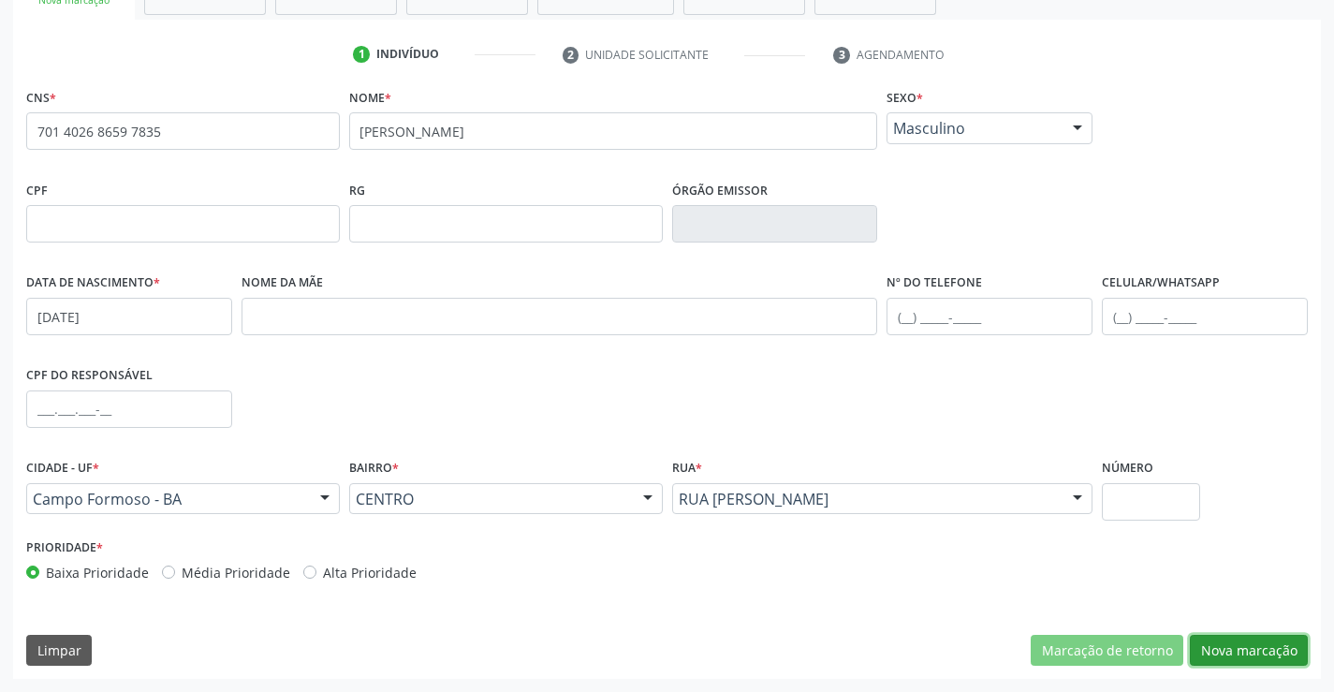
click at [1287, 654] on button "Nova marcação" at bounding box center [1249, 651] width 118 height 32
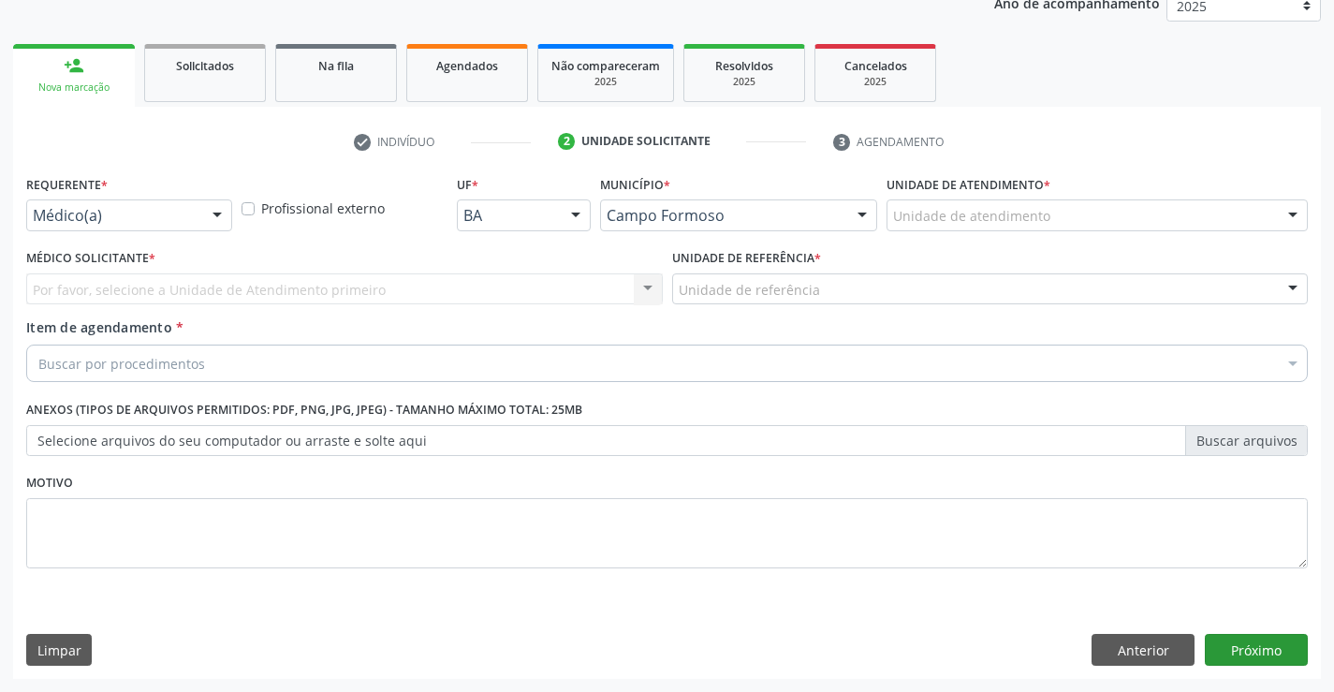
scroll to position [236, 0]
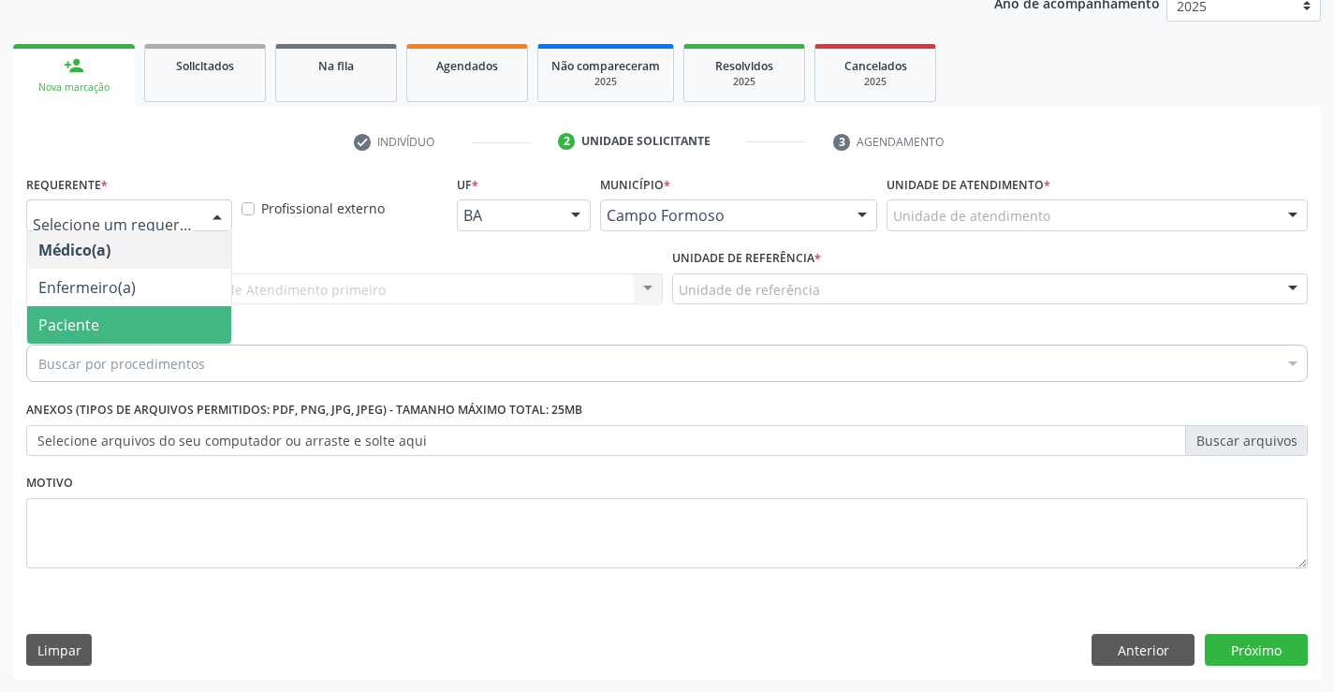
click at [77, 323] on span "Paciente" at bounding box center [68, 324] width 61 height 21
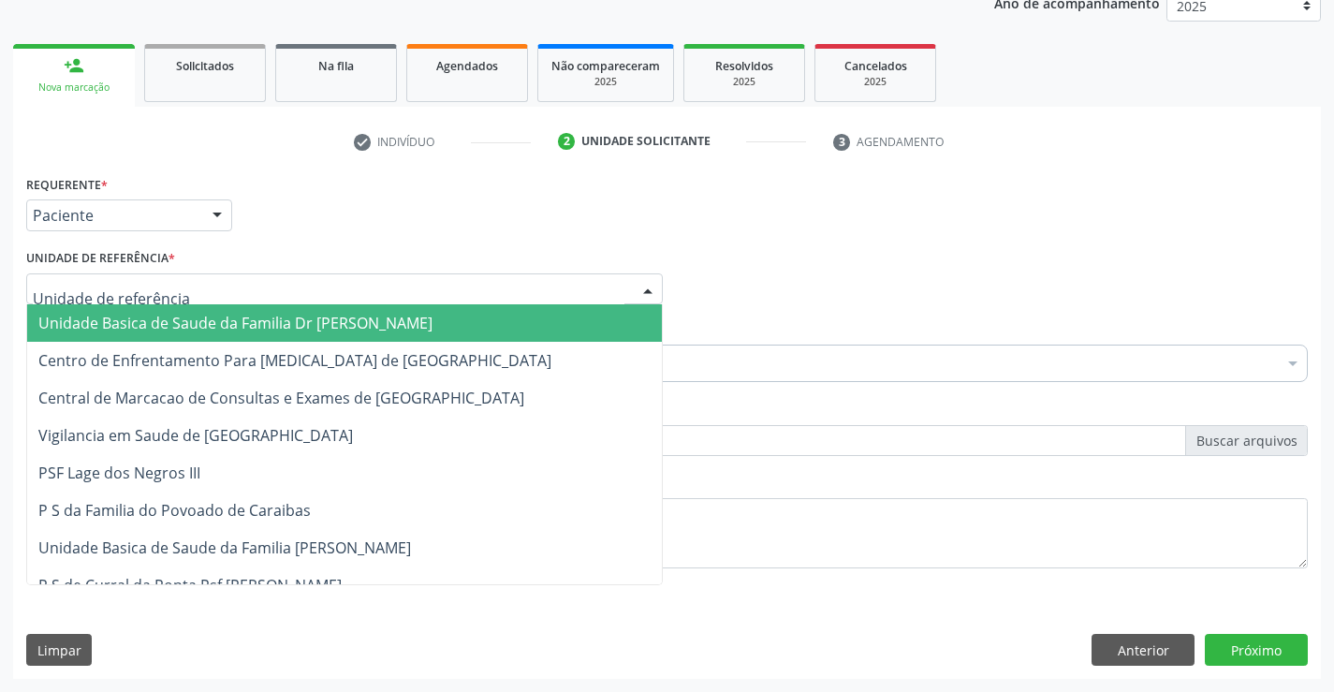
drag, startPoint x: 96, startPoint y: 326, endPoint x: 89, endPoint y: 385, distance: 59.4
click at [96, 329] on span "Unidade Basica de Saude da Familia Dr [PERSON_NAME]" at bounding box center [235, 323] width 394 height 21
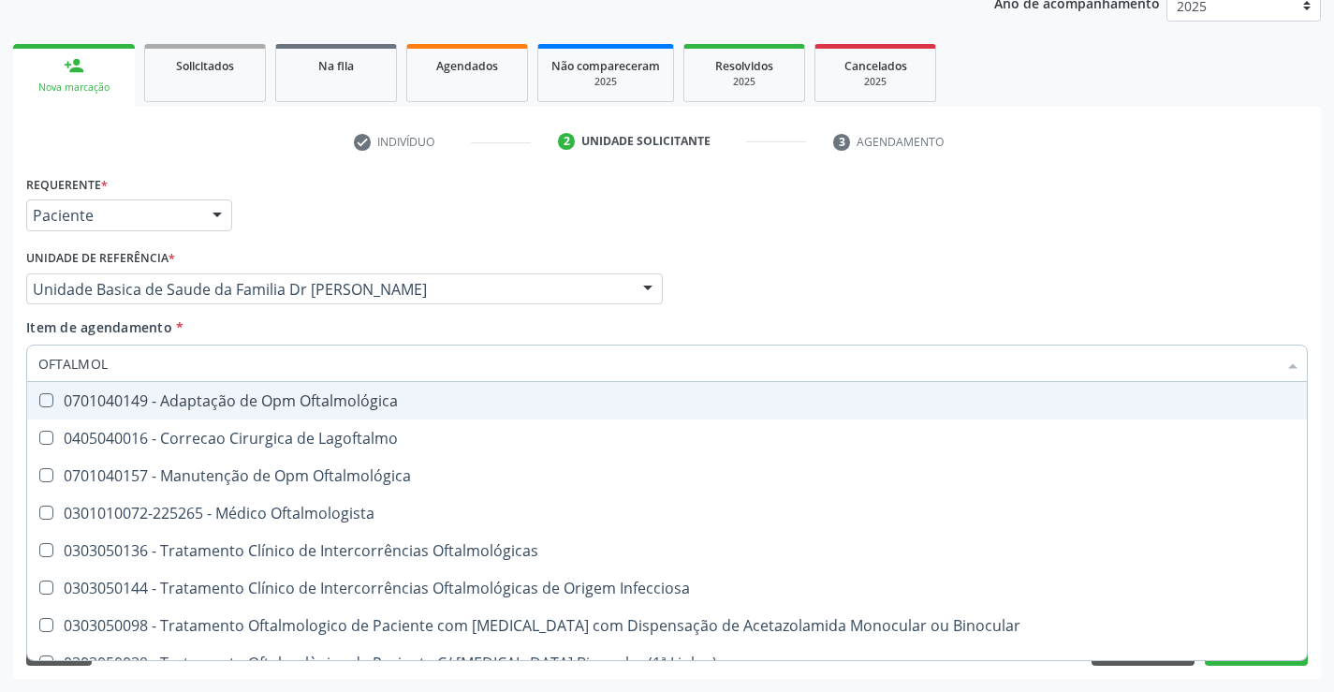
type input "OFTALMOLO"
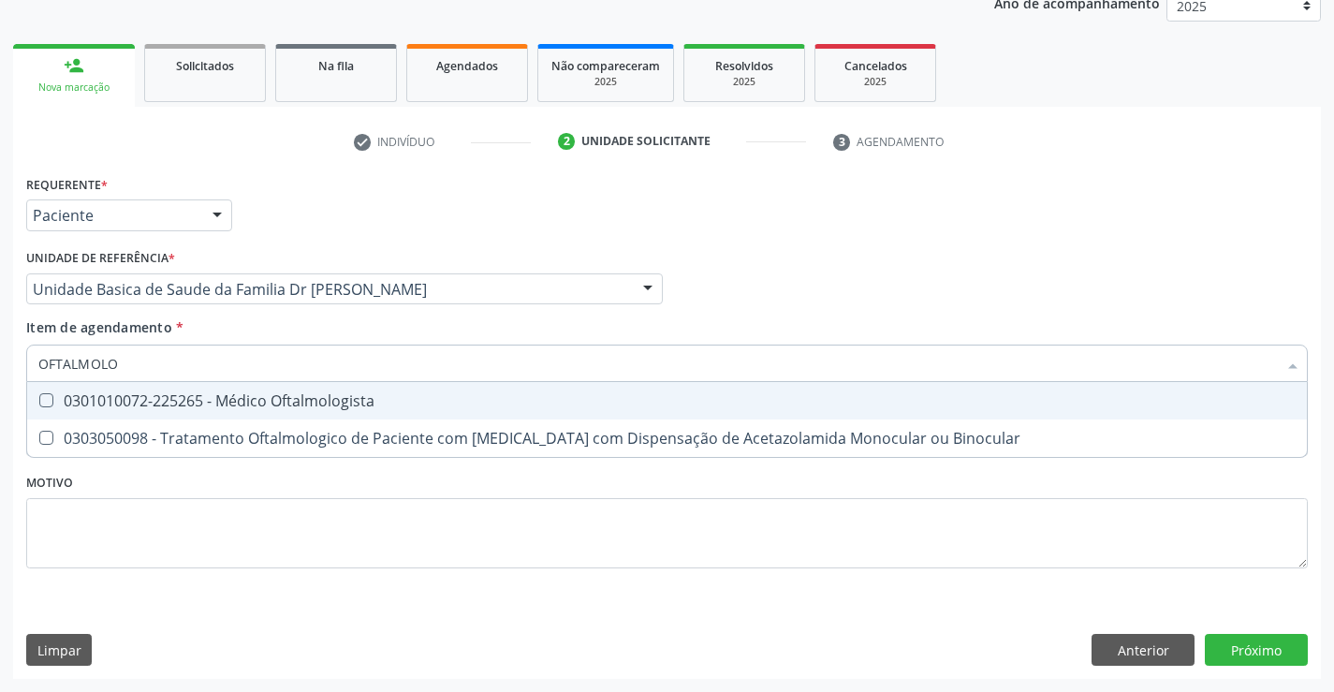
drag, startPoint x: 180, startPoint y: 391, endPoint x: 797, endPoint y: 677, distance: 680.5
click at [179, 393] on div "0301010072-225265 - Médico Oftalmologista" at bounding box center [666, 400] width 1257 height 15
checkbox Oftalmologista "true"
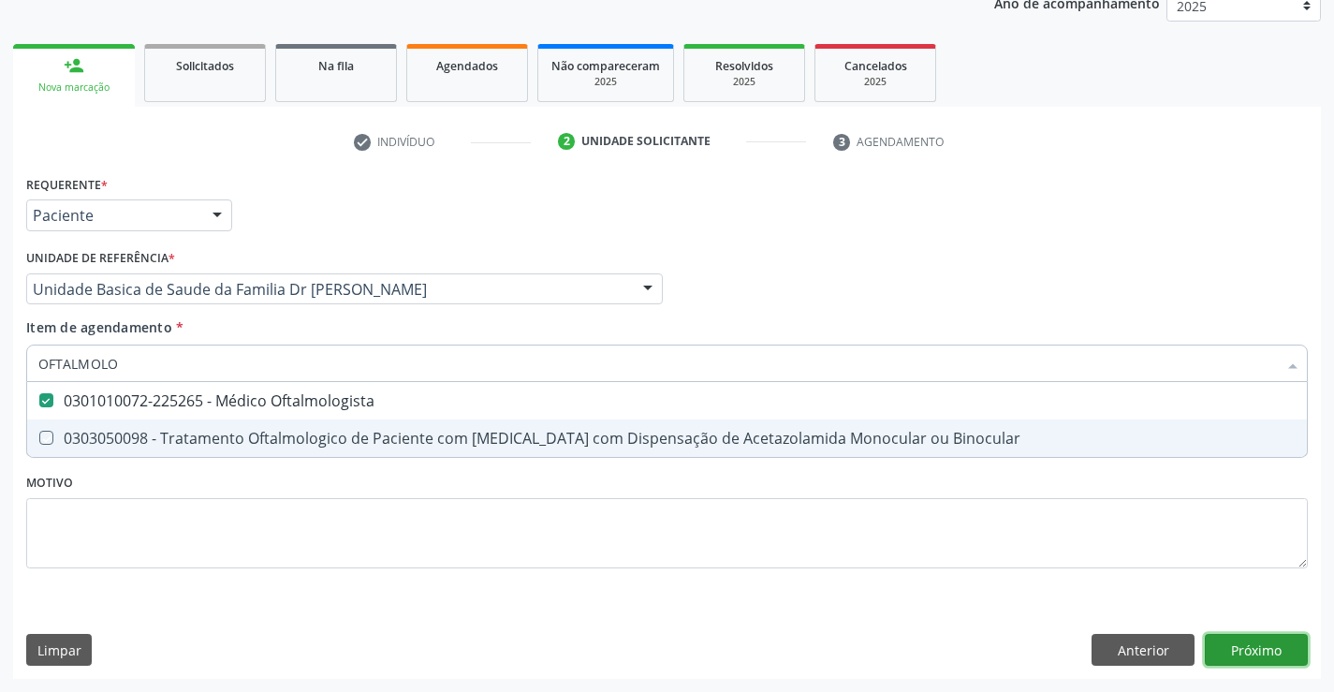
click at [1215, 651] on div "Requerente * Paciente Médico(a) Enfermeiro(a) Paciente Nenhum resultado encontr…" at bounding box center [667, 424] width 1308 height 508
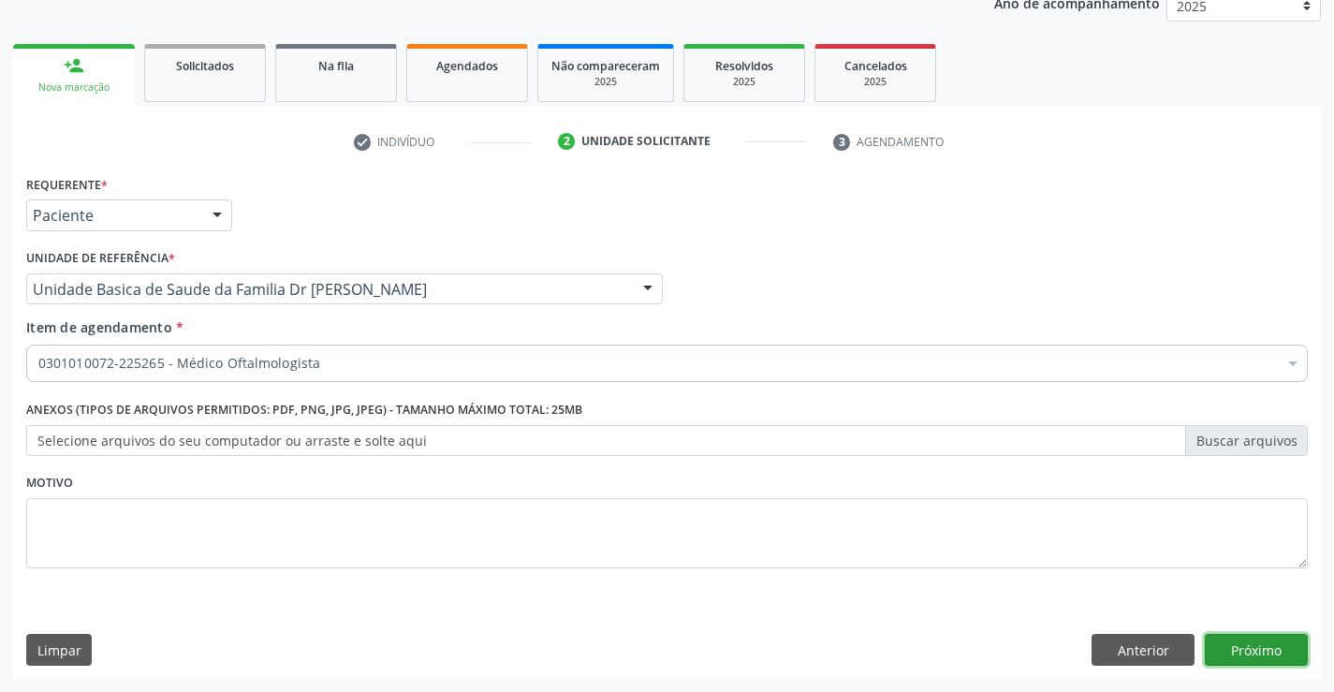
checkbox Oftalmologista "true"
click at [1264, 657] on button "Próximo" at bounding box center [1256, 650] width 103 height 32
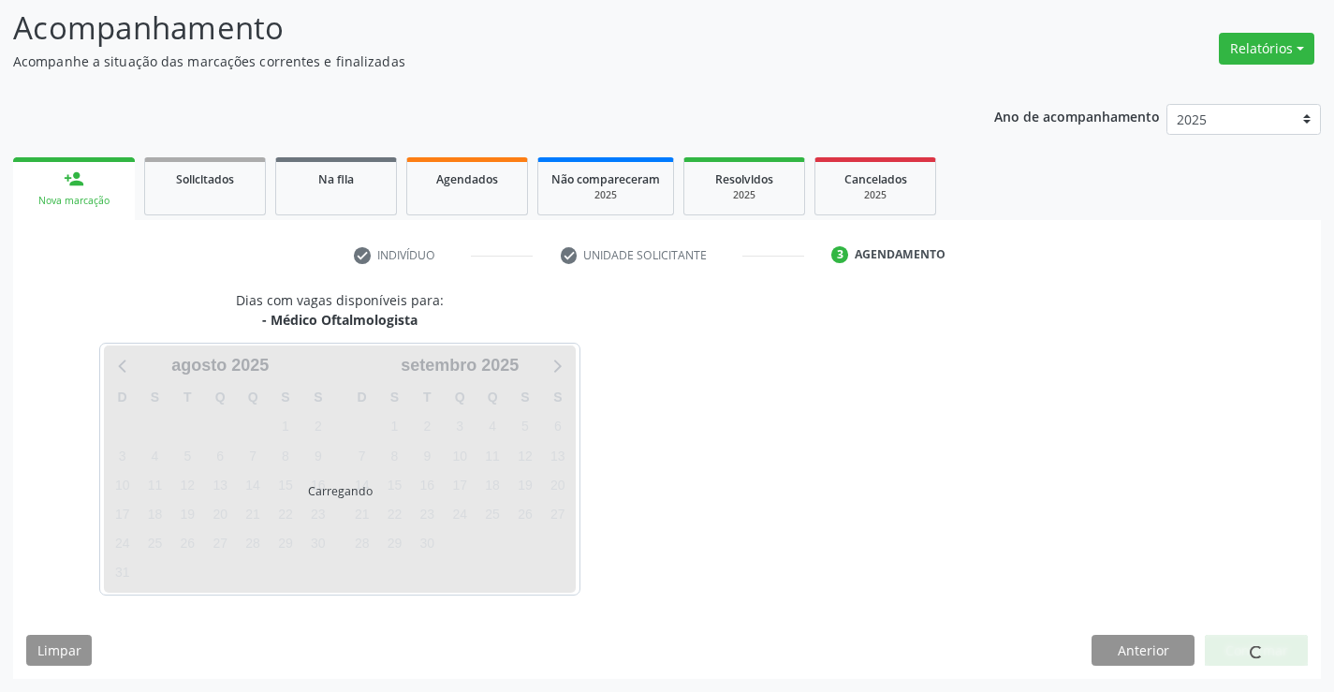
scroll to position [178, 0]
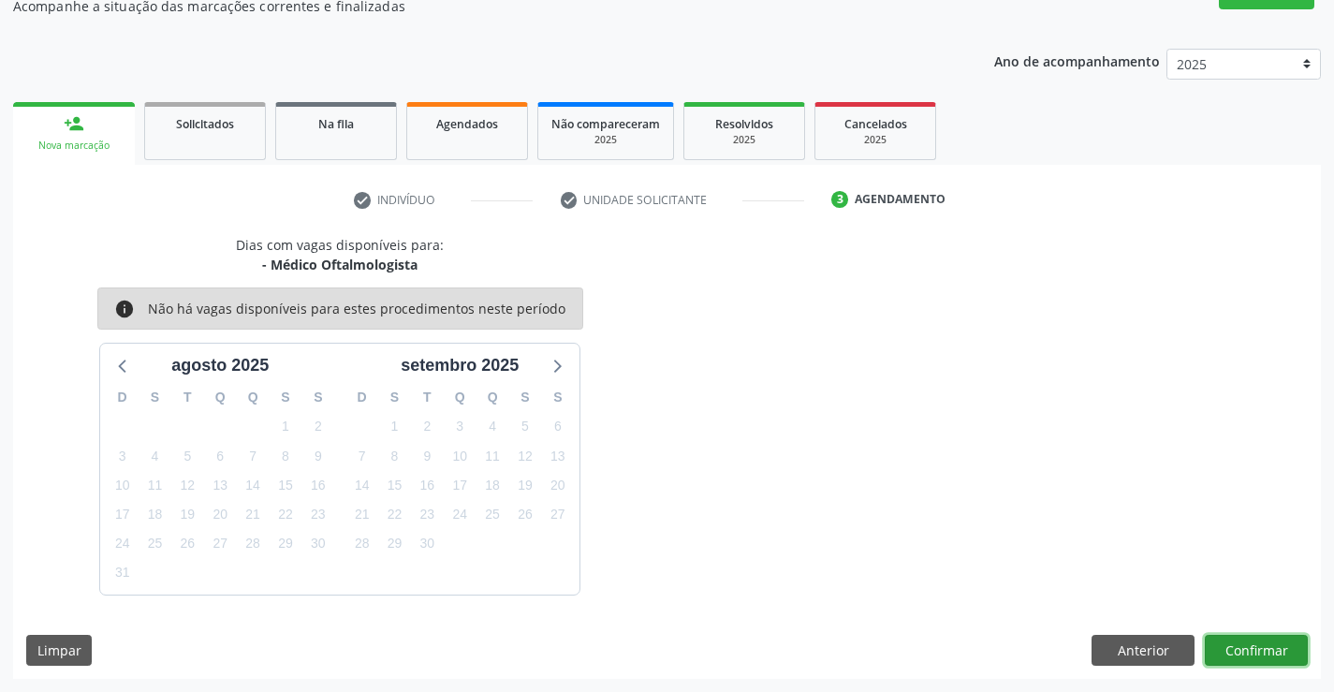
click at [1255, 644] on button "Confirmar" at bounding box center [1256, 651] width 103 height 32
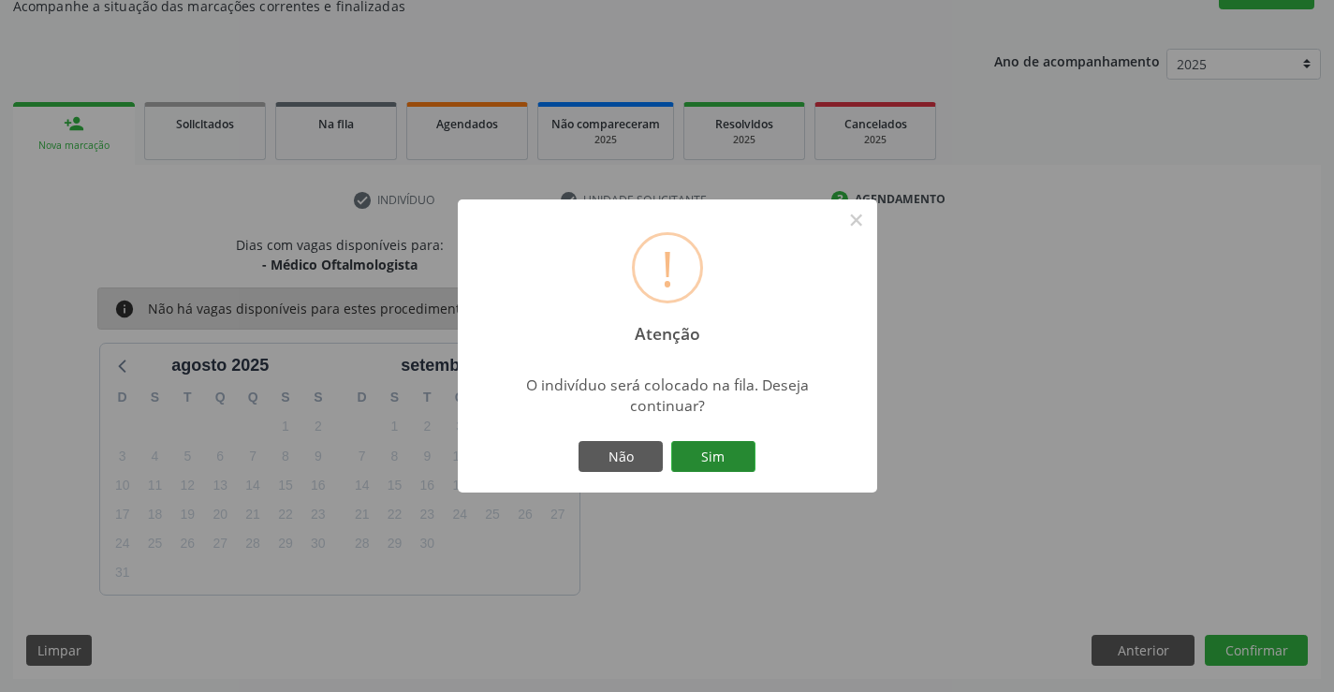
click at [717, 460] on button "Sim" at bounding box center [713, 457] width 84 height 32
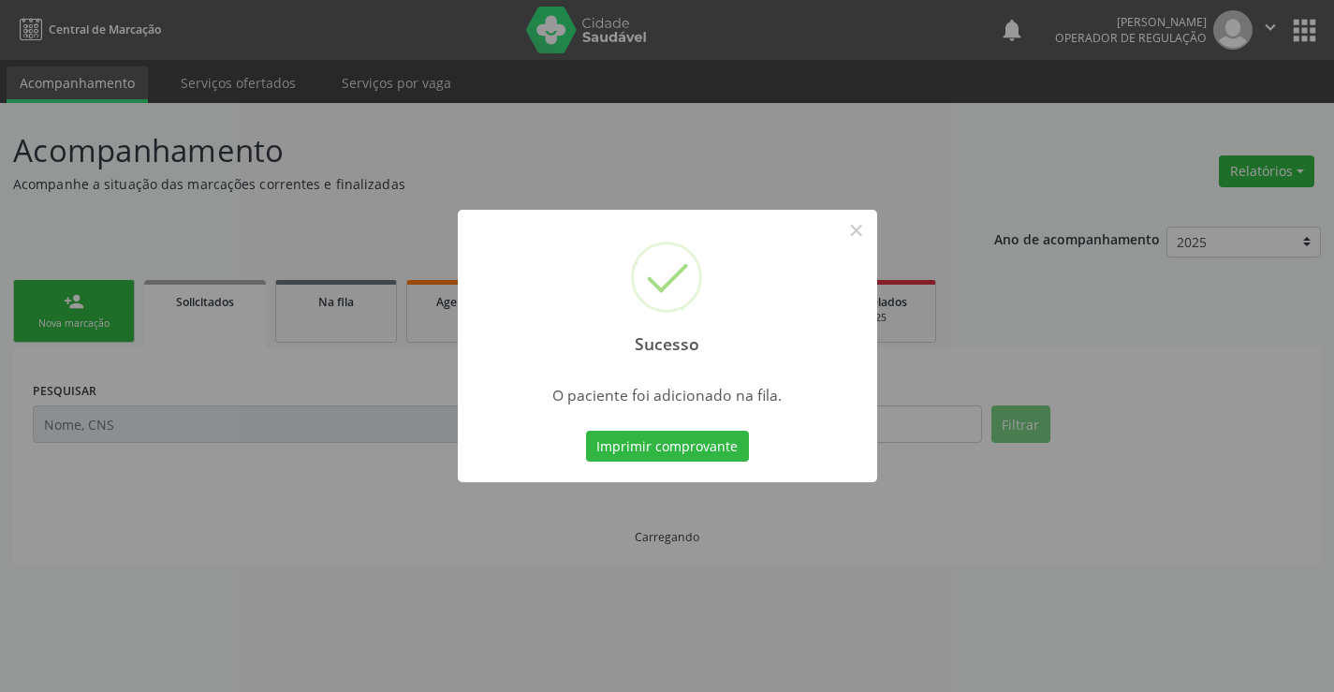
scroll to position [0, 0]
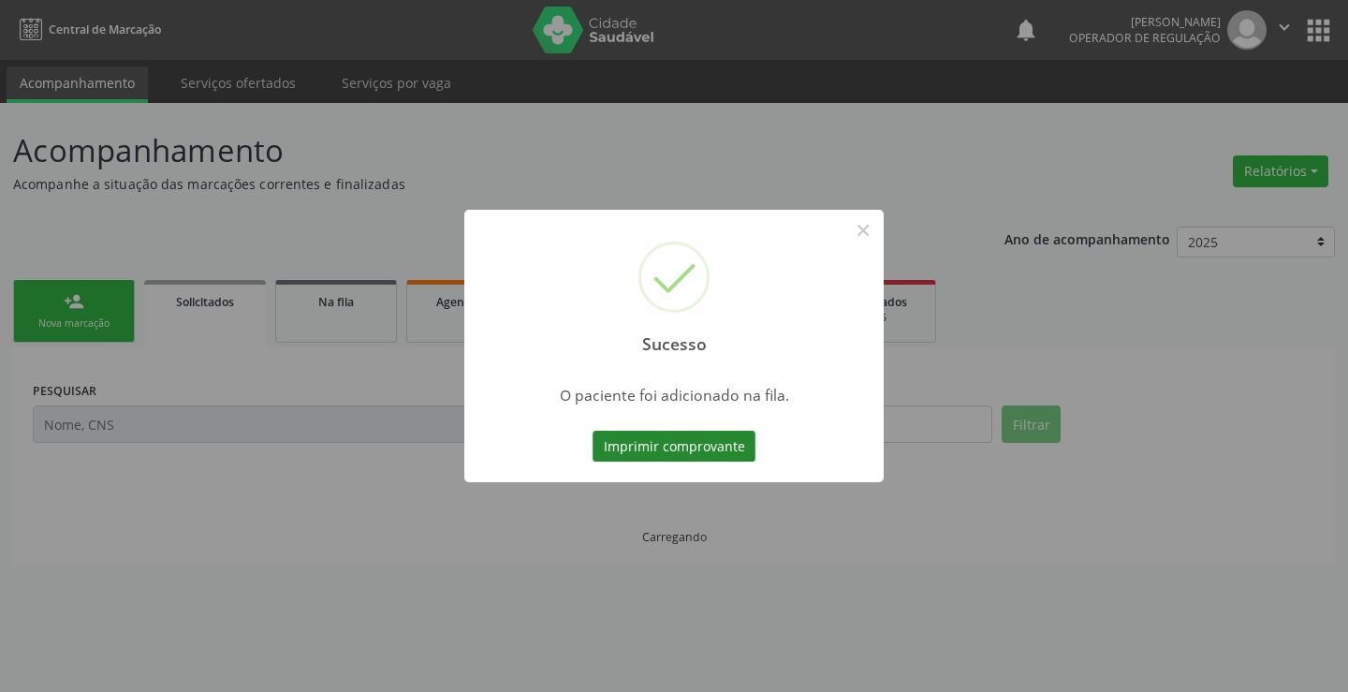
click at [723, 442] on button "Imprimir comprovante" at bounding box center [673, 447] width 163 height 32
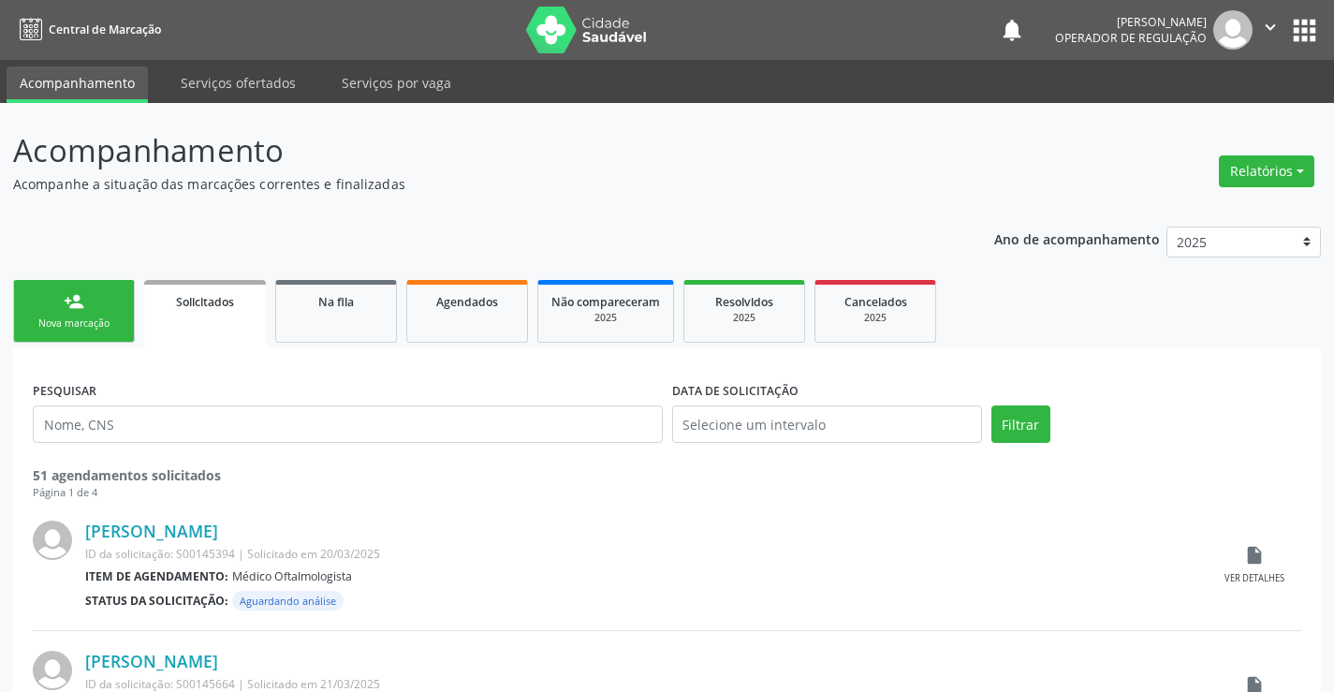
click at [1262, 19] on icon "" at bounding box center [1270, 27] width 21 height 21
click at [1195, 105] on link "Sair" at bounding box center [1222, 114] width 129 height 26
